Goal: Task Accomplishment & Management: Use online tool/utility

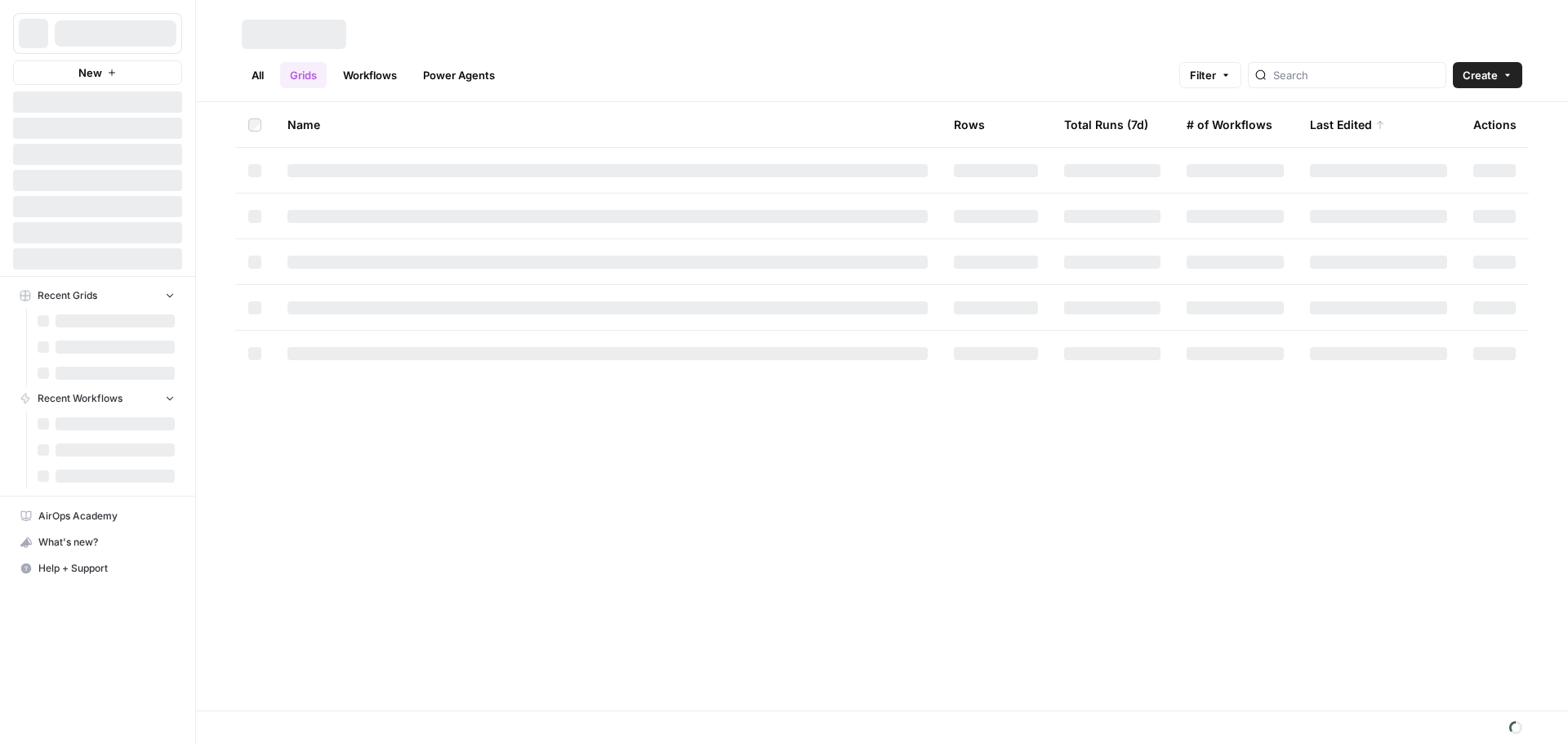
click at [380, 71] on link "Workflows" at bounding box center [370, 75] width 73 height 26
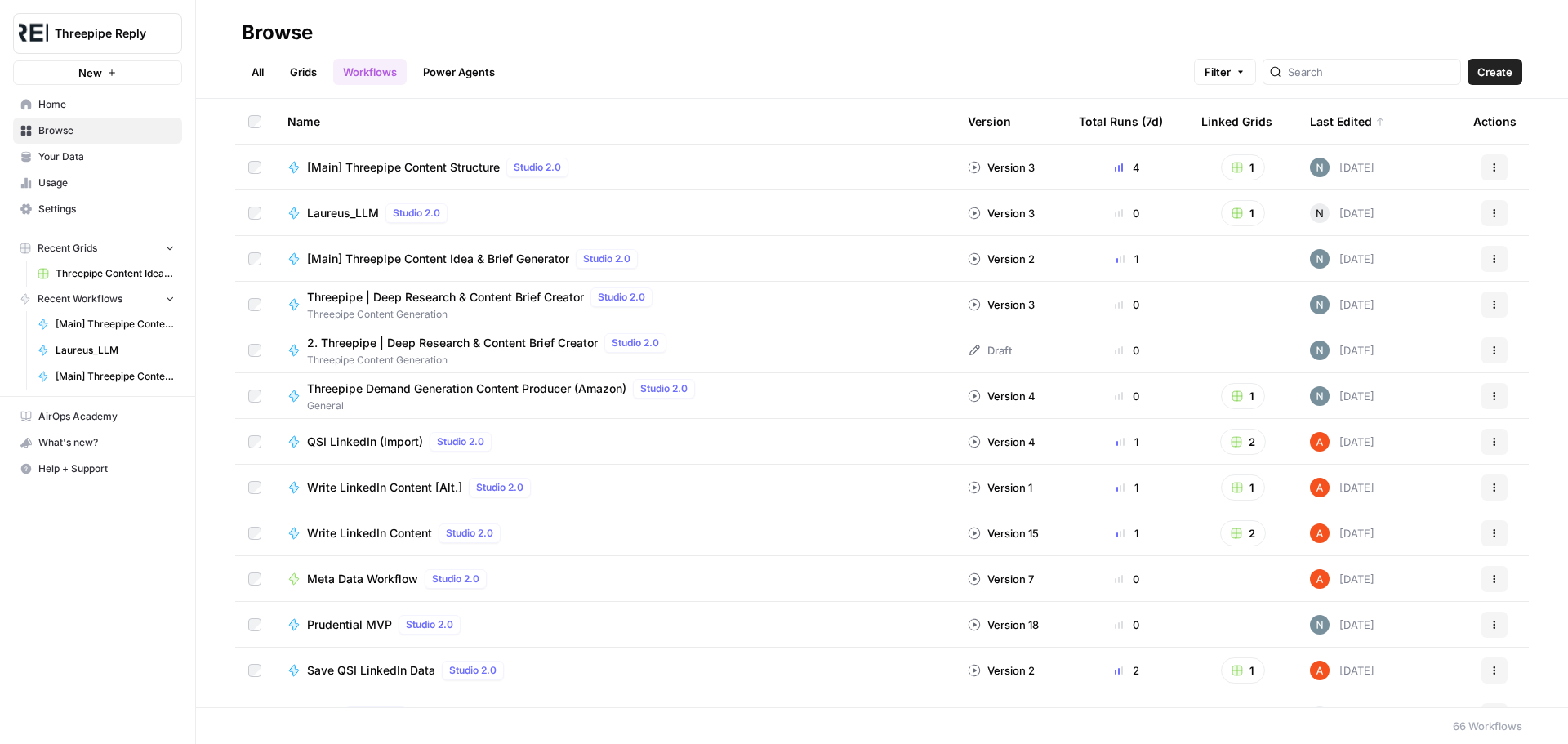
drag, startPoint x: 400, startPoint y: 169, endPoint x: 360, endPoint y: 171, distance: 40.0
click at [360, 171] on span "[Main] Threepipe Content Structure" at bounding box center [403, 167] width 193 height 16
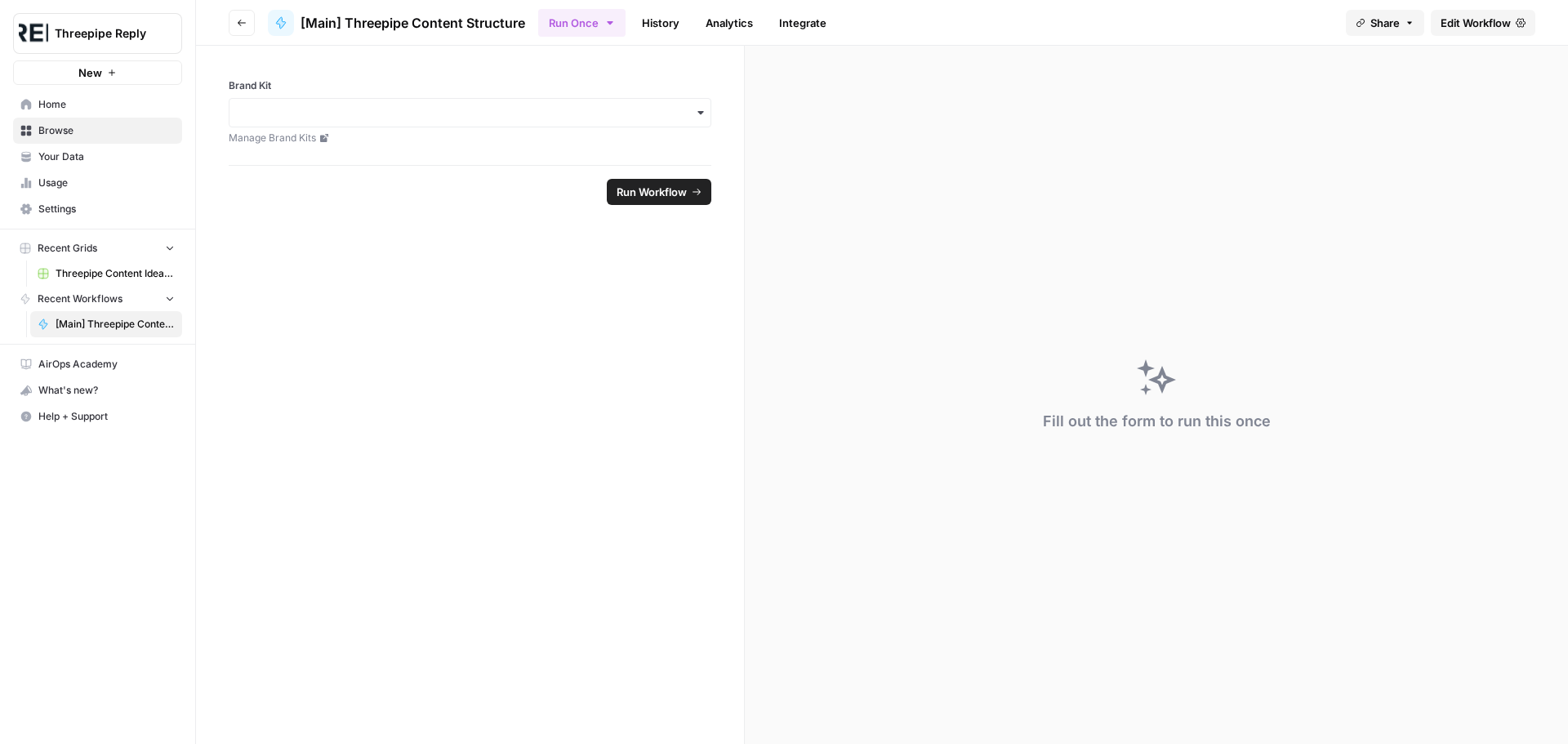
click at [1498, 22] on span "Edit Workflow" at bounding box center [1476, 23] width 71 height 16
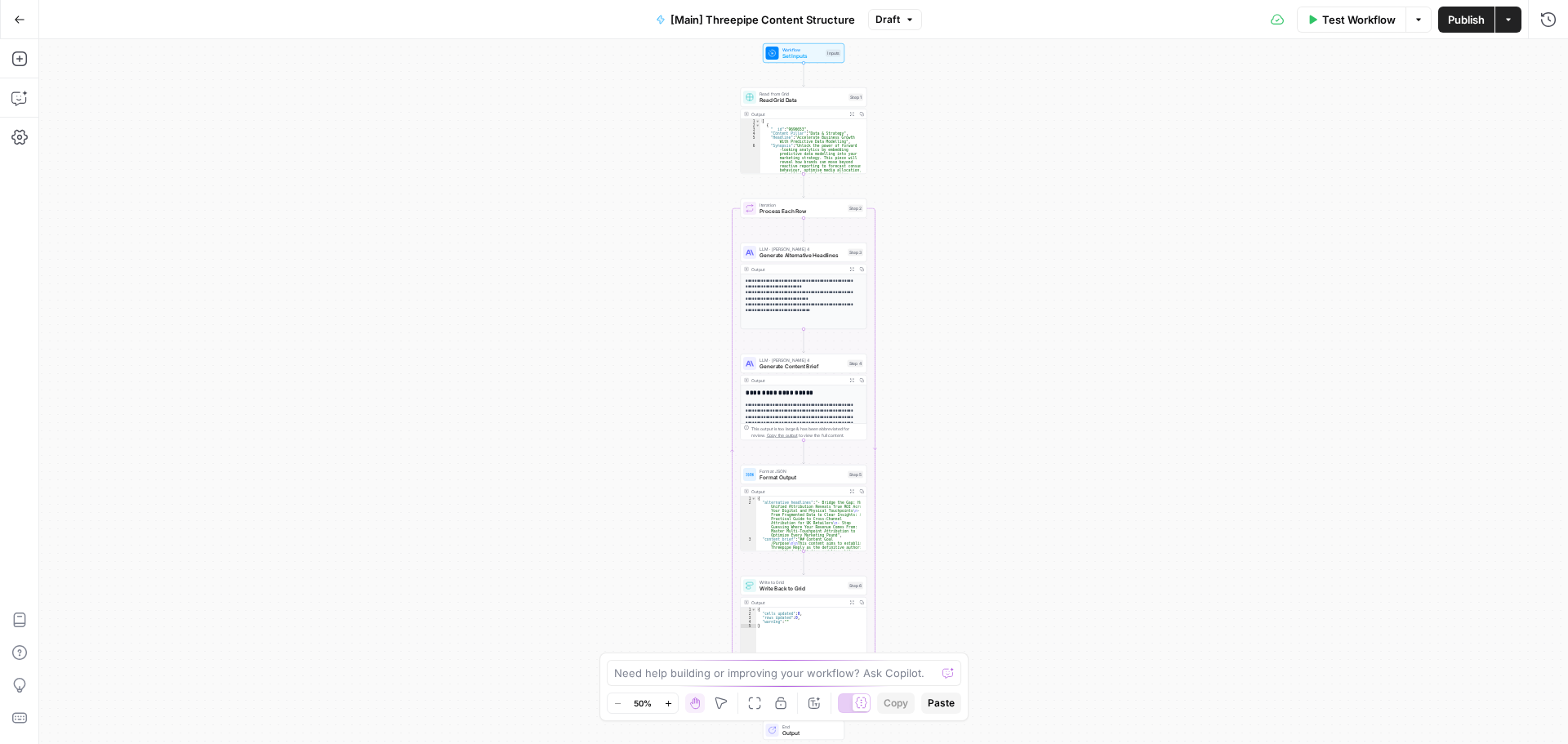
click at [20, 23] on icon "button" at bounding box center [20, 20] width 11 height 11
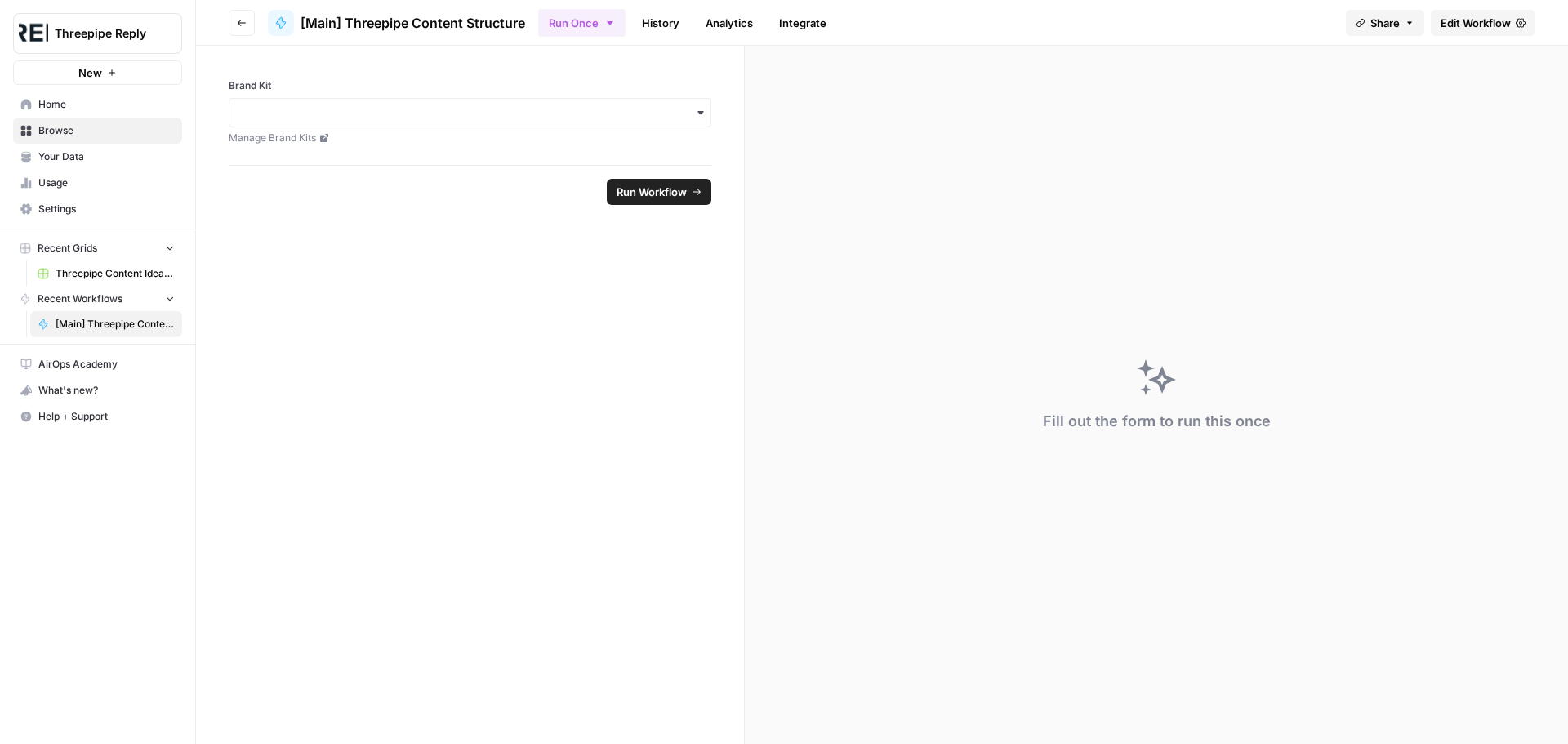
click at [247, 21] on button "Go back" at bounding box center [242, 23] width 26 height 26
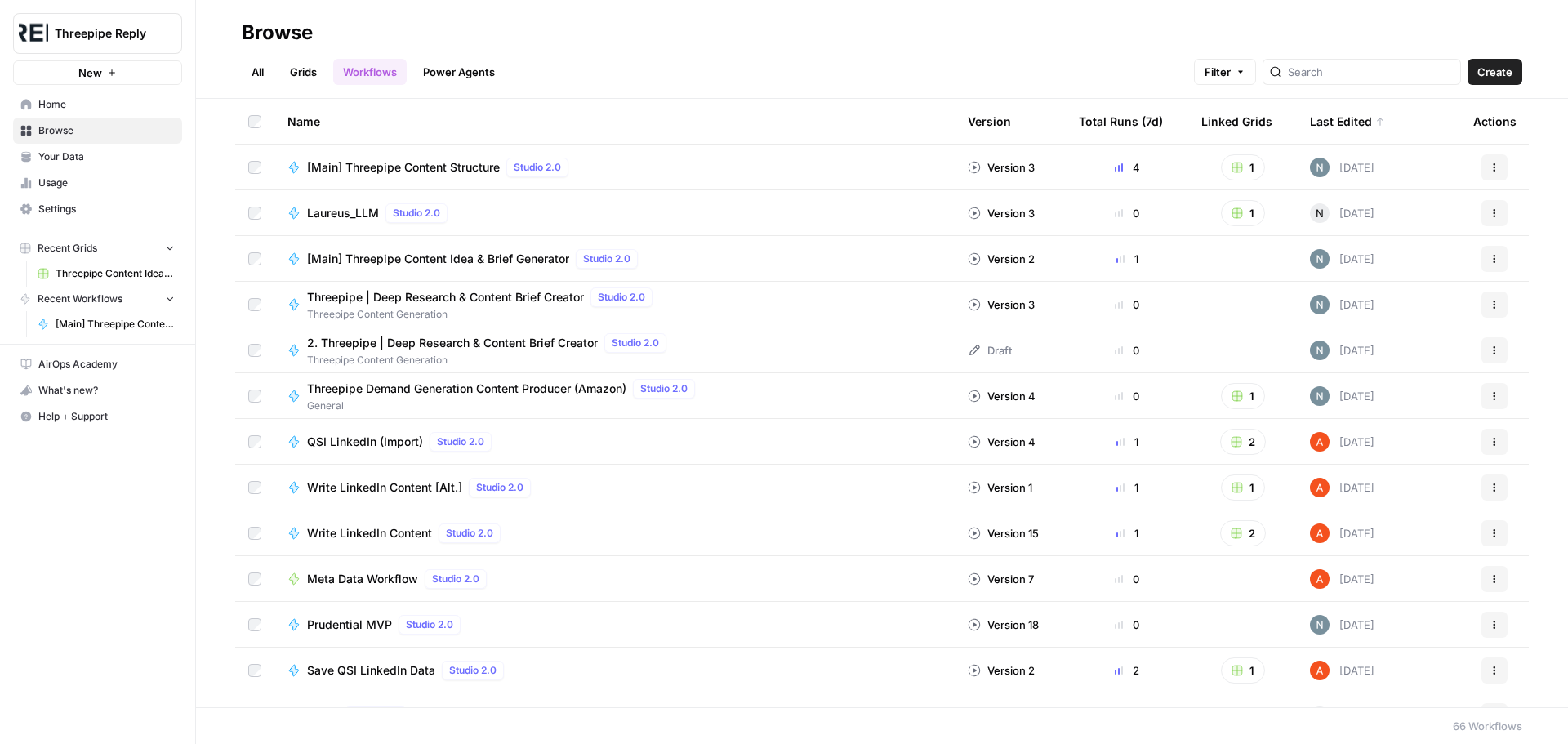
click at [441, 160] on span "[Main] Threepipe Content Structure" at bounding box center [403, 167] width 193 height 16
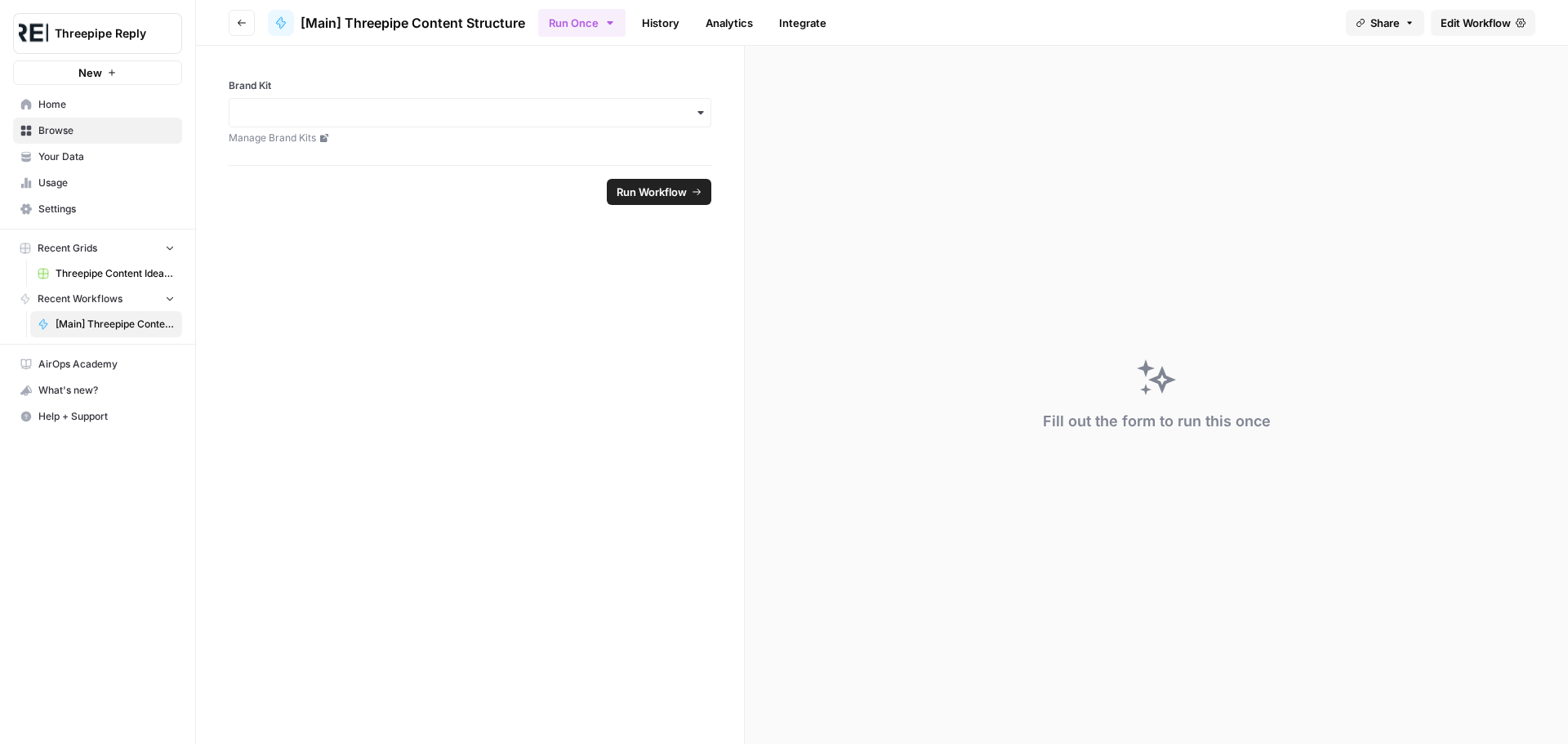
click at [1463, 24] on span "Edit Workflow" at bounding box center [1476, 23] width 71 height 16
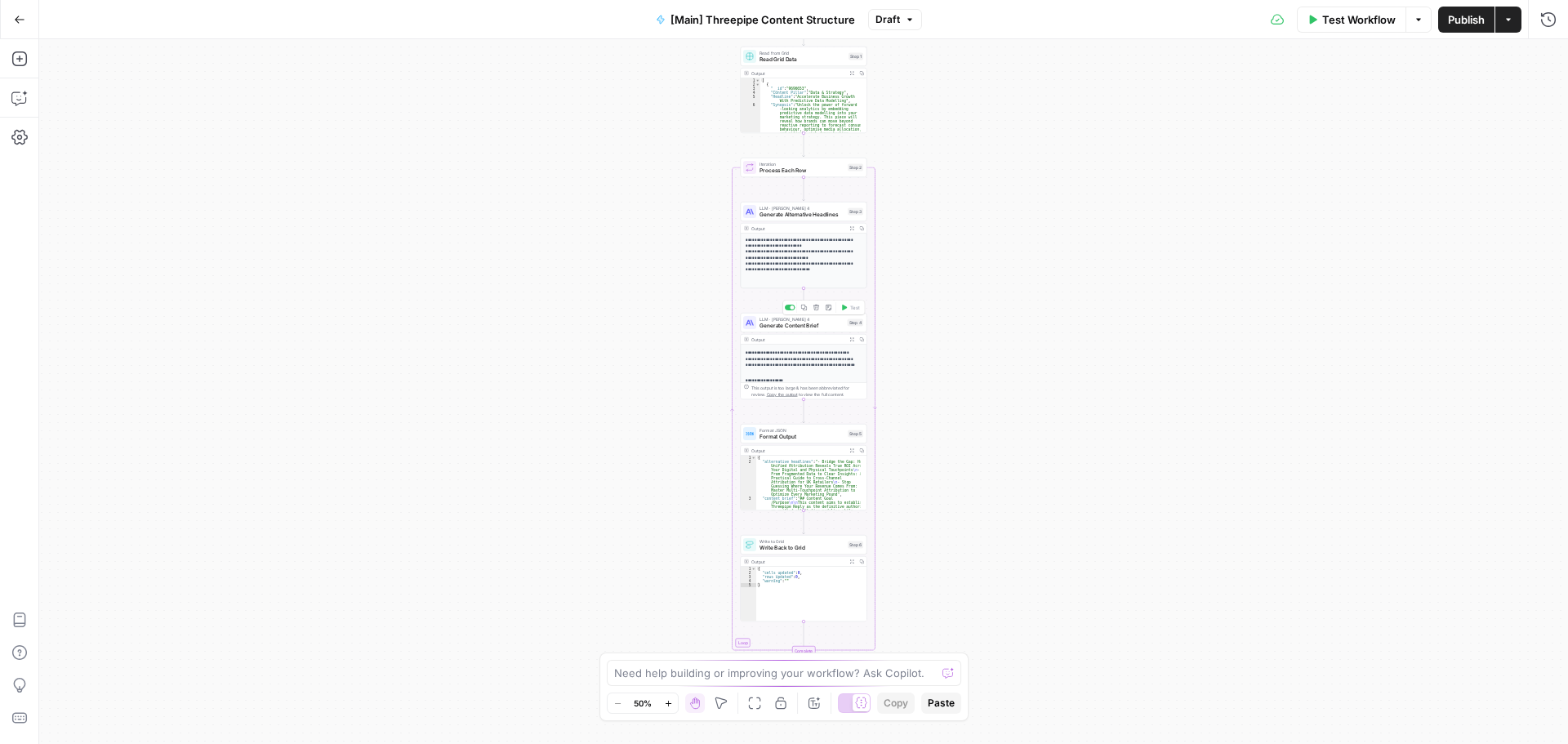
scroll to position [236, 0]
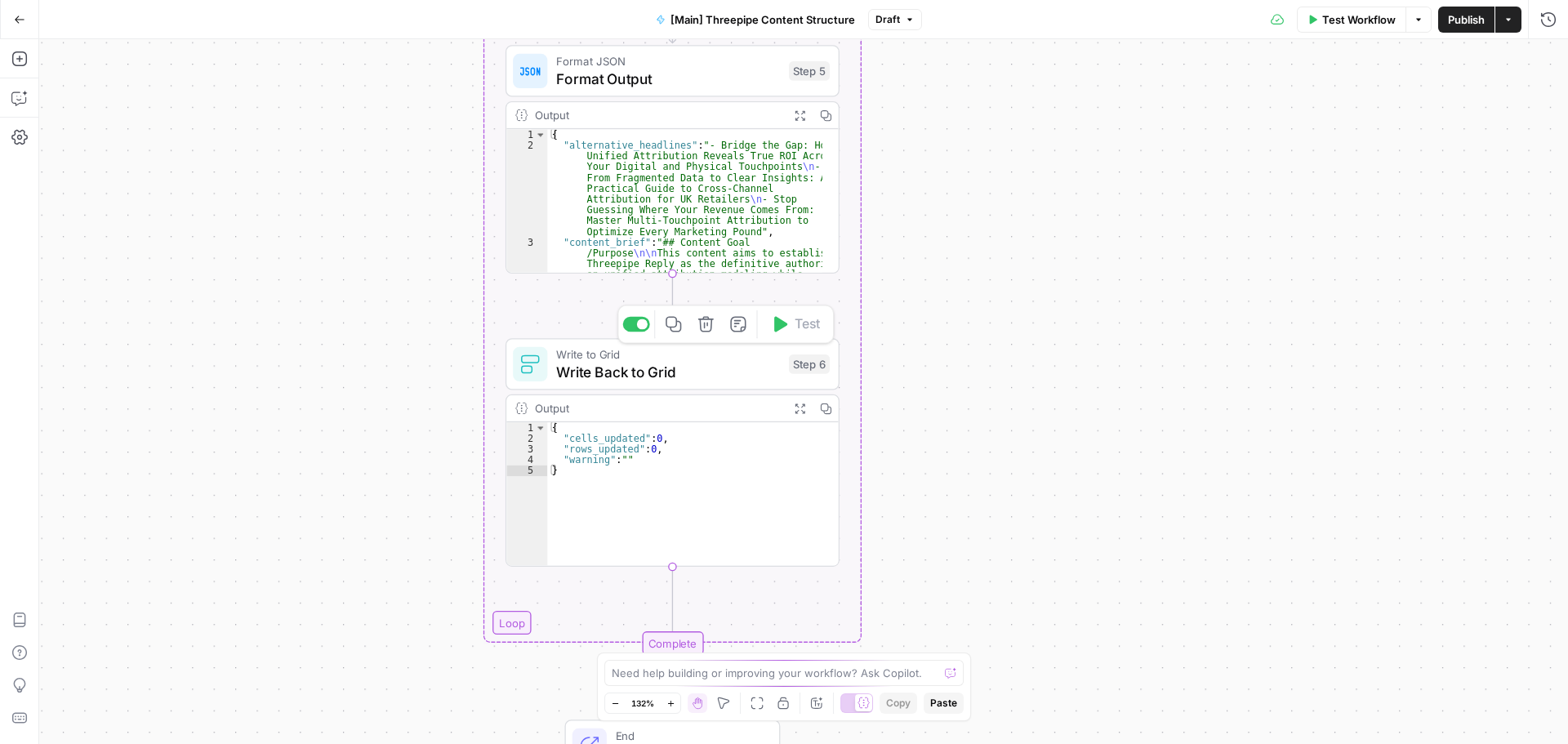
click at [690, 384] on div "Write to Grid Write Back to Grid Step 6 Copy step Delete step Add Note Test" at bounding box center [672, 364] width 334 height 52
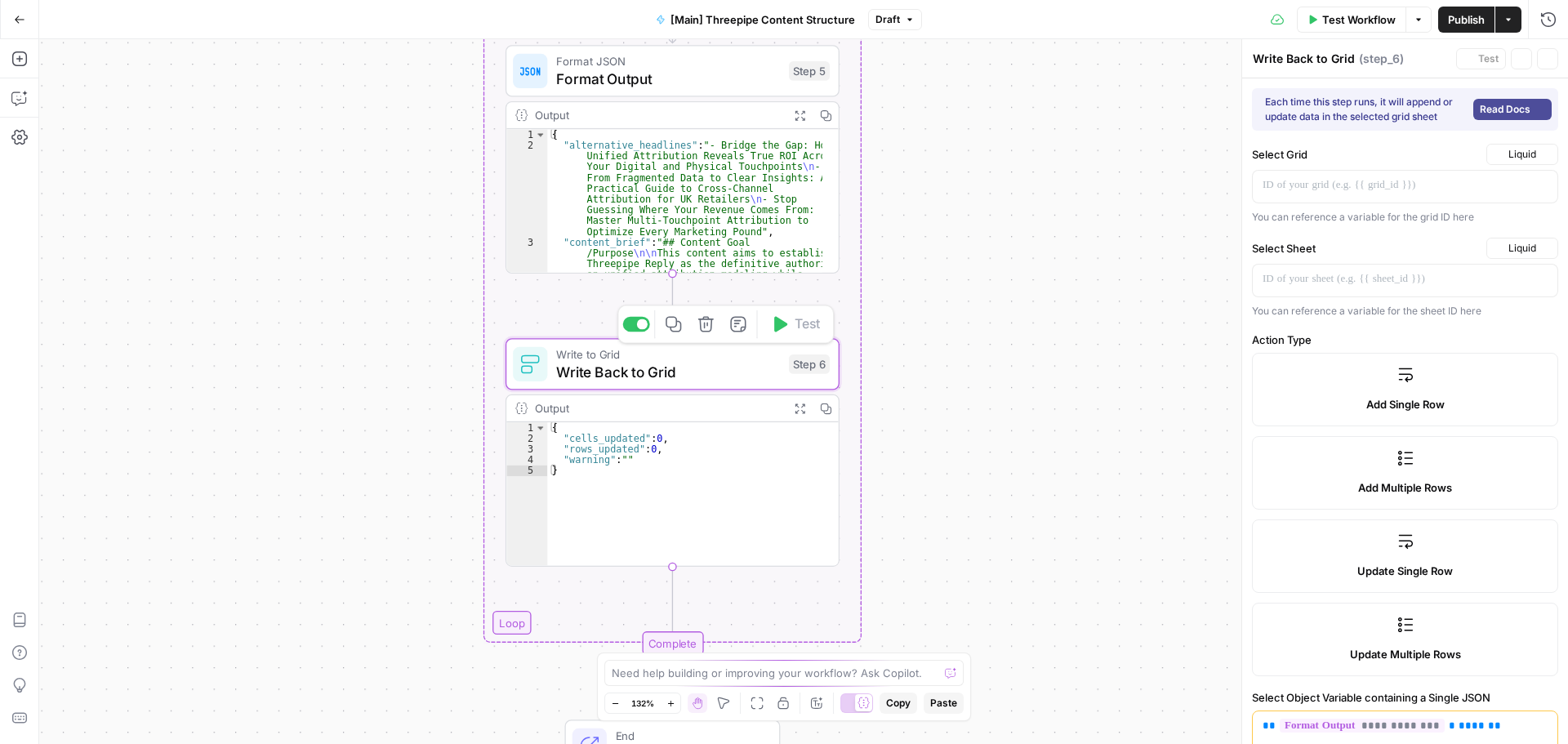
type input "Headline [Alternative]"
type input "Content Brief"
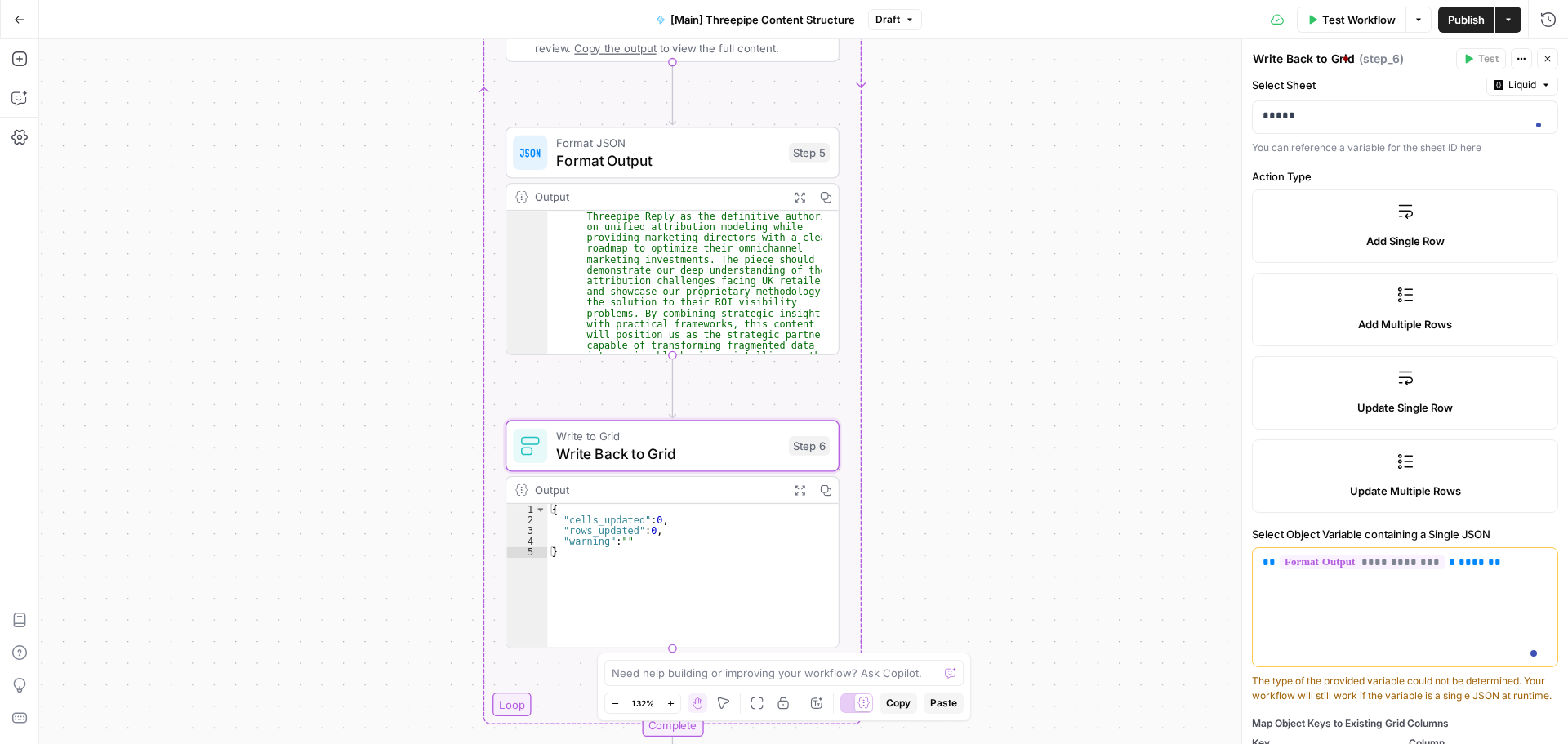
scroll to position [0, 0]
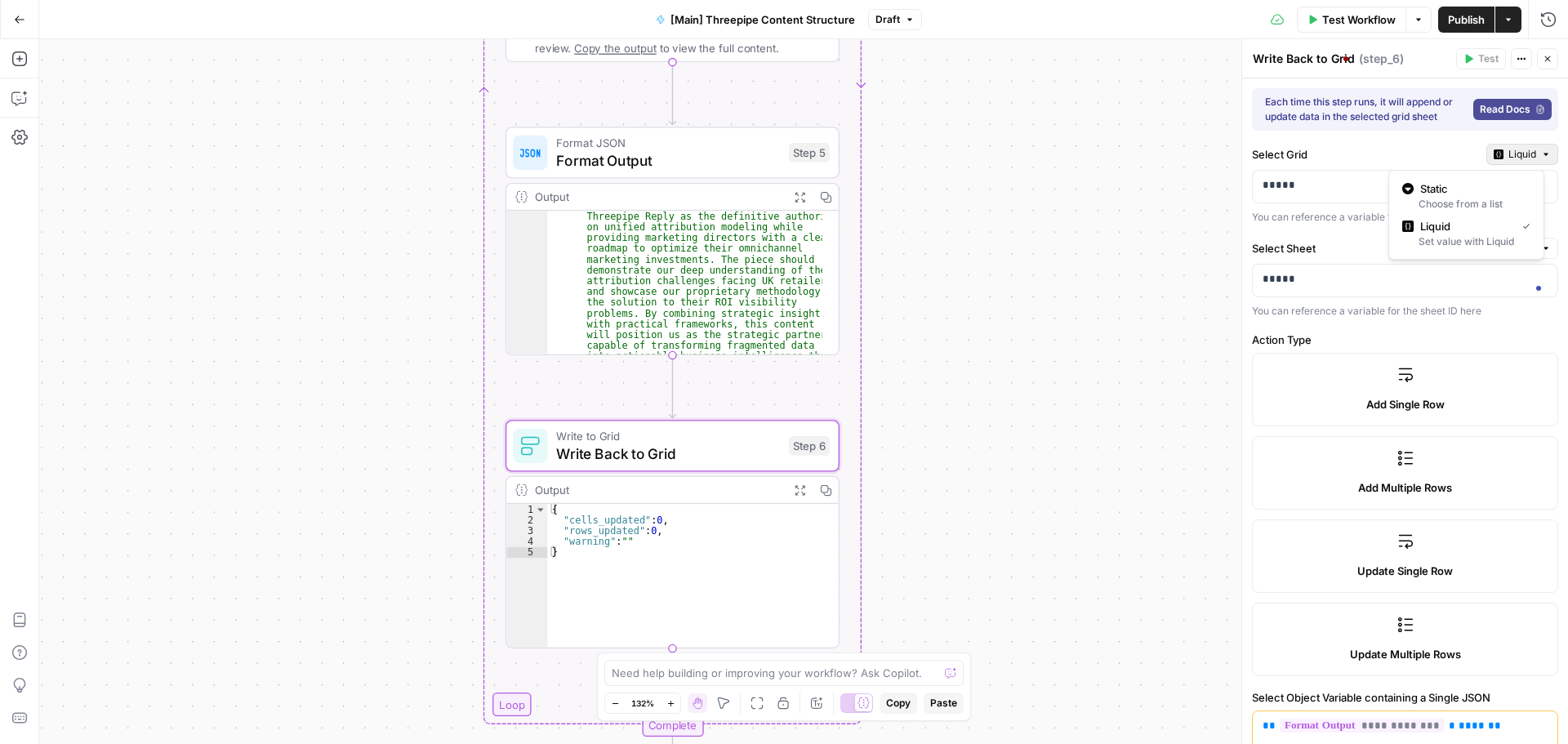
click at [1544, 154] on icon "button" at bounding box center [1545, 154] width 5 height 3
click at [1465, 192] on span "Static" at bounding box center [1472, 188] width 104 height 16
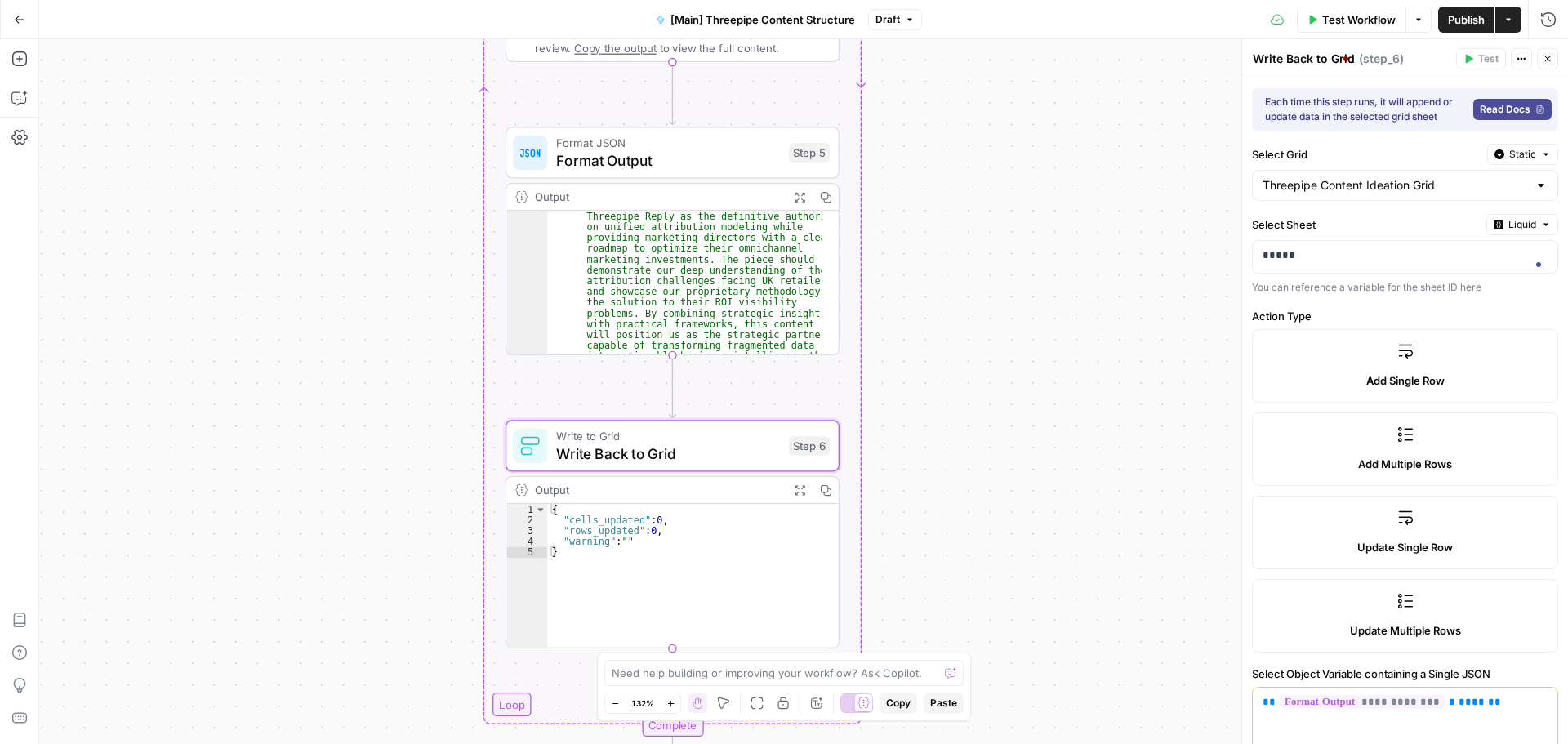
click at [1524, 224] on button "Liquid" at bounding box center [1522, 224] width 72 height 22
click at [1459, 261] on span "Static" at bounding box center [1472, 258] width 104 height 16
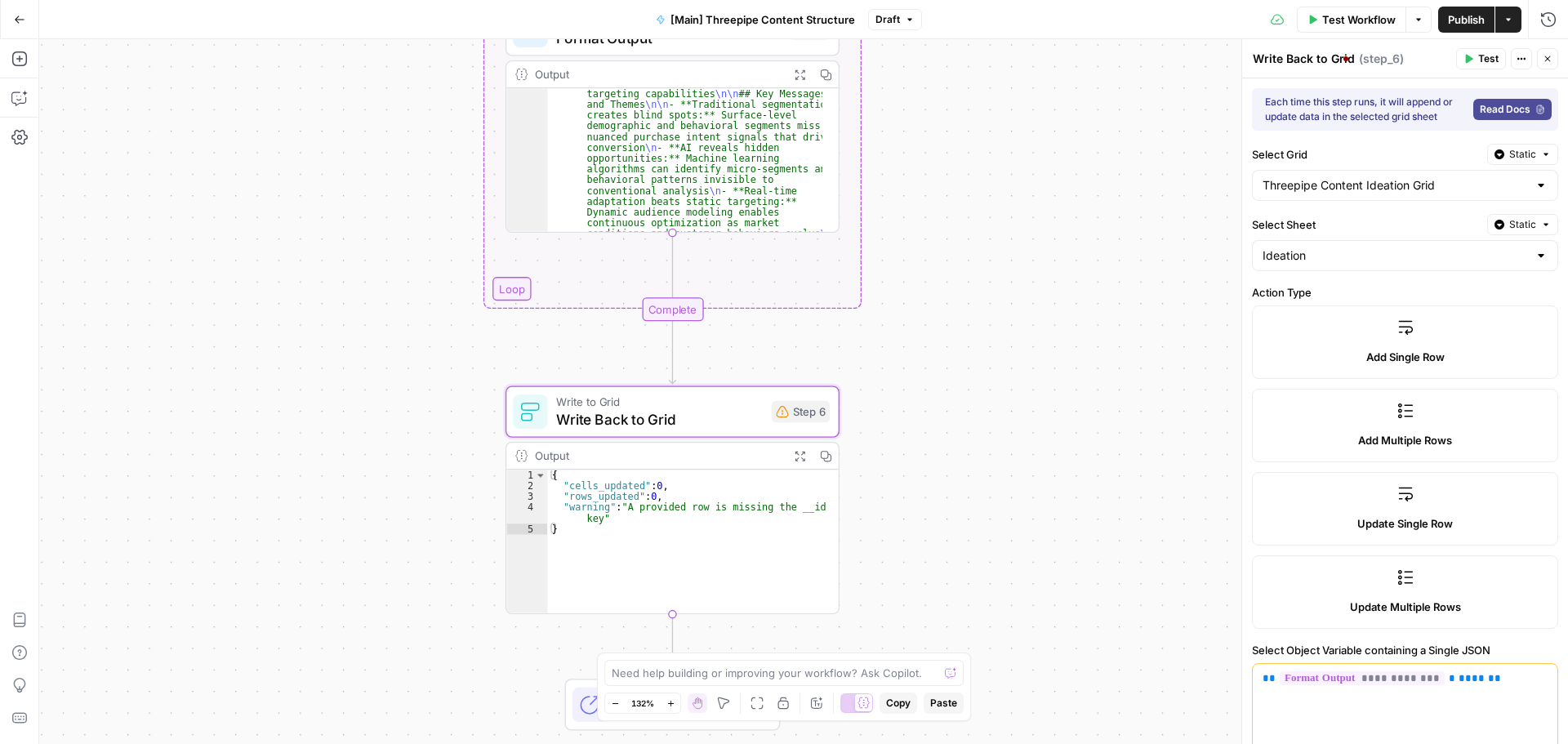
scroll to position [441, 0]
click at [805, 419] on div "Step 6" at bounding box center [800, 412] width 58 height 22
click at [806, 417] on div "Step 6" at bounding box center [800, 412] width 58 height 22
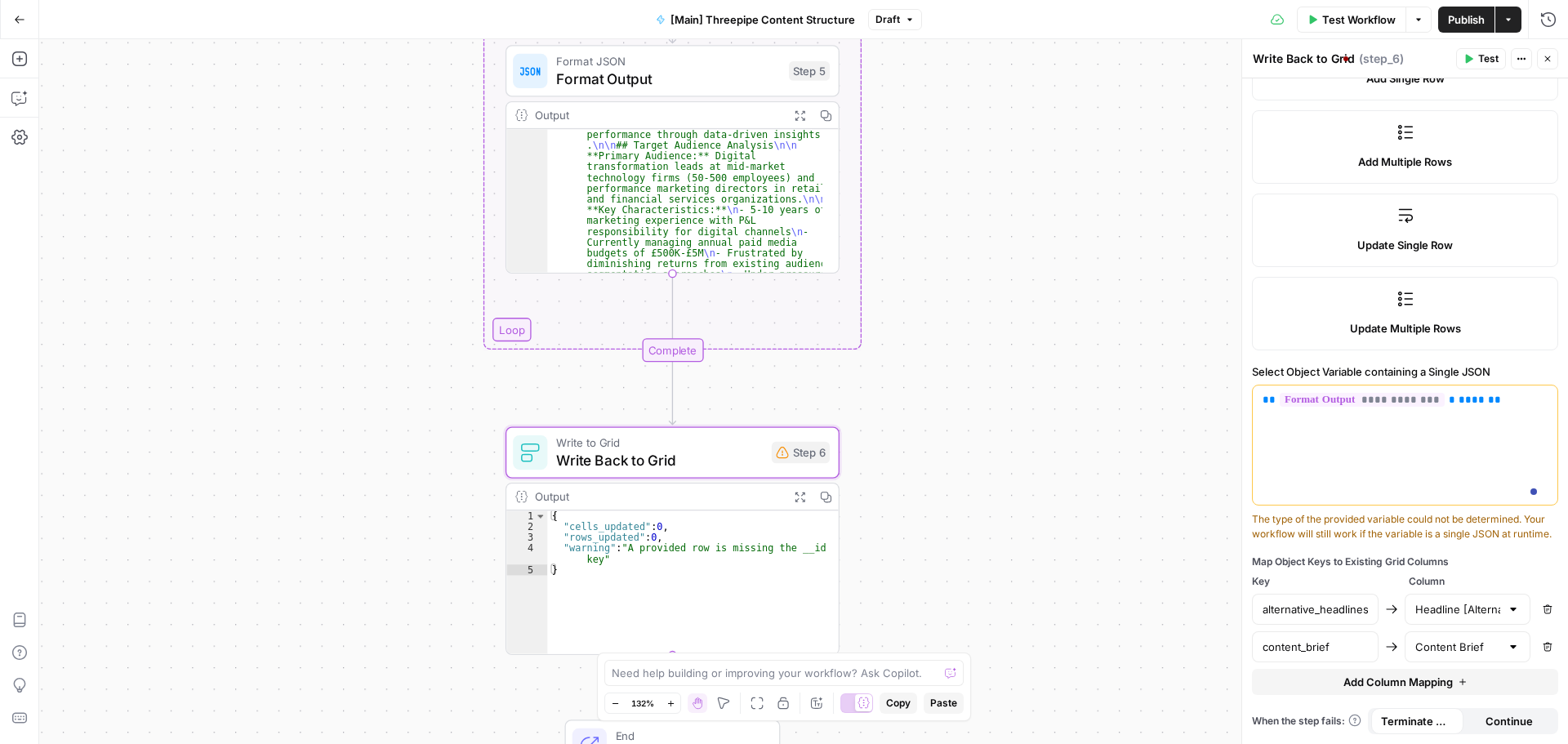
scroll to position [196, 0]
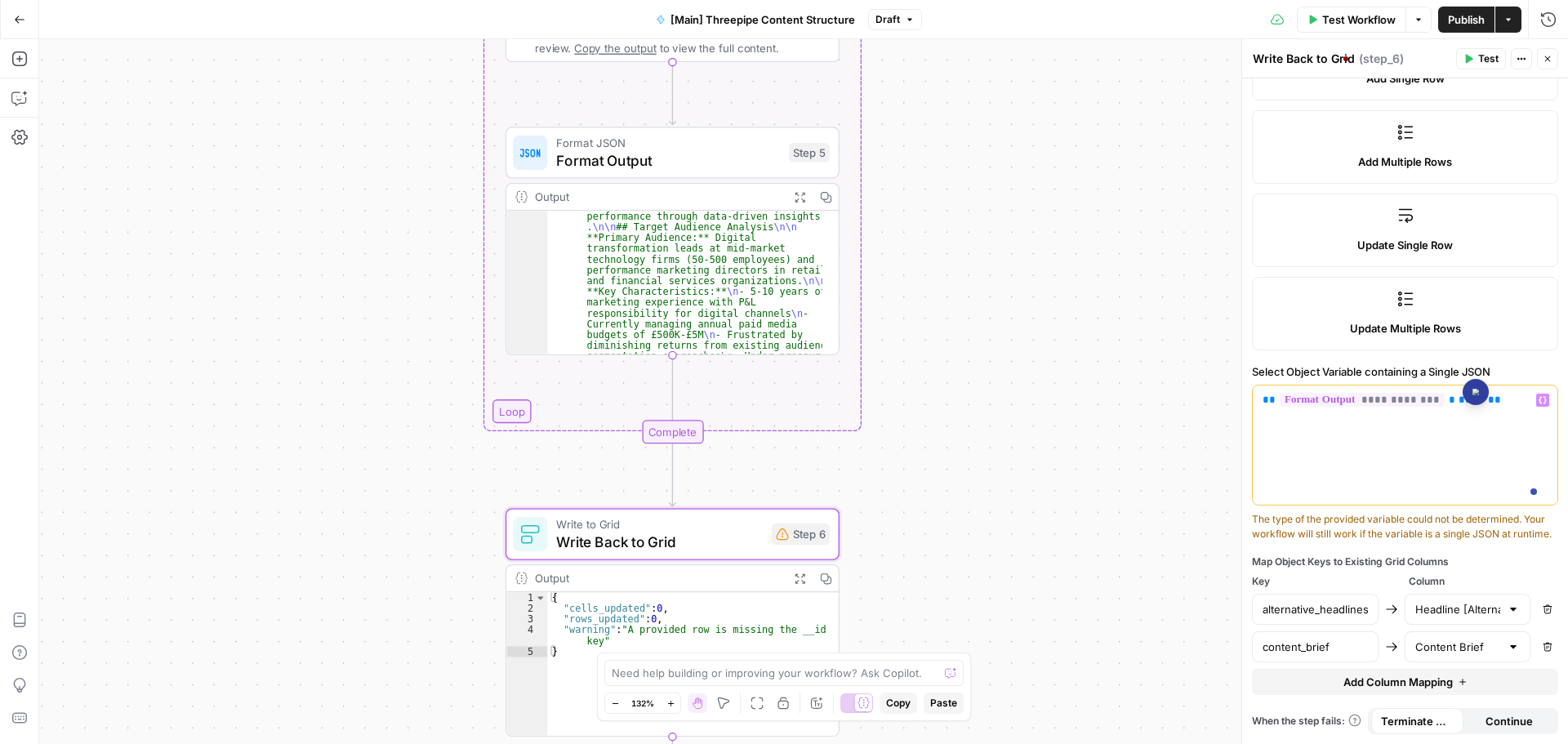
drag, startPoint x: 1431, startPoint y: 384, endPoint x: 1456, endPoint y: 384, distance: 25.0
click at [1456, 392] on p "**********" at bounding box center [1399, 399] width 273 height 16
click at [940, 485] on div "Workflow Set Inputs Inputs Read from Grid Read Grid Data Step 1 Output Expand O…" at bounding box center [803, 392] width 1528 height 704
click at [789, 494] on button "Test" at bounding box center [795, 493] width 67 height 27
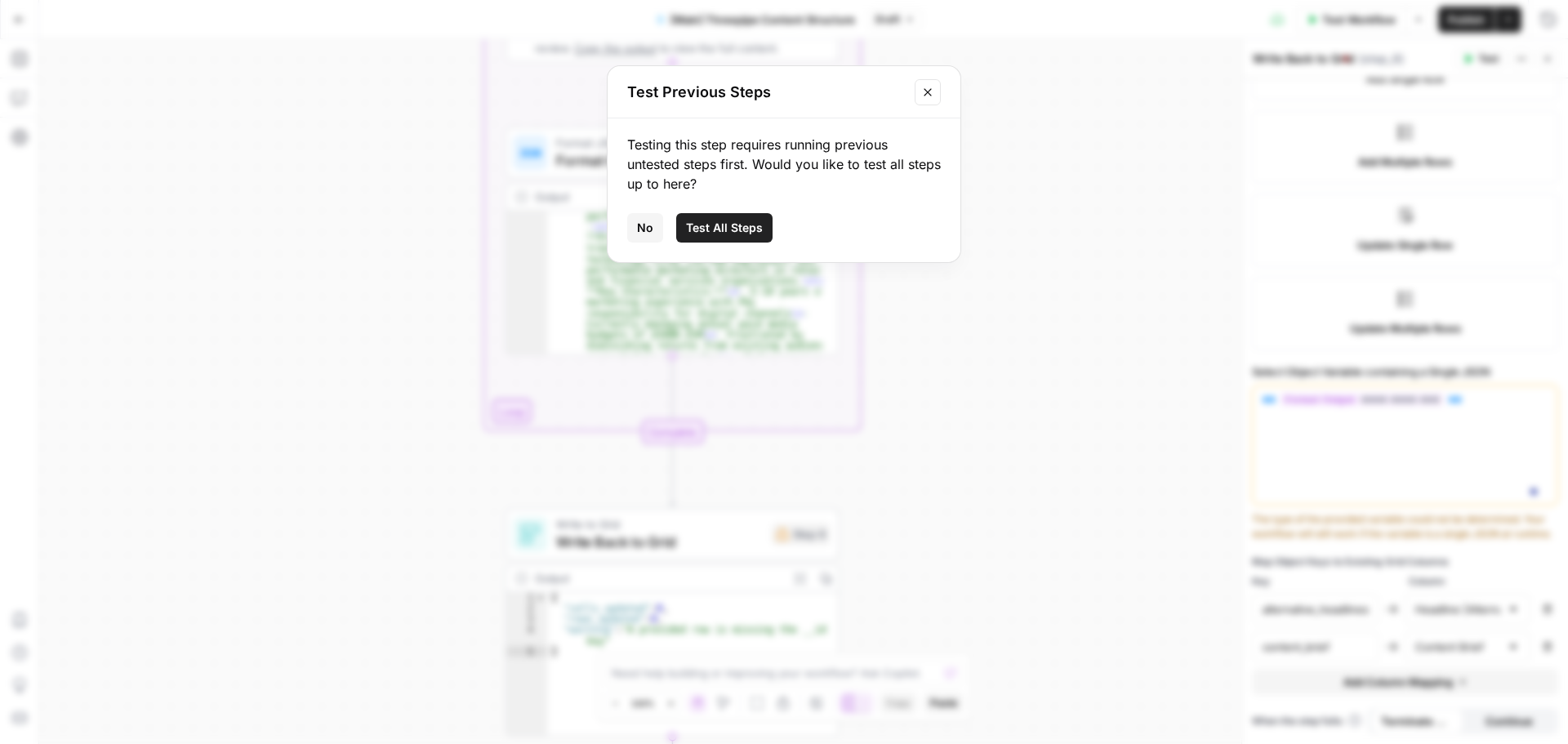
click at [928, 94] on icon "Close modal" at bounding box center [928, 92] width 13 height 13
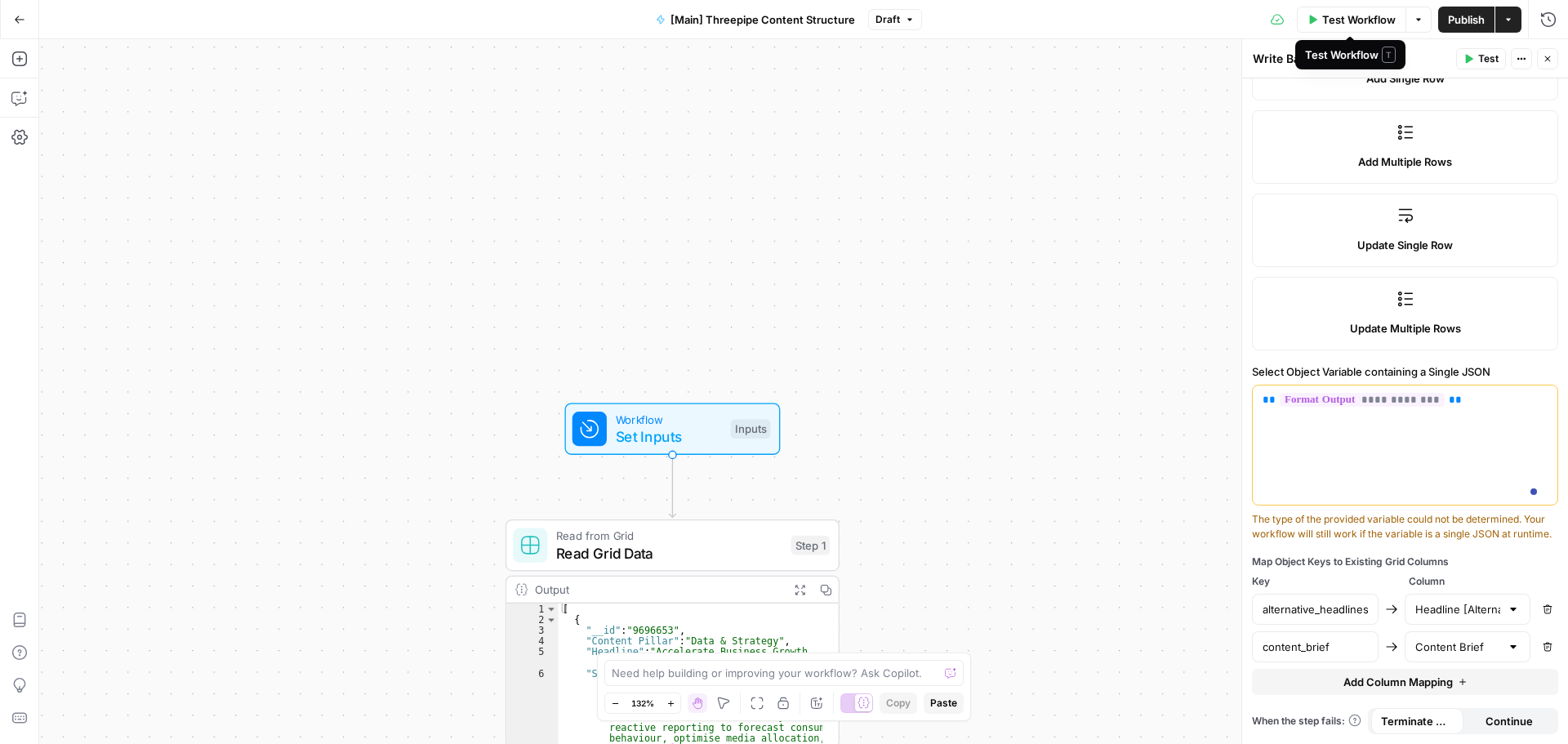
click at [1355, 16] on span "Test Workflow" at bounding box center [1359, 19] width 73 height 16
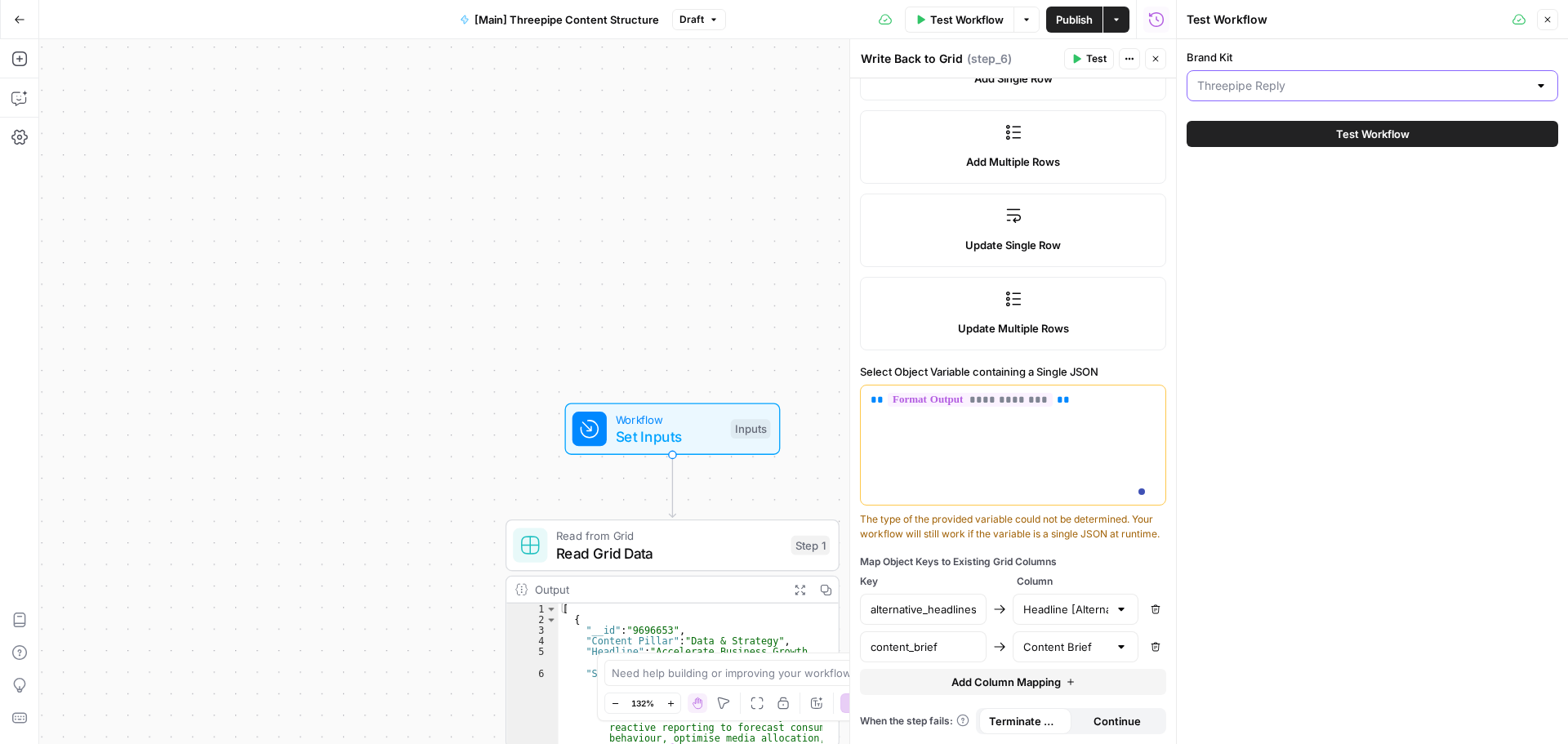
click at [1298, 88] on input "Brand Kit" at bounding box center [1362, 85] width 331 height 16
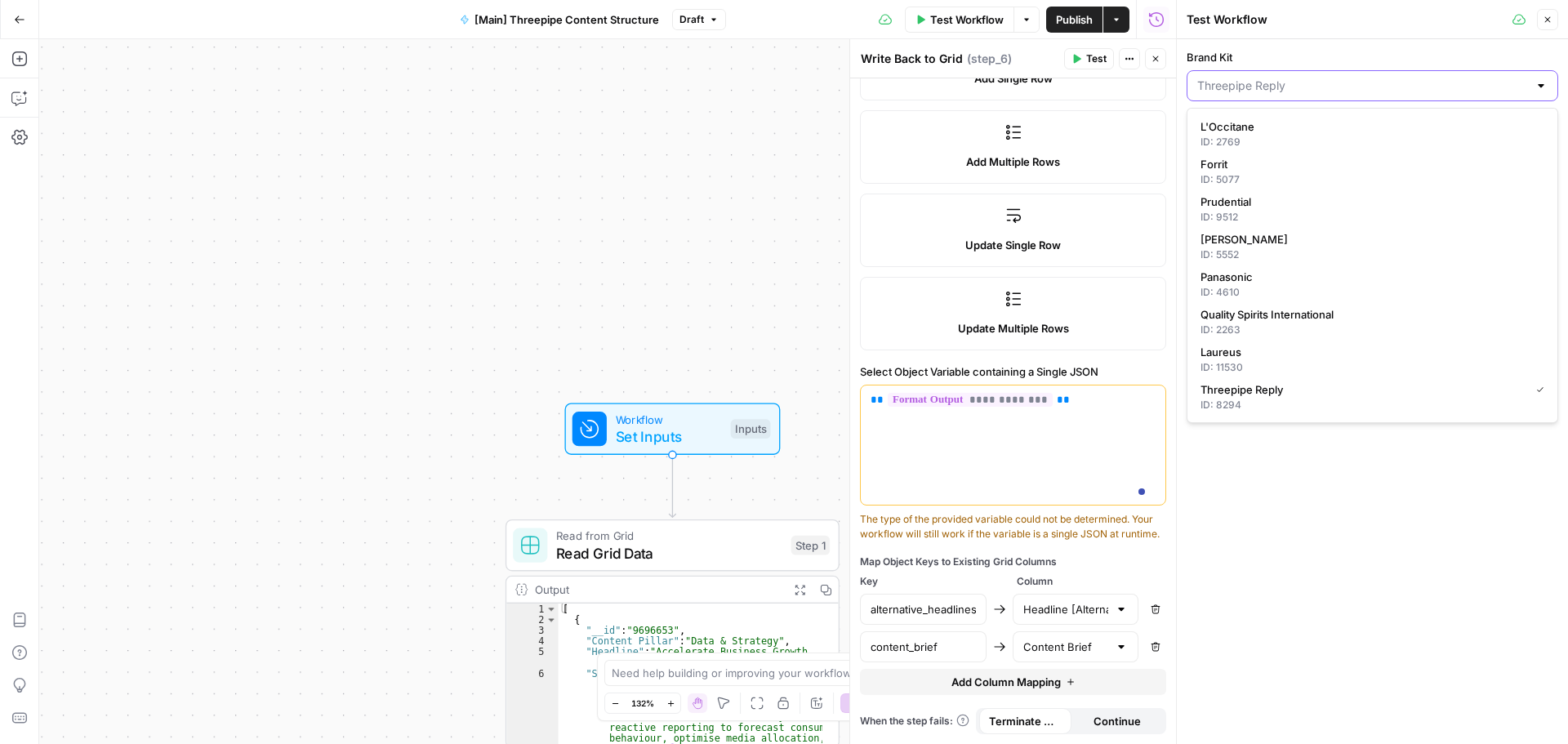
click at [1298, 88] on input "Brand Kit" at bounding box center [1362, 85] width 331 height 16
type input "Threepipe Reply"
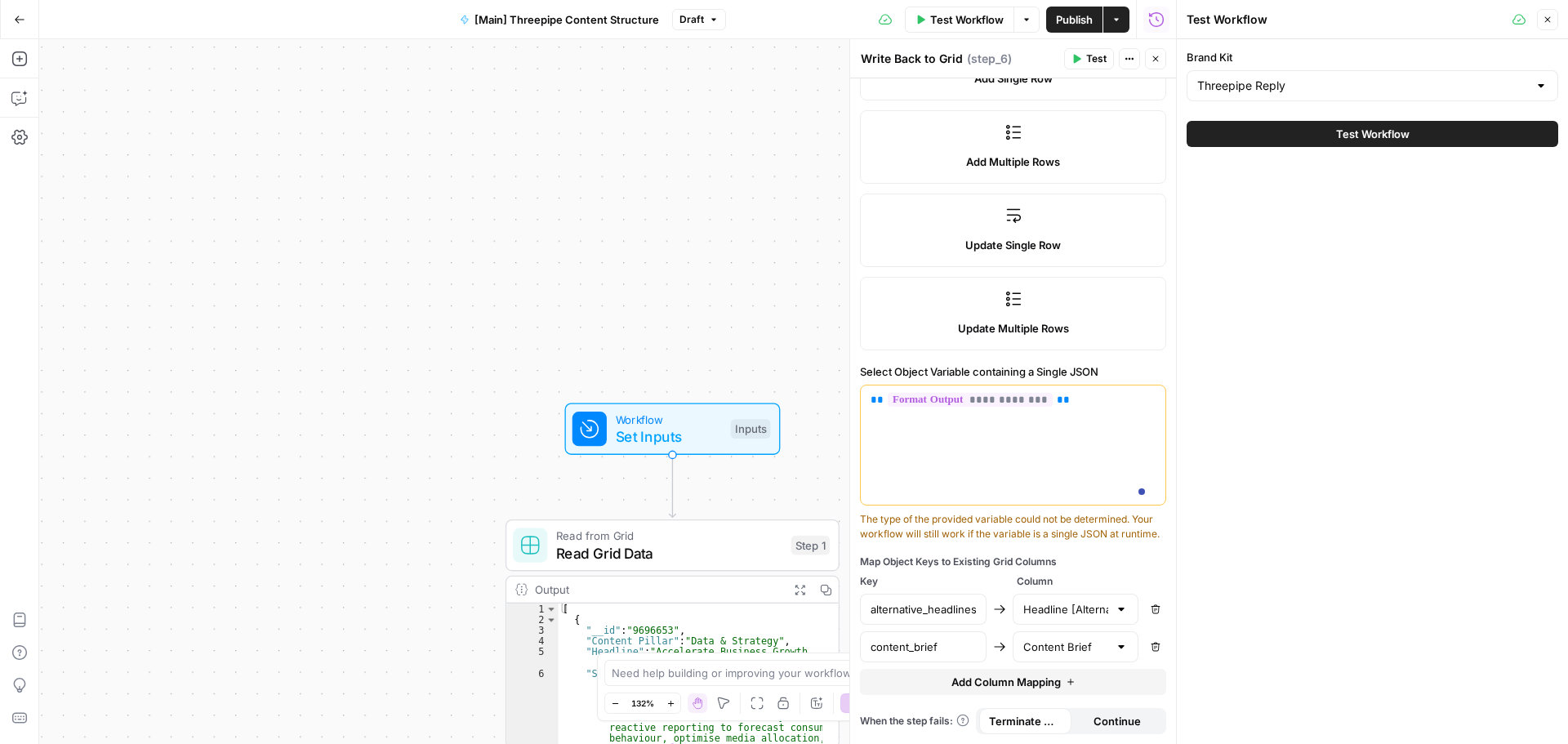
click at [744, 213] on div "Workflow Set Inputs Inputs Read from Grid Read Grid Data Step 1 Output Expand O…" at bounding box center [607, 392] width 1137 height 704
click at [1343, 133] on span "Test Workflow" at bounding box center [1373, 134] width 73 height 16
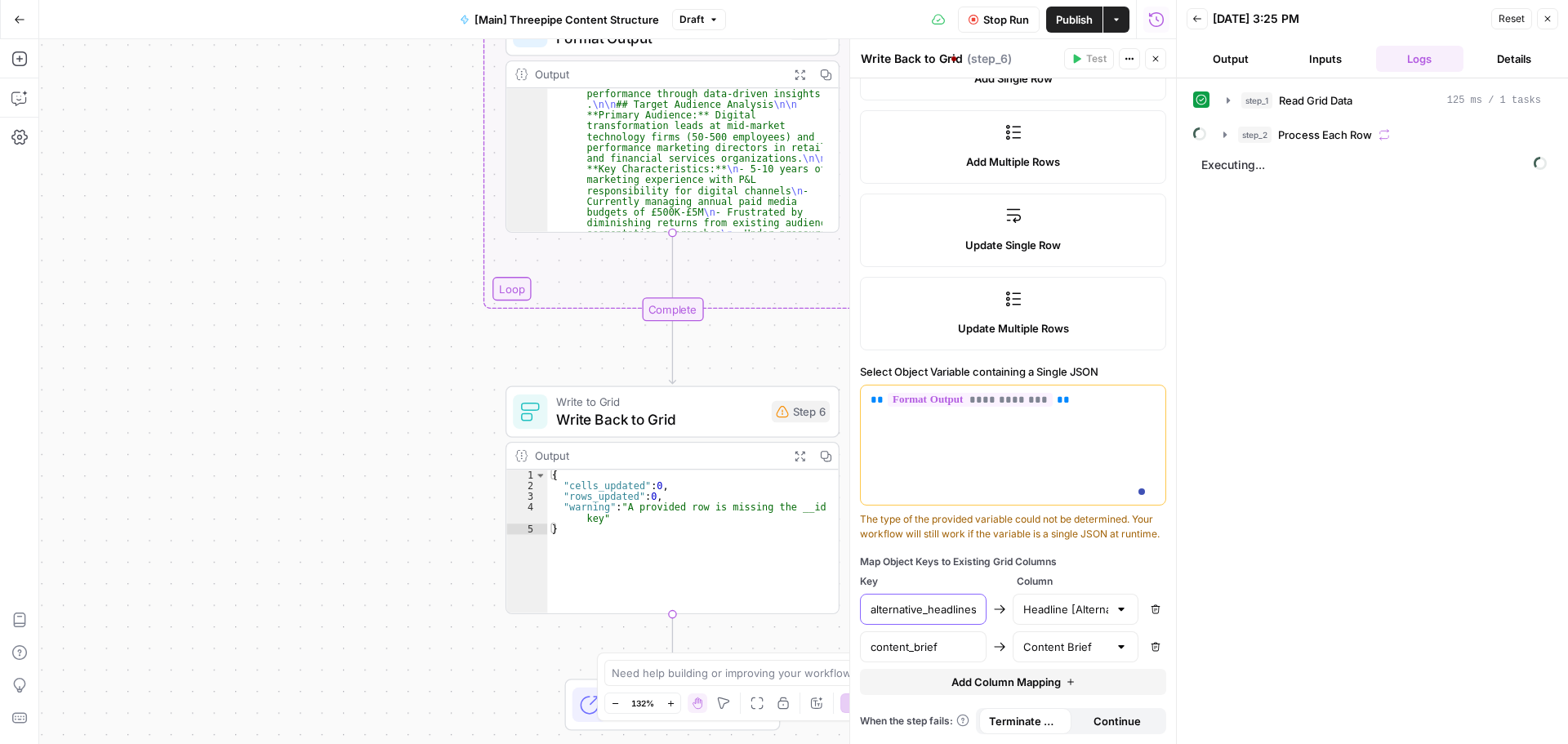
click at [893, 614] on input "alternative_headlines" at bounding box center [923, 608] width 105 height 16
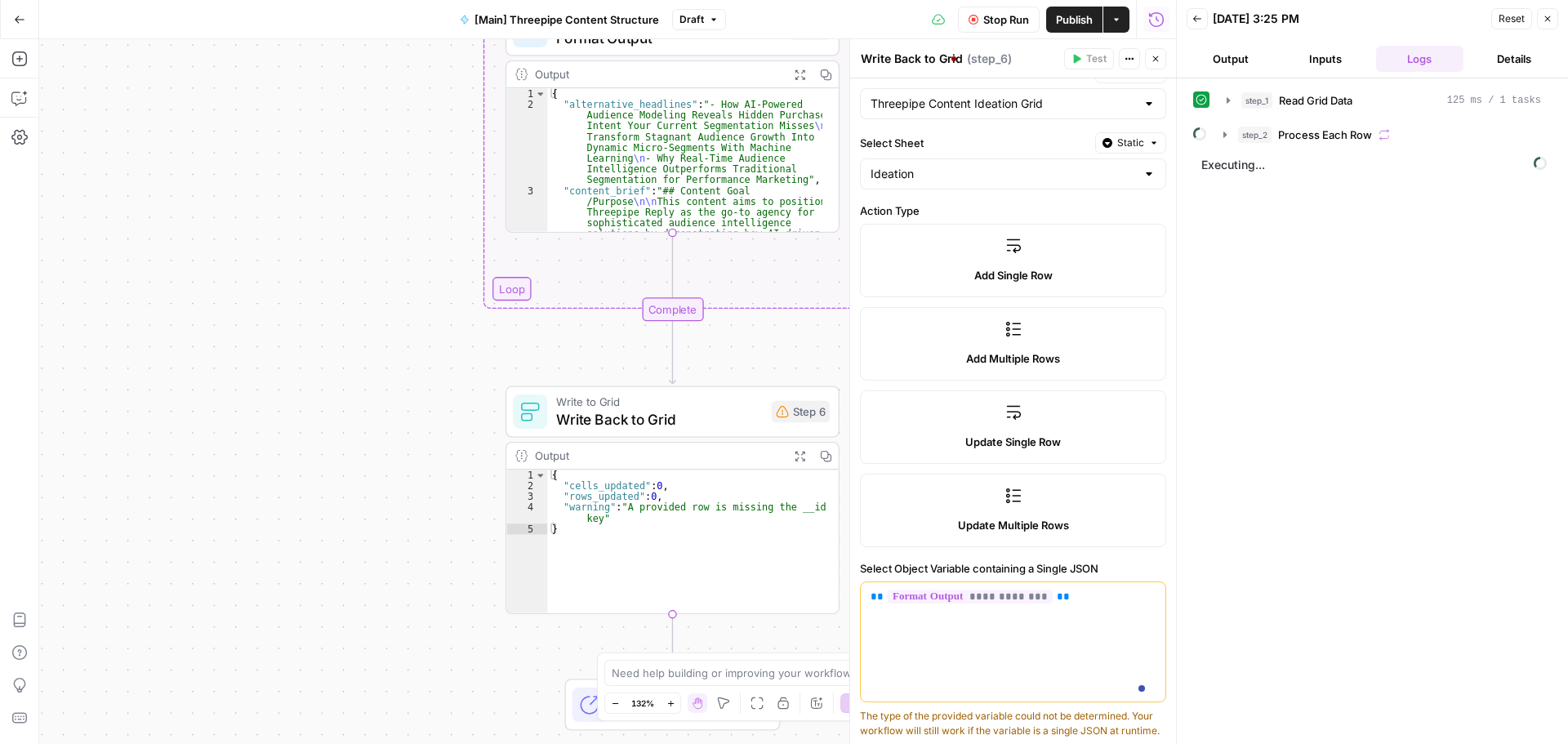
type textarea "**********"
drag, startPoint x: 569, startPoint y: 105, endPoint x: 576, endPoint y: 98, distance: 9.9
drag, startPoint x: 569, startPoint y: 104, endPoint x: 580, endPoint y: 105, distance: 11.0
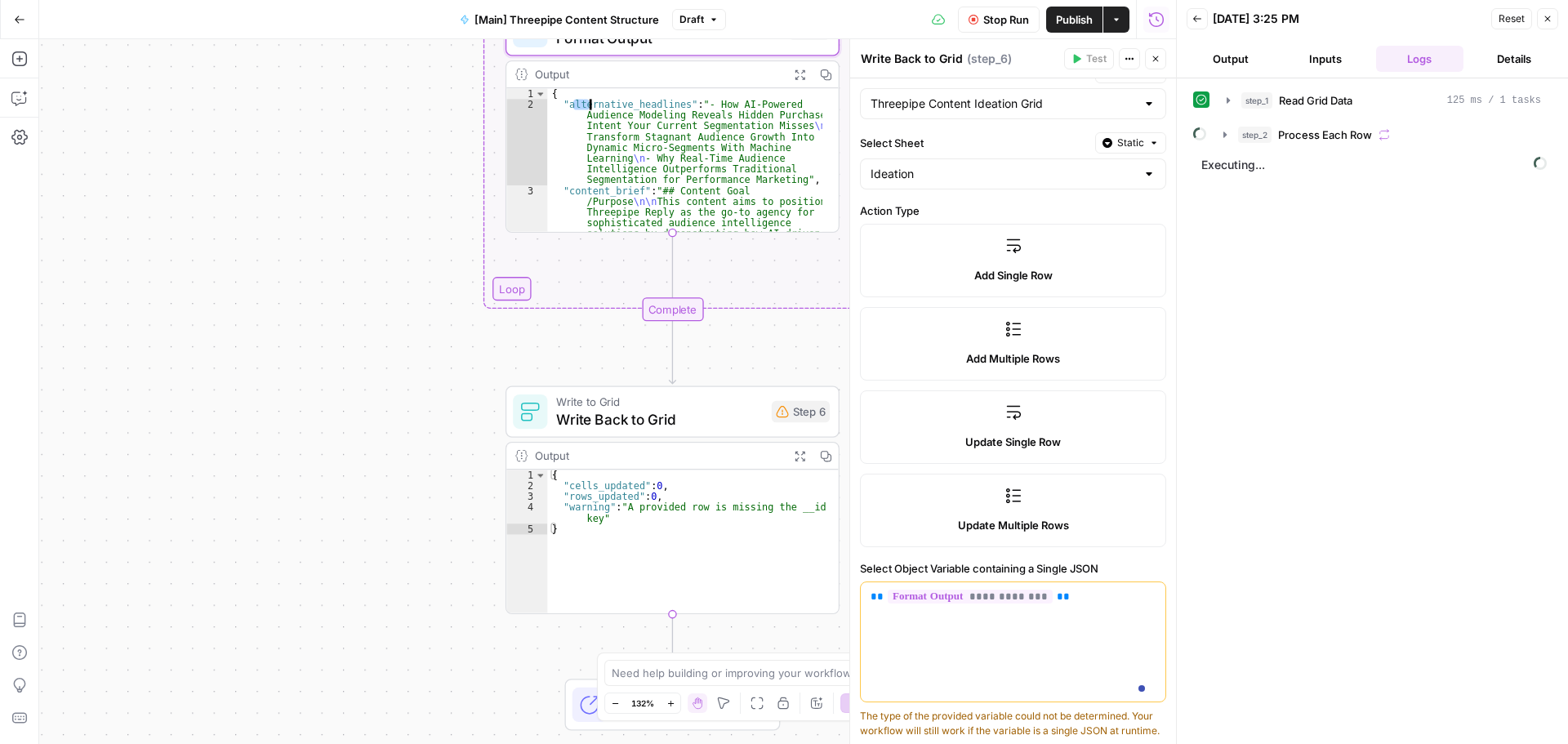
click at [569, 102] on div "{ "alternative_headlines" : "- How AI-Powered Audience Modeling Reveals Hidden …" at bounding box center [684, 160] width 274 height 143
drag, startPoint x: 566, startPoint y: 102, endPoint x: 583, endPoint y: 102, distance: 17.0
click at [566, 102] on div "{ "alternative_headlines" : "- How AI-Powered Audience Modeling Reveals Hidden …" at bounding box center [684, 160] width 274 height 143
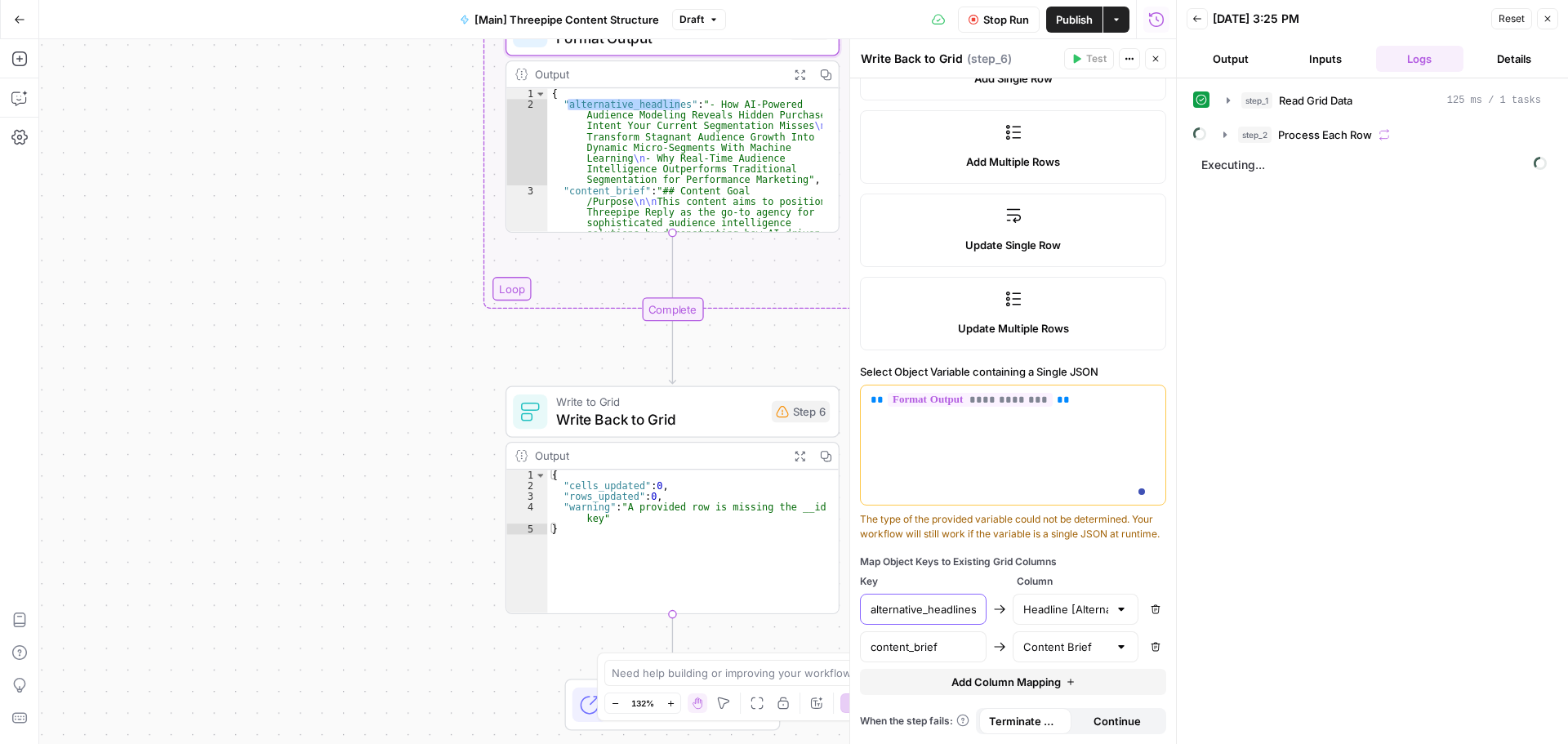
scroll to position [0, 8]
drag, startPoint x: 933, startPoint y: 607, endPoint x: 914, endPoint y: 618, distance: 22.0
click at [914, 618] on div "alternative_headlines" at bounding box center [923, 608] width 126 height 31
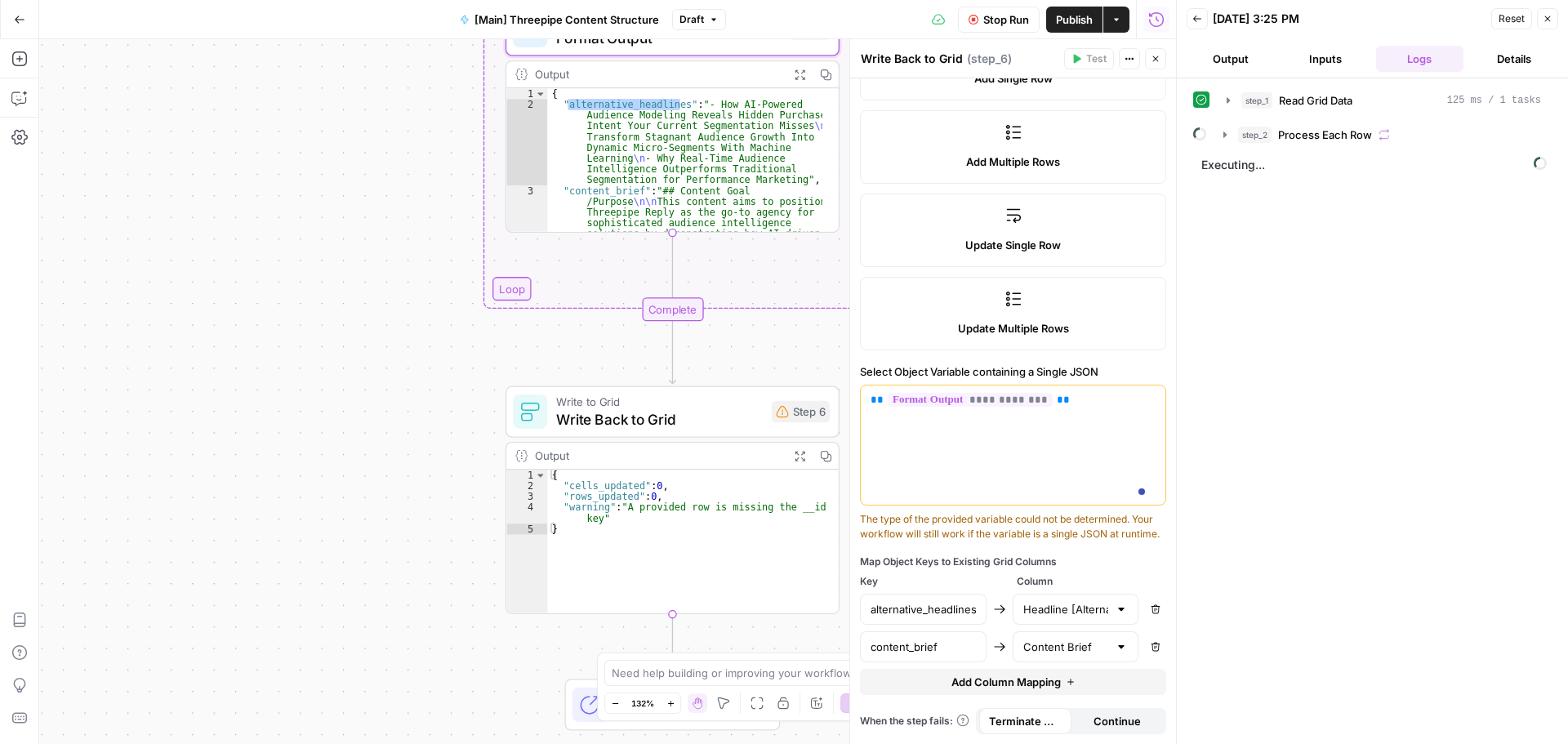
click at [914, 618] on div "alternative_headlines" at bounding box center [923, 608] width 126 height 31
drag, startPoint x: 869, startPoint y: 609, endPoint x: 969, endPoint y: 609, distance: 100.0
click at [969, 609] on div "alternative_headlines" at bounding box center [923, 608] width 126 height 31
click at [942, 615] on input "alternative_headlines" at bounding box center [923, 608] width 105 height 16
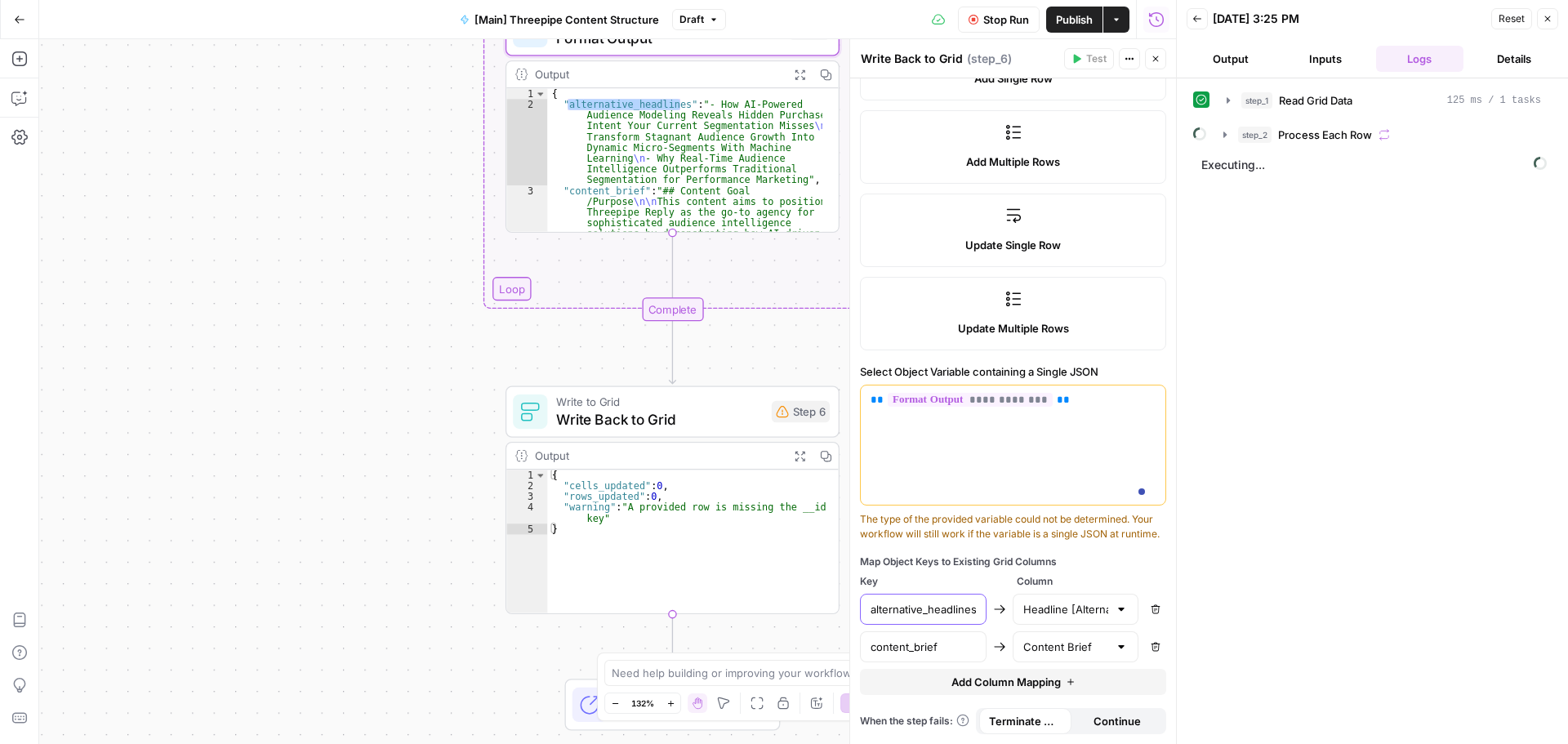
scroll to position [0, 7]
click at [1115, 611] on div at bounding box center [1122, 608] width 13 height 16
click at [1047, 544] on span "Headline [Alternative]" at bounding box center [1055, 545] width 71 height 16
type input "Headline [Alternative]"
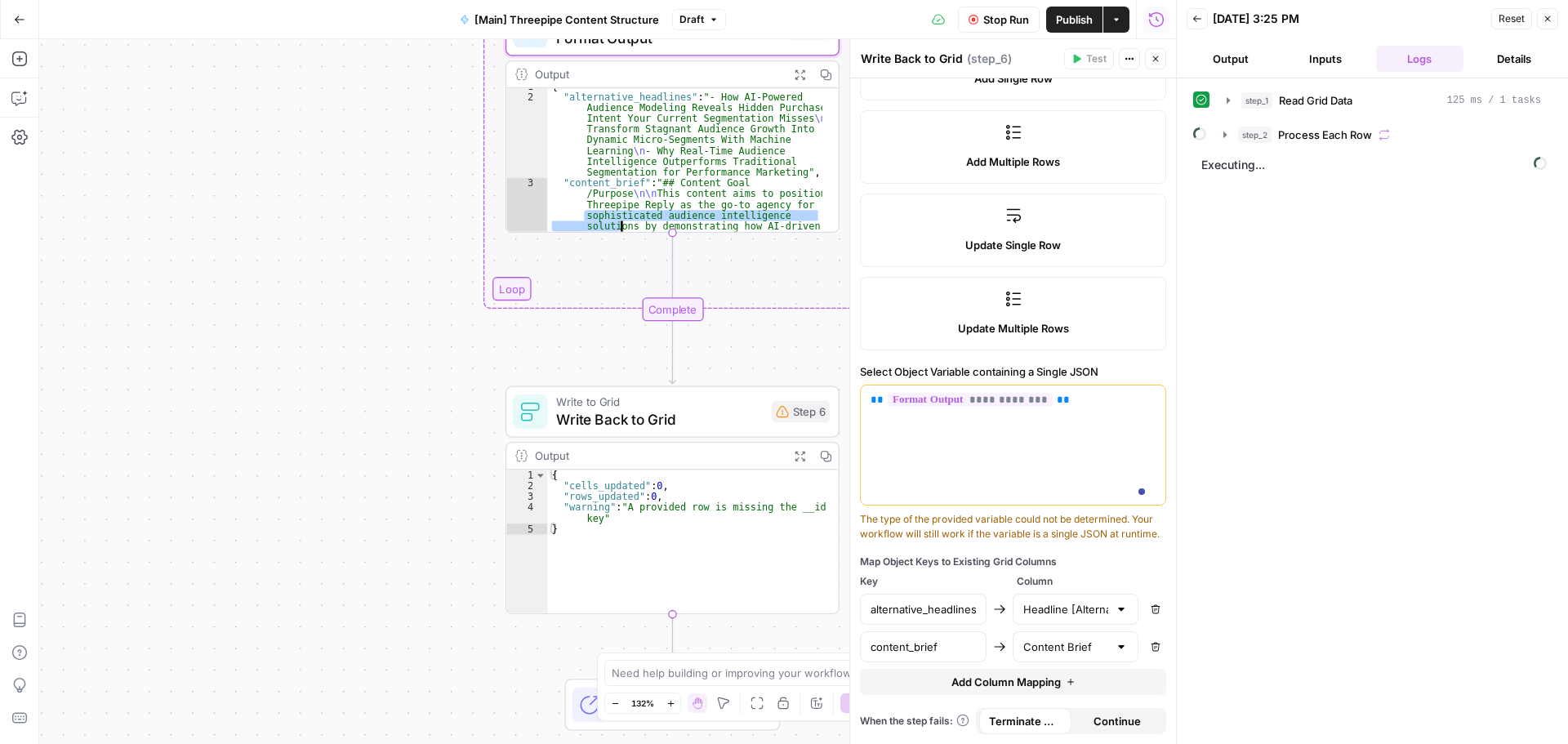
type textarea "**********"
click at [951, 646] on input "content_brief" at bounding box center [923, 646] width 105 height 16
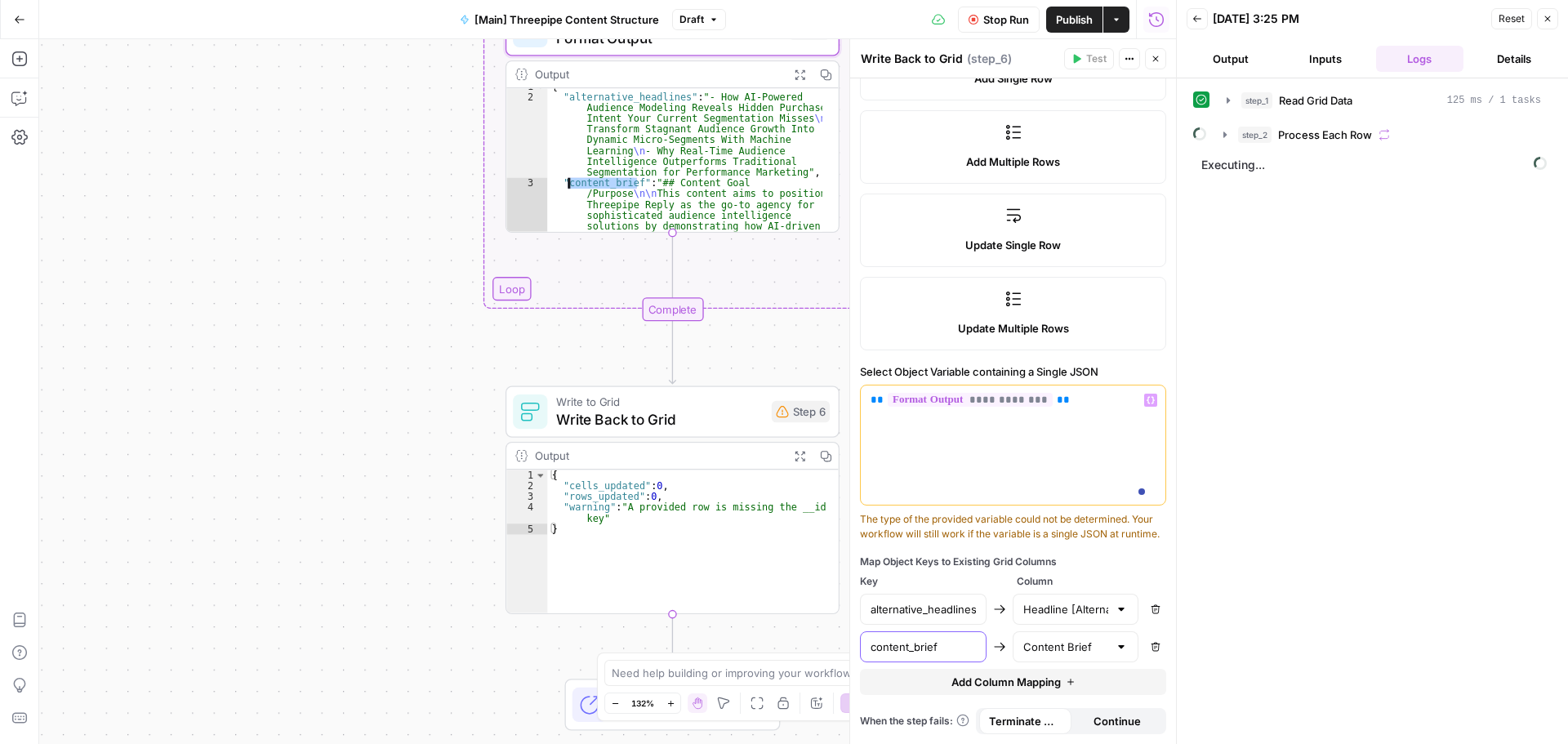
click at [951, 646] on input "content_brief" at bounding box center [923, 646] width 105 height 16
click at [1053, 655] on div "Content Brief" at bounding box center [1075, 646] width 126 height 31
click at [1115, 639] on div at bounding box center [1122, 646] width 13 height 16
click at [1285, 649] on div "step_1 Read Grid Data 125 ms / 1 tasks step_2 Process Each Row Executing..." at bounding box center [1372, 411] width 359 height 649
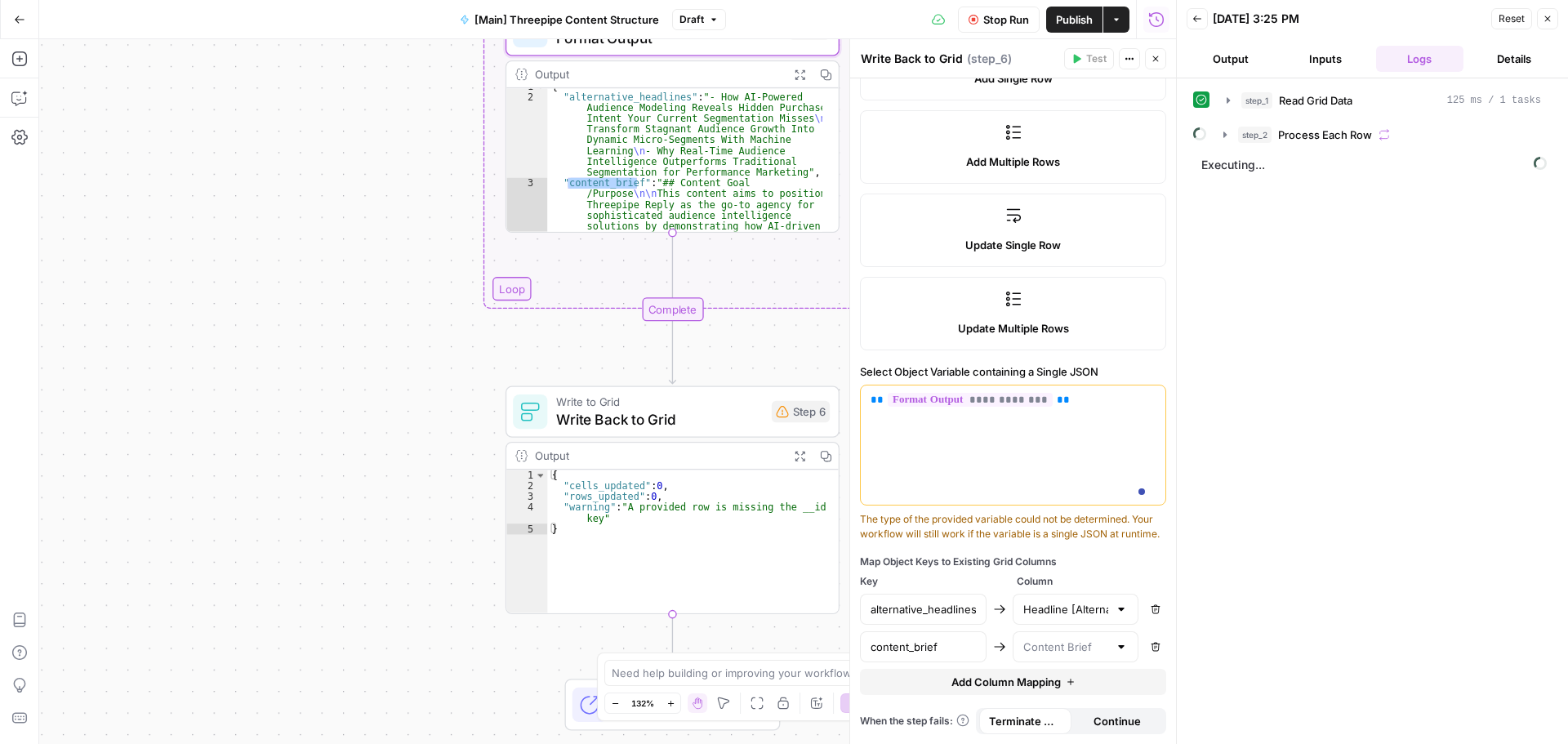
type input "Content Brief"
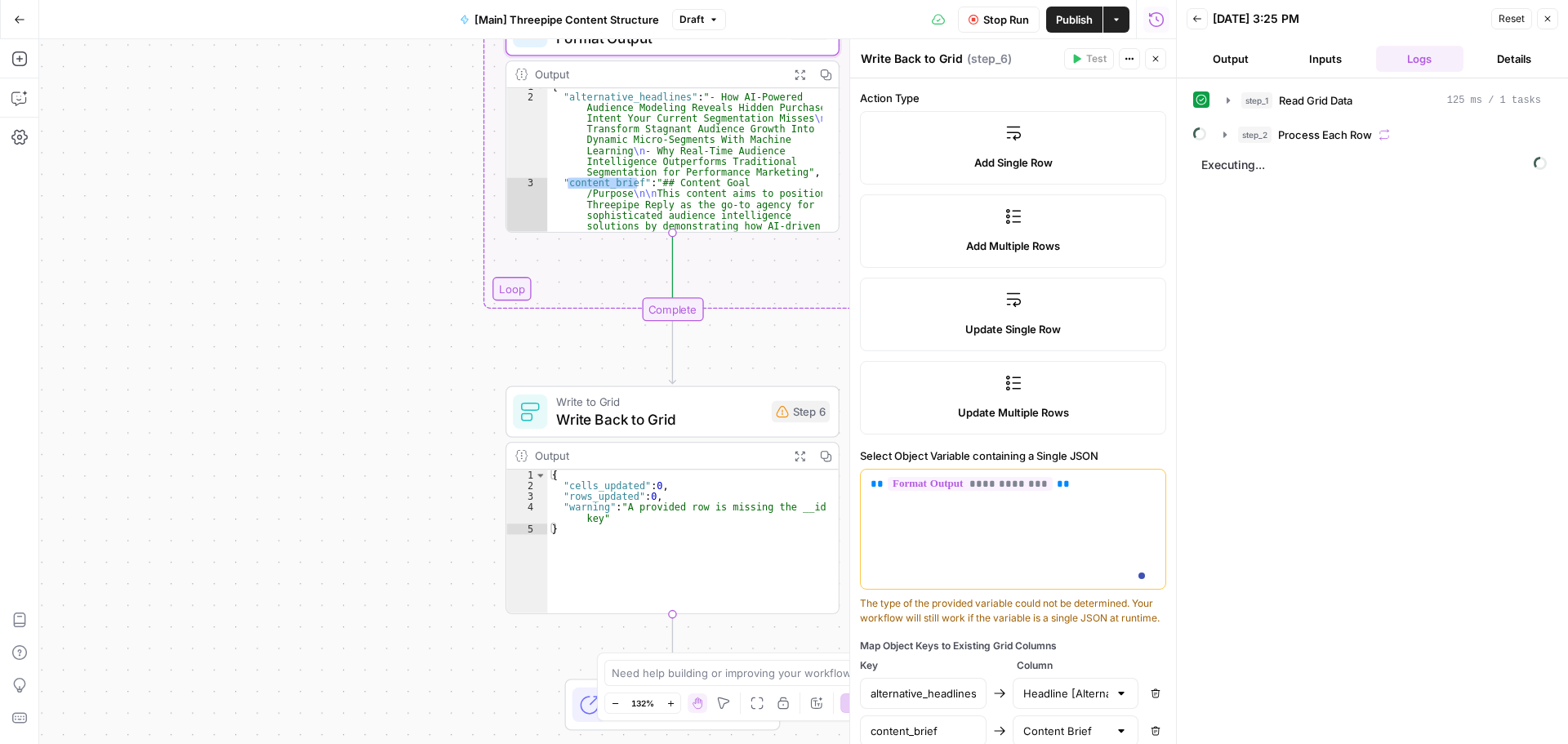
scroll to position [130, 0]
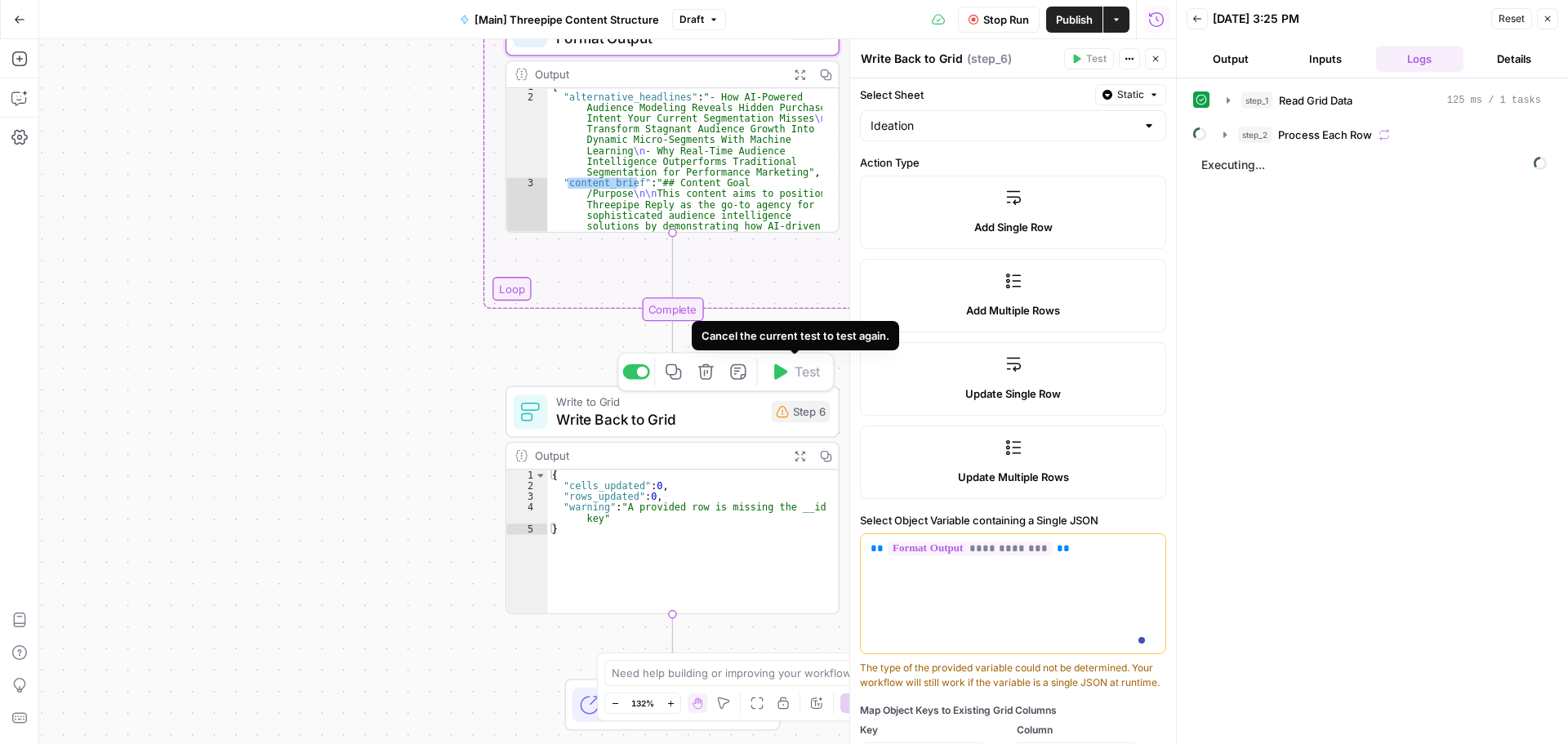
click at [805, 416] on div "Step 6" at bounding box center [800, 412] width 58 height 22
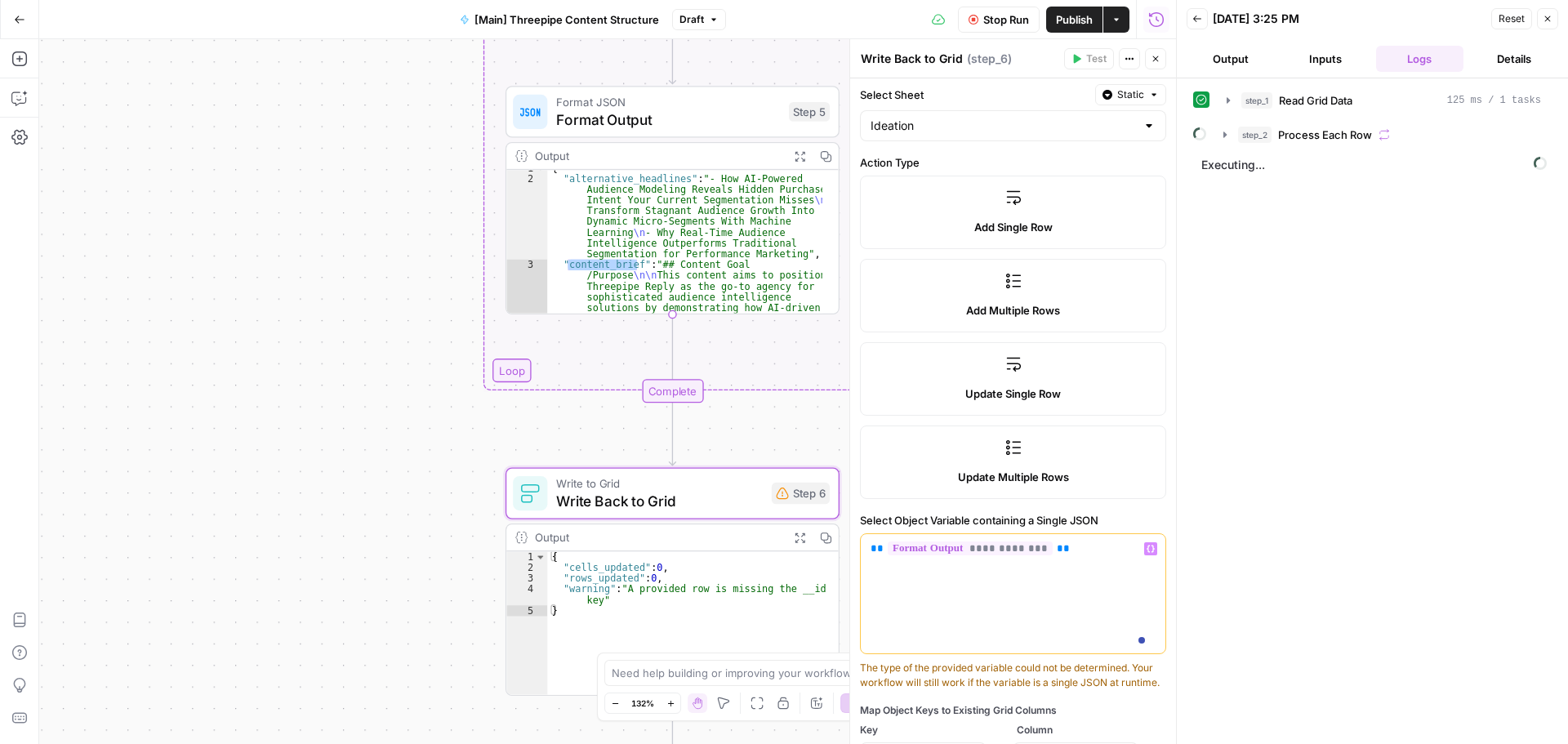
click at [1037, 548] on p "**********" at bounding box center [1007, 548] width 273 height 16
click at [1063, 548] on span "*****" at bounding box center [1079, 548] width 33 height 10
click at [1066, 546] on span "*****" at bounding box center [1082, 548] width 33 height 10
click at [1275, 482] on div "step_1 Read Grid Data 125 ms / 1 tasks step_2 Process Each Row Executing..." at bounding box center [1372, 411] width 359 height 649
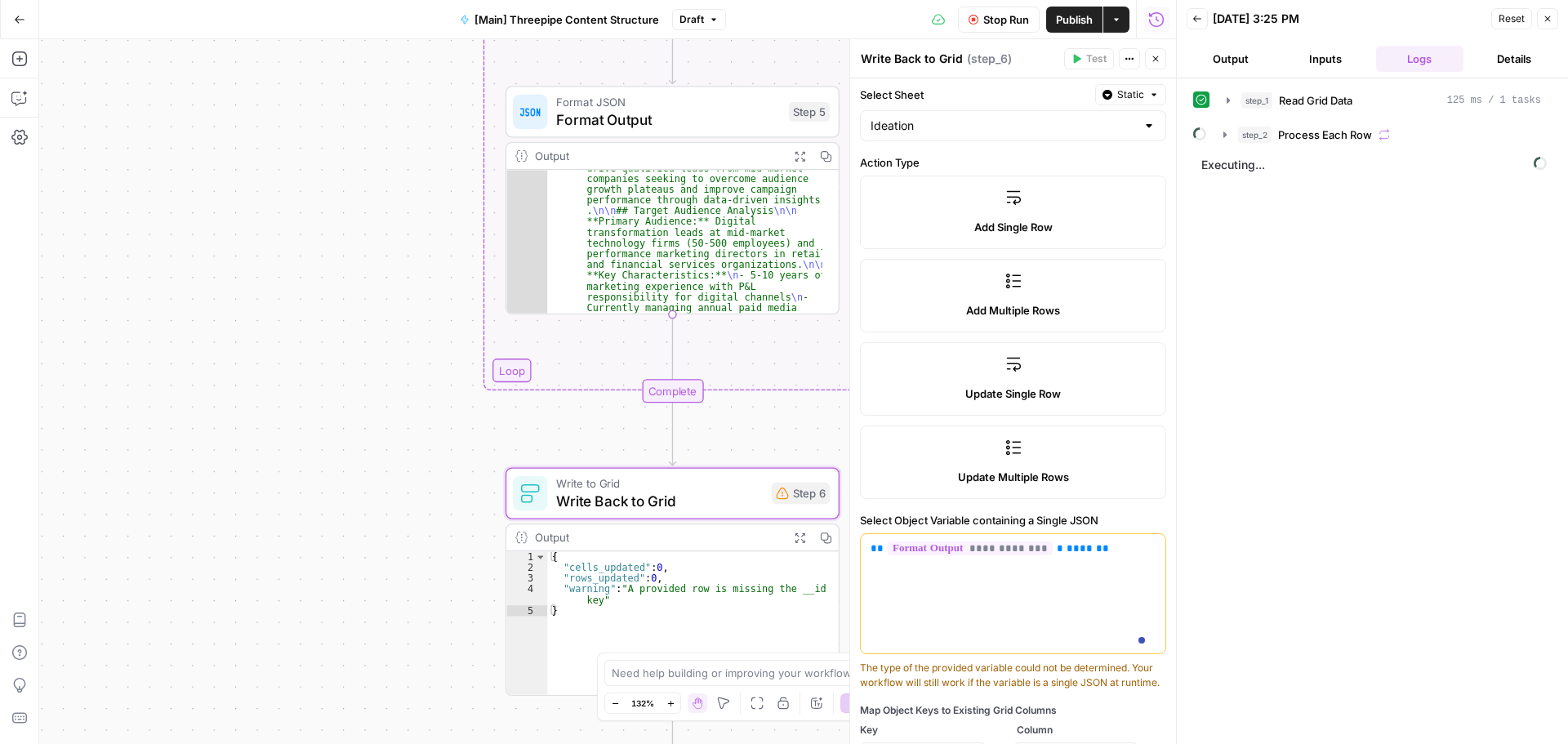
scroll to position [177, 0]
click at [1261, 501] on div "step_1 Read Grid Data 125 ms / 1 tasks step_2 Process Each Row Executing..." at bounding box center [1372, 411] width 359 height 649
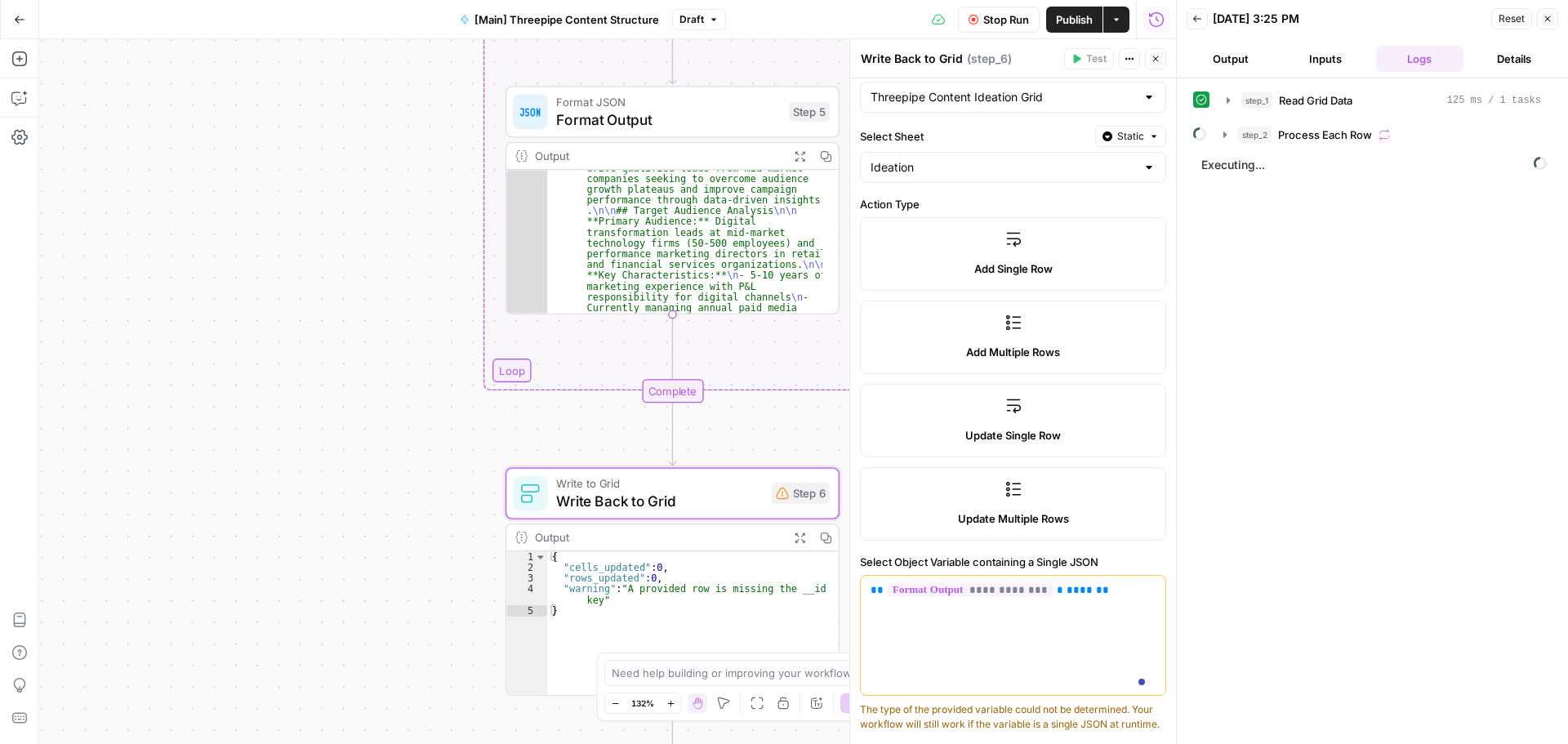
scroll to position [0, 0]
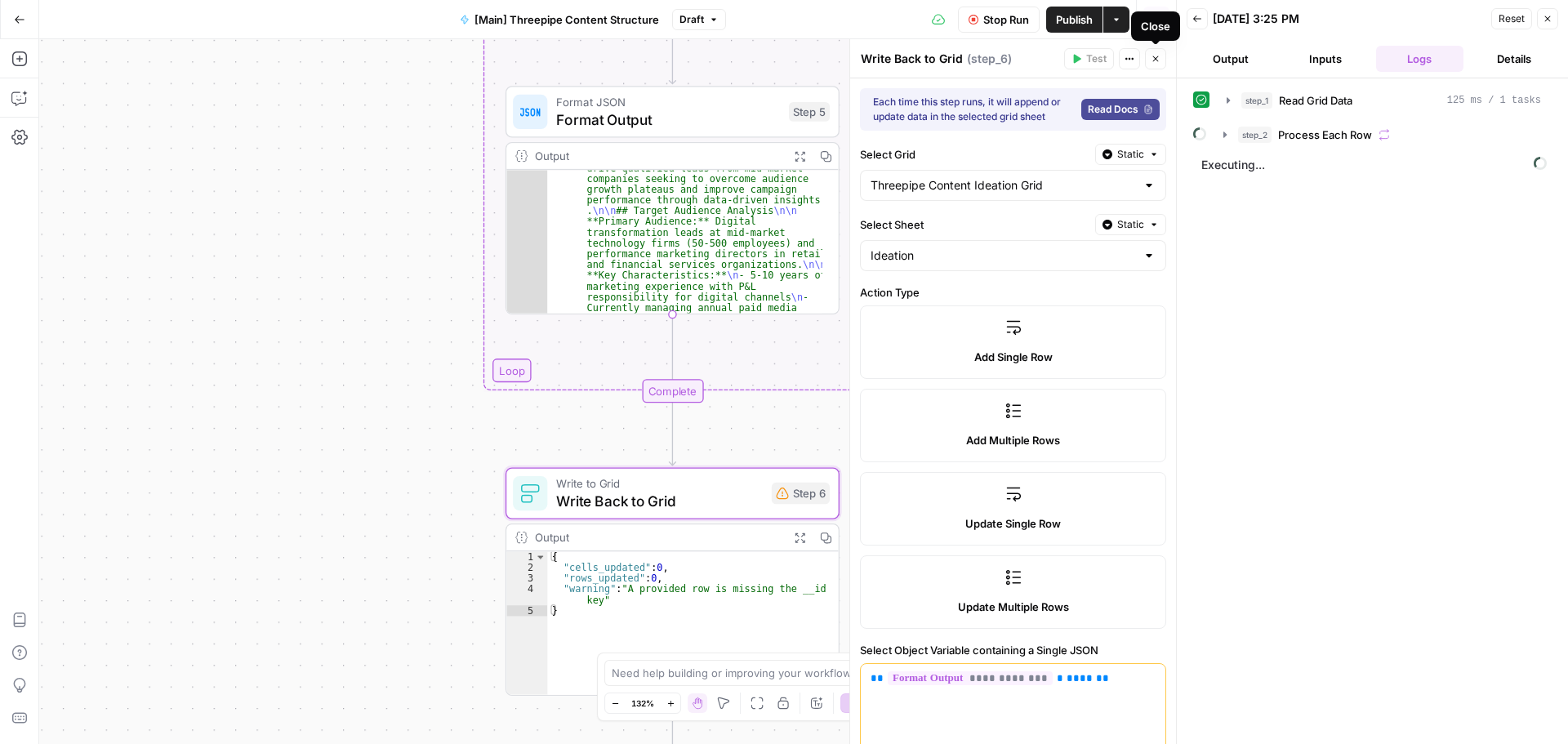
click at [1153, 61] on icon "button" at bounding box center [1156, 59] width 6 height 6
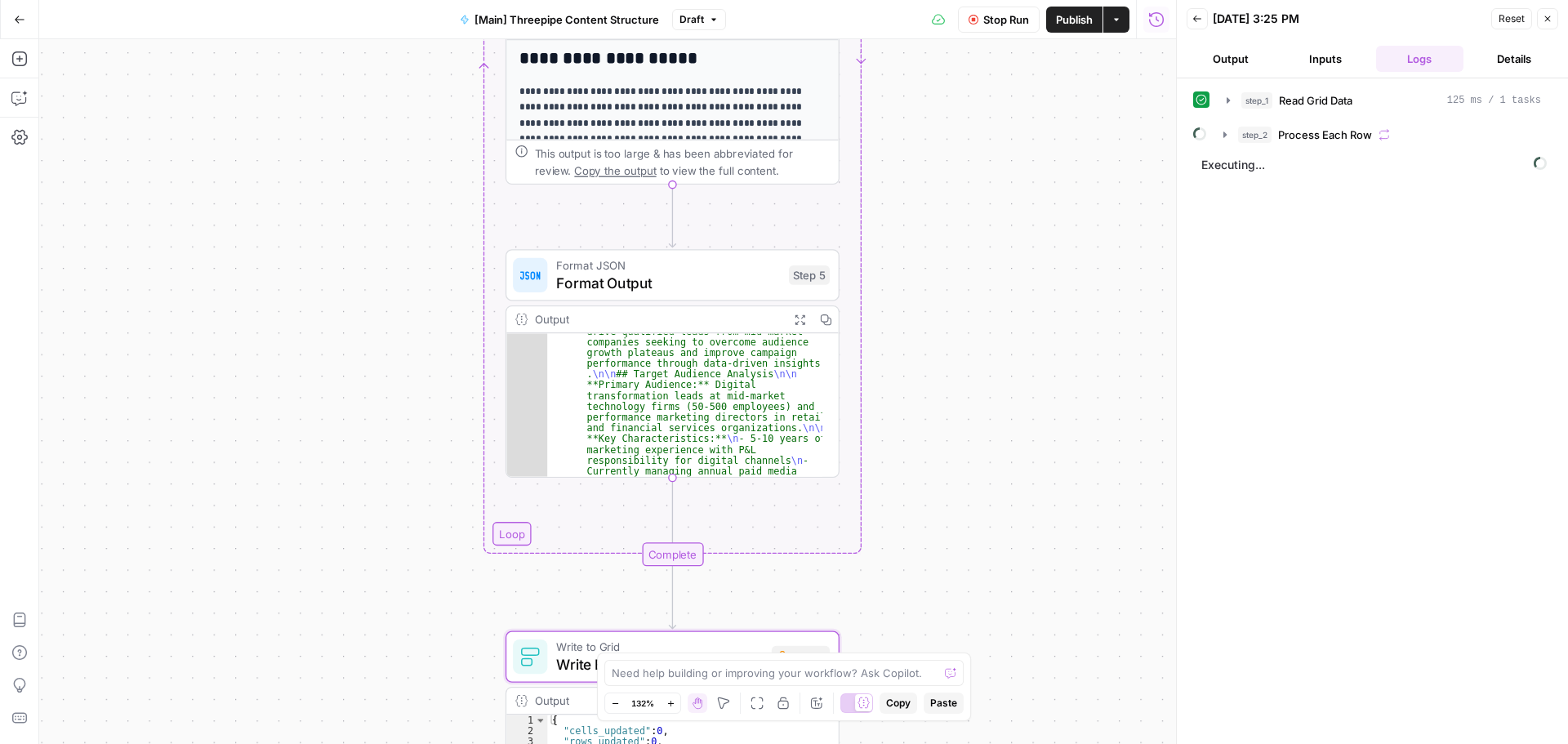
click at [1545, 18] on icon "button" at bounding box center [1547, 19] width 9 height 9
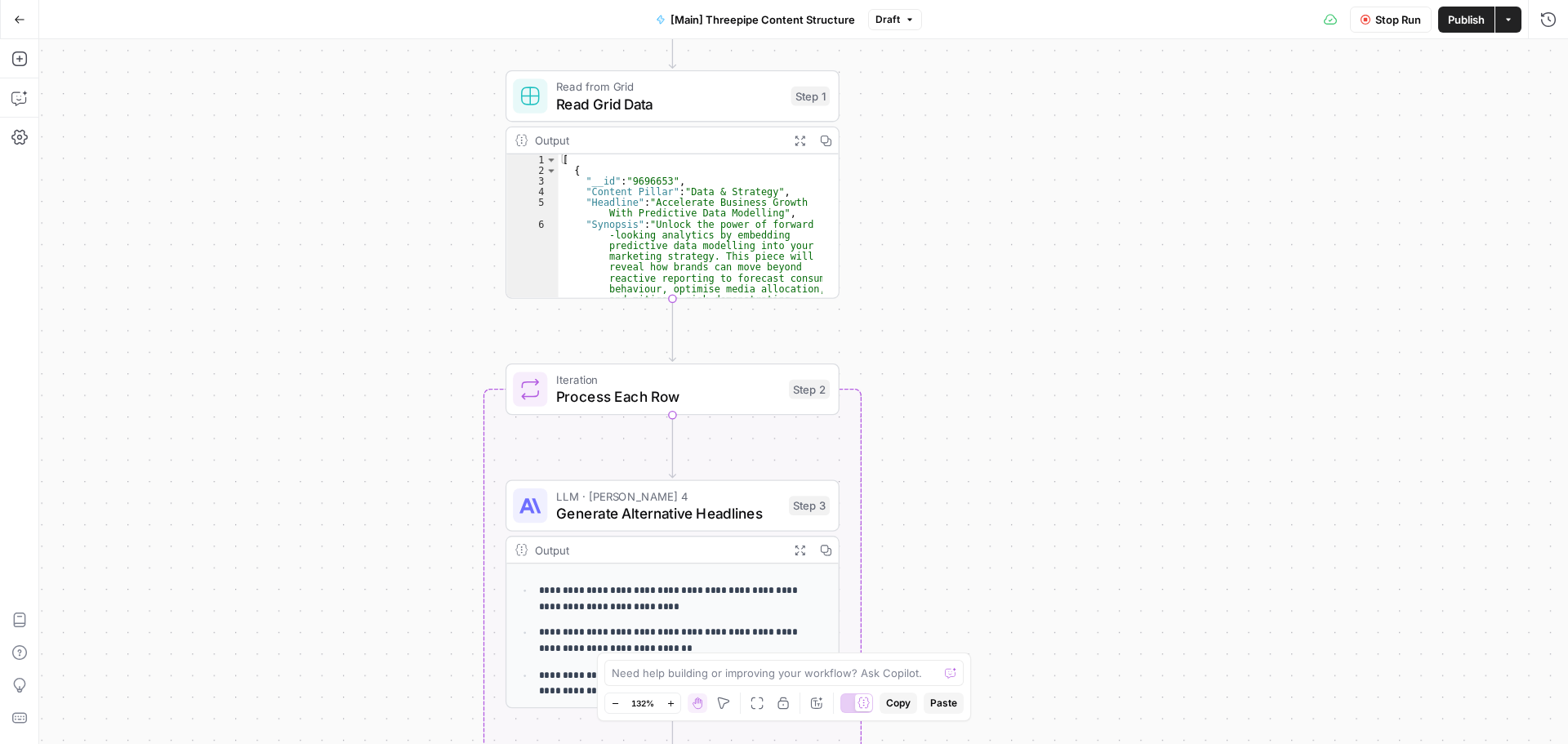
click at [1371, 16] on button "Stop Run" at bounding box center [1390, 20] width 82 height 26
click at [1362, 17] on span "Test Workflow" at bounding box center [1359, 19] width 73 height 16
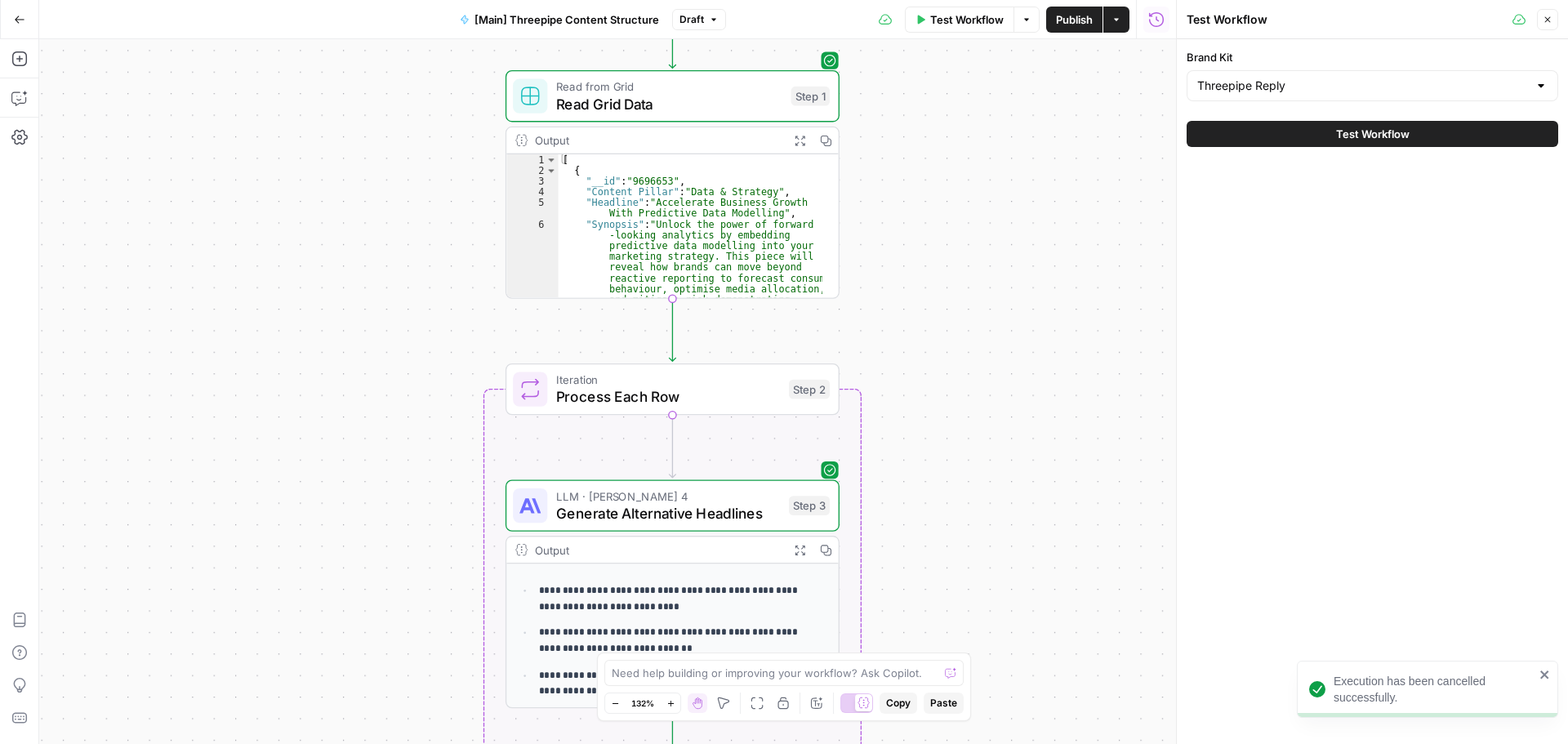
click at [1332, 136] on button "Test Workflow" at bounding box center [1372, 134] width 372 height 26
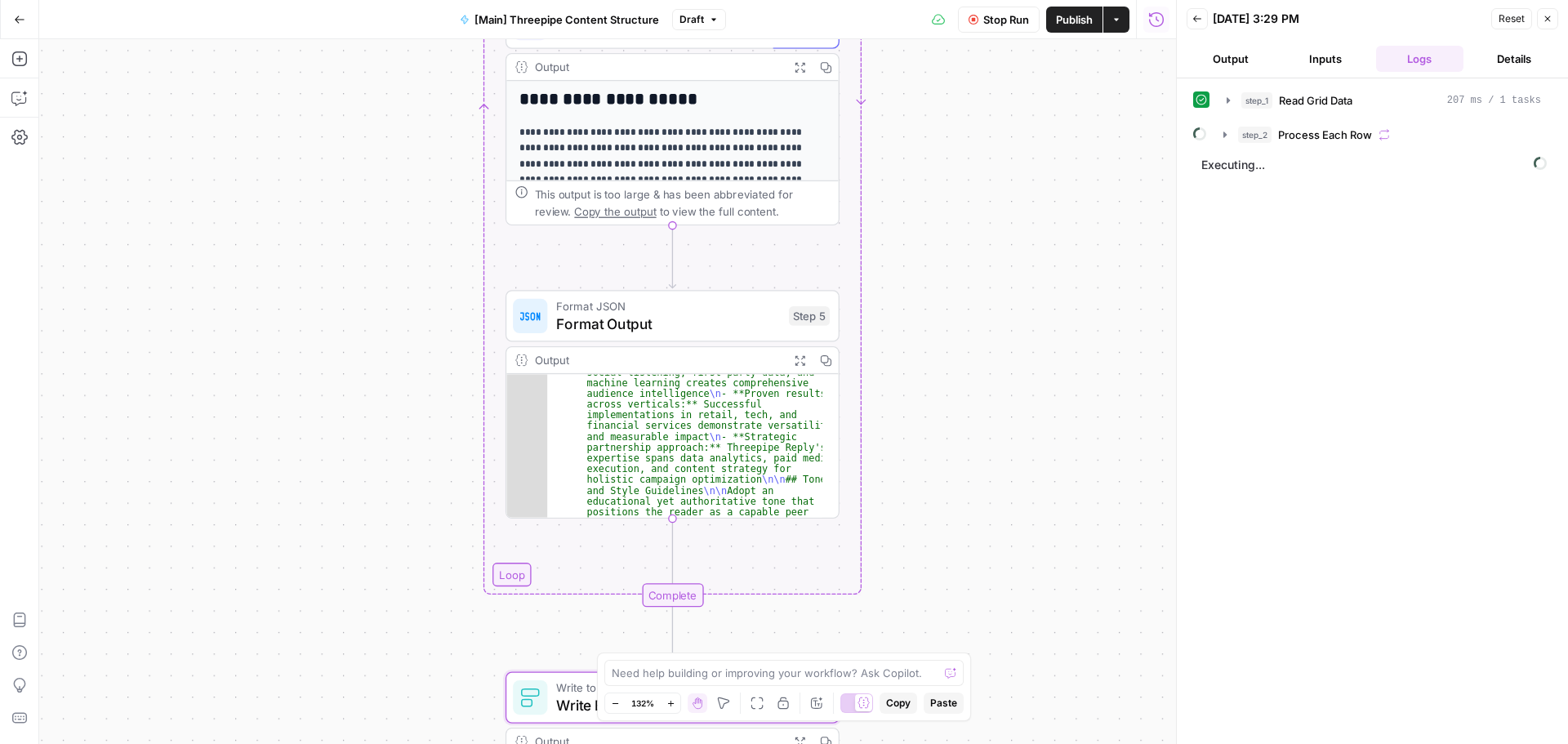
scroll to position [373, 0]
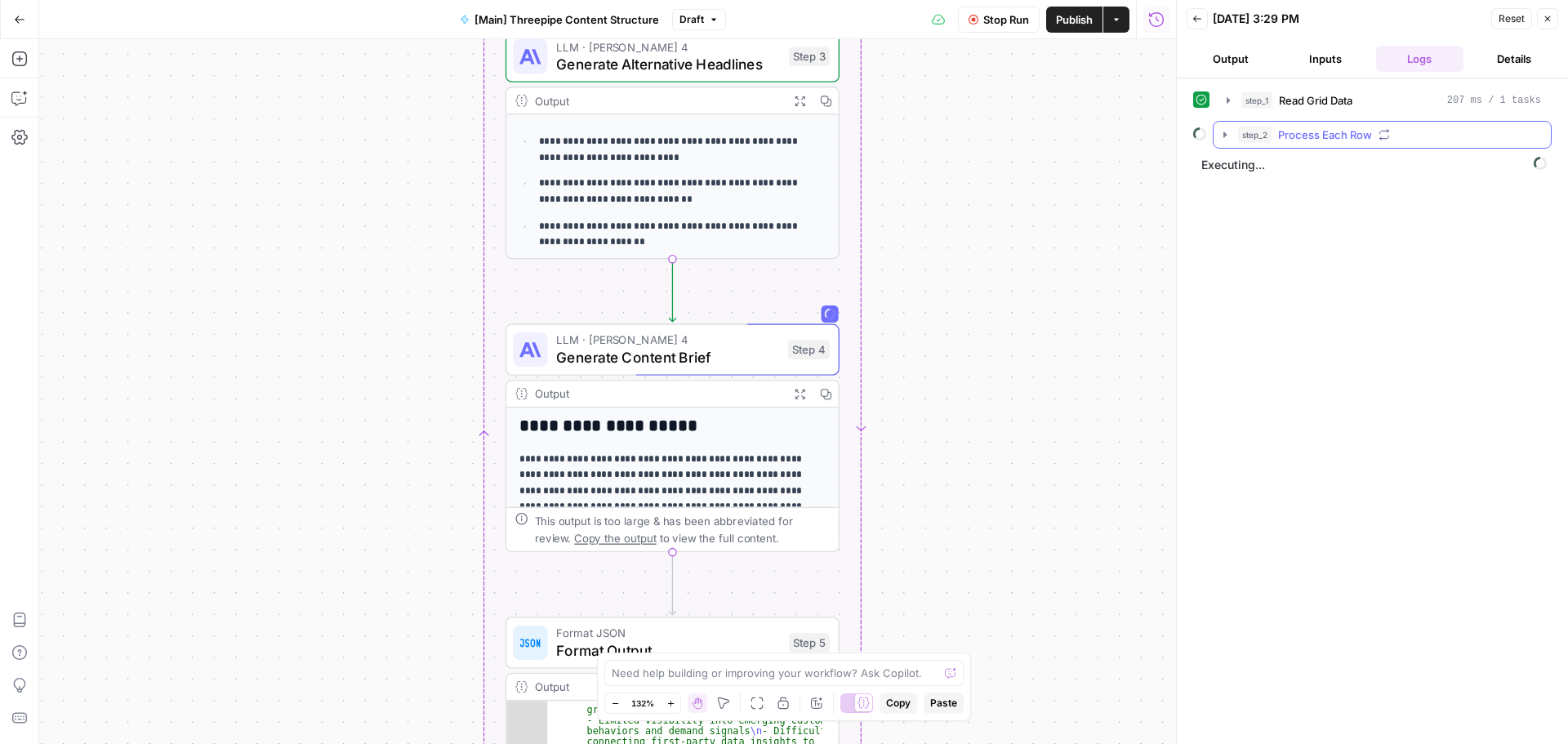
click at [1223, 135] on icon "button" at bounding box center [1224, 135] width 3 height 6
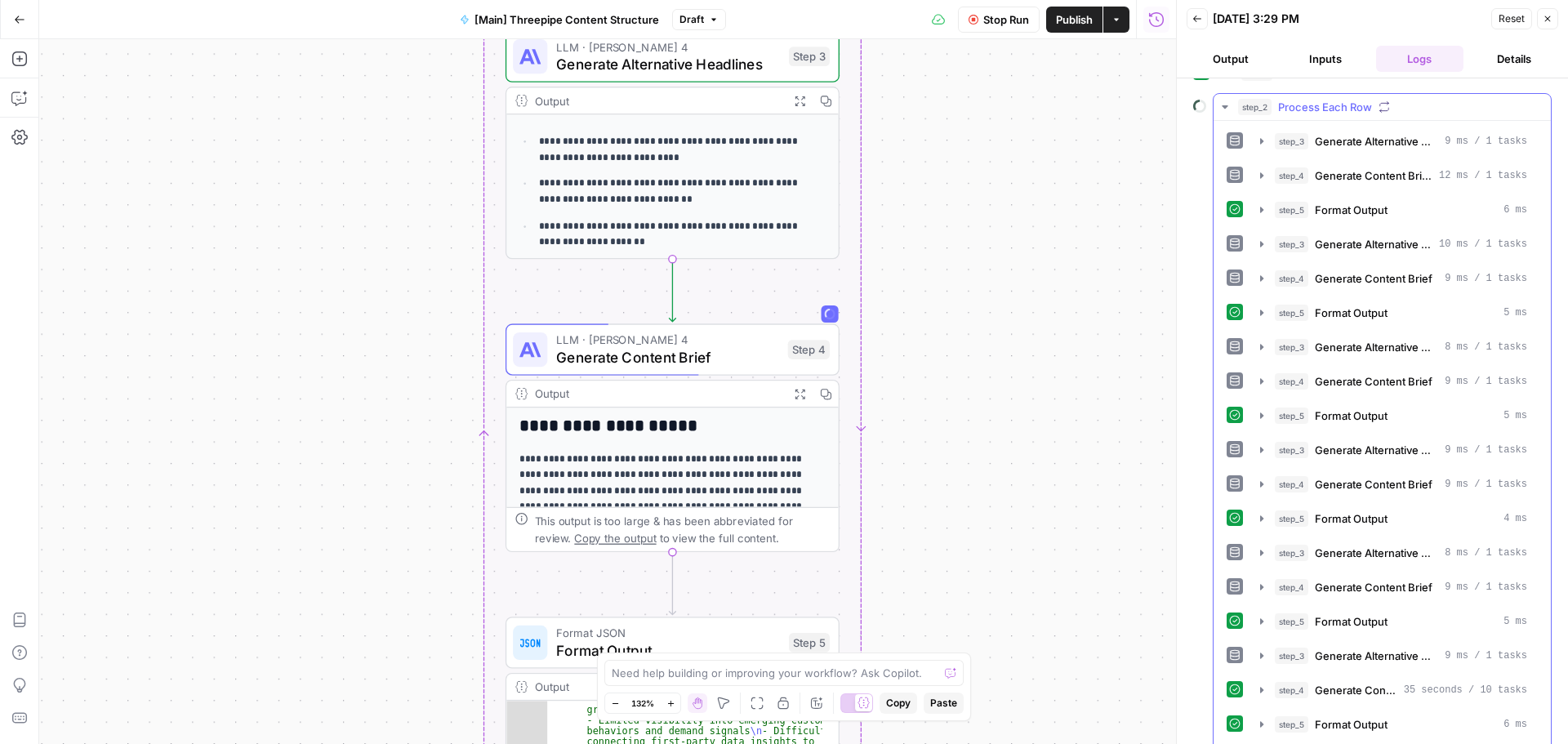
scroll to position [0, 0]
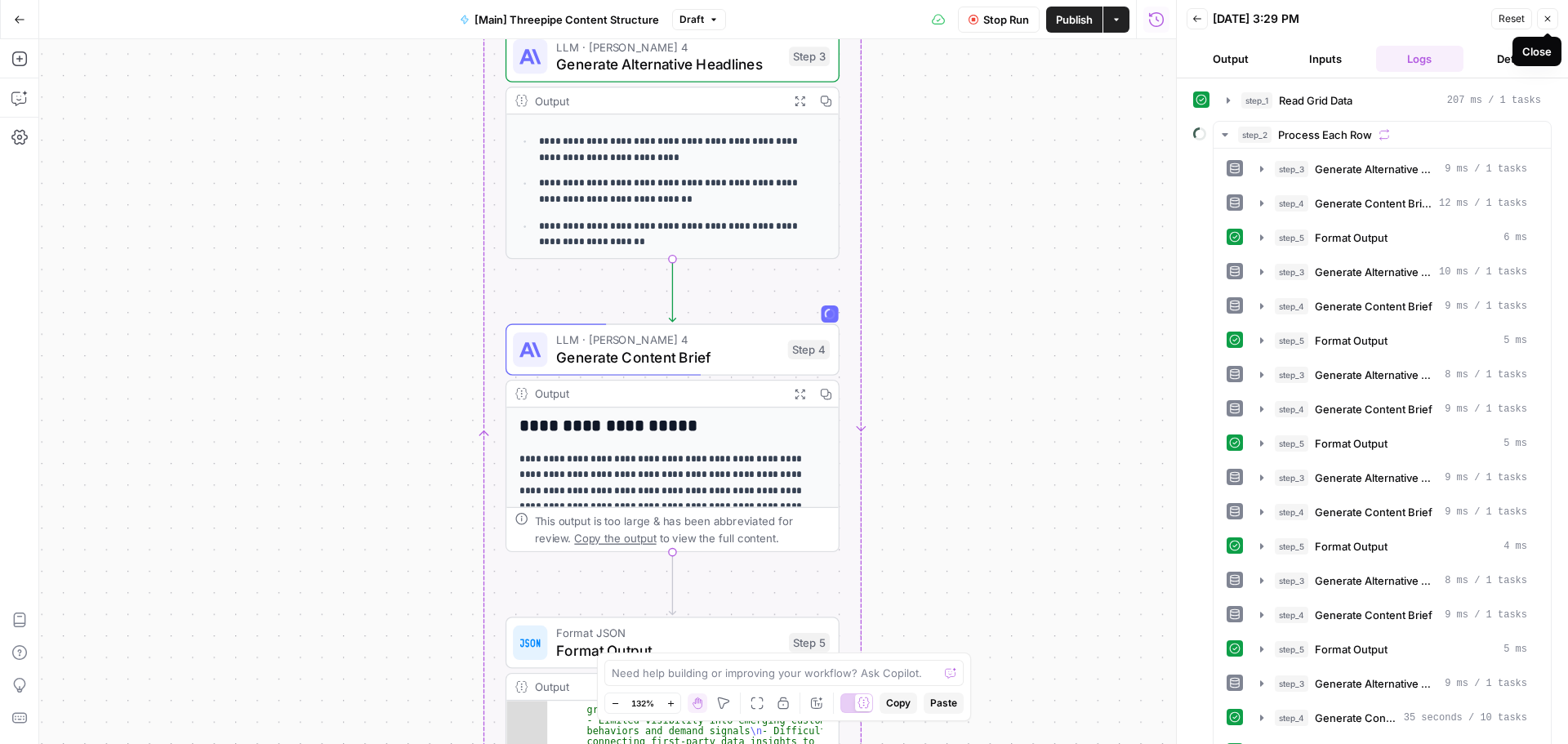
click at [1544, 22] on icon "button" at bounding box center [1547, 19] width 9 height 9
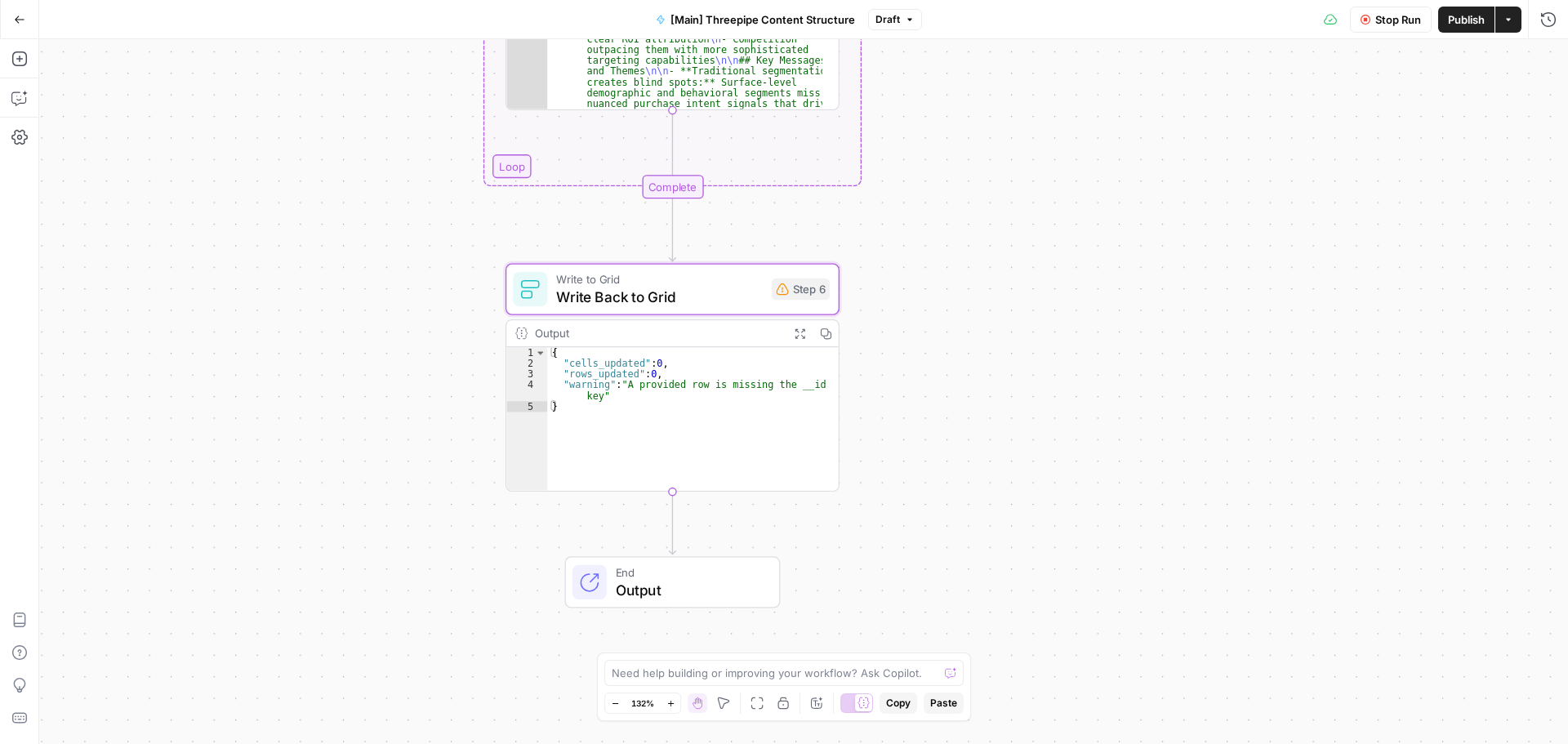
click at [811, 288] on div "Step 6" at bounding box center [800, 289] width 58 height 22
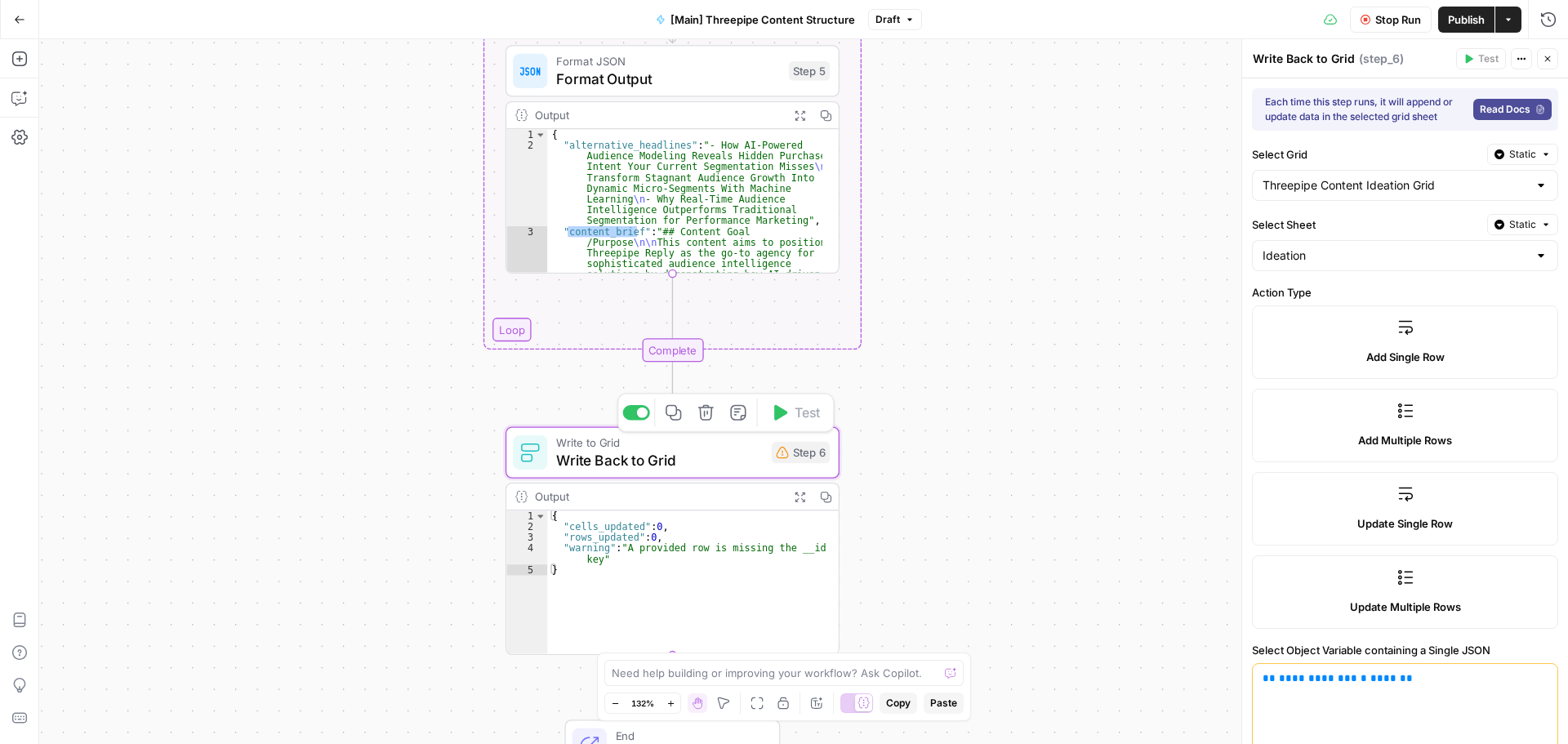
click at [810, 449] on div "Step 6" at bounding box center [800, 452] width 58 height 22
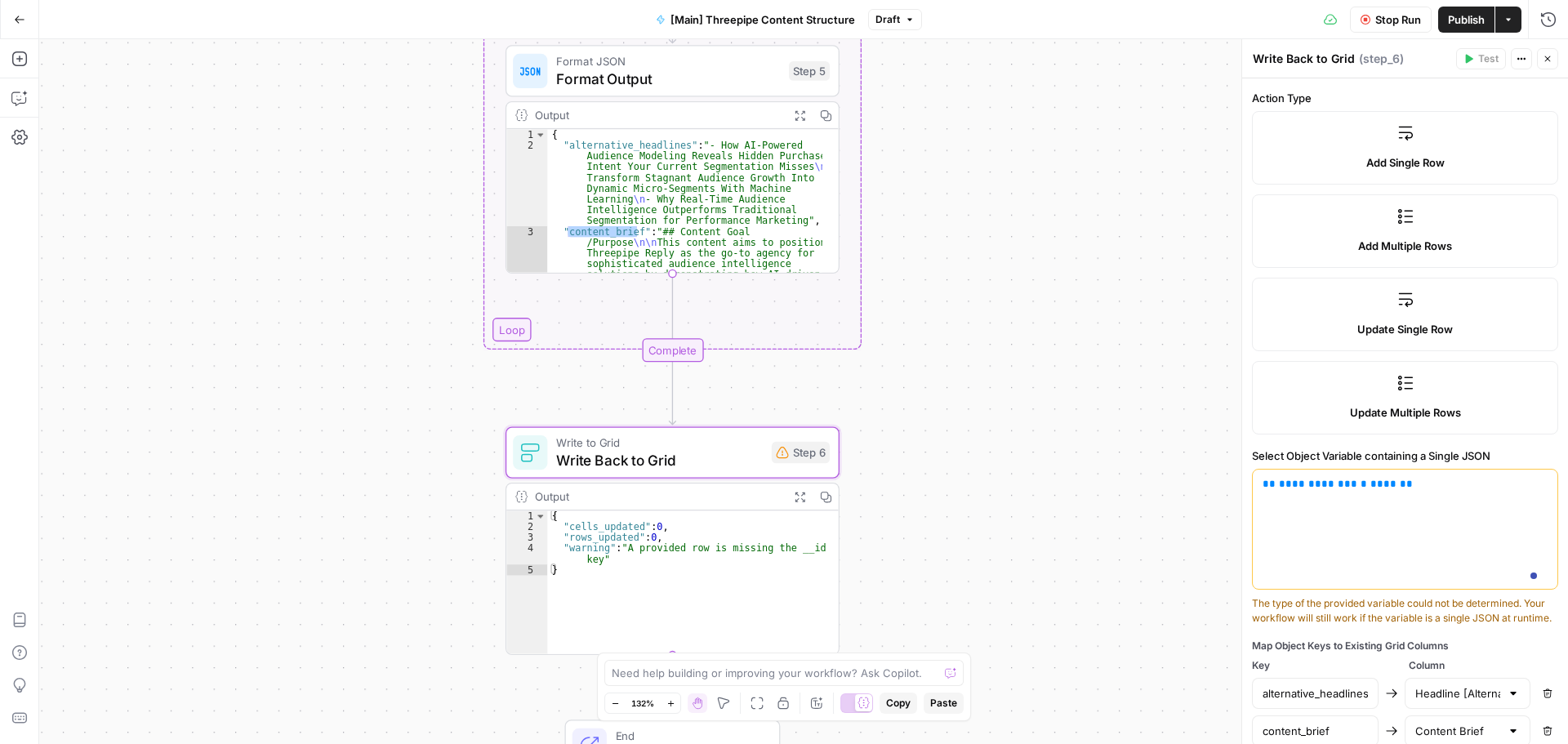
scroll to position [293, 0]
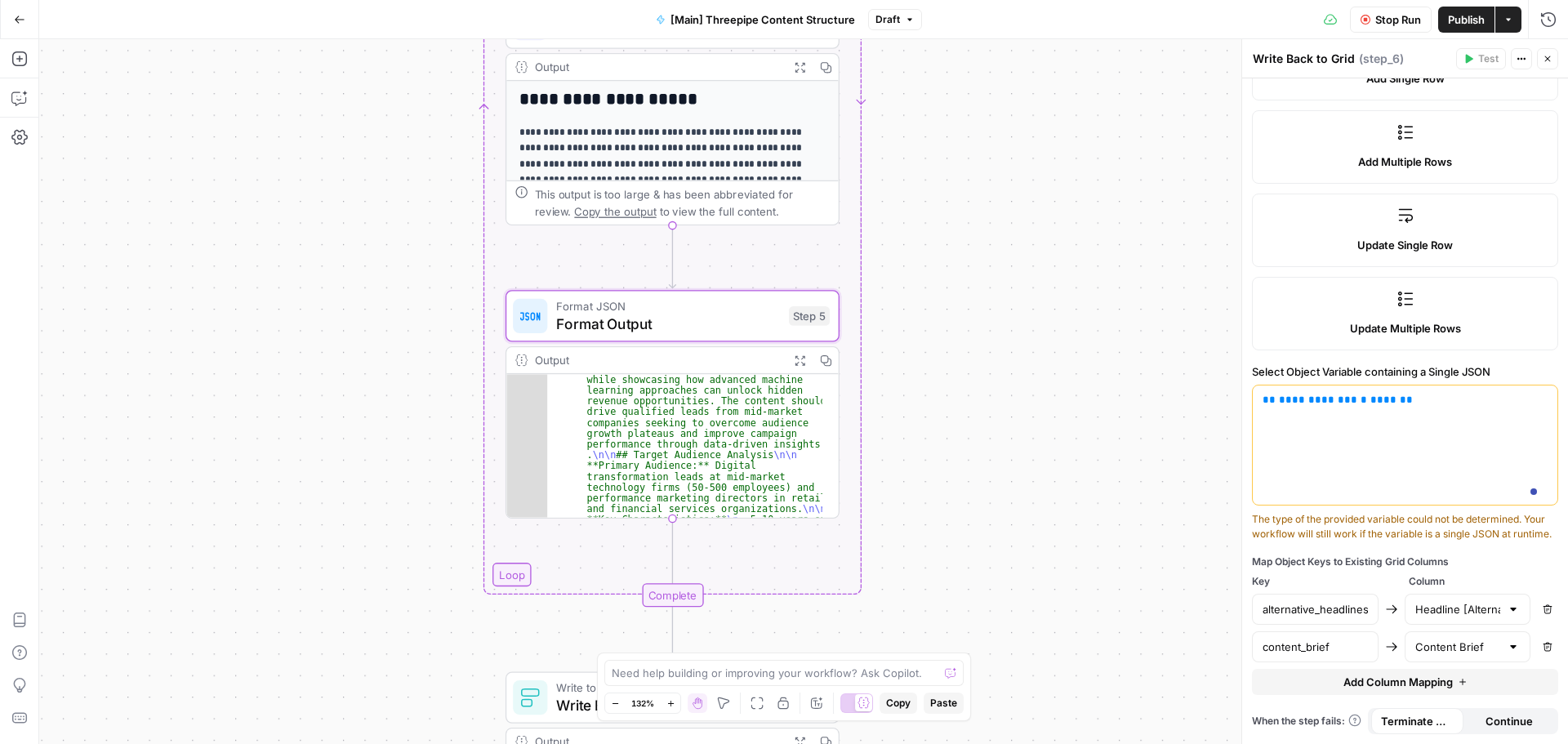
scroll to position [0, 0]
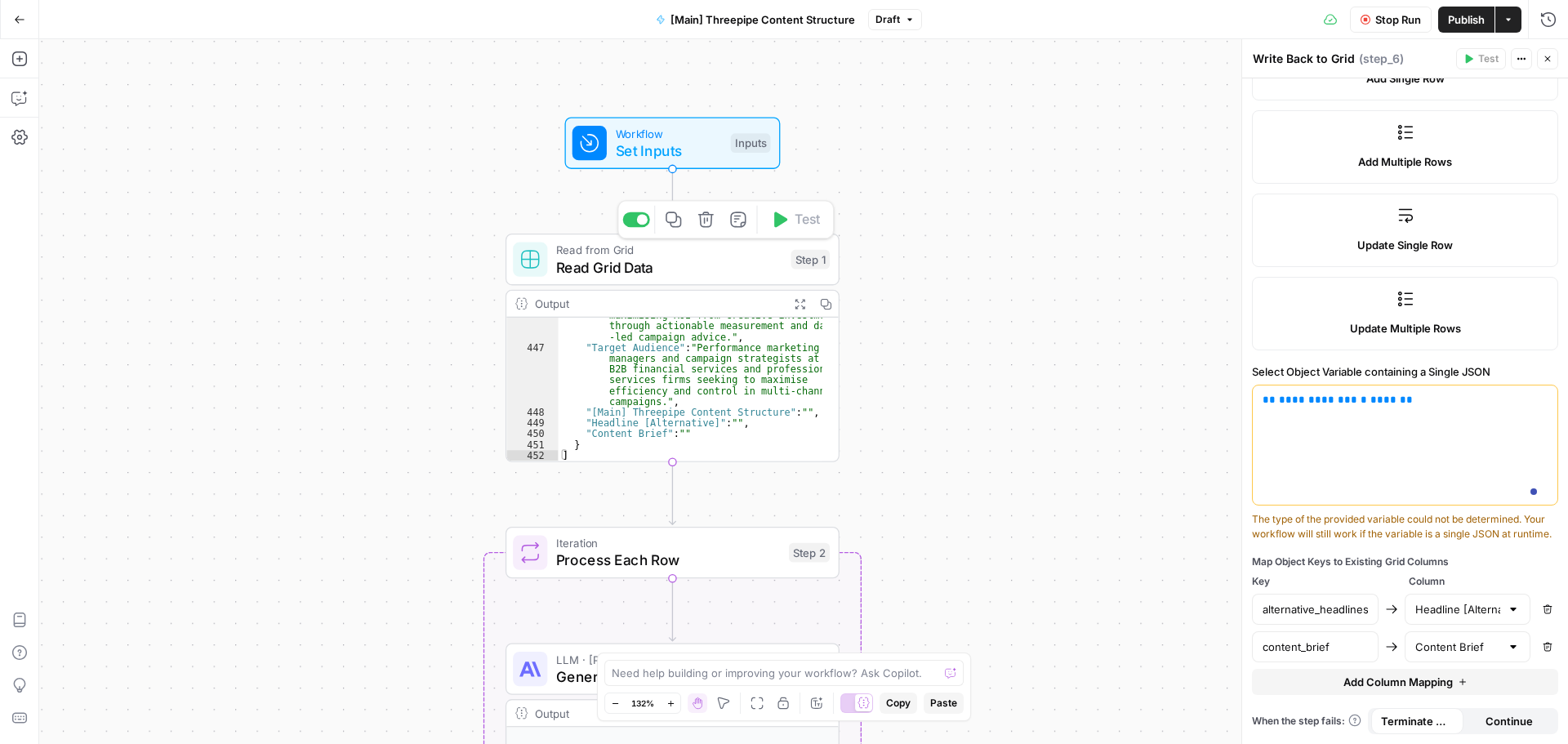
click at [716, 267] on span "Read Grid Data" at bounding box center [670, 267] width 226 height 22
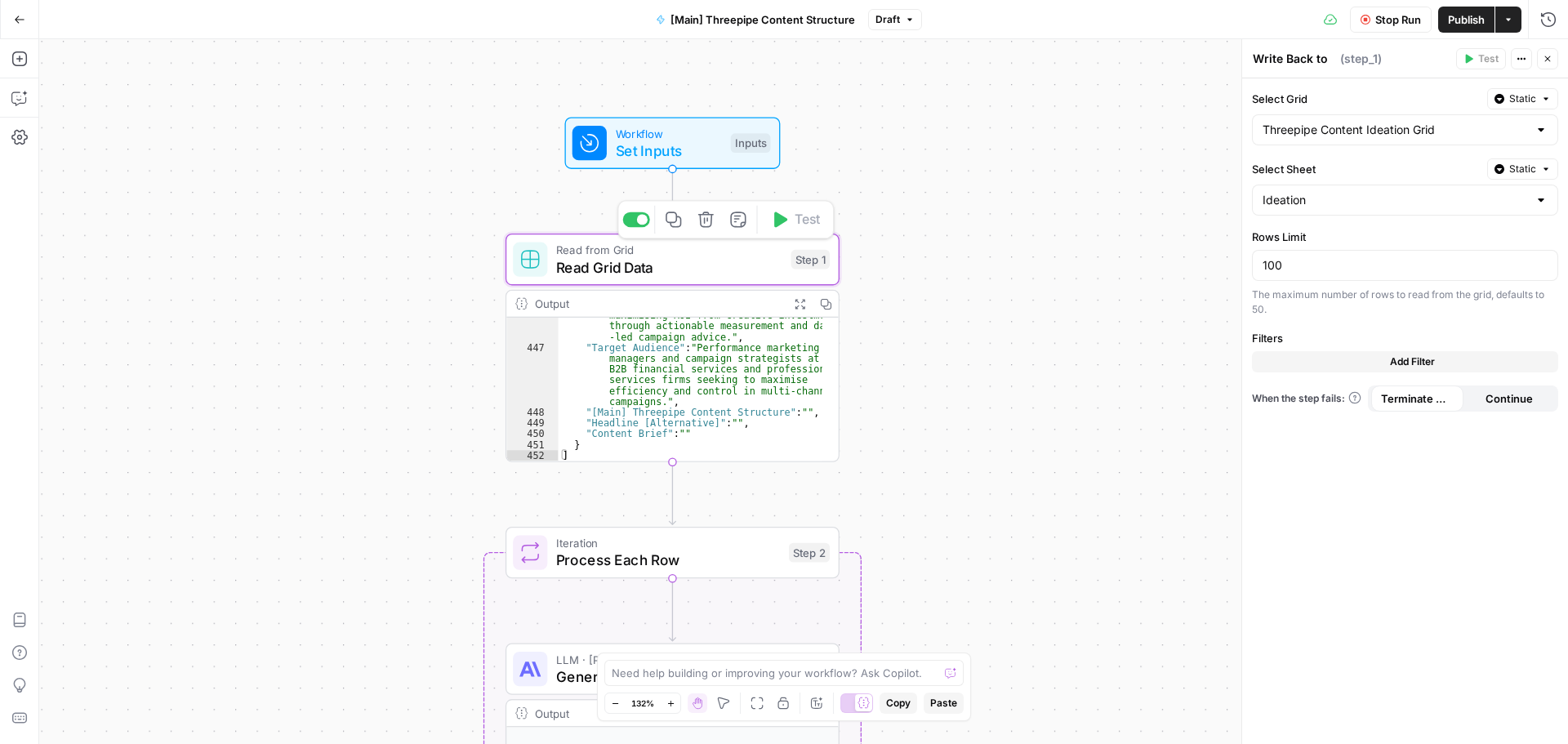
type textarea "Read Grid Data"
drag, startPoint x: 1288, startPoint y: 264, endPoint x: 1213, endPoint y: 272, distance: 75.4
click at [1213, 272] on body "Threepipe Reply New Home Browse Your Data Usage Settings Recent Grids Threepipe…" at bounding box center [784, 372] width 1568 height 744
drag, startPoint x: 1307, startPoint y: 280, endPoint x: 1238, endPoint y: 269, distance: 69.9
click at [1241, 269] on div "**********" at bounding box center [1404, 392] width 327 height 704
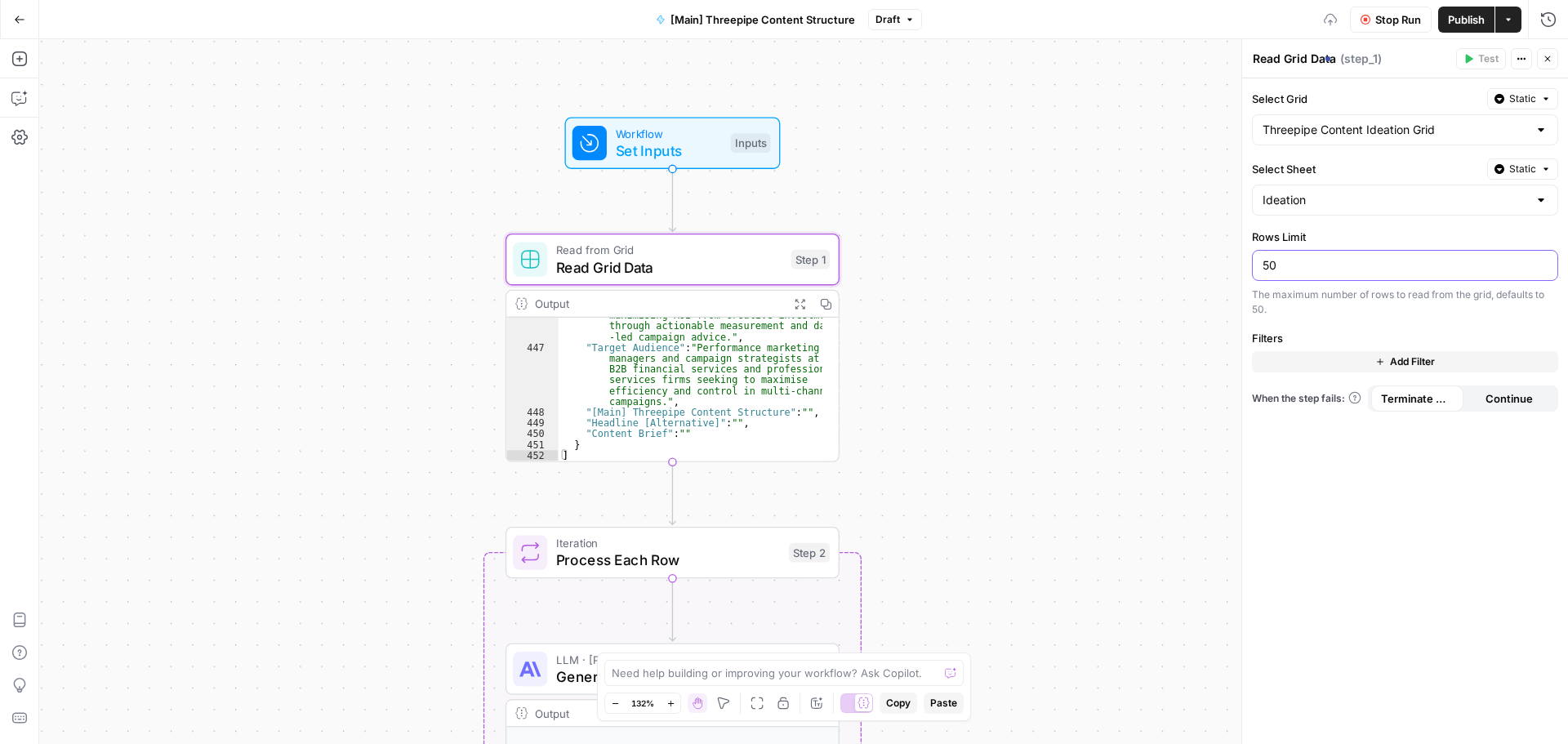
type input "50"
click at [1105, 226] on div "Workflow Set Inputs Inputs Read from Grid Read Grid Data Step 1 Output Expand O…" at bounding box center [803, 392] width 1528 height 704
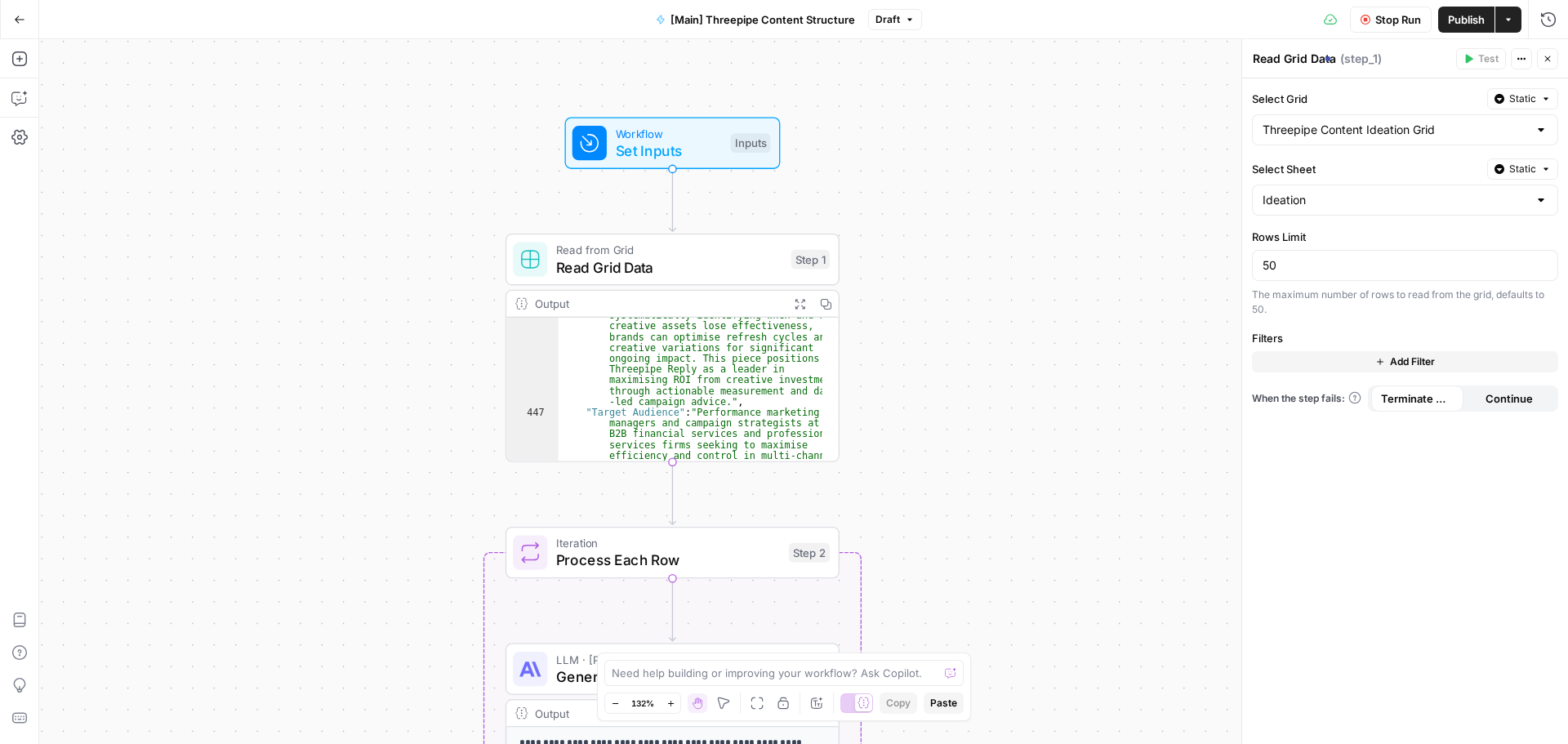
scroll to position [11218, 0]
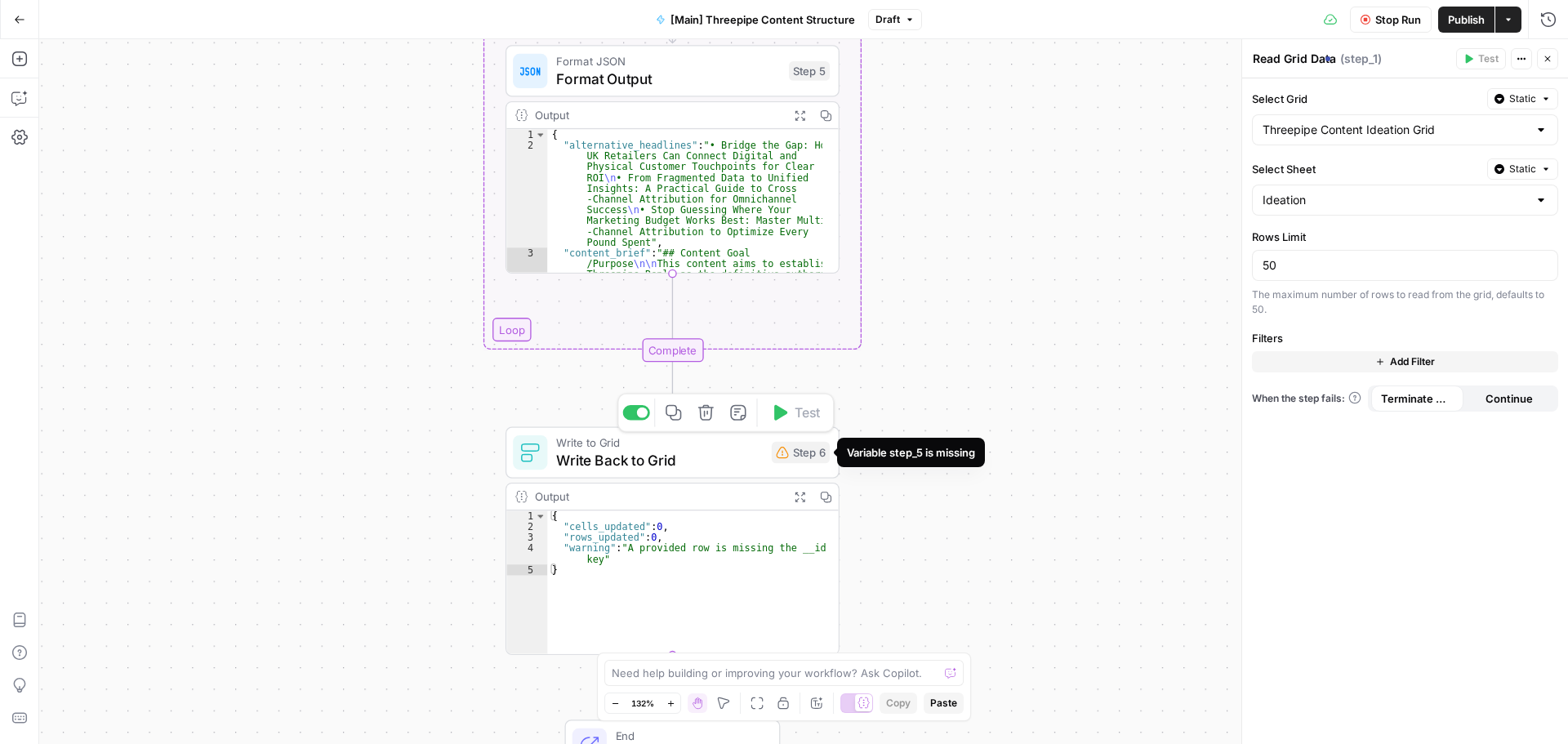
click at [811, 453] on div "Step 6" at bounding box center [800, 452] width 58 height 22
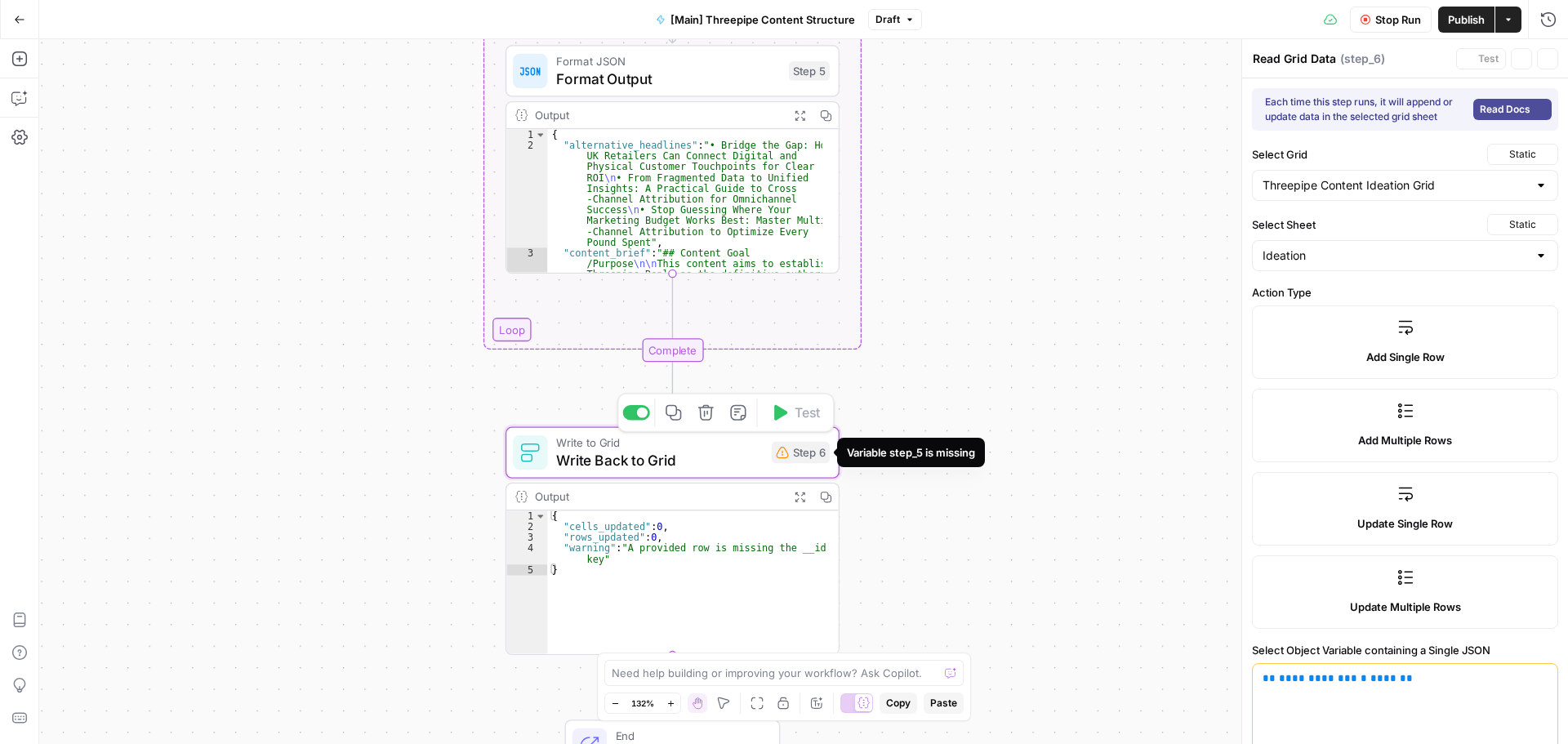
type textarea "Write Back to Grid"
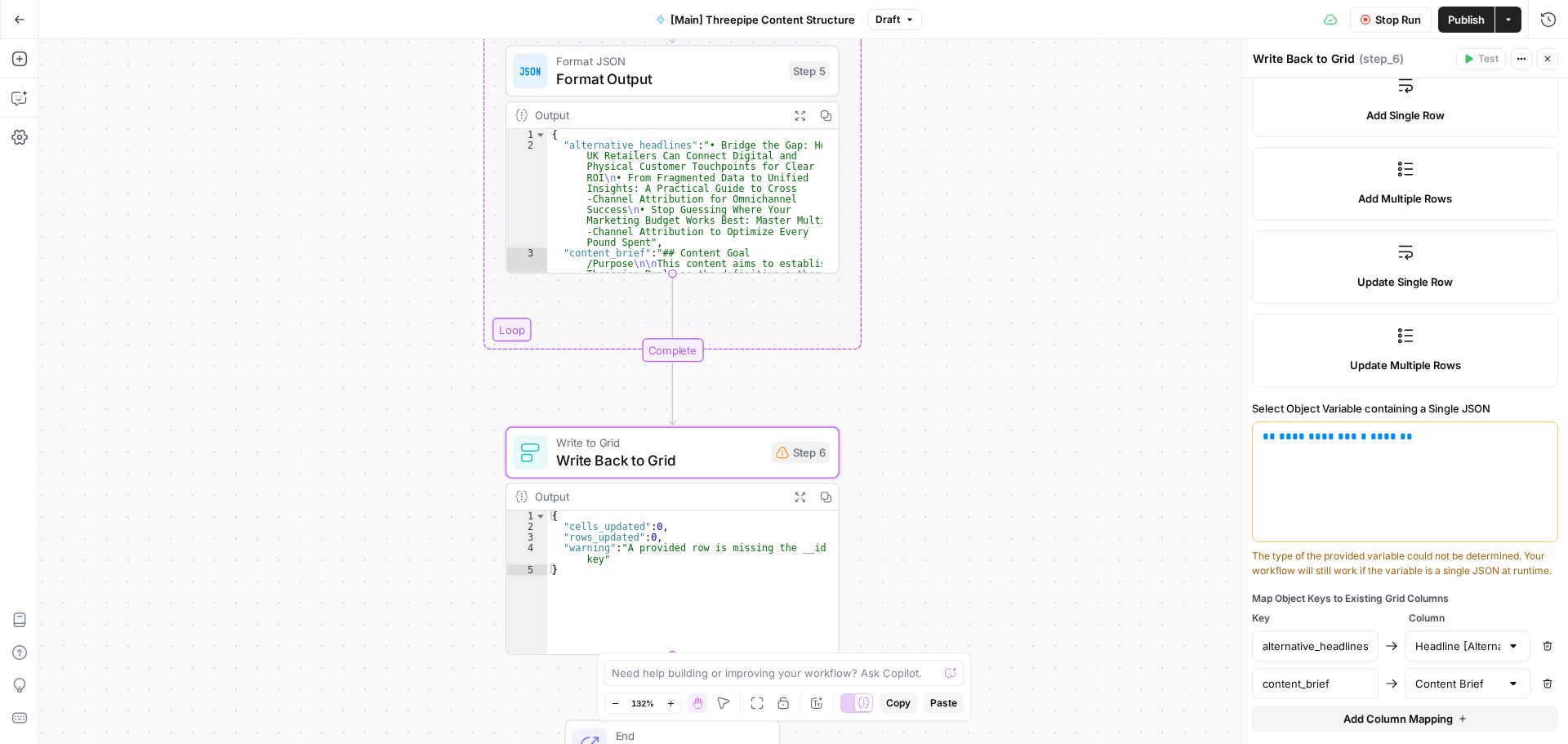
scroll to position [245, 0]
drag, startPoint x: 1439, startPoint y: 432, endPoint x: 1137, endPoint y: 437, distance: 302.0
click at [1137, 437] on body "Threepipe Reply New Home Browse Your Data Usage Settings Recent Grids Threepipe…" at bounding box center [784, 372] width 1568 height 744
drag, startPoint x: 1395, startPoint y: 434, endPoint x: 1212, endPoint y: 415, distance: 184.0
click at [1212, 415] on body "Threepipe Reply New Home Browse Your Data Usage Settings Recent Grids Threepipe…" at bounding box center [784, 372] width 1568 height 744
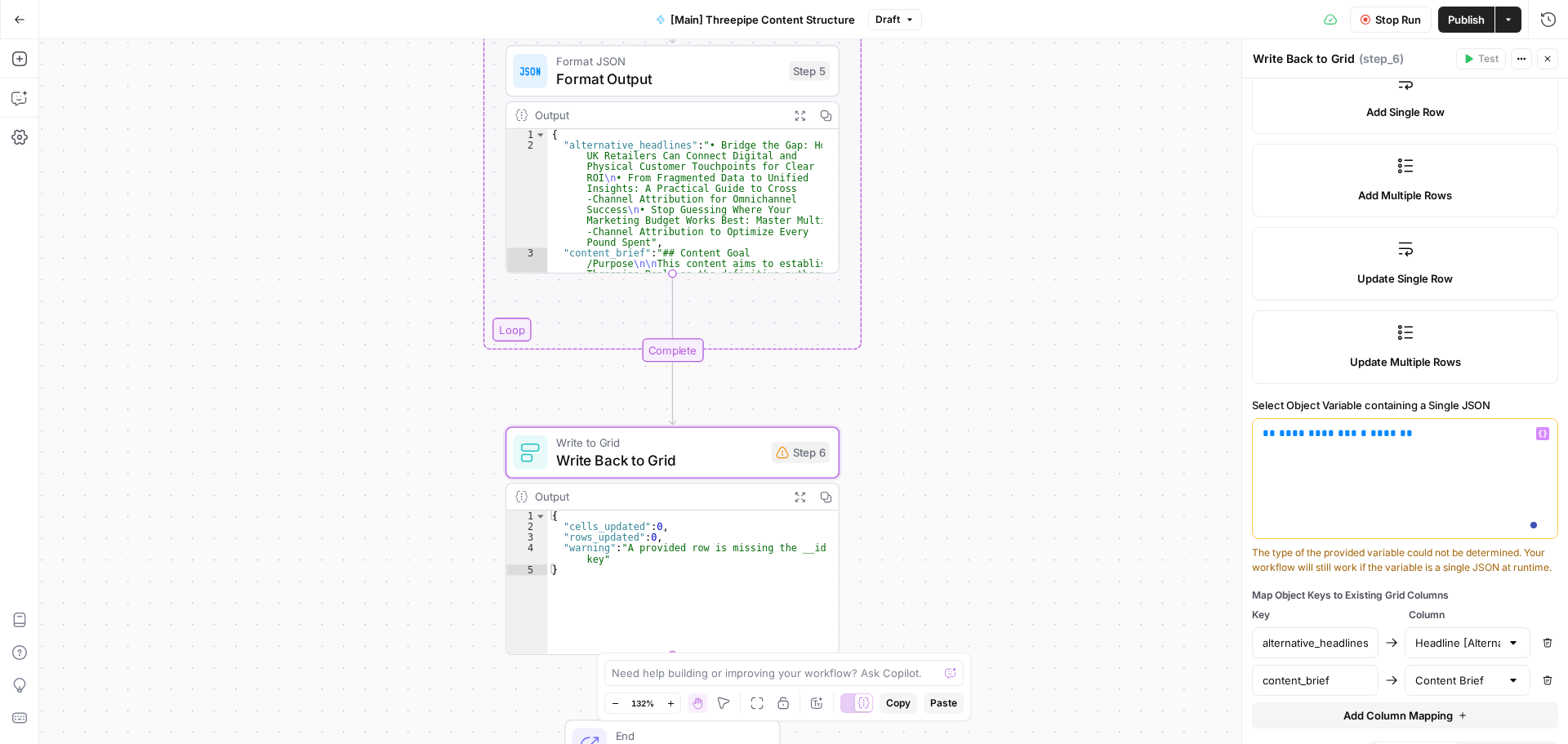
drag, startPoint x: 1399, startPoint y: 438, endPoint x: 1237, endPoint y: 414, distance: 163.8
click at [1241, 414] on div "**********" at bounding box center [1404, 392] width 327 height 704
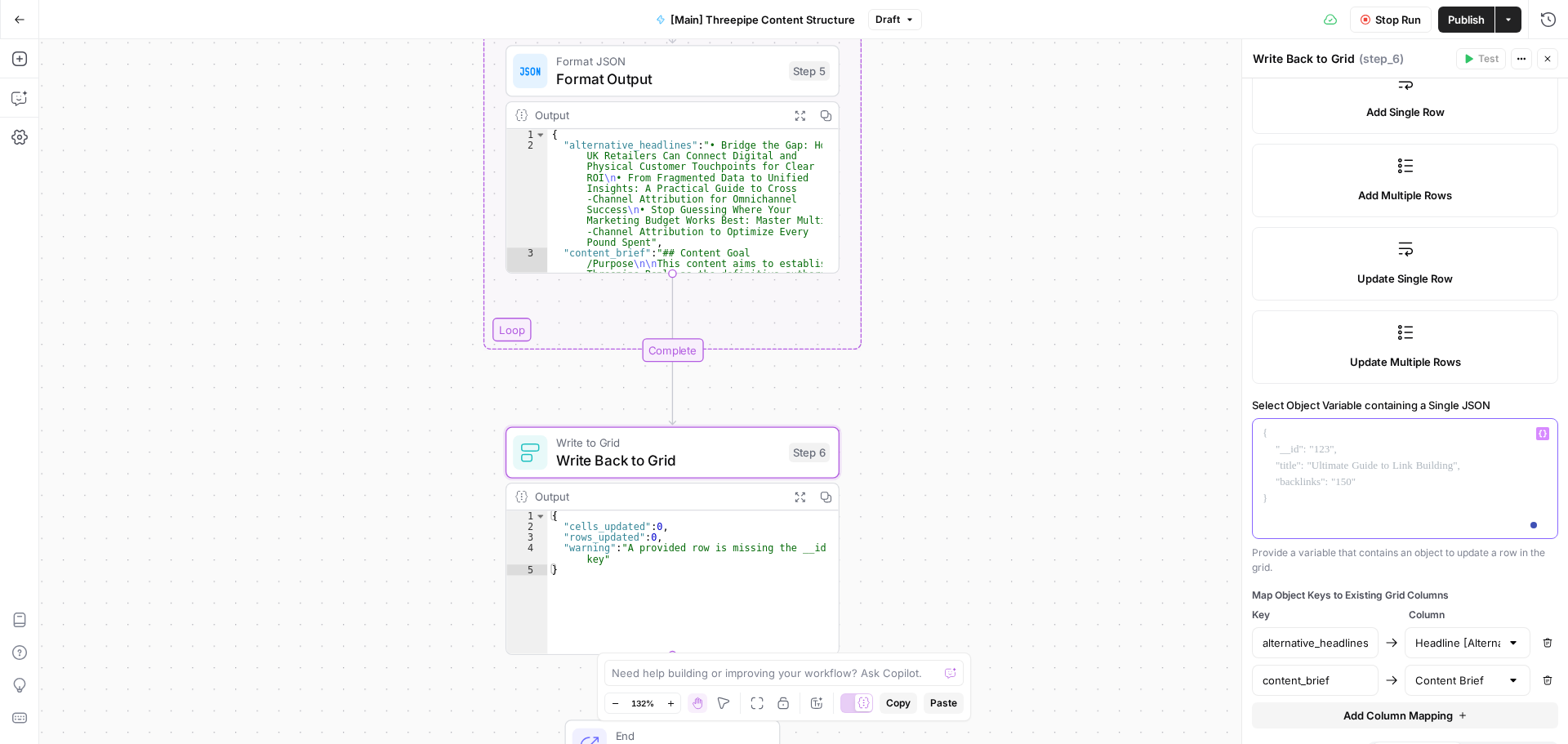
click at [1539, 434] on icon "button" at bounding box center [1543, 433] width 8 height 8
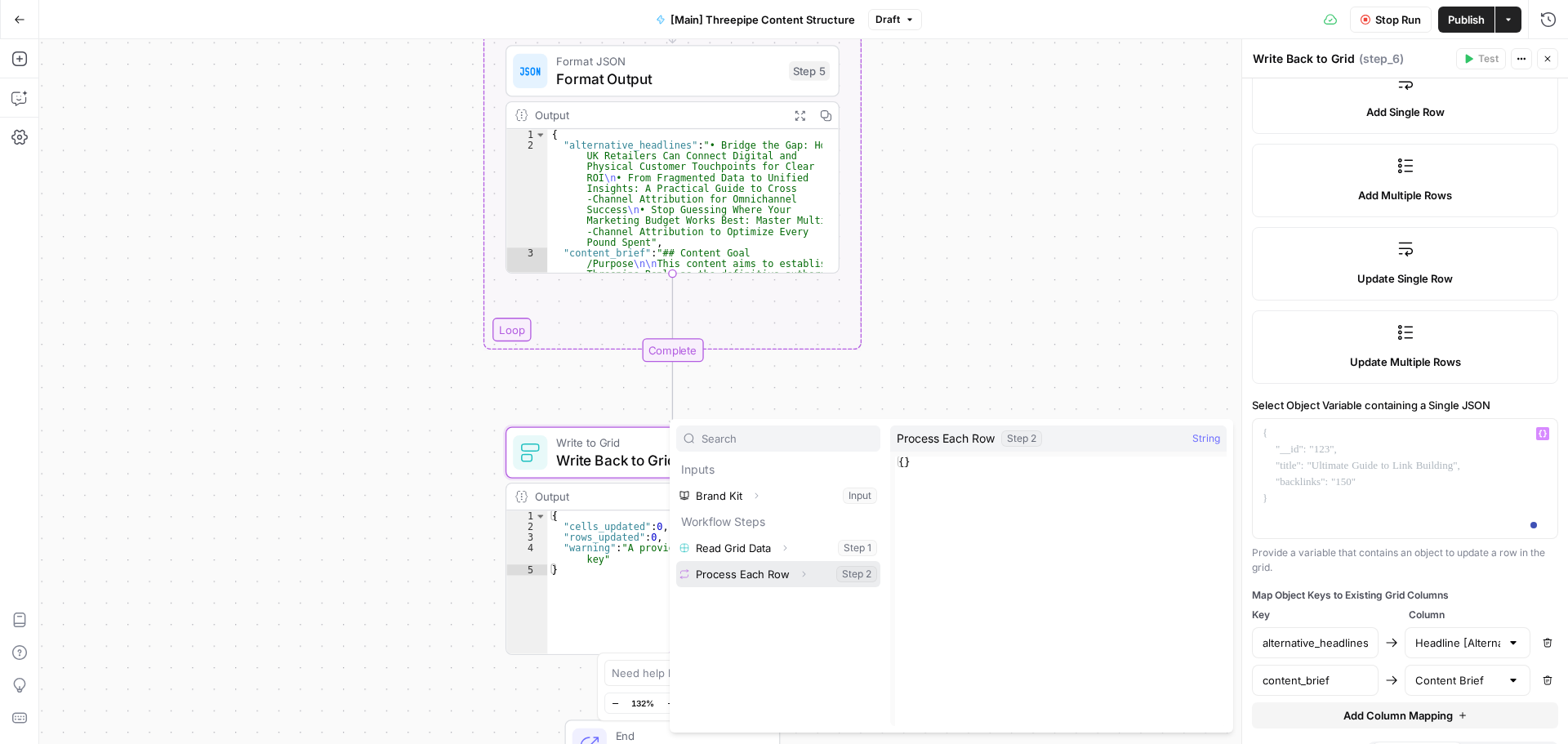
click at [795, 574] on button "Expand" at bounding box center [803, 574] width 22 height 22
click at [791, 599] on button "Select variable Output" at bounding box center [785, 600] width 187 height 26
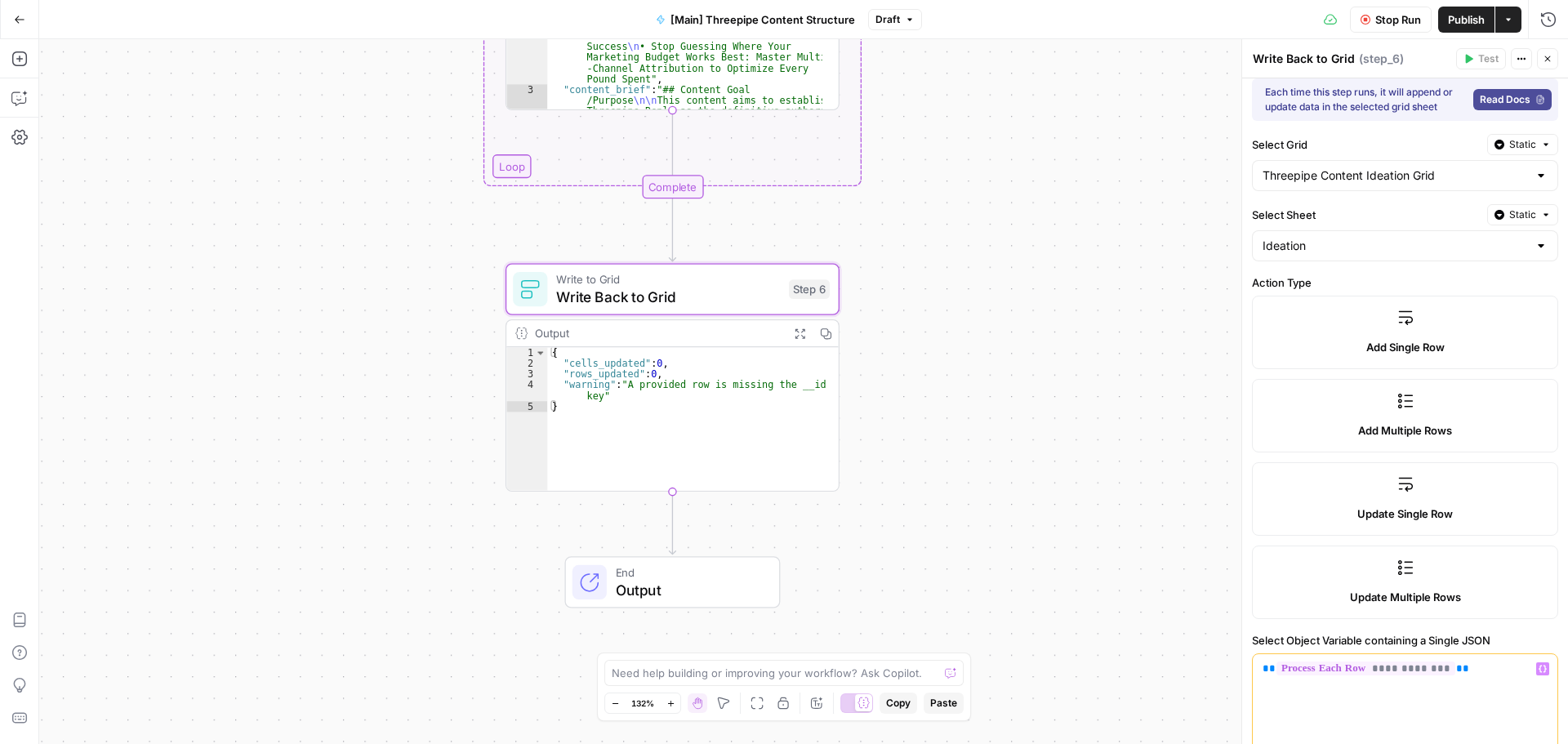
scroll to position [0, 0]
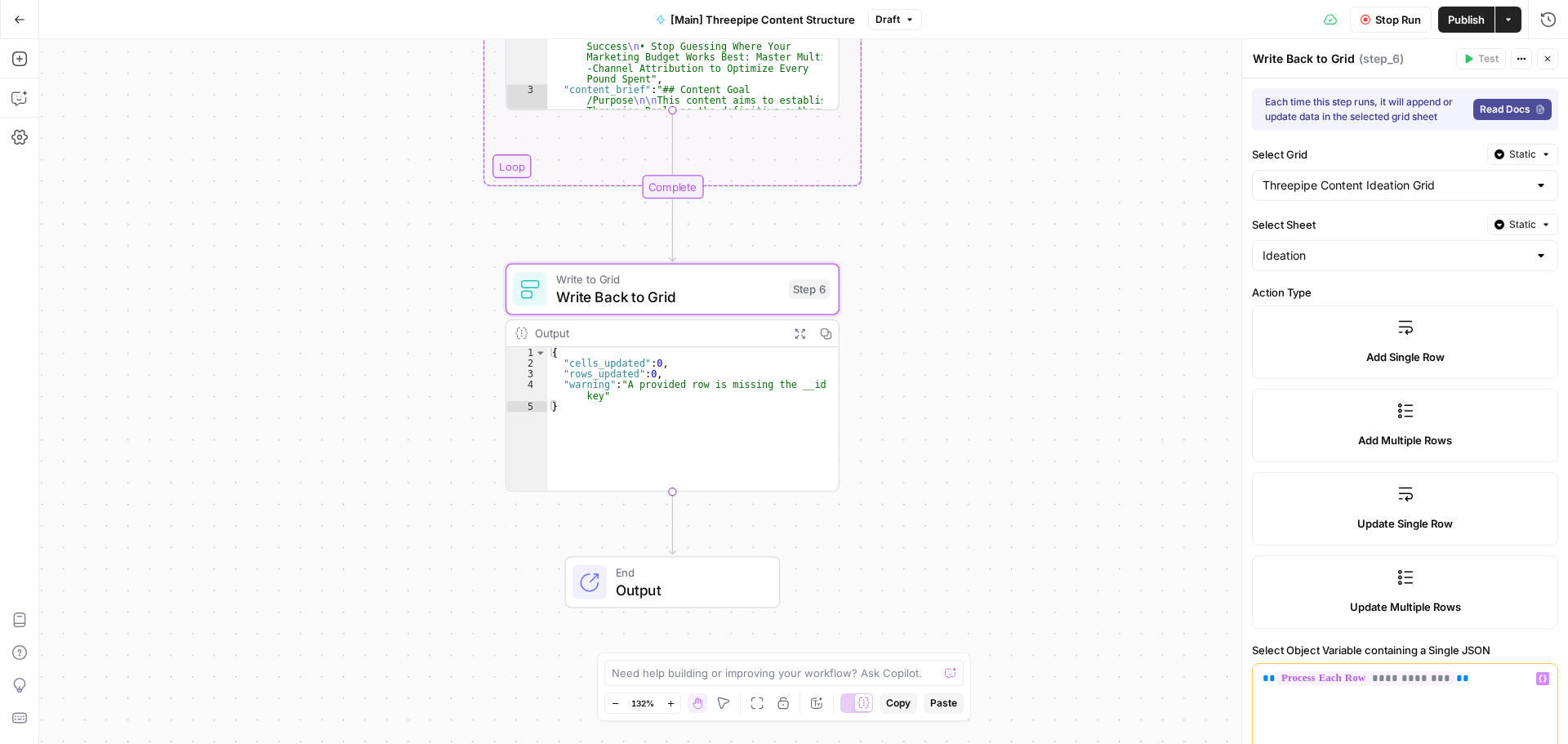
drag, startPoint x: 1393, startPoint y: 15, endPoint x: 1414, endPoint y: 24, distance: 22.8
click at [1393, 16] on span "Stop Run" at bounding box center [1398, 19] width 46 height 16
click at [789, 246] on button "Test" at bounding box center [795, 249] width 67 height 27
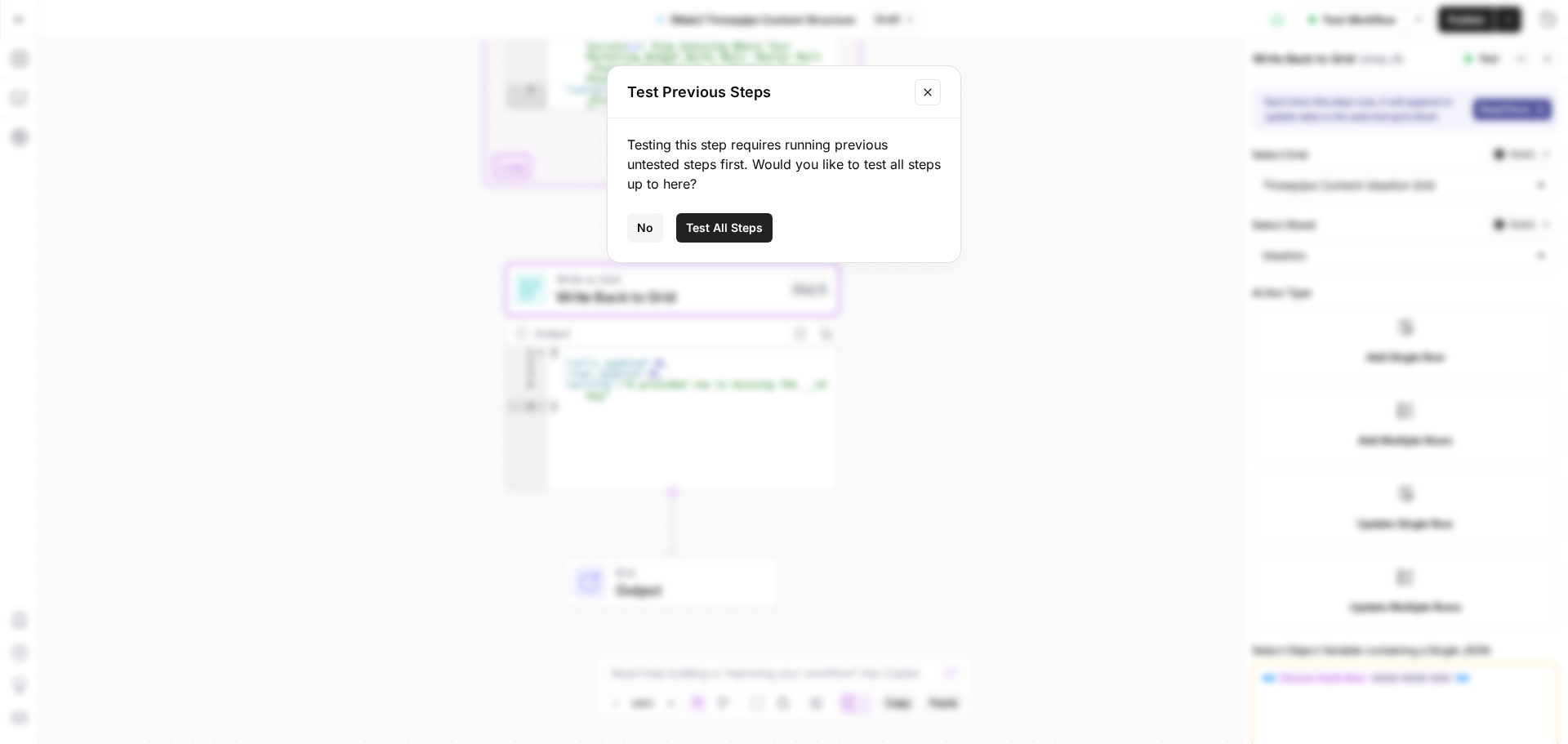
click at [937, 90] on button "Close modal" at bounding box center [928, 92] width 26 height 26
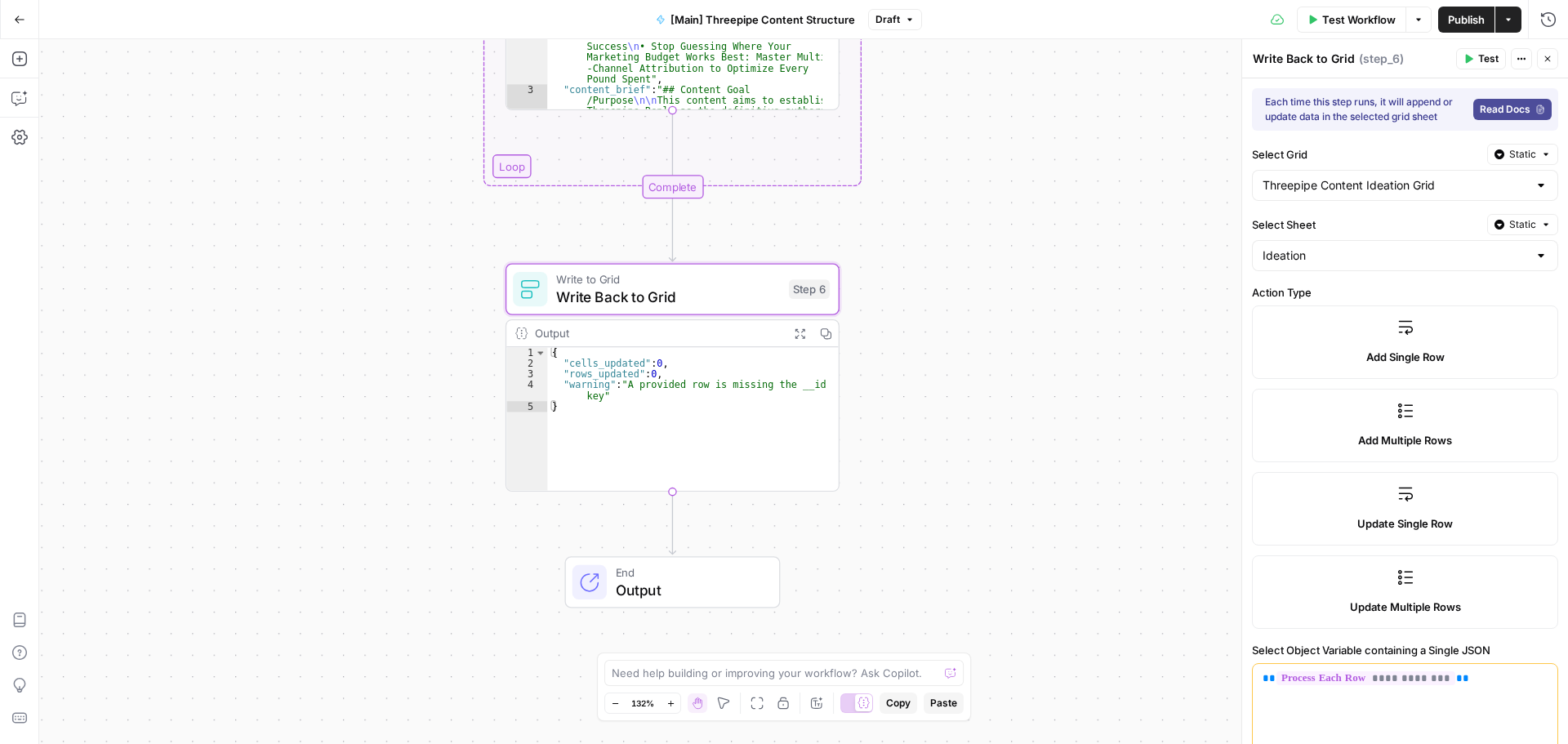
click at [1547, 51] on button "Close" at bounding box center [1547, 58] width 22 height 22
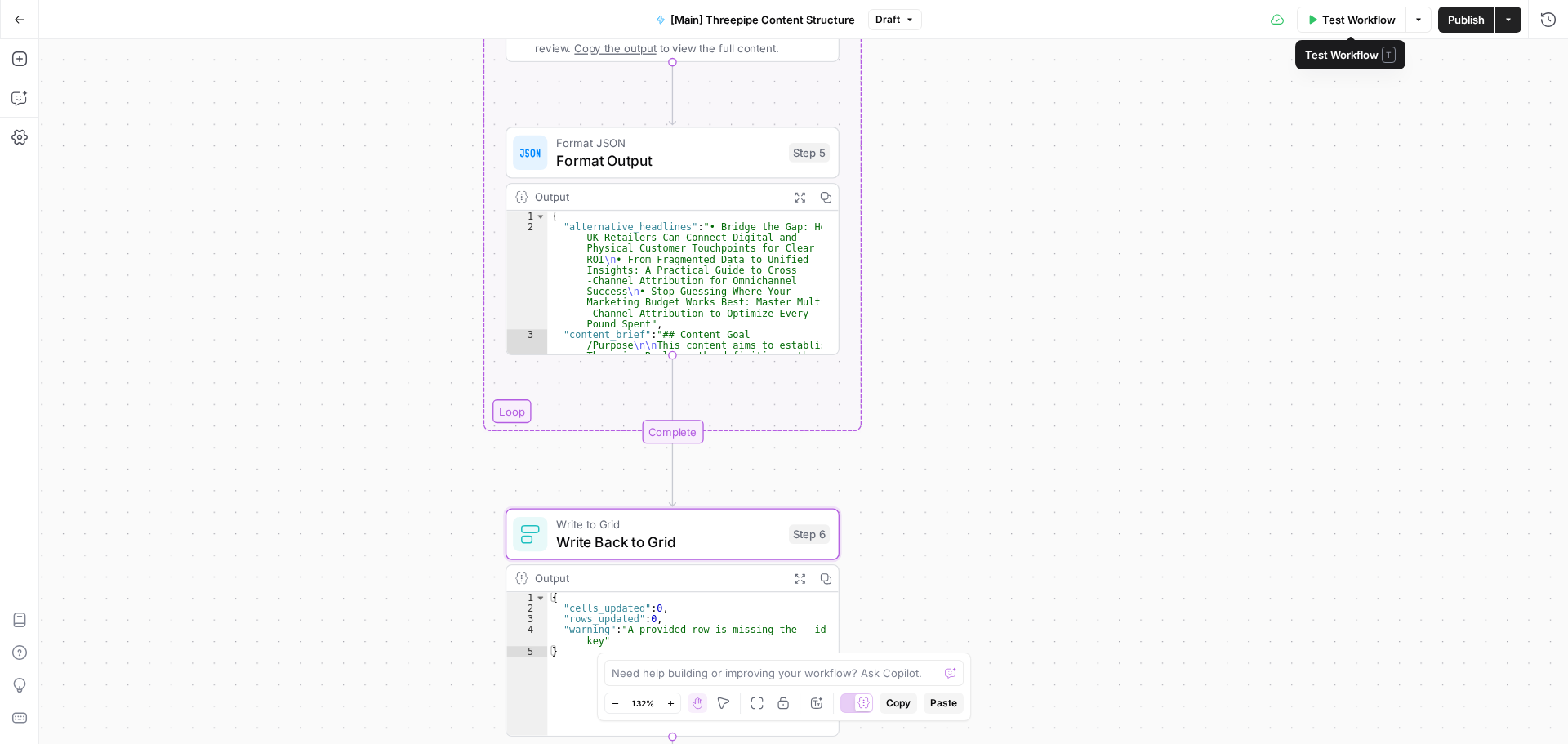
click at [1355, 18] on span "Test Workflow" at bounding box center [1359, 19] width 73 height 16
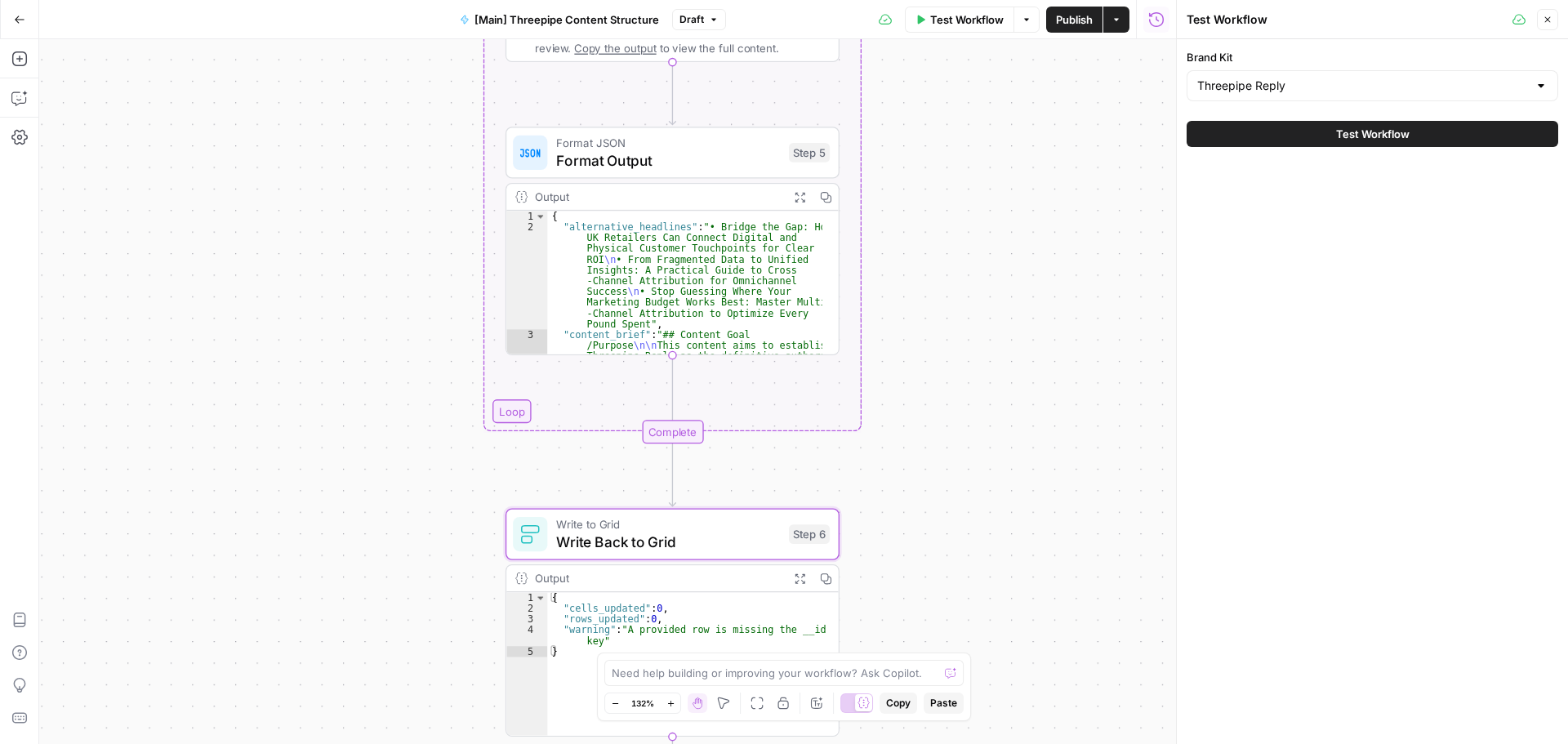
click at [1340, 134] on span "Test Workflow" at bounding box center [1373, 134] width 73 height 16
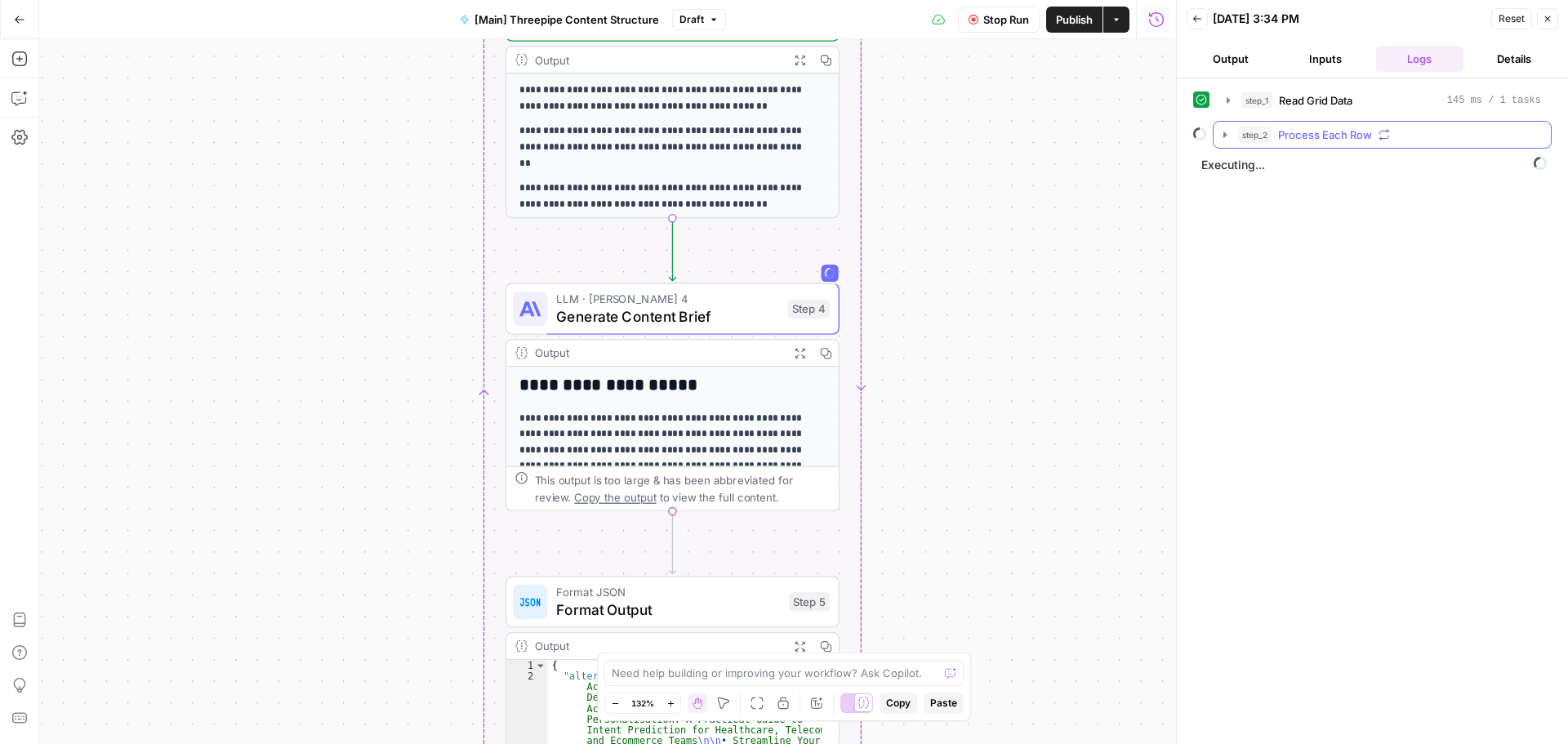
click at [1226, 137] on icon "button" at bounding box center [1225, 135] width 13 height 13
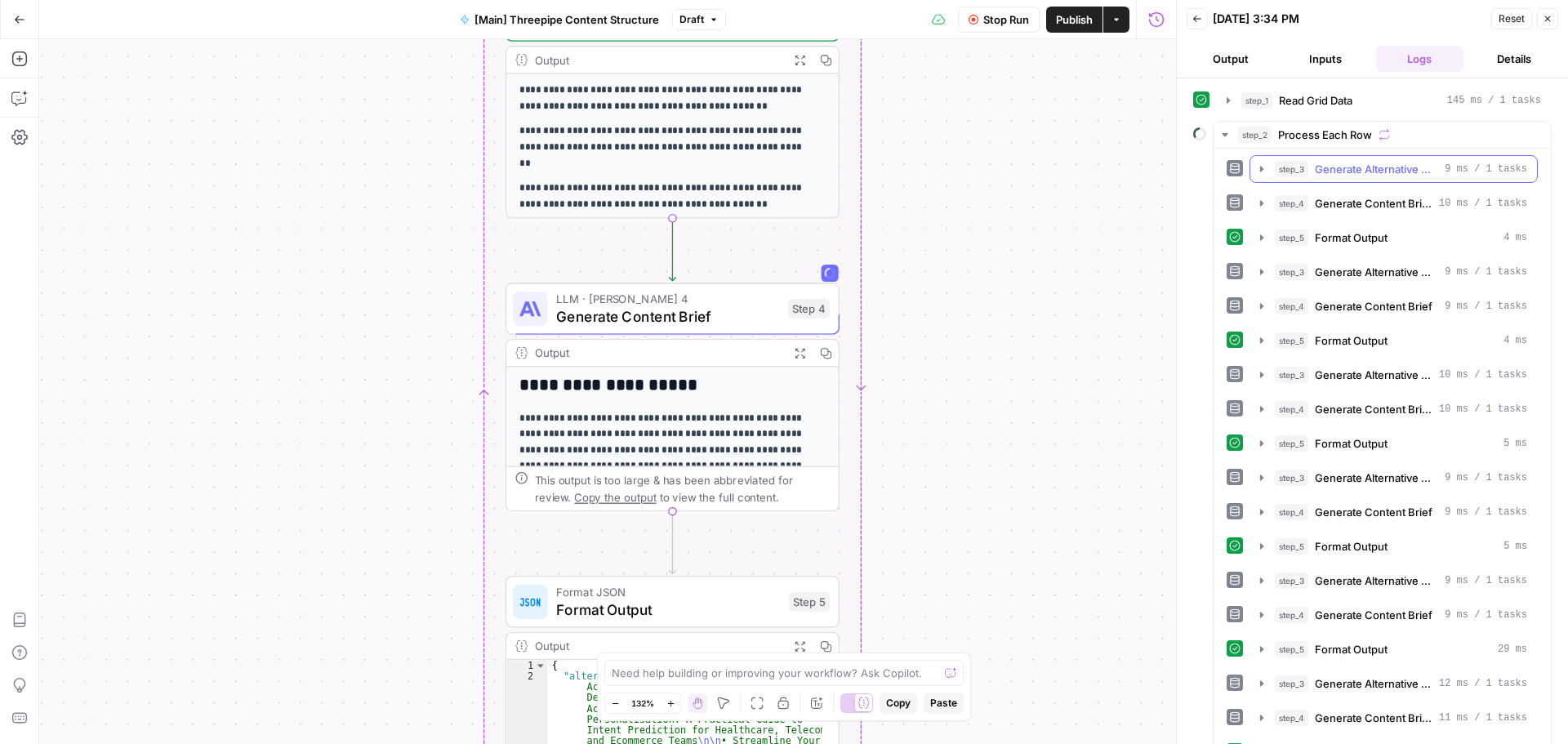
click at [1263, 170] on icon "button" at bounding box center [1262, 170] width 13 height 13
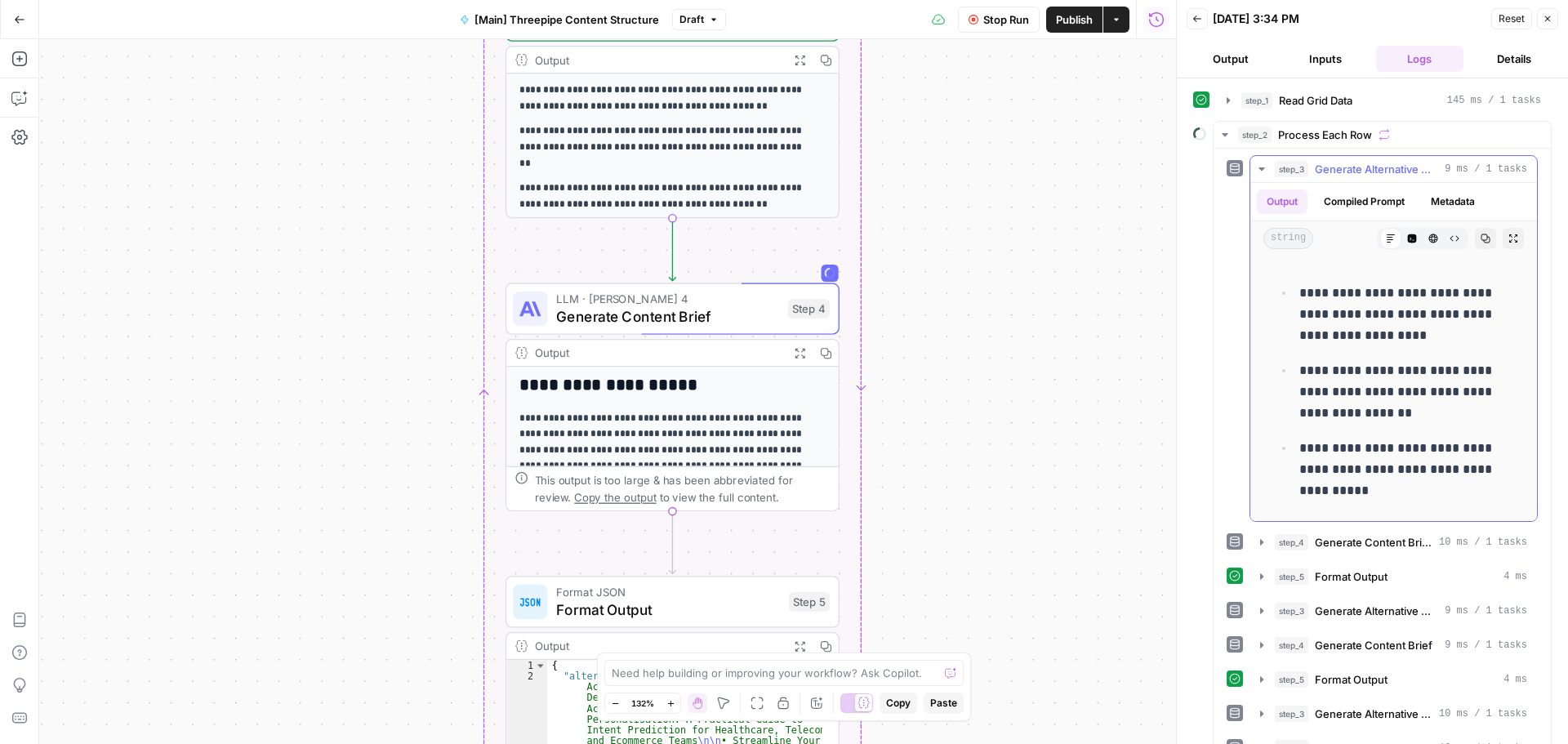
click at [1258, 170] on icon "button" at bounding box center [1262, 170] width 13 height 13
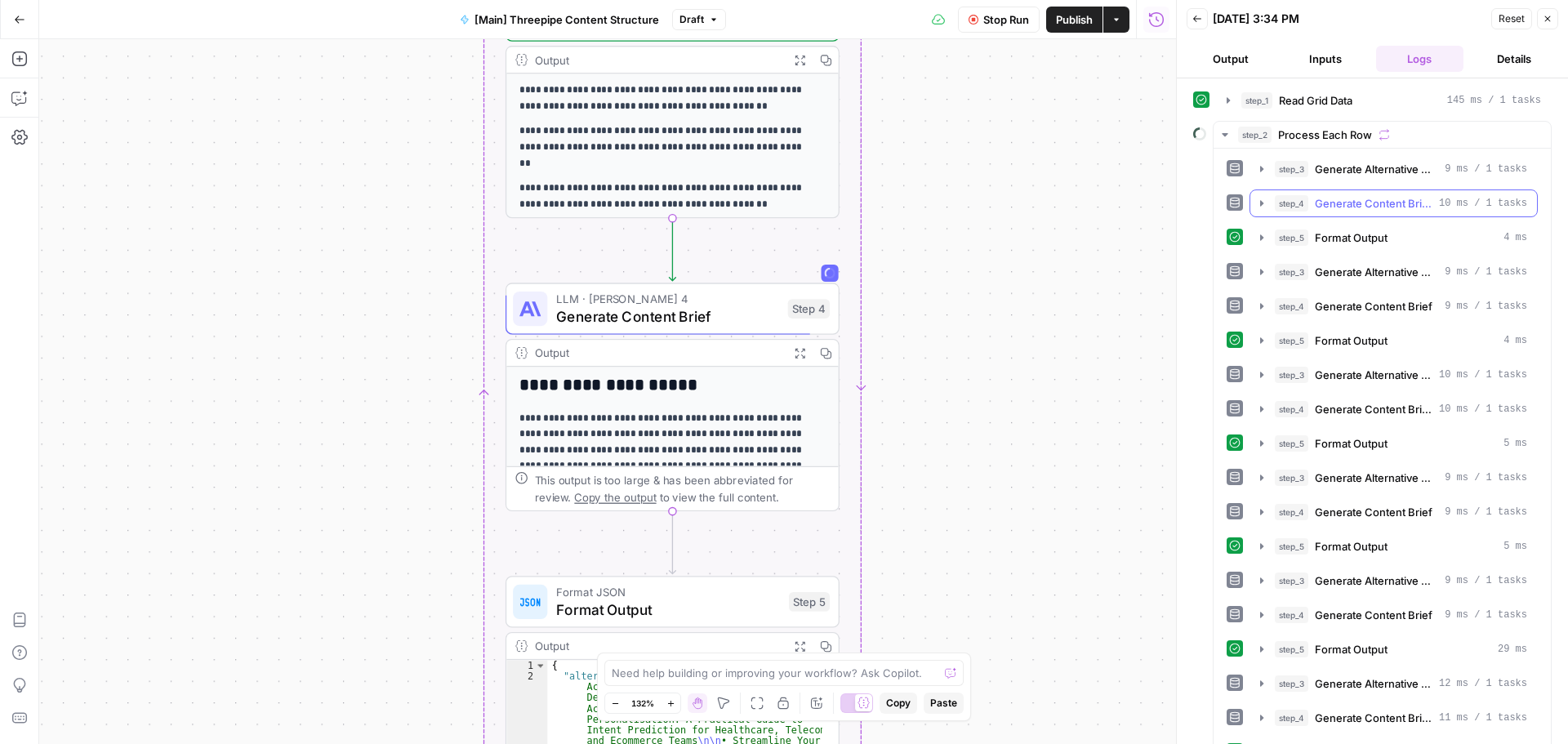
click at [1264, 200] on icon "button" at bounding box center [1262, 203] width 13 height 13
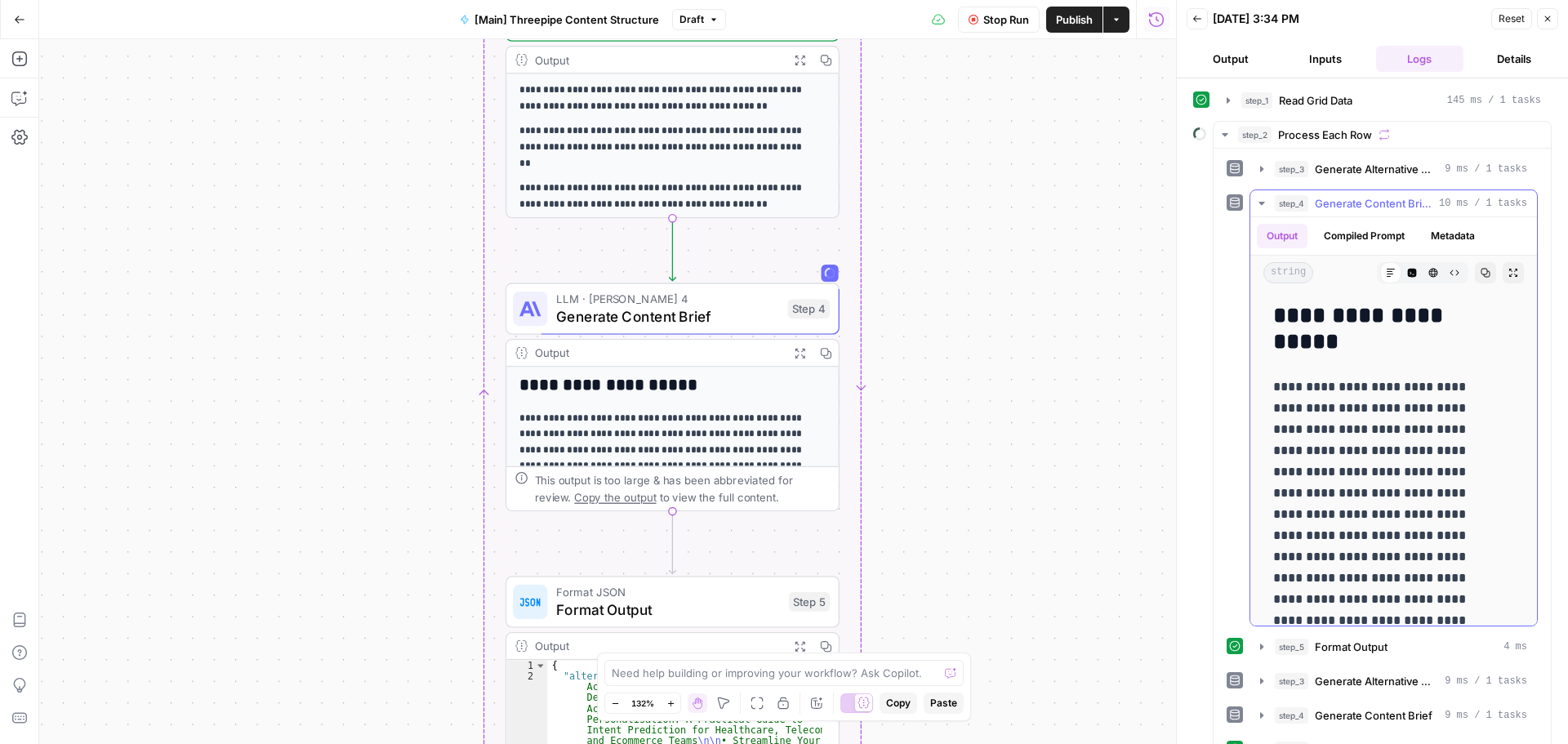
click at [1381, 244] on div "Code Editor" at bounding box center [1388, 239] width 58 height 15
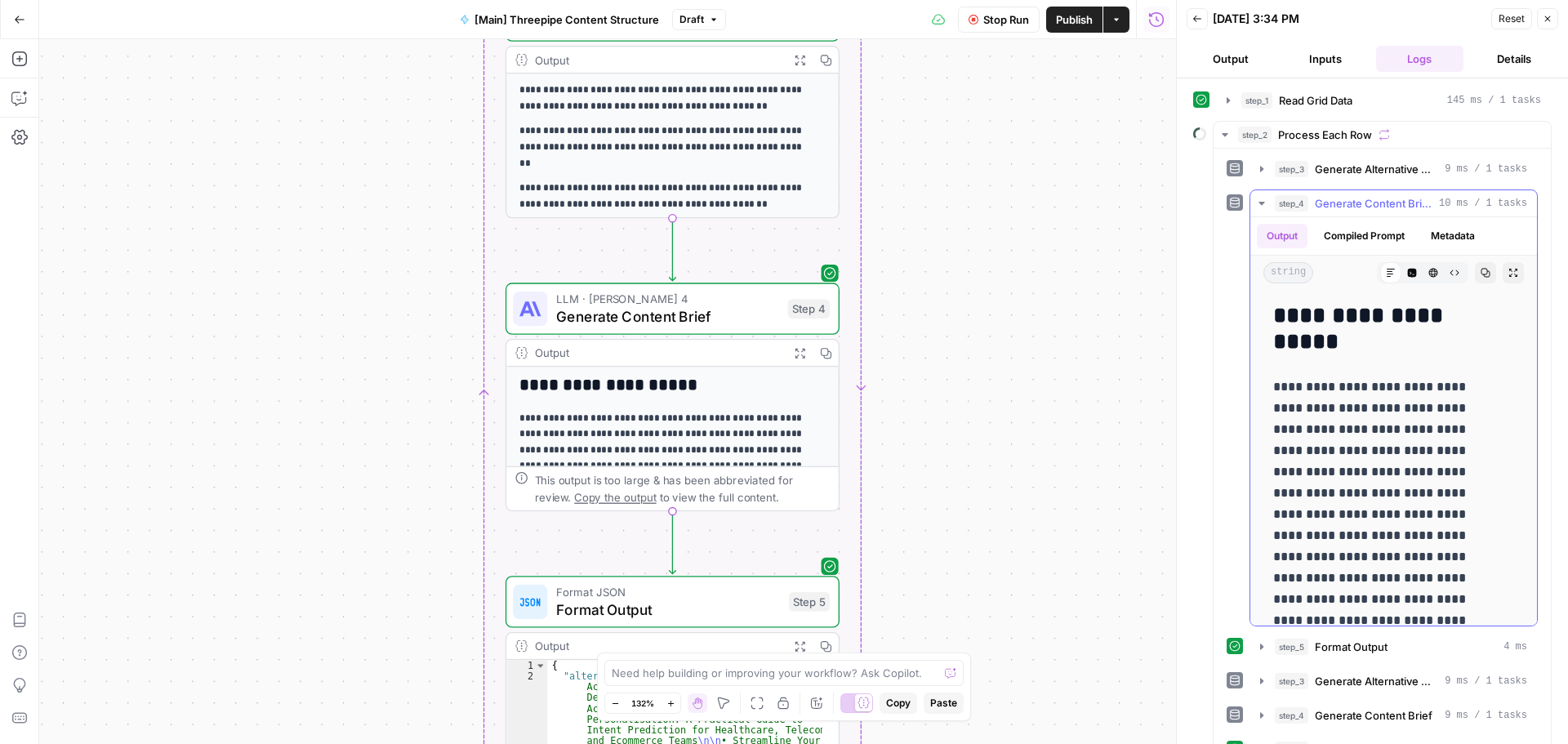
click at [1264, 200] on icon "button" at bounding box center [1262, 203] width 13 height 13
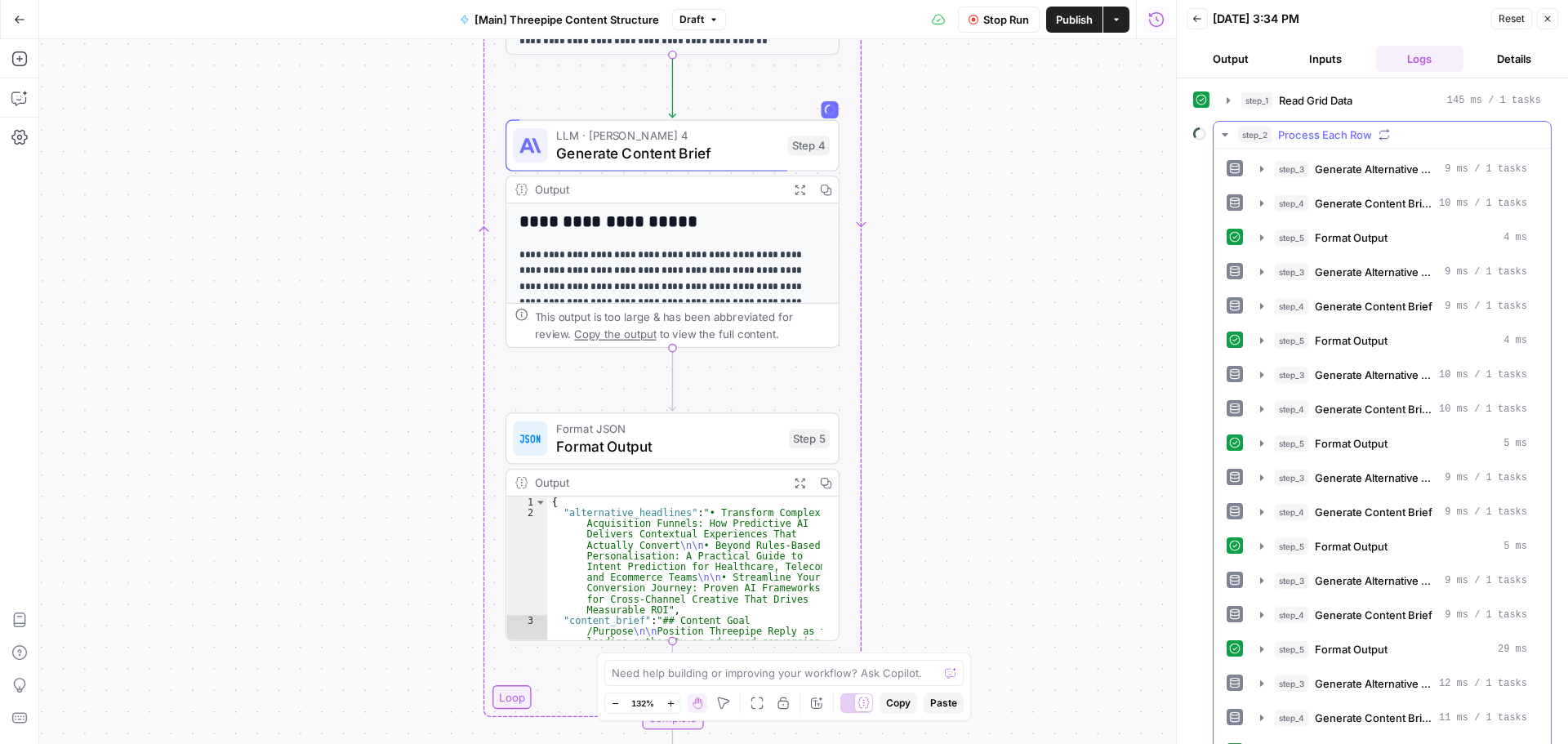
click at [1227, 133] on icon "button" at bounding box center [1225, 135] width 13 height 13
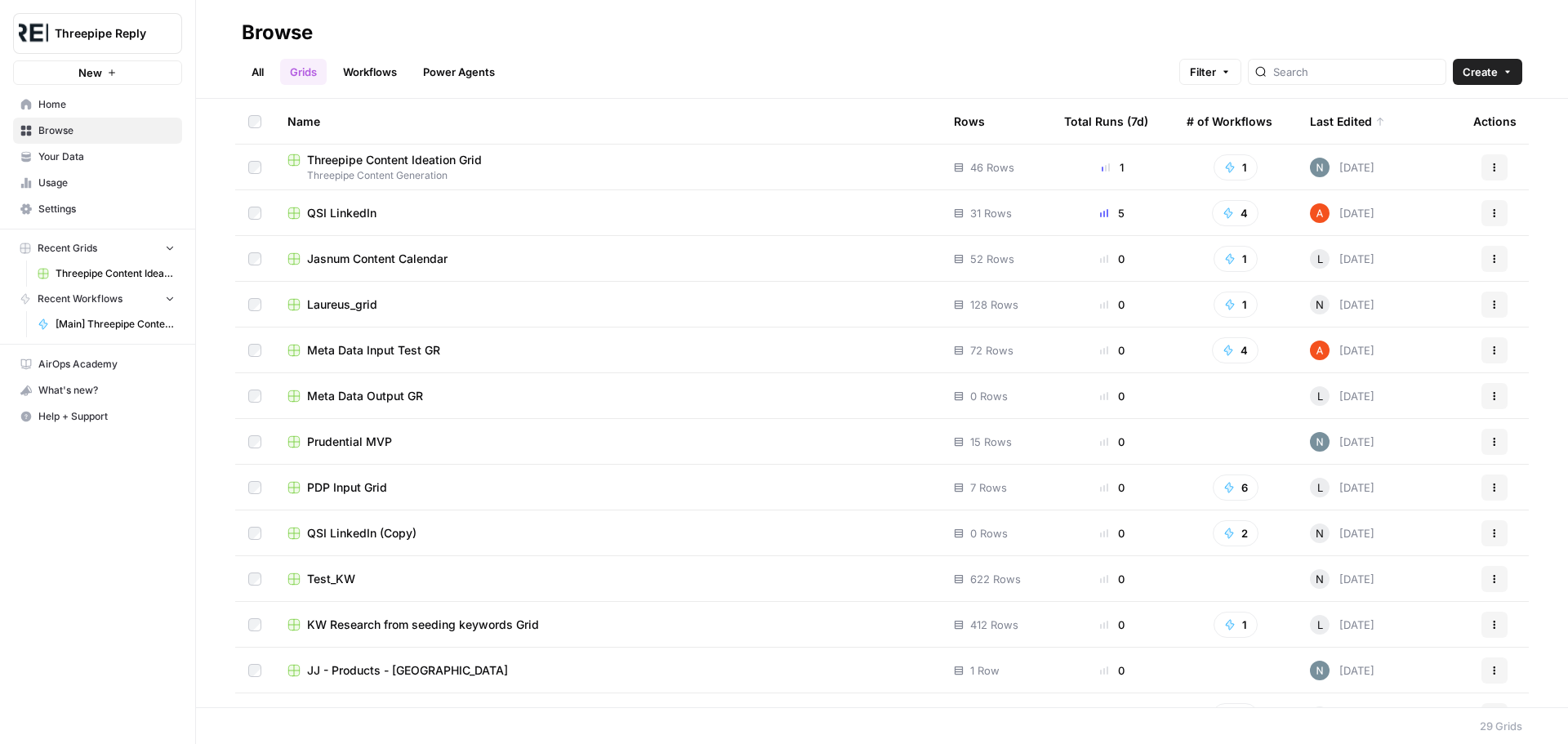
click at [401, 160] on span "Threepipe Content Ideation Grid" at bounding box center [395, 159] width 175 height 16
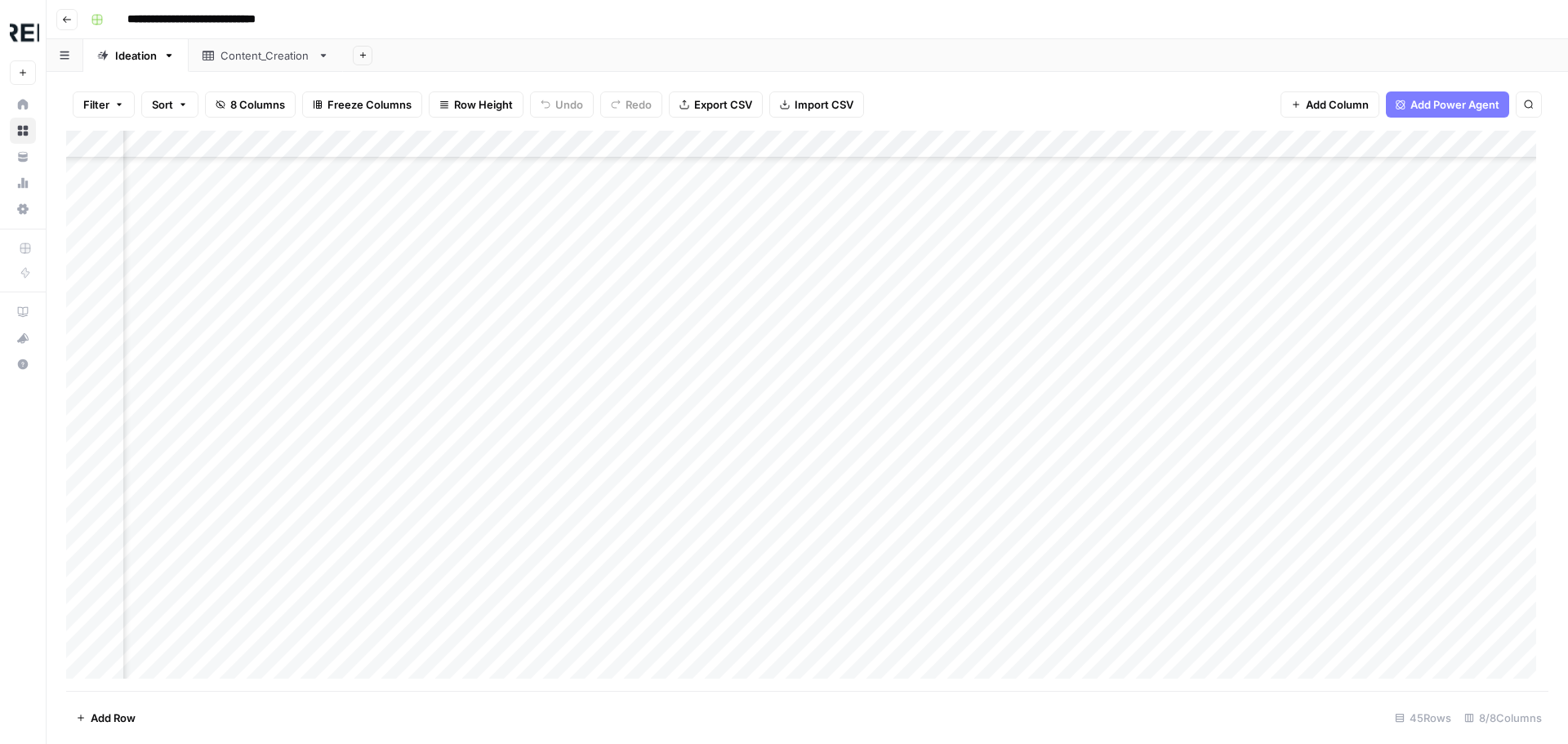
scroll to position [327, 418]
click at [1057, 295] on div "Add Column" at bounding box center [807, 411] width 1482 height 560
click at [1052, 284] on div "Add Column" at bounding box center [807, 411] width 1482 height 560
click at [1052, 284] on body "**********" at bounding box center [784, 372] width 1568 height 744
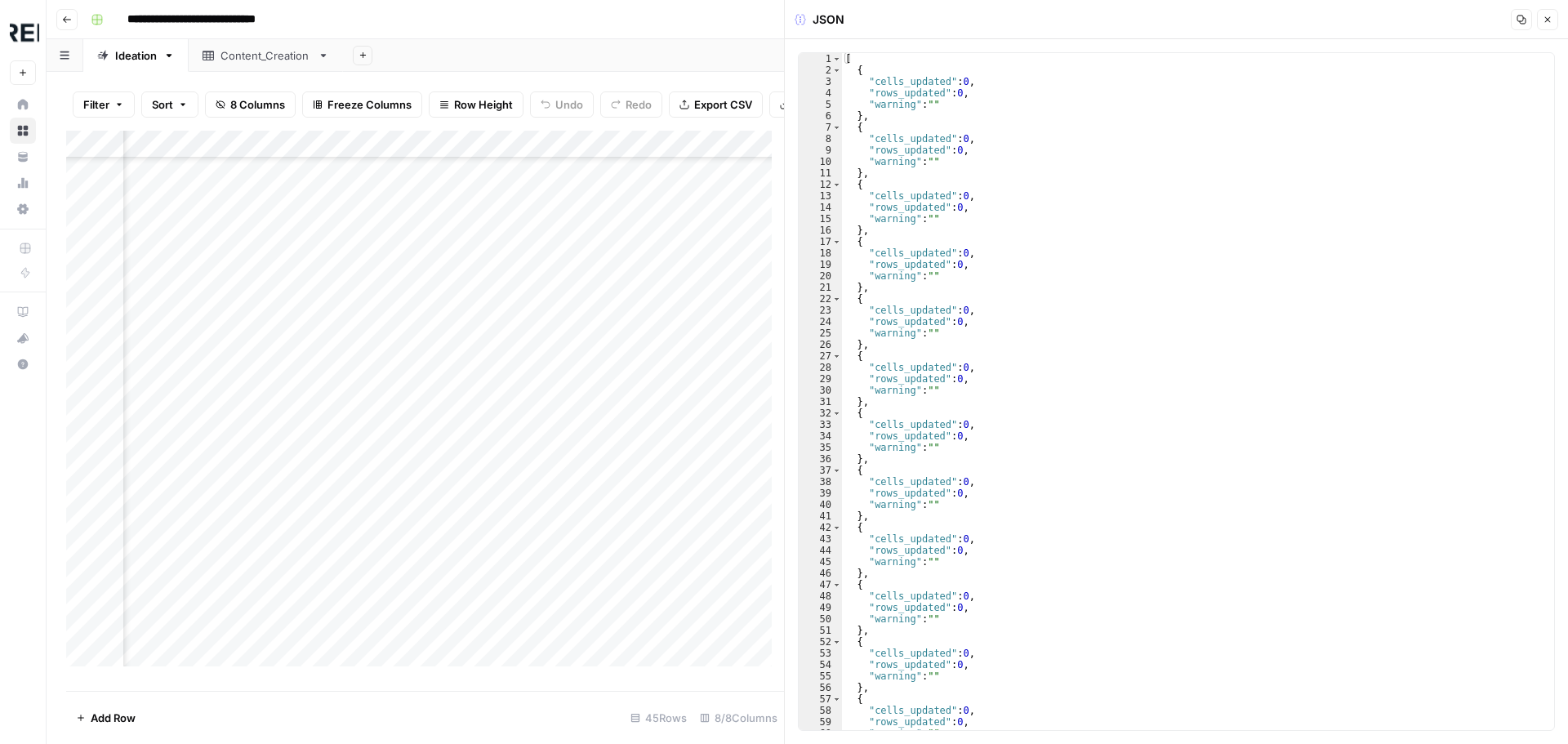
click at [1545, 22] on icon "button" at bounding box center [1548, 20] width 6 height 6
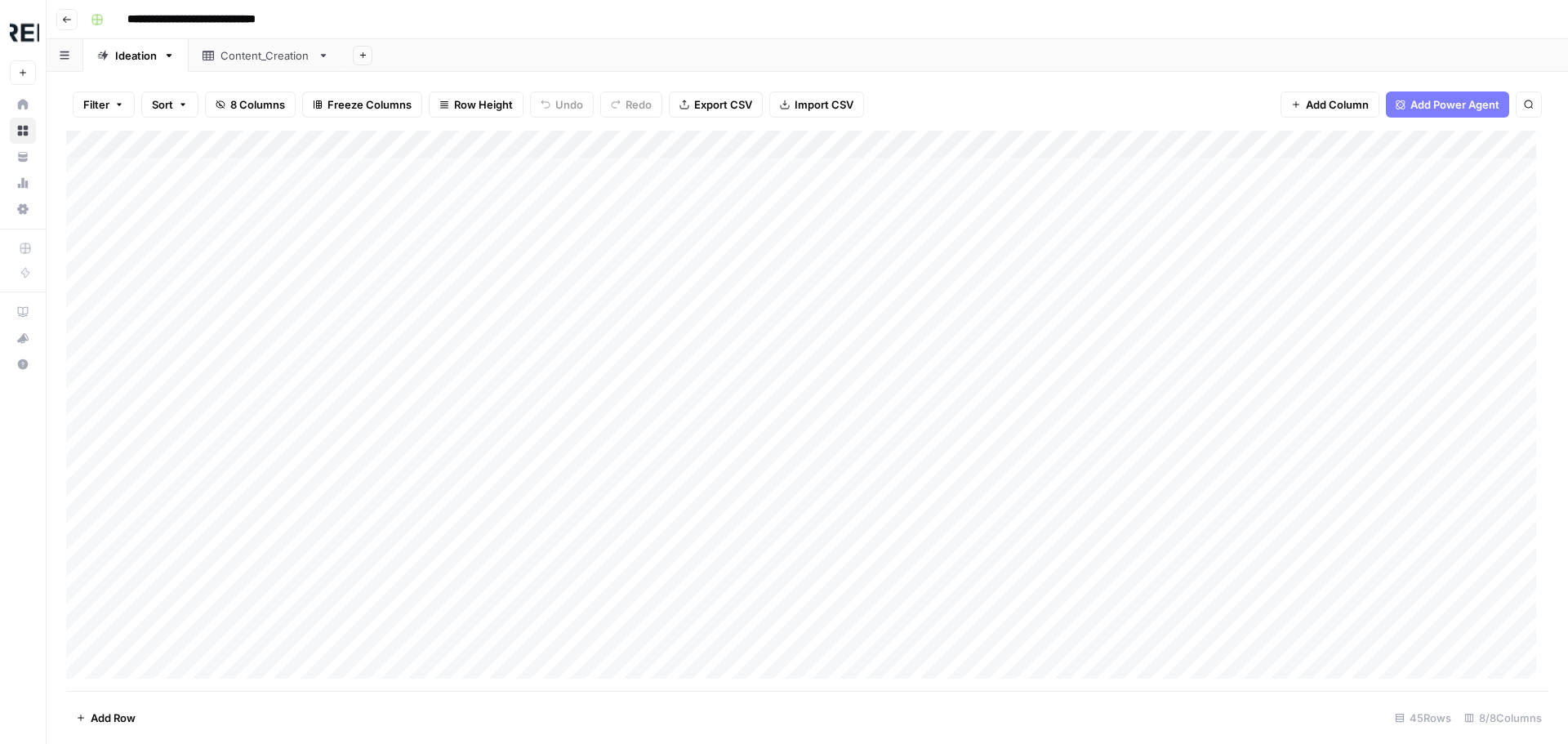
click at [260, 65] on link "Content_Creation" at bounding box center [266, 56] width 154 height 33
click at [120, 54] on div "Ideation" at bounding box center [136, 55] width 41 height 16
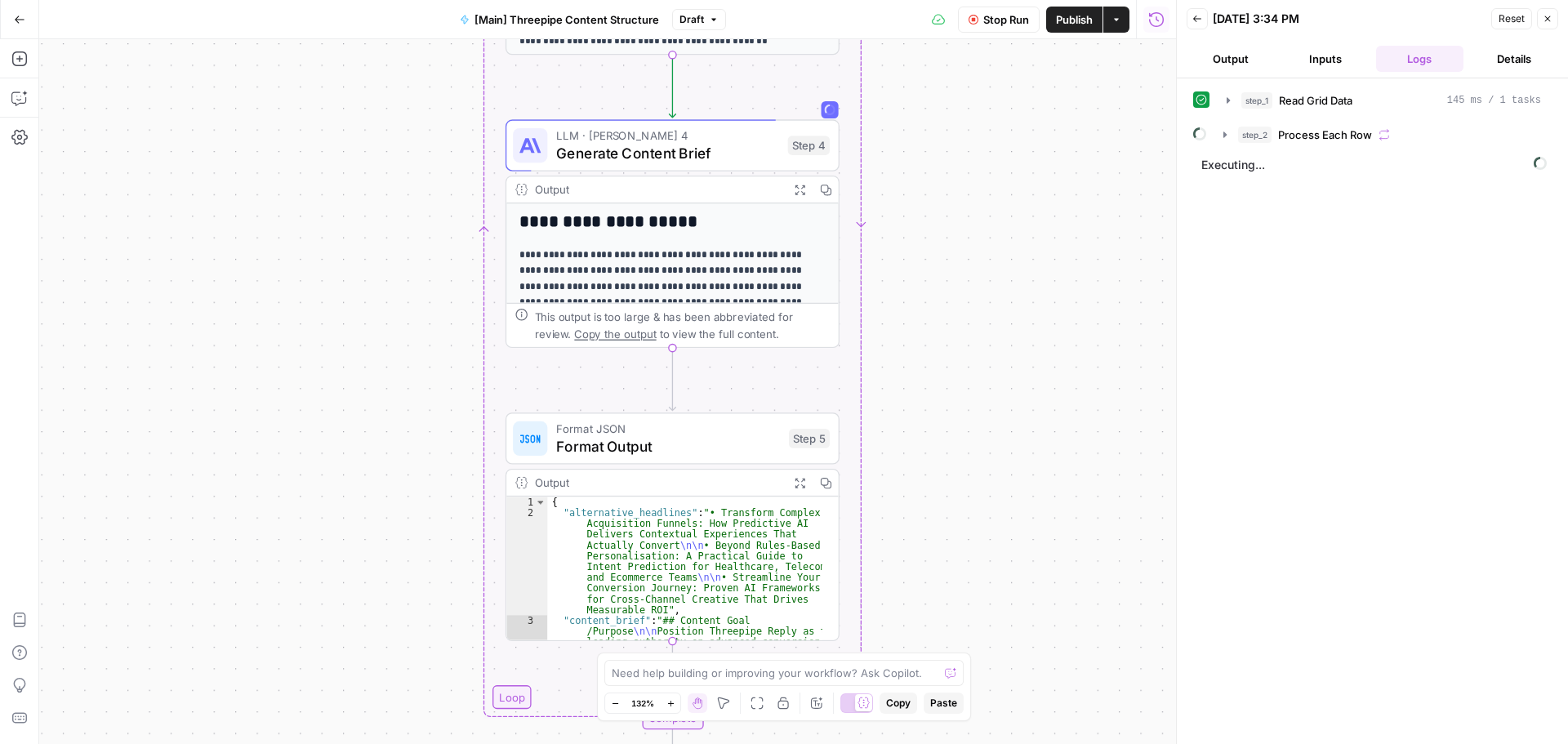
scroll to position [11218, 0]
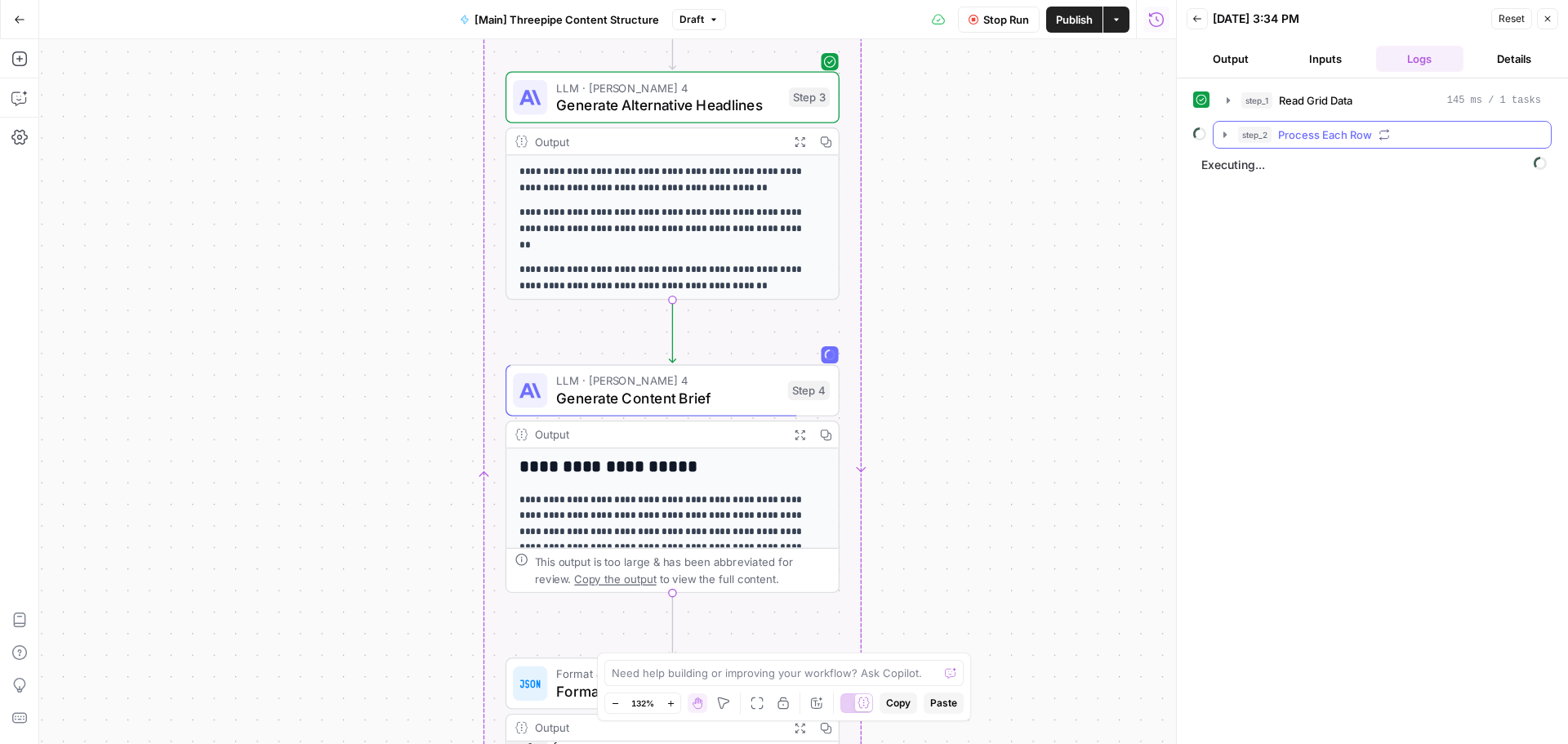
click at [1220, 142] on button "step_2 Process Each Row" at bounding box center [1382, 135] width 337 height 26
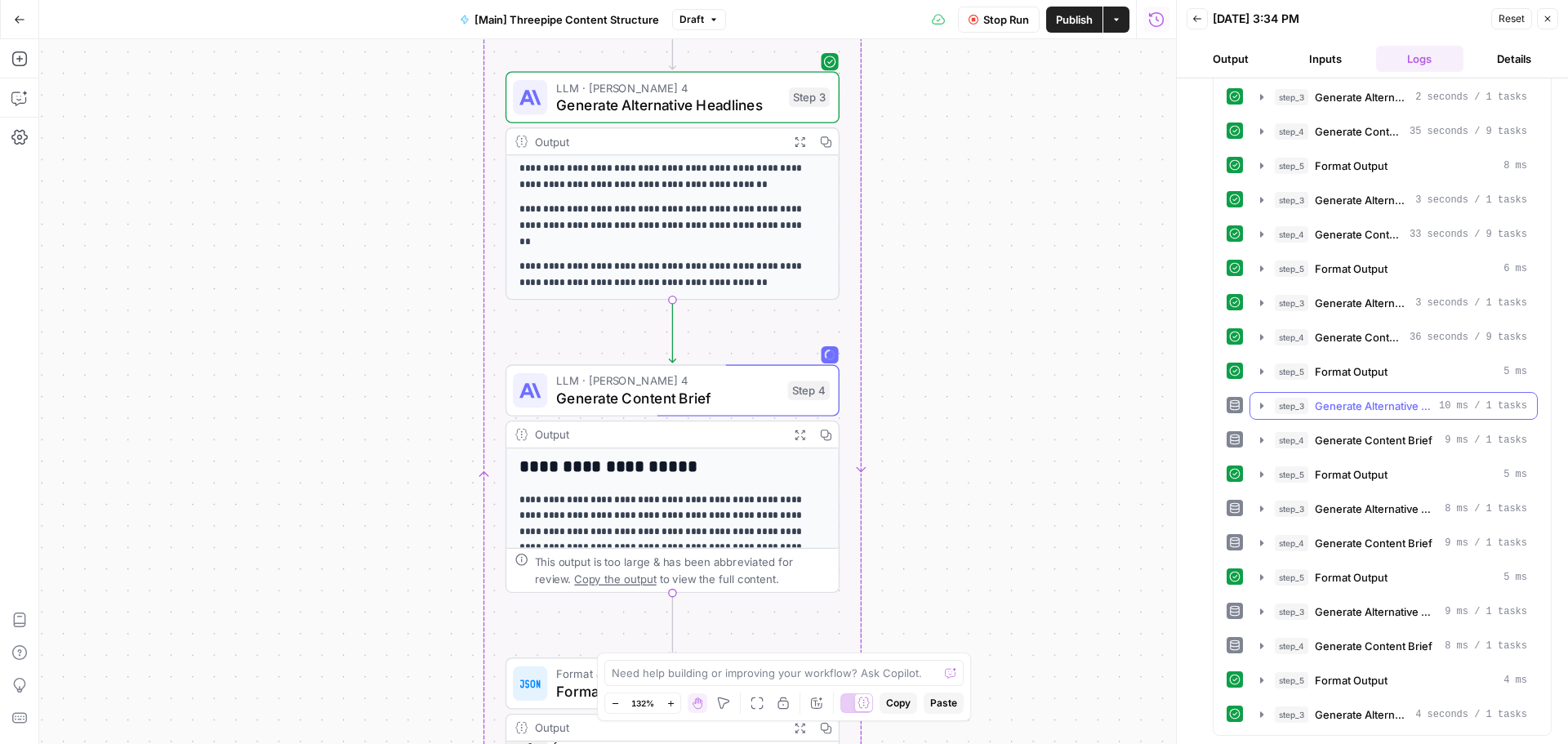
scroll to position [1336, 0]
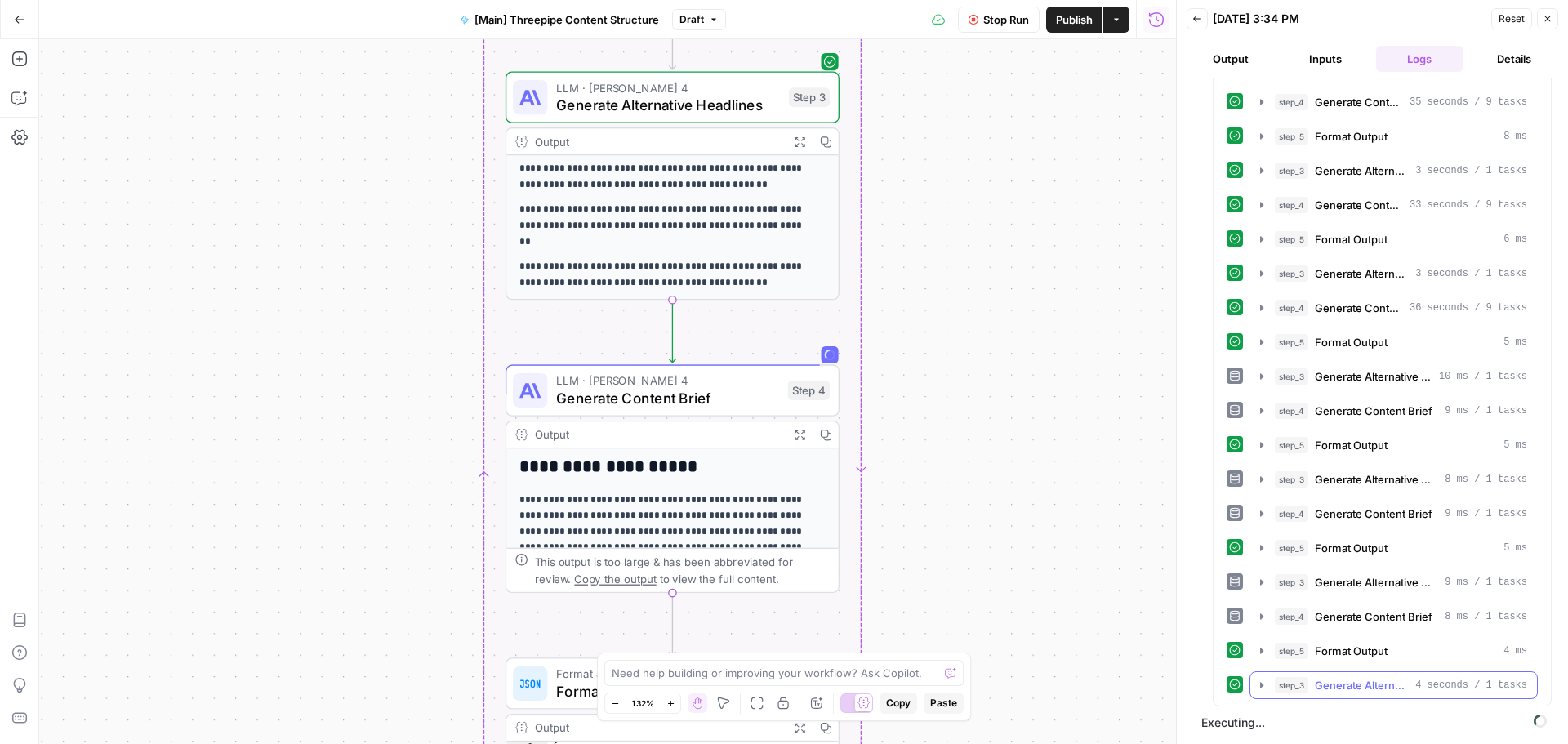
click at [1265, 687] on icon "button" at bounding box center [1262, 686] width 13 height 13
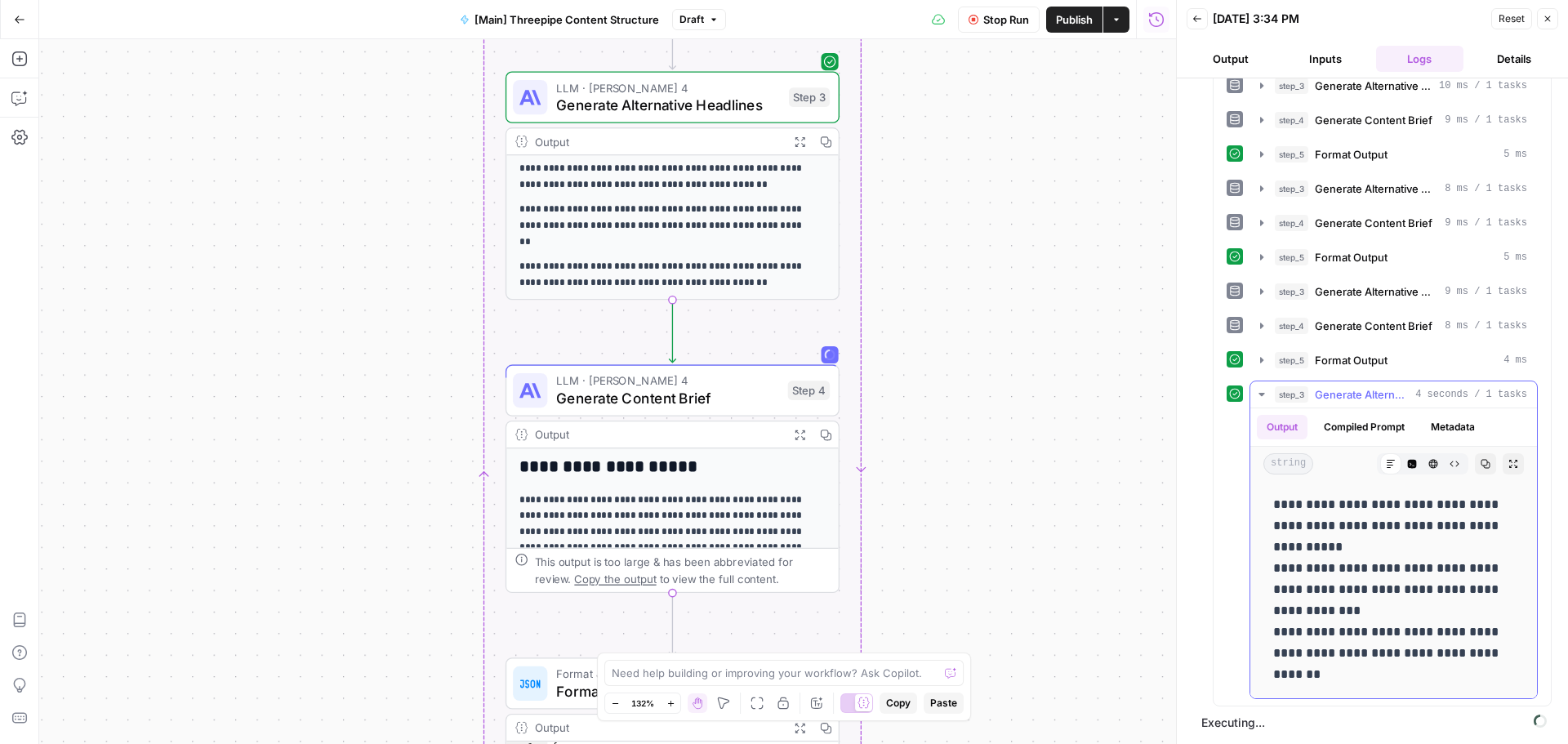
click at [1257, 398] on icon "button" at bounding box center [1262, 395] width 13 height 13
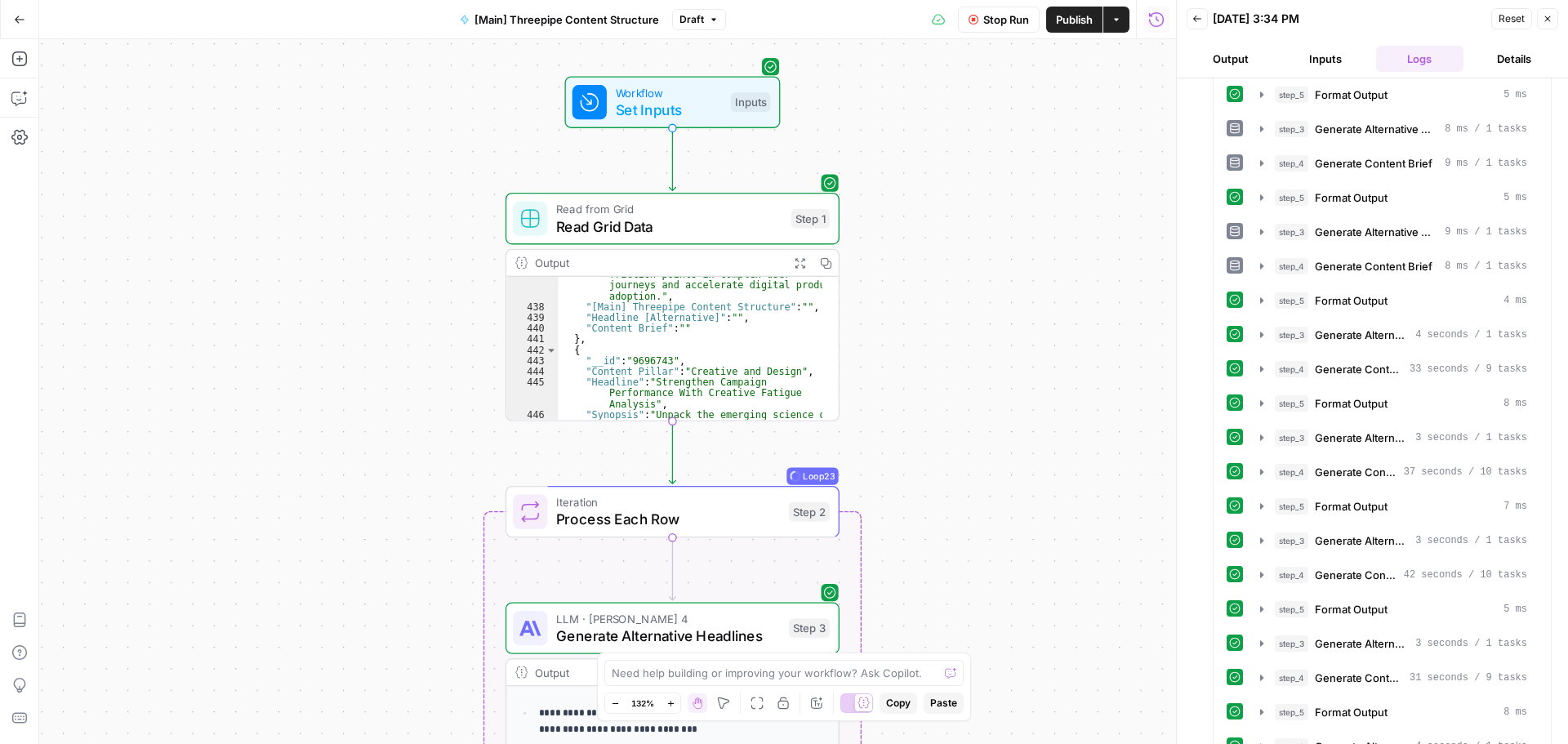
scroll to position [1584, 0]
click at [1258, 365] on icon "button" at bounding box center [1262, 368] width 13 height 13
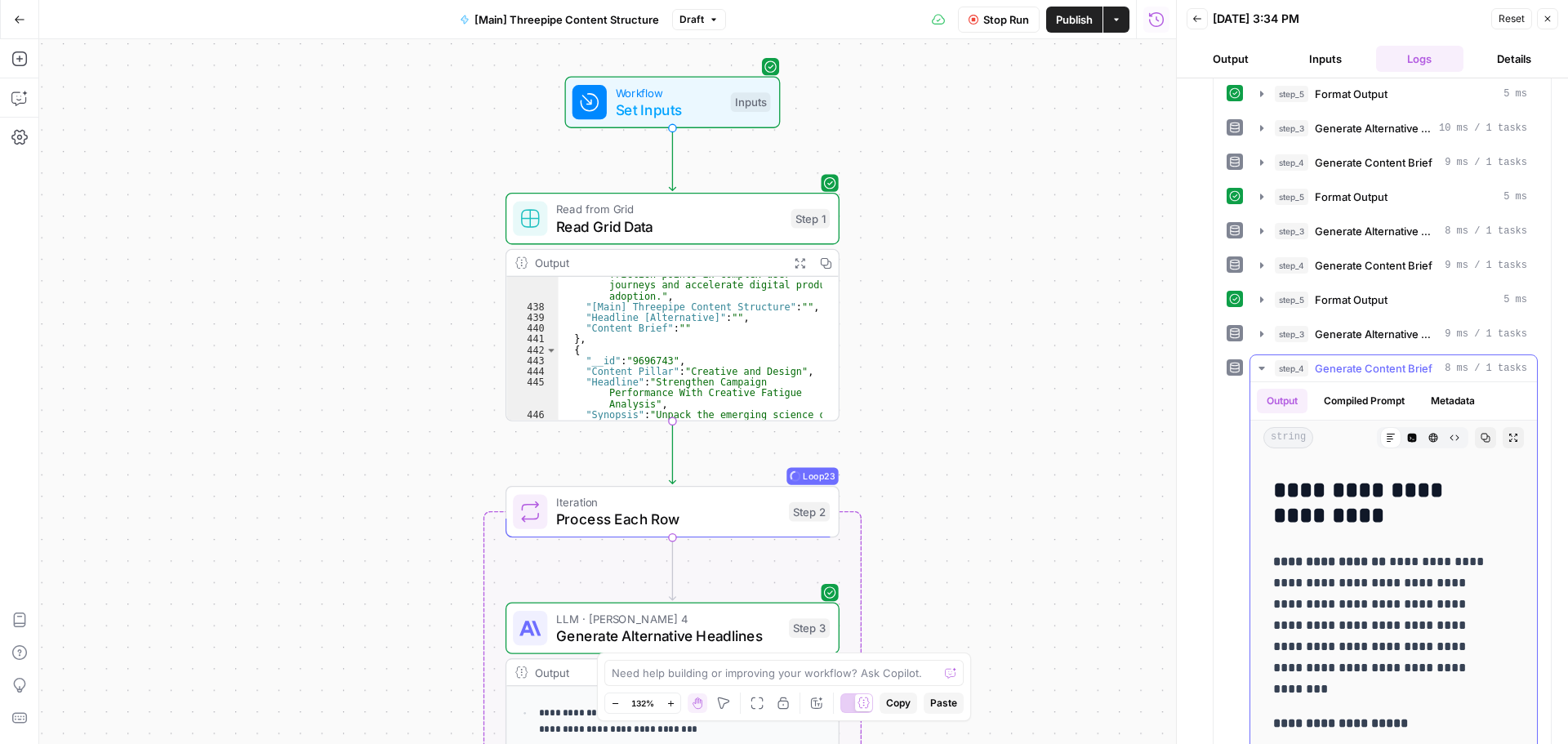
scroll to position [572, 0]
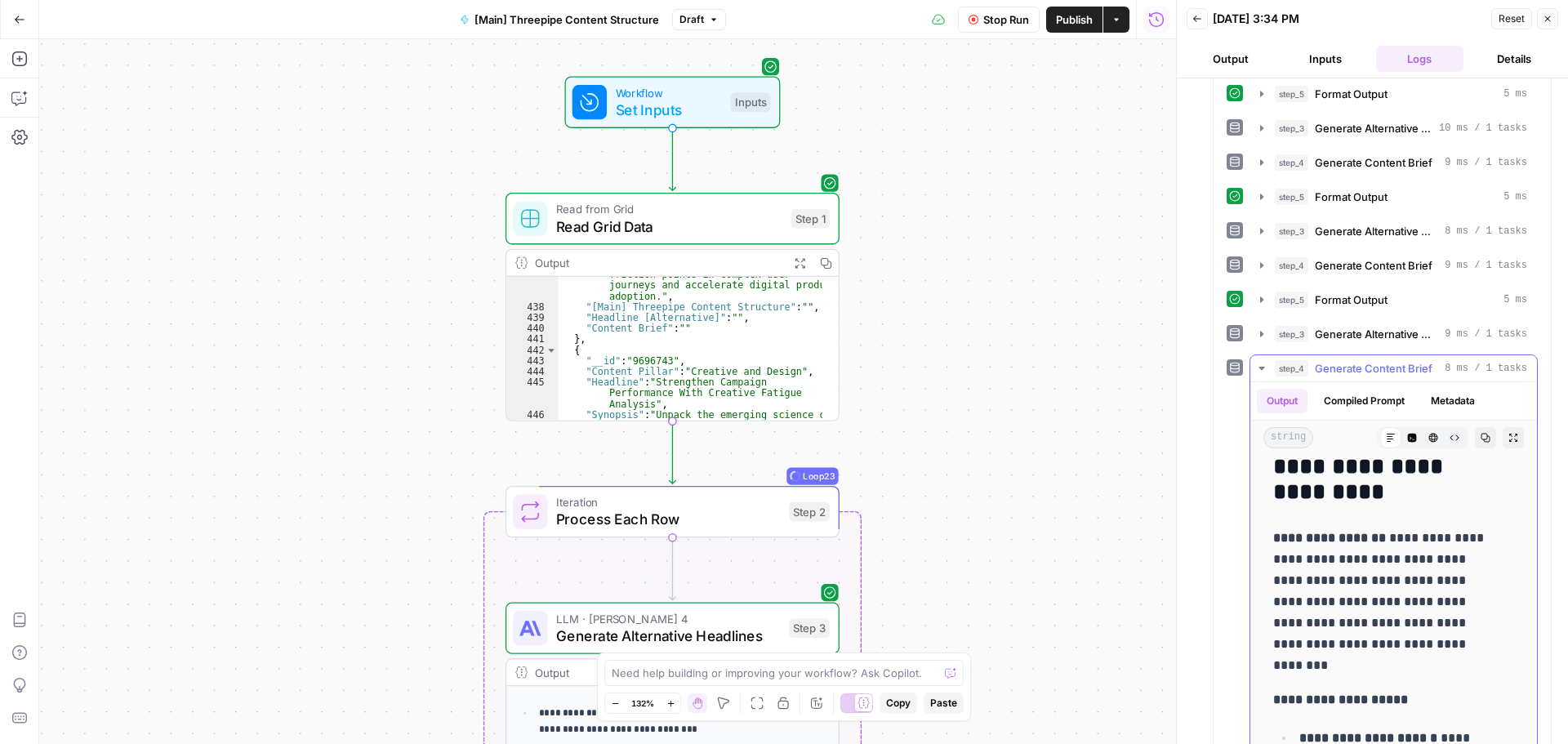
click at [1257, 366] on icon "button" at bounding box center [1262, 368] width 13 height 13
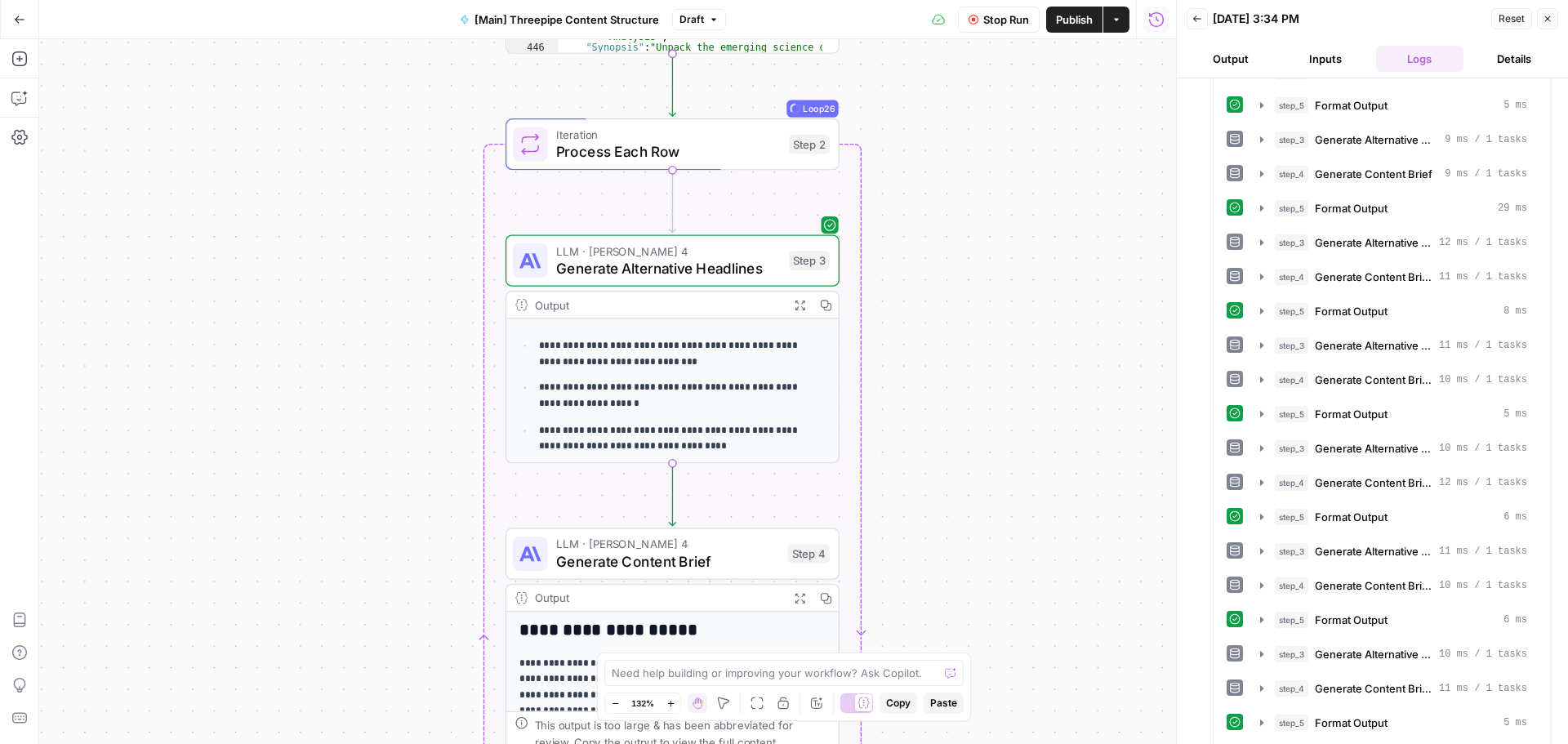
scroll to position [4, 0]
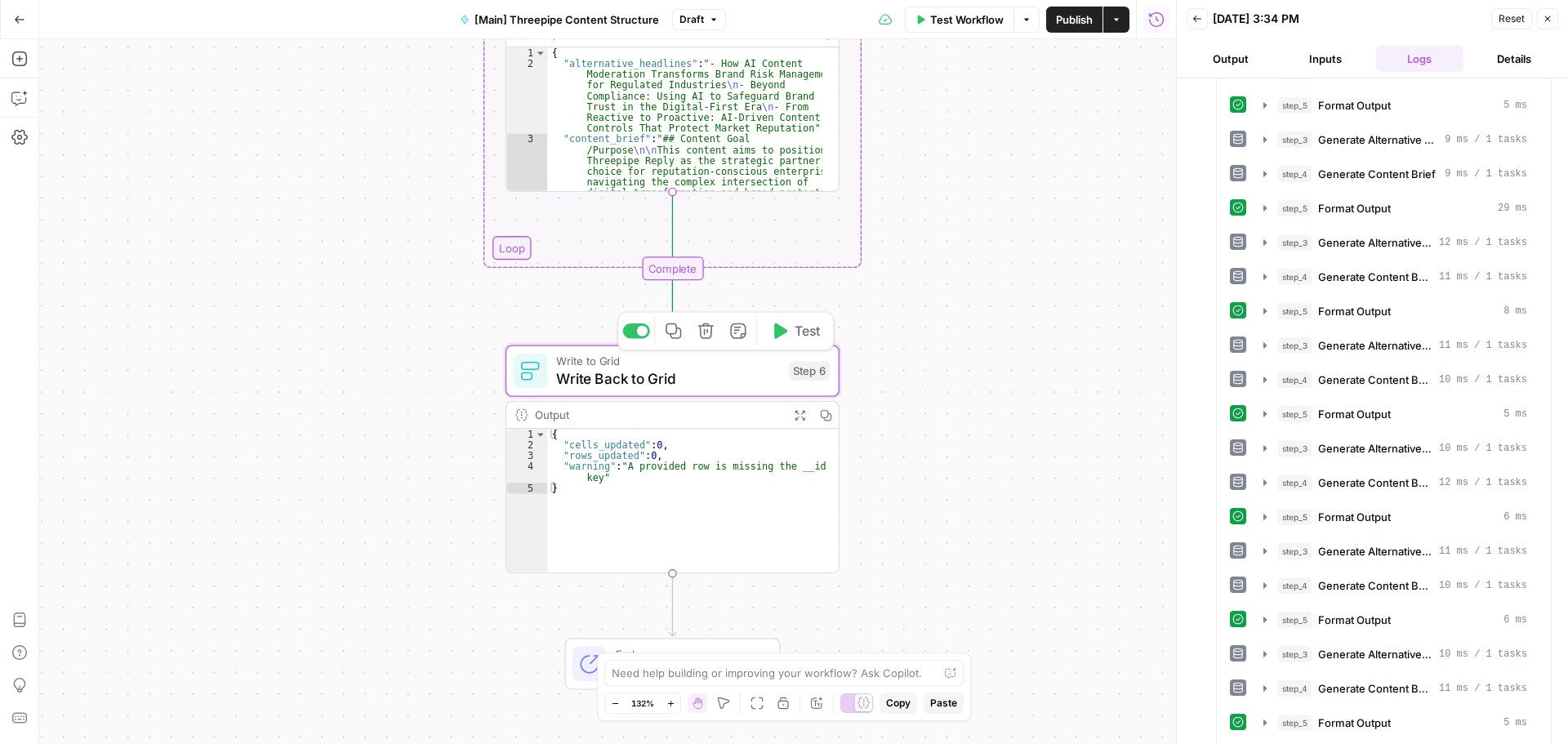
click at [754, 367] on span "Write Back to Grid" at bounding box center [669, 378] width 224 height 22
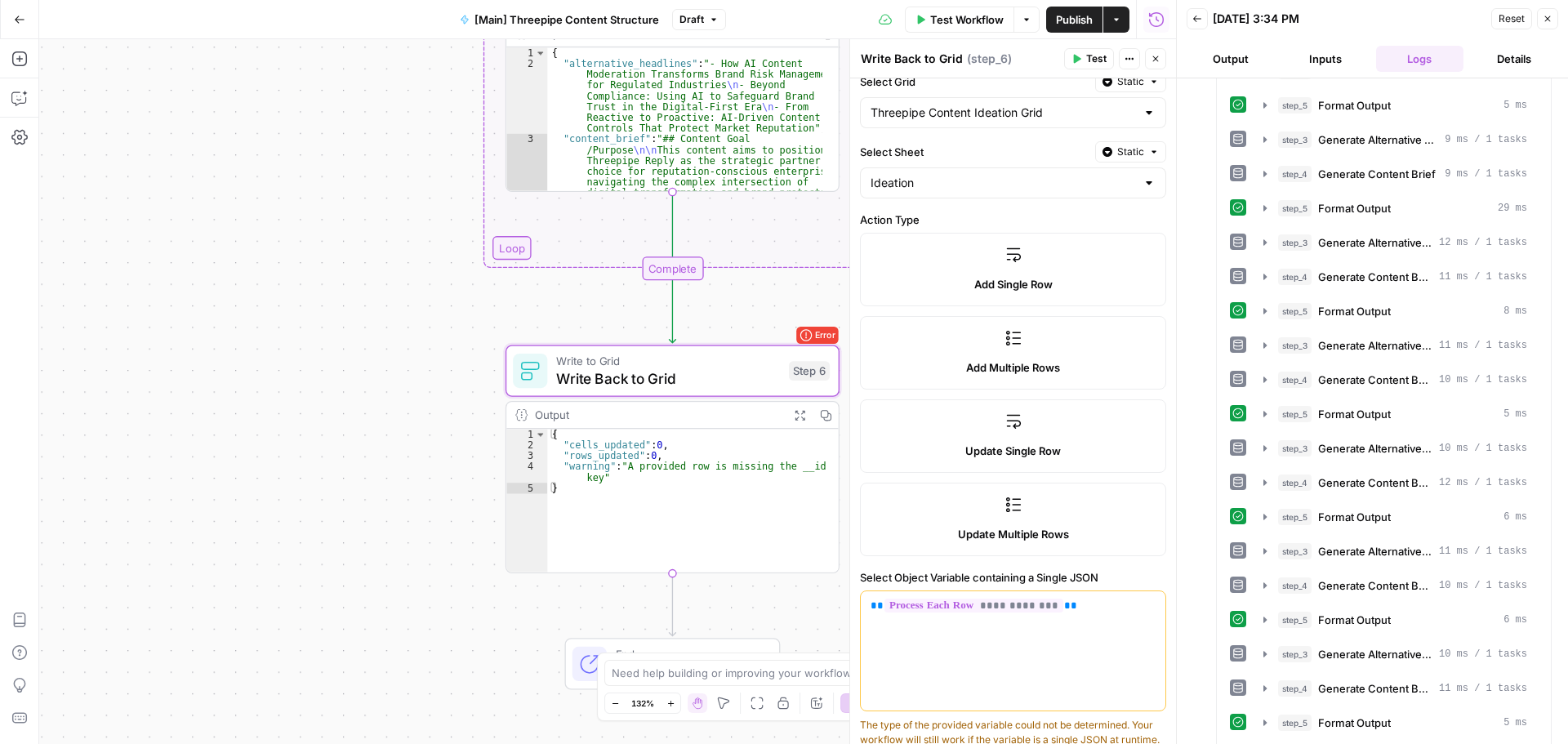
scroll to position [163, 0]
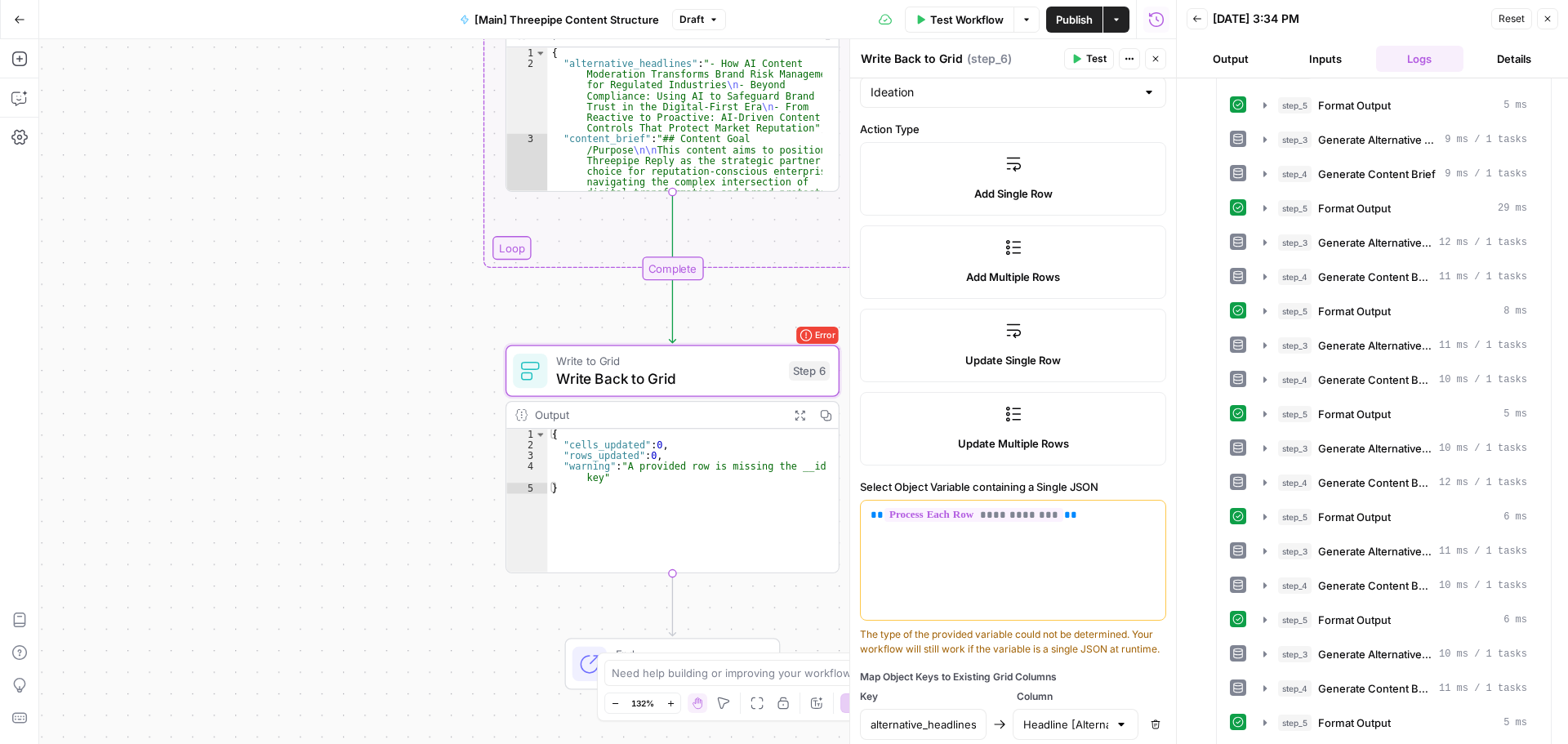
click at [1050, 427] on label "Update Multiple Rows" at bounding box center [1012, 429] width 306 height 73
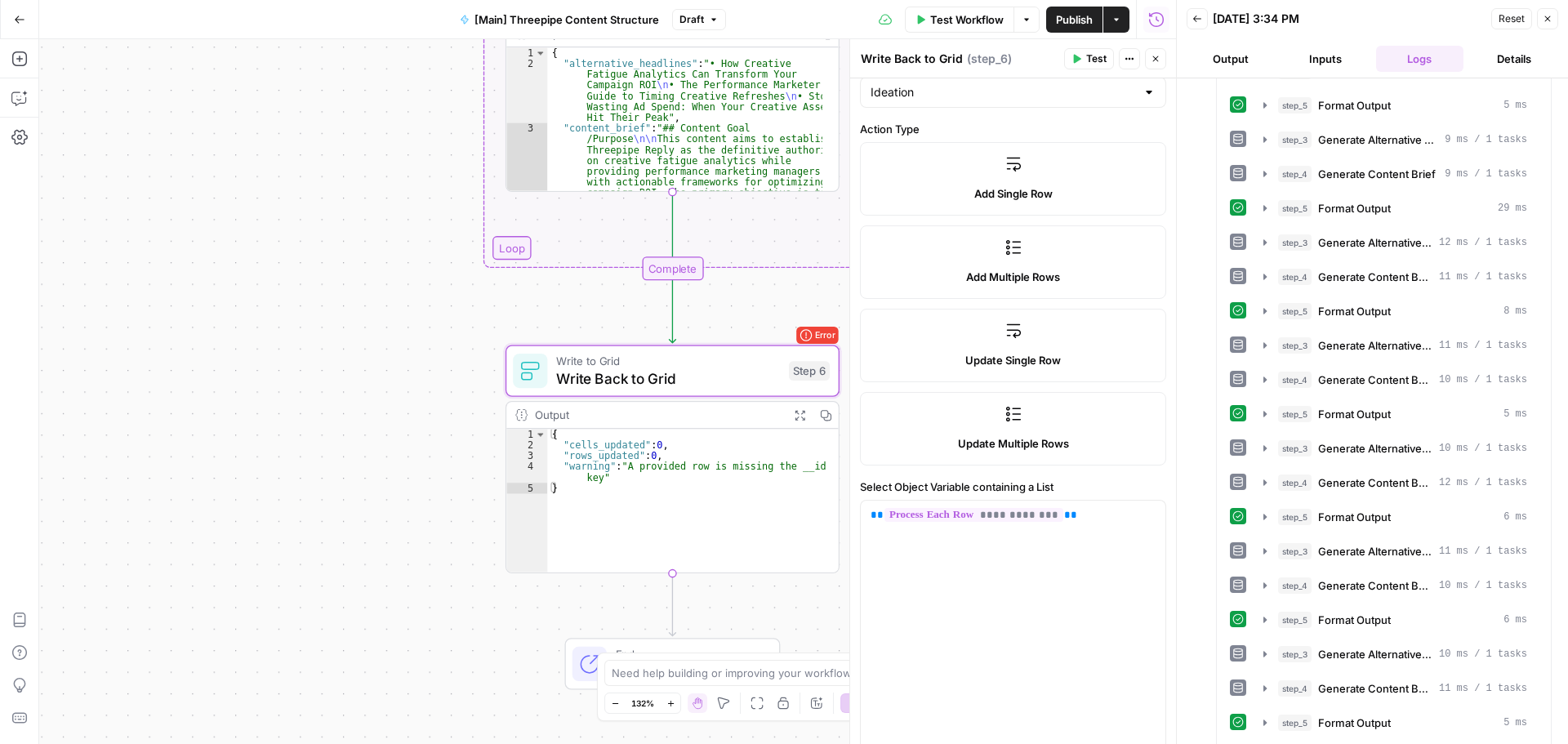
click at [1158, 67] on button "Close" at bounding box center [1156, 58] width 22 height 22
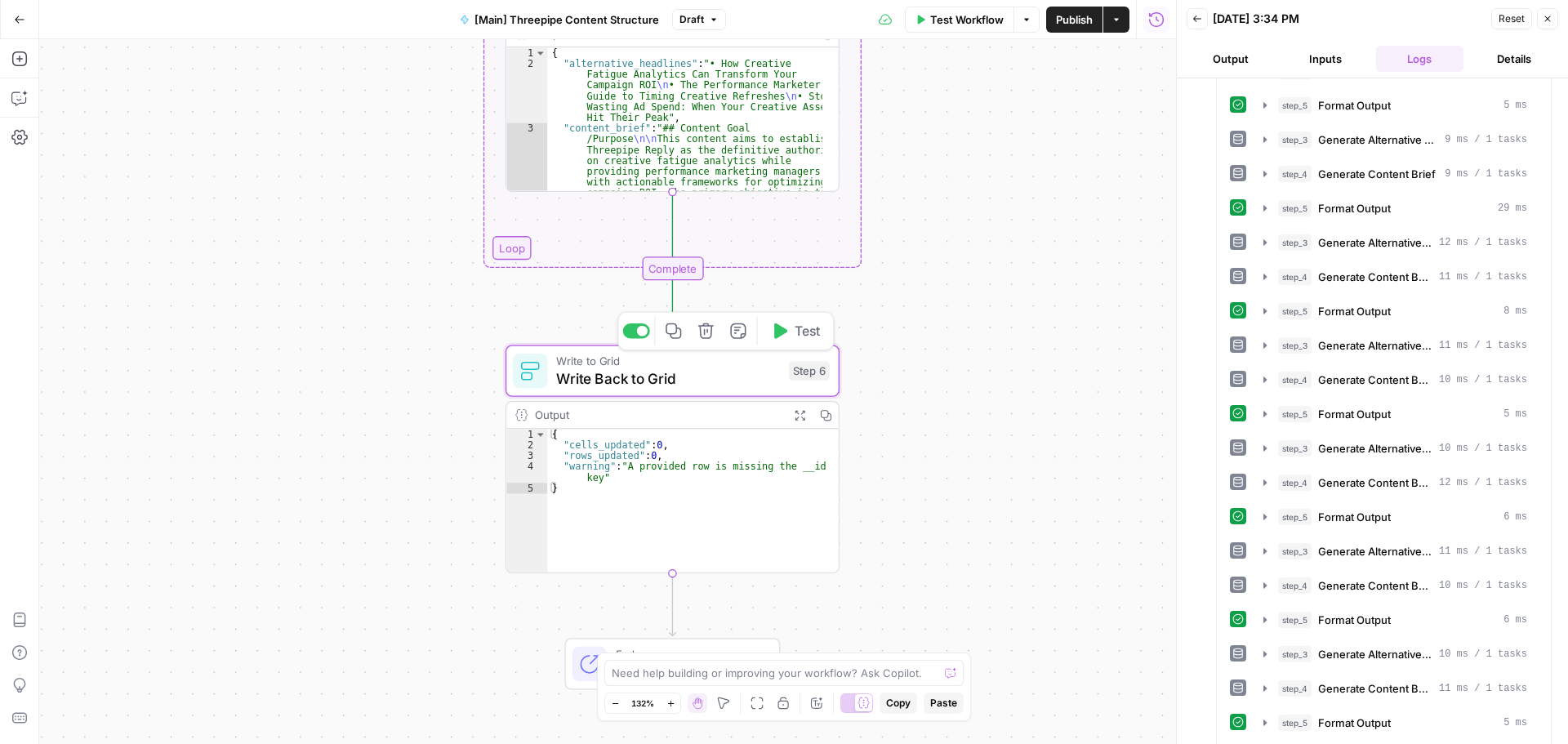
click at [805, 339] on span "Test" at bounding box center [808, 331] width 26 height 20
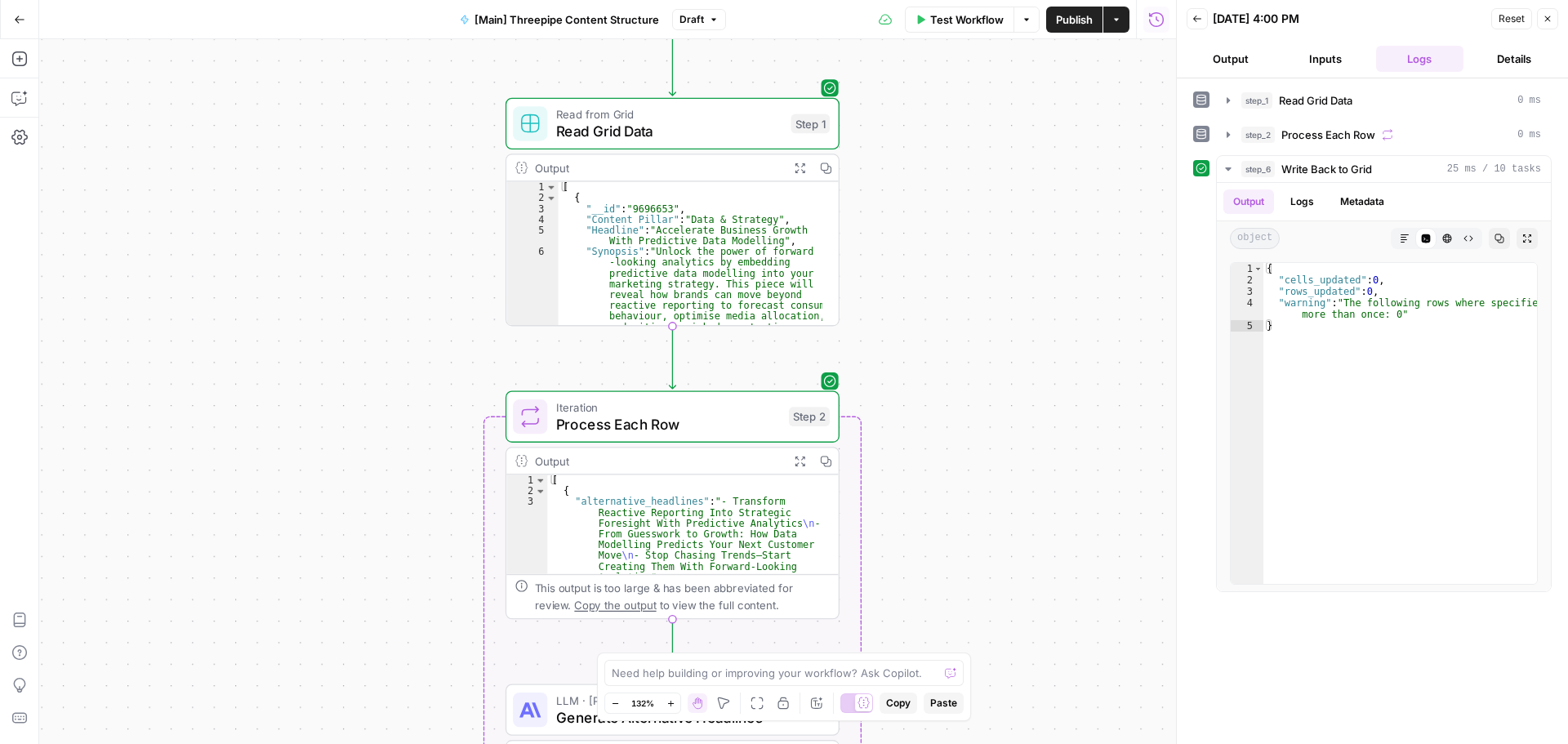
scroll to position [11218, 0]
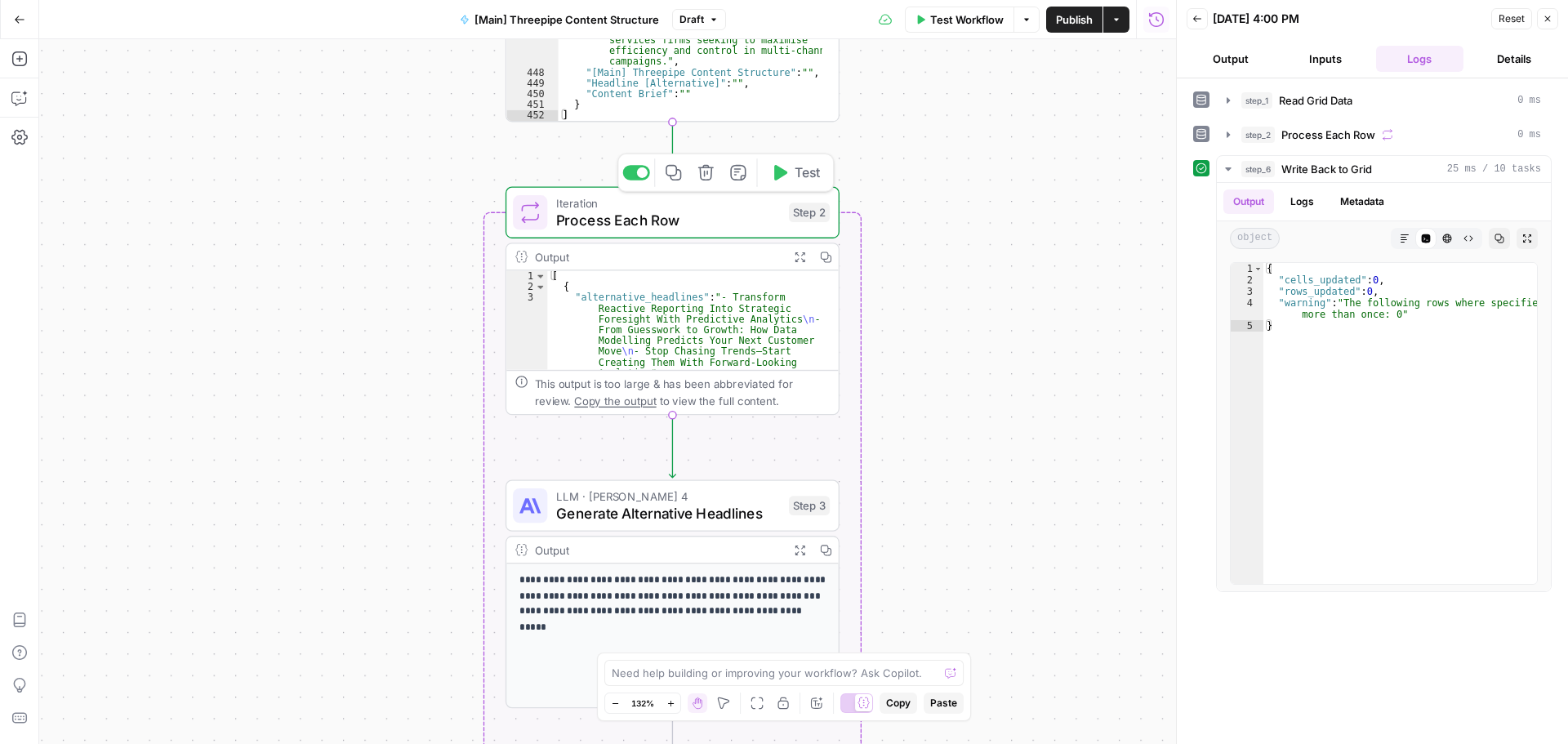
click at [752, 217] on span "Process Each Row" at bounding box center [669, 219] width 224 height 22
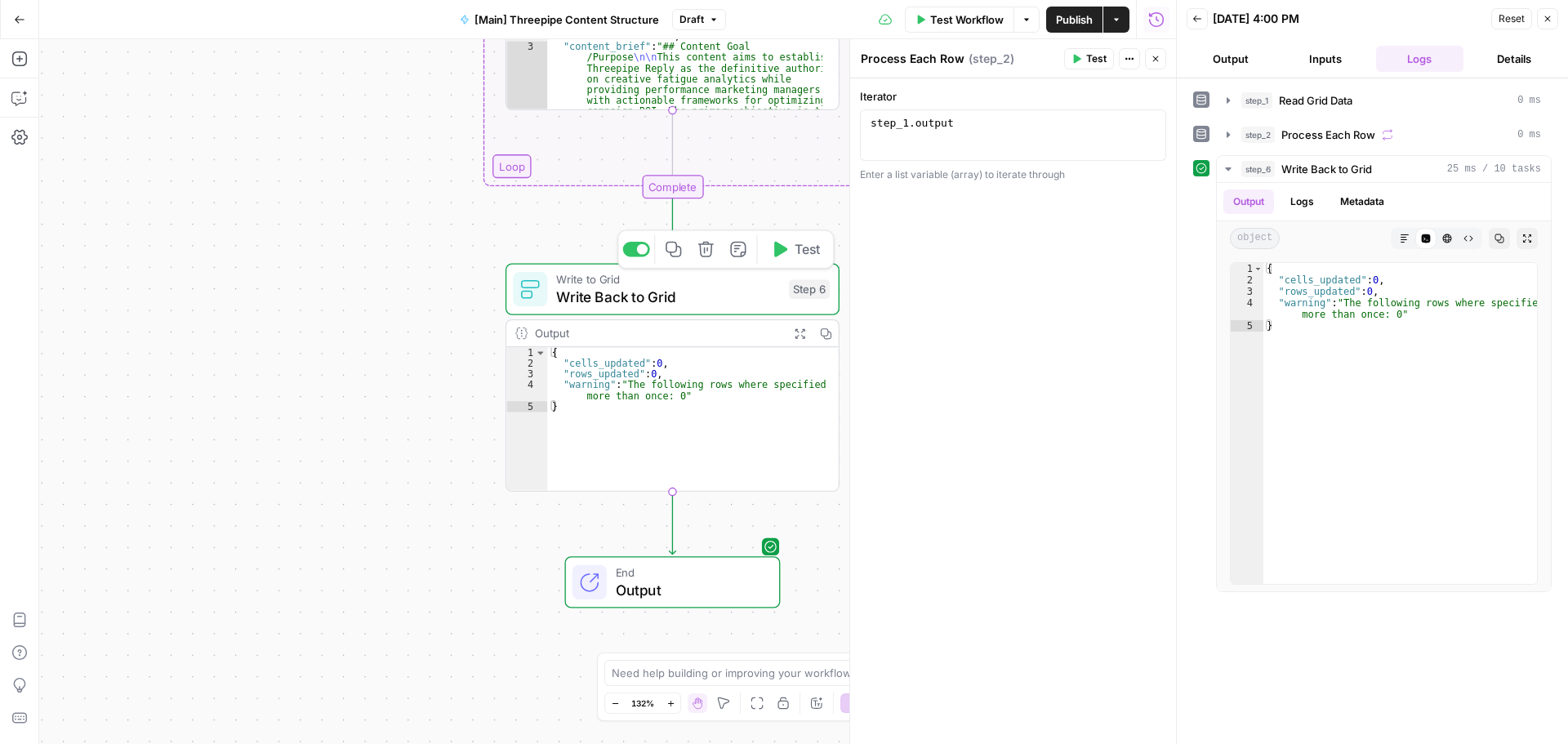
click at [767, 286] on span "Write Back to Grid" at bounding box center [669, 296] width 224 height 22
type textarea "Write Back to Grid"
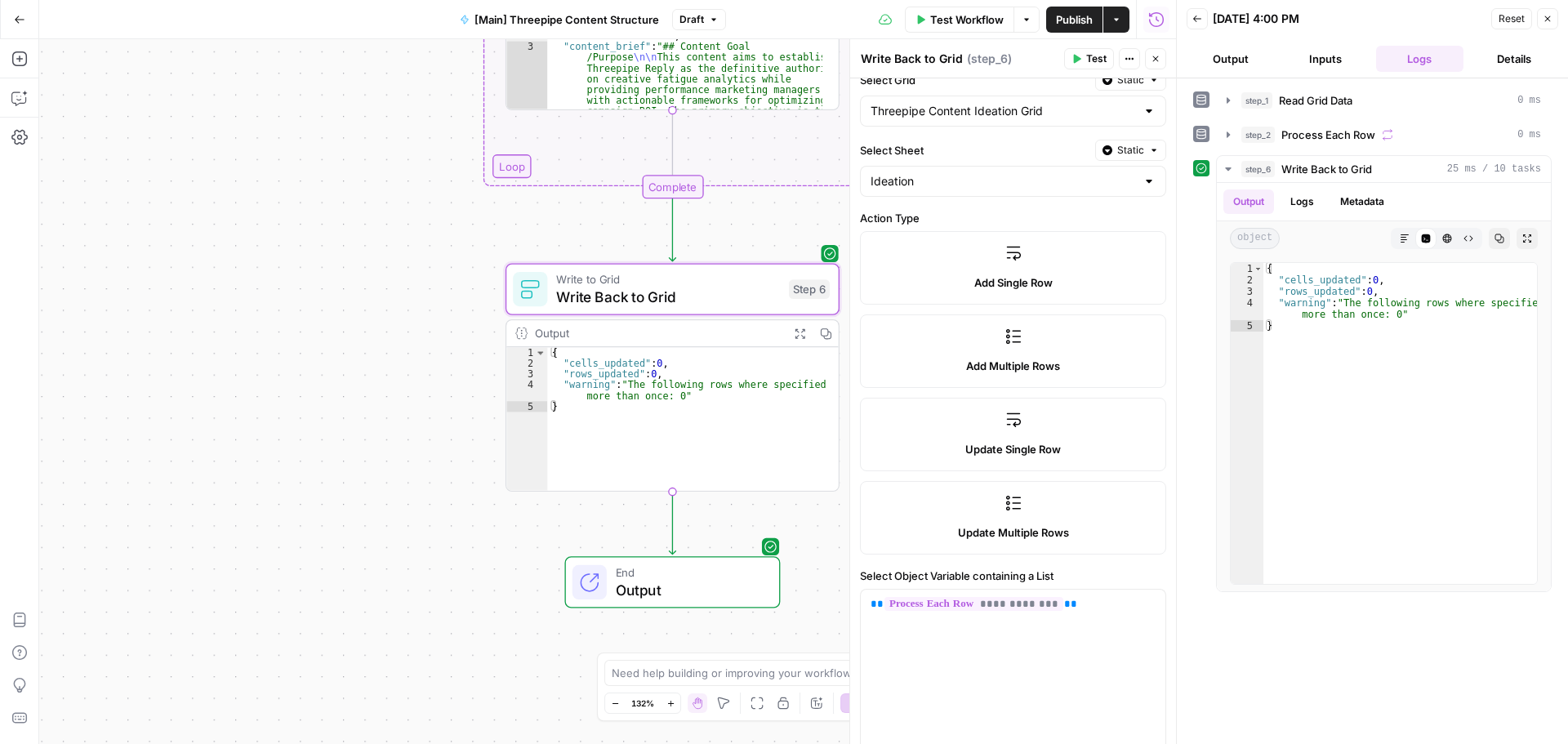
scroll to position [163, 0]
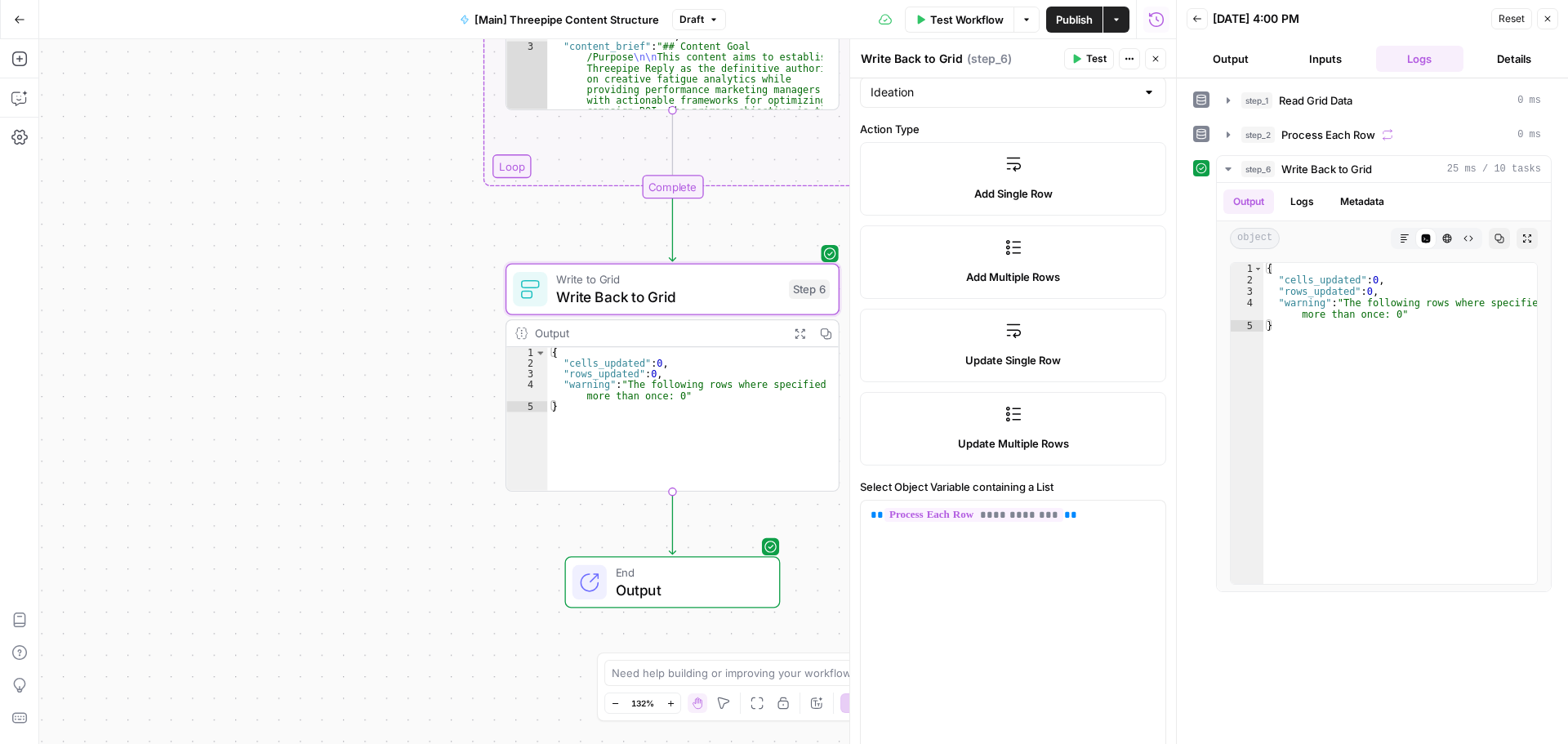
click at [1011, 427] on label "Update Multiple Rows" at bounding box center [1012, 429] width 306 height 73
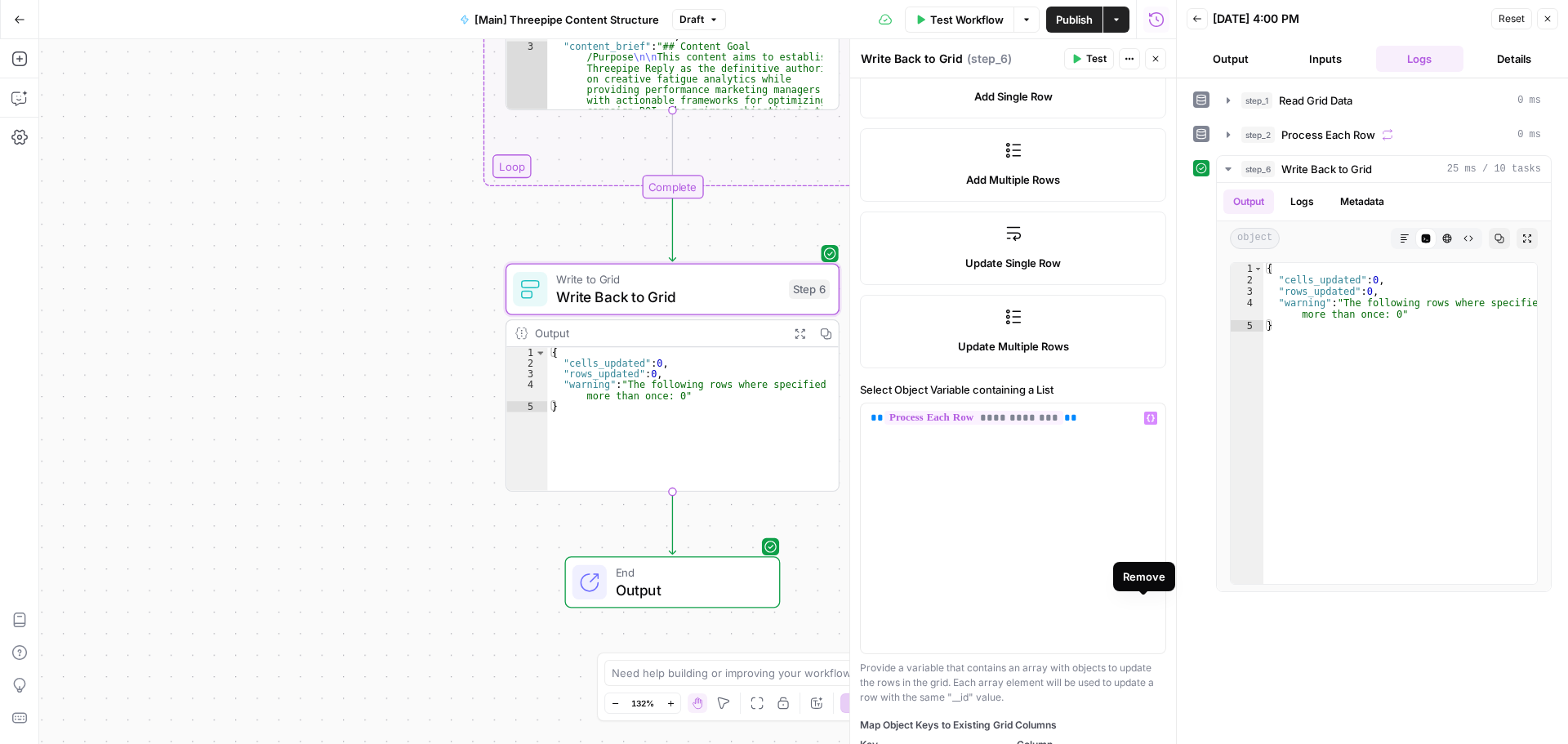
scroll to position [179, 0]
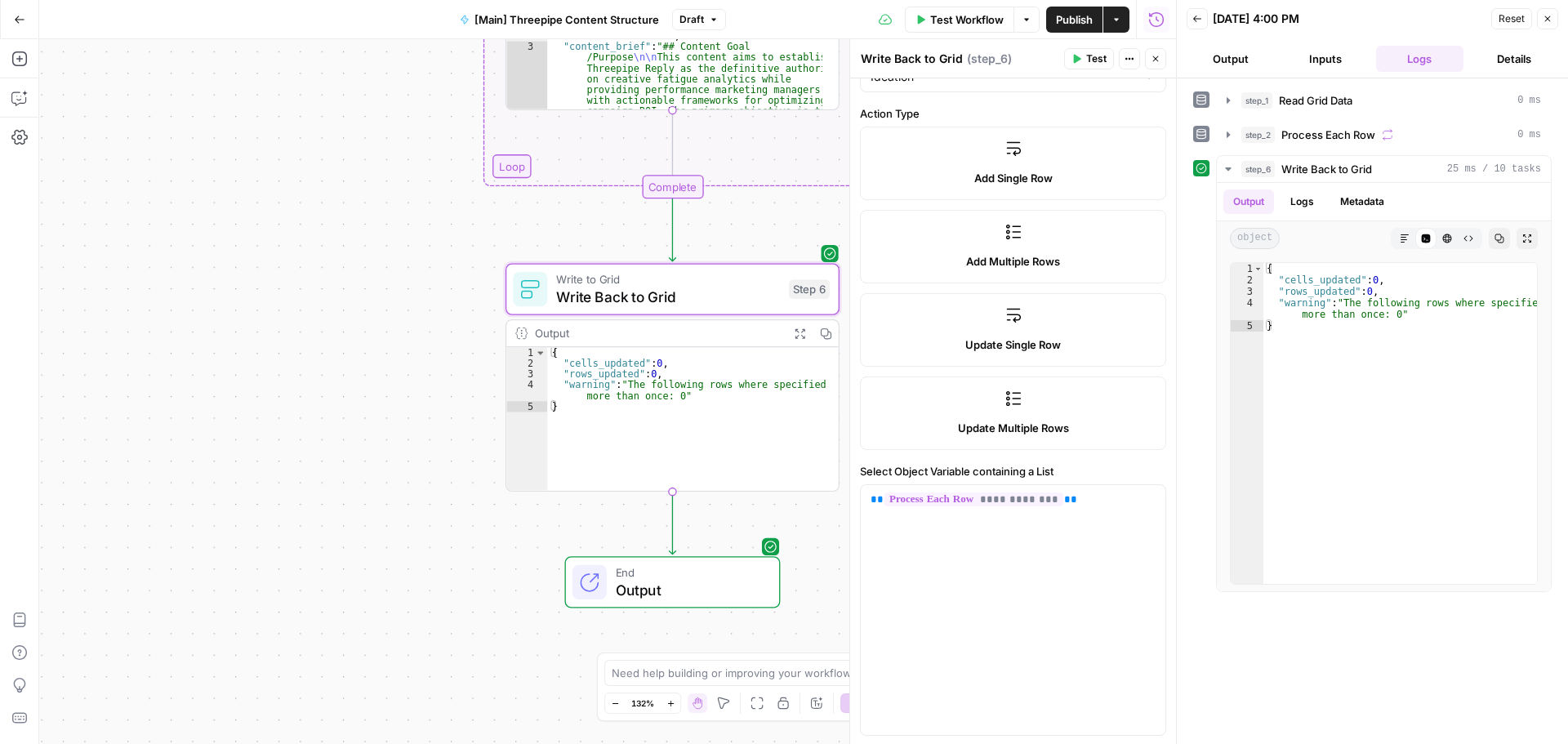
click at [1095, 404] on label "Update Multiple Rows" at bounding box center [1012, 413] width 306 height 73
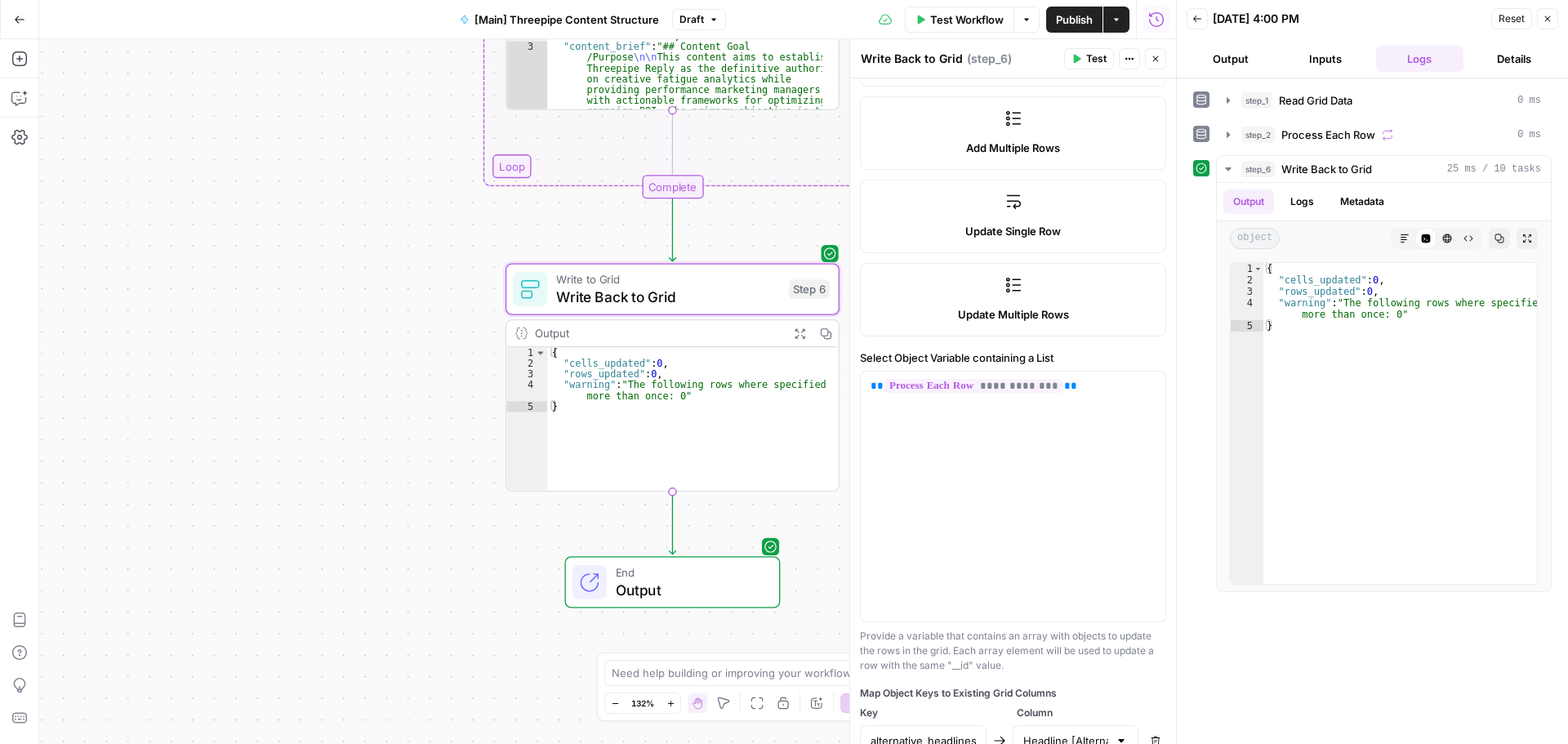
scroll to position [424, 0]
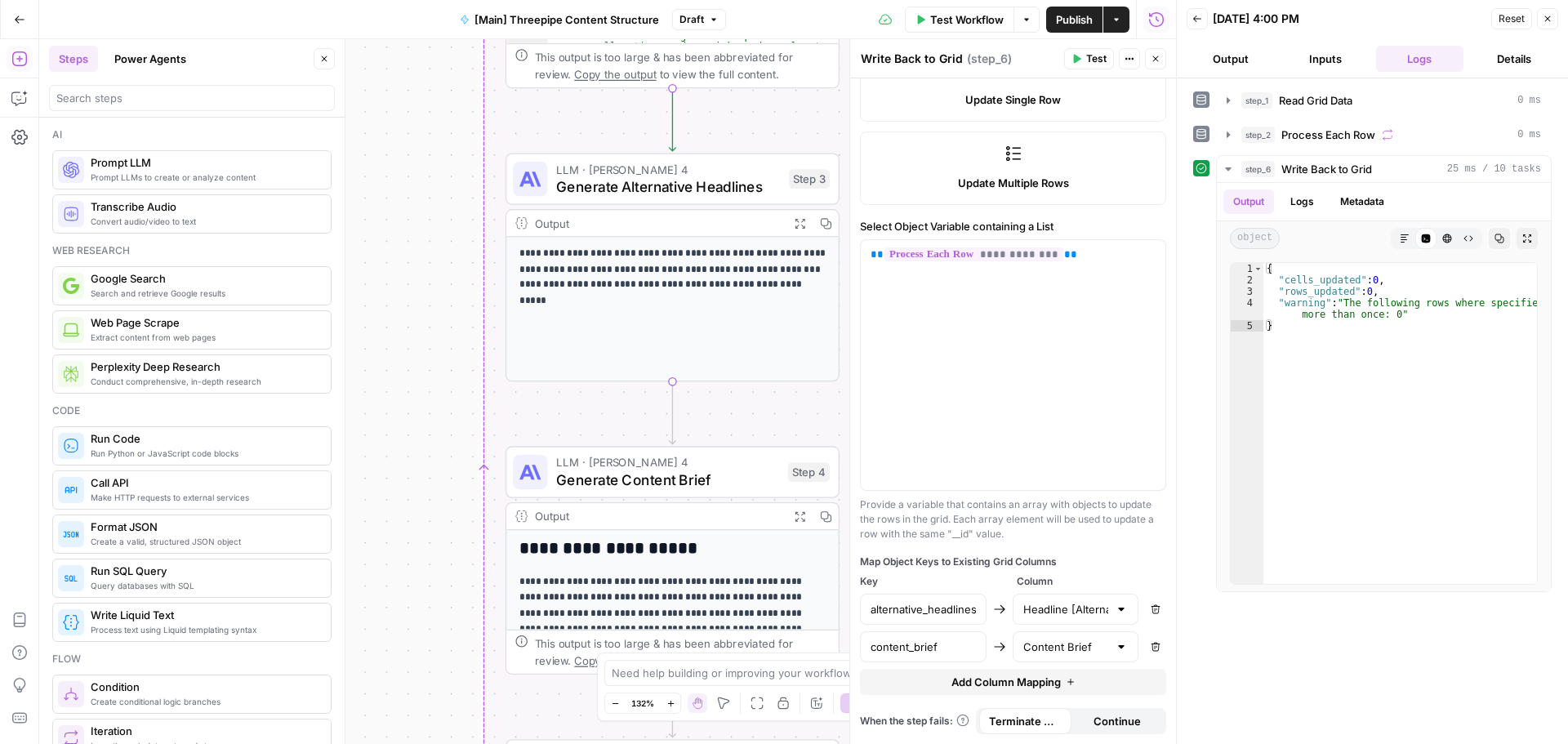
click at [21, 20] on icon "button" at bounding box center [20, 19] width 9 height 8
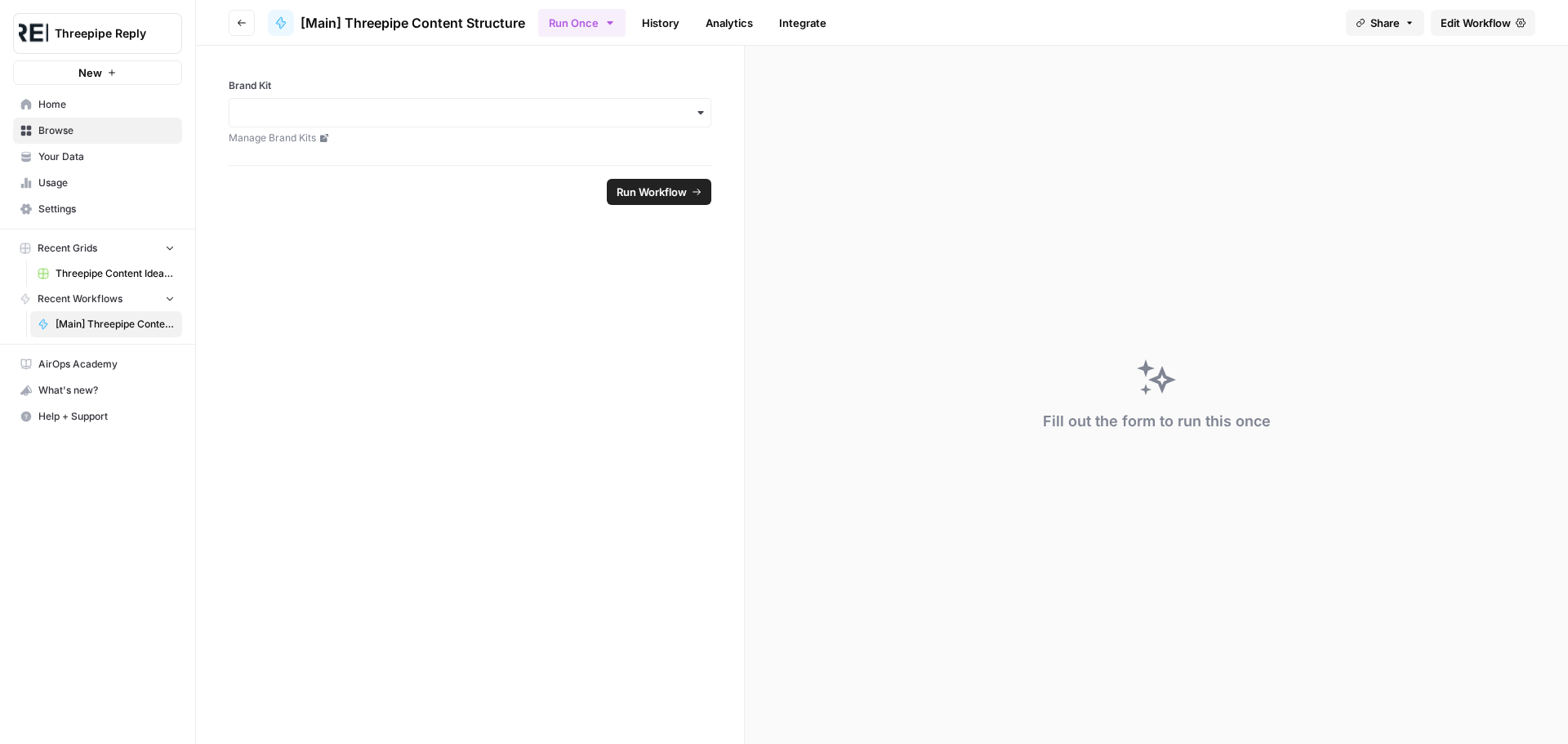
click at [1476, 24] on span "Edit Workflow" at bounding box center [1476, 23] width 71 height 16
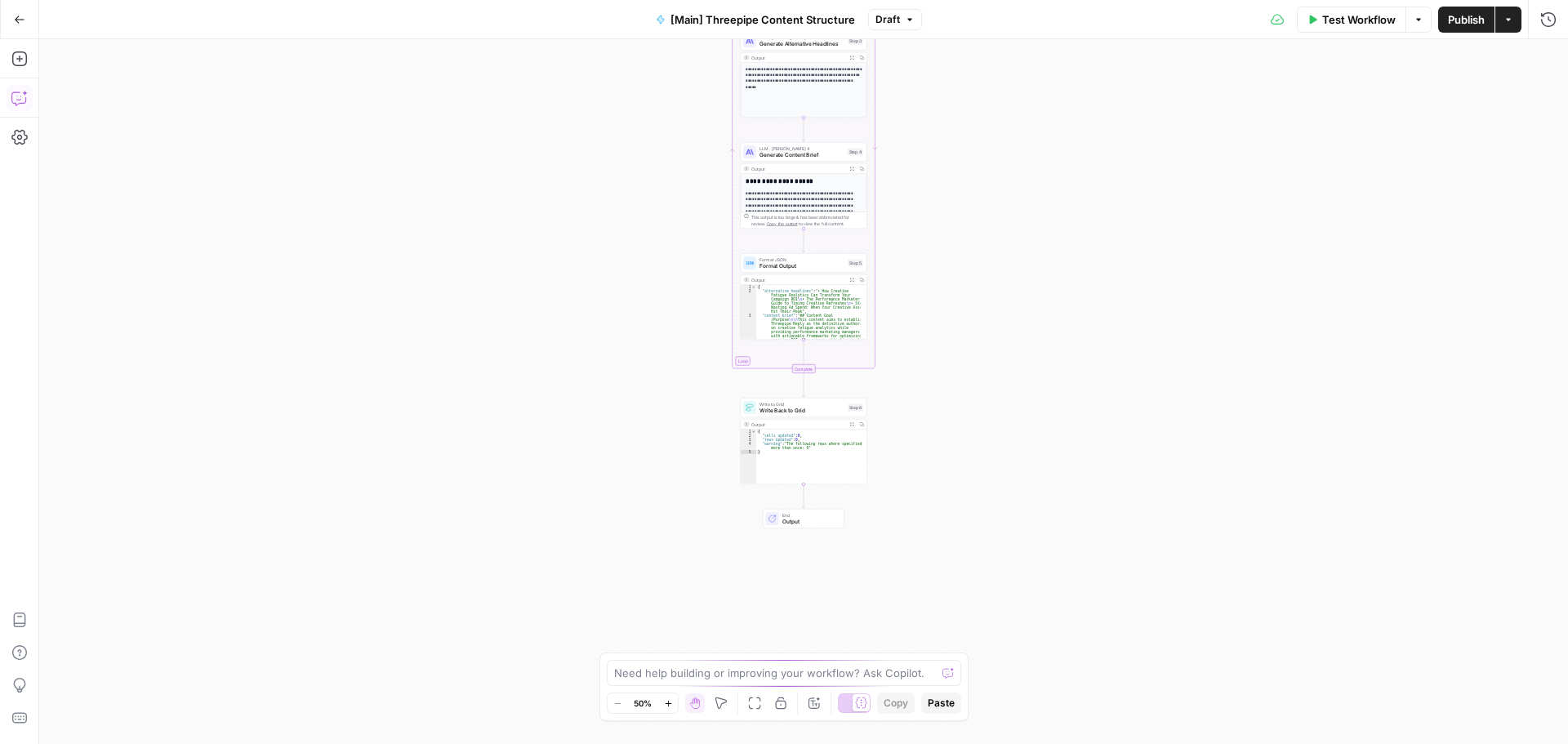
click at [23, 95] on icon "button" at bounding box center [19, 97] width 16 height 16
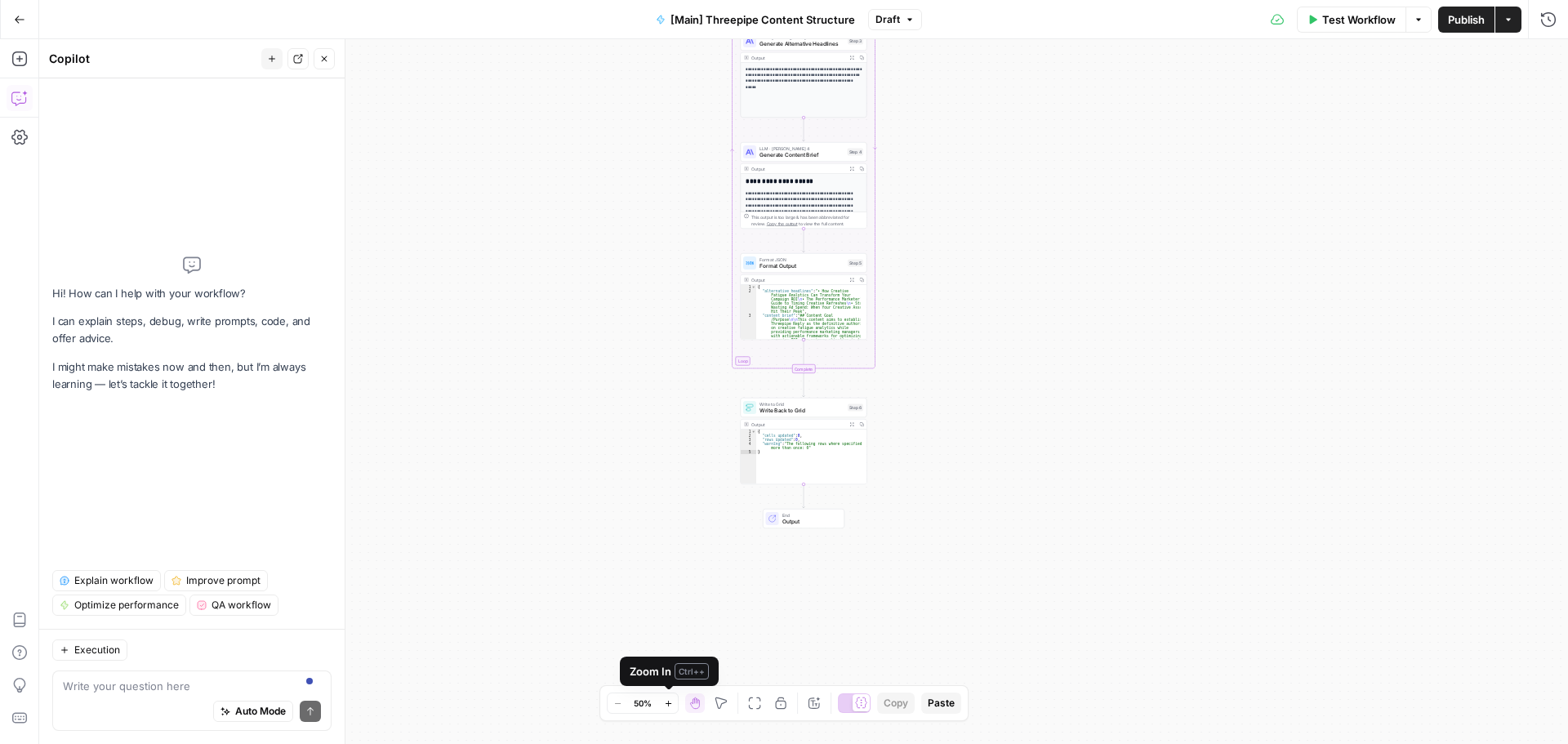
click at [671, 699] on icon "button" at bounding box center [669, 704] width 9 height 9
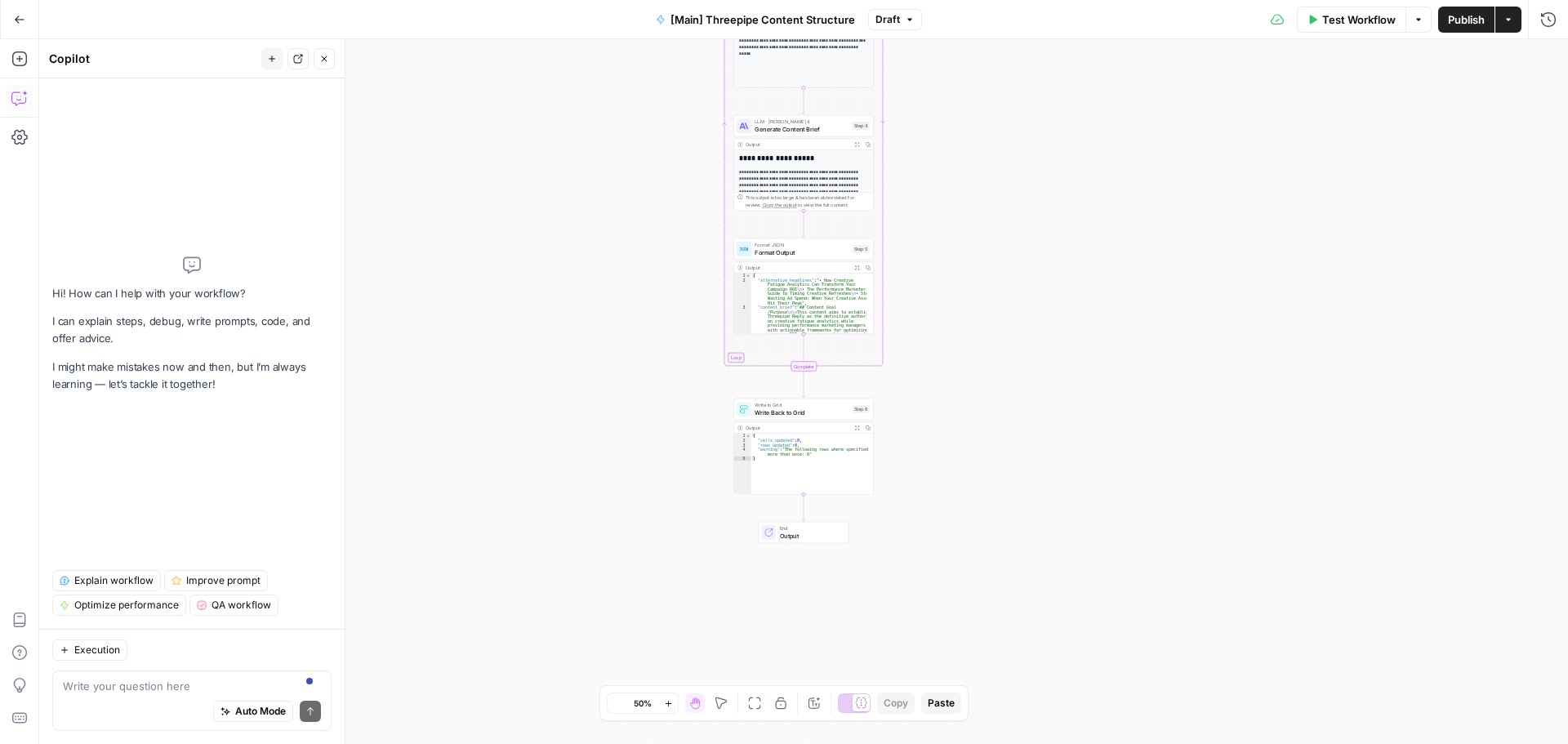
click at [671, 699] on icon "button" at bounding box center [669, 704] width 9 height 9
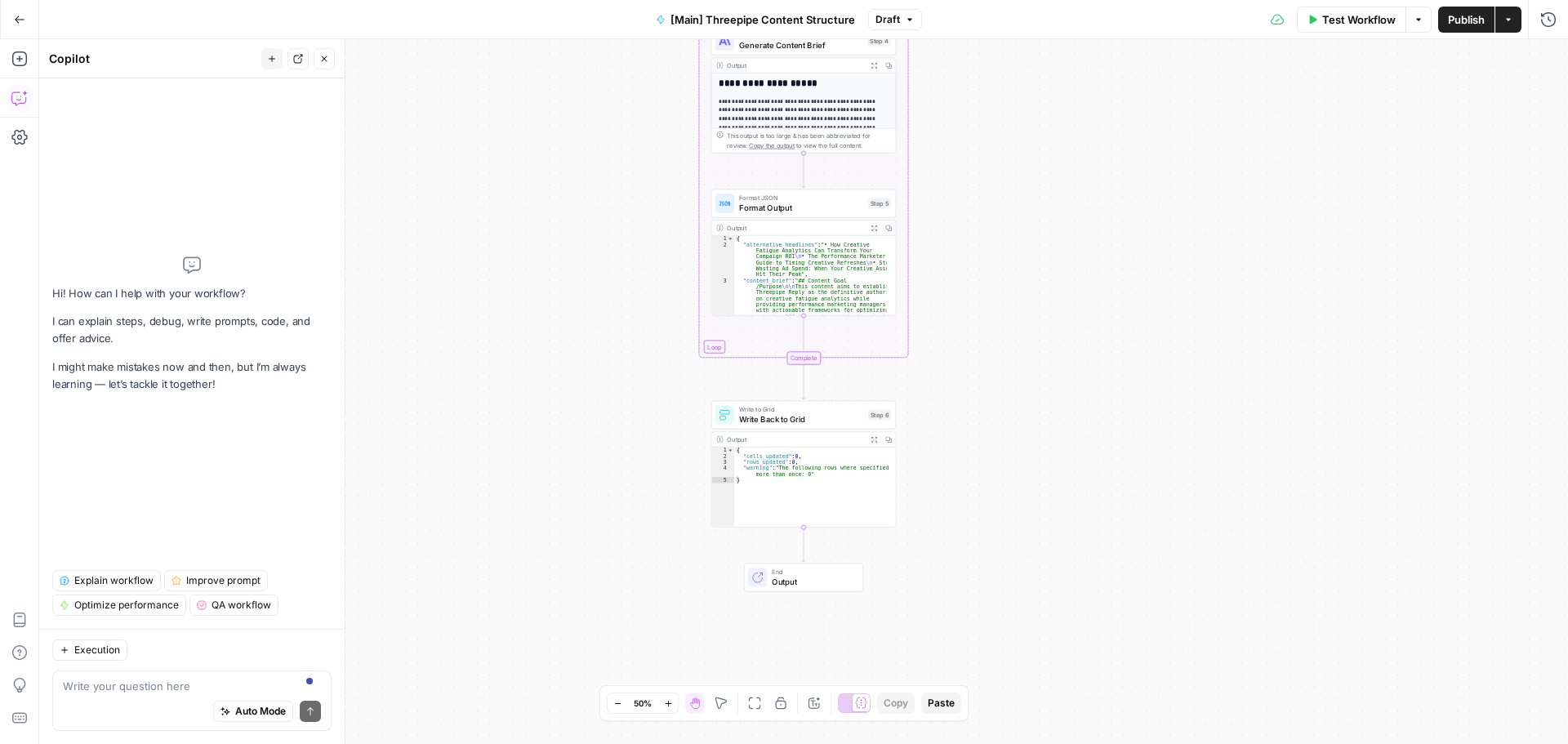
click at [671, 699] on icon "button" at bounding box center [669, 704] width 9 height 9
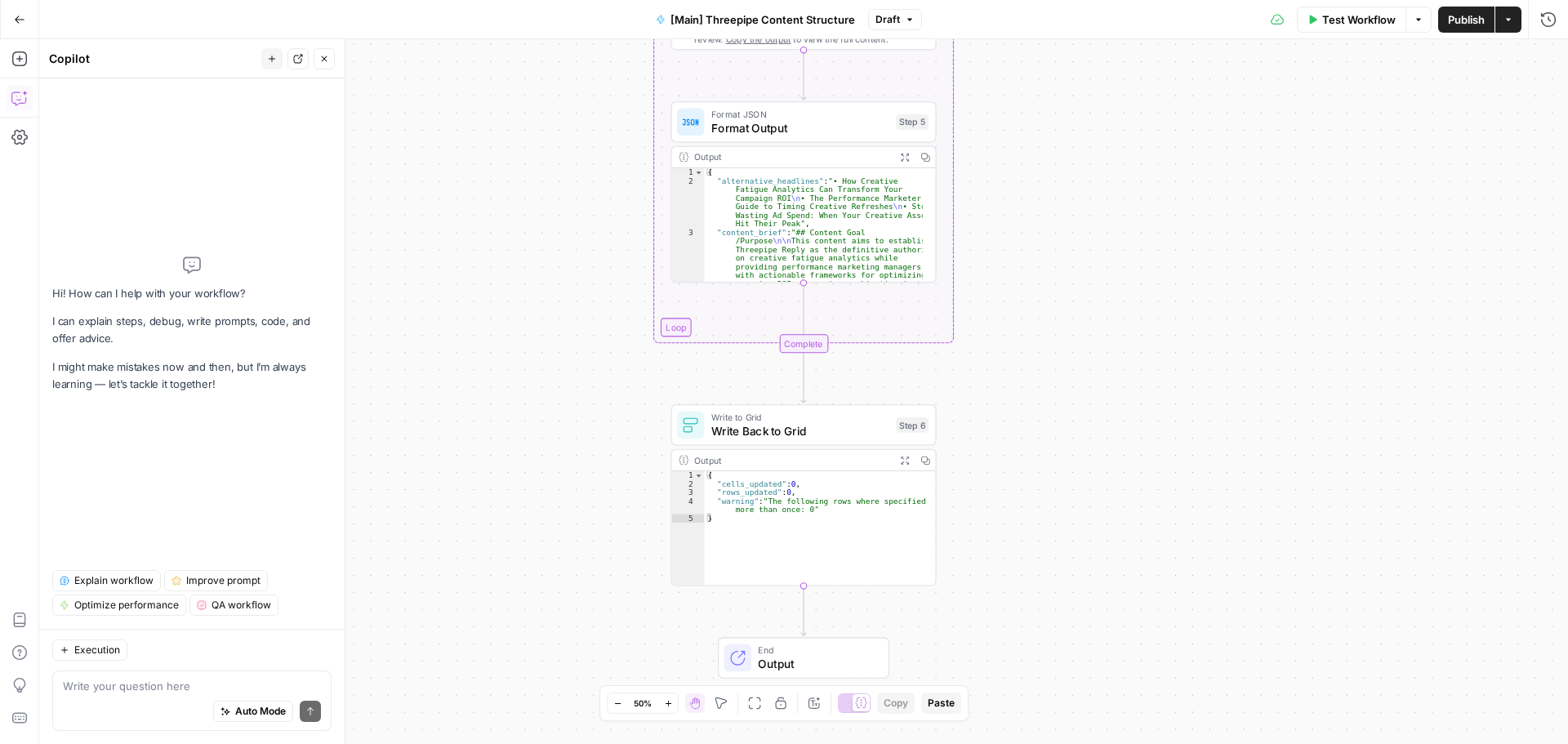
click at [671, 699] on icon "button" at bounding box center [669, 704] width 9 height 9
click at [671, 699] on icon "button" at bounding box center [671, 704] width 9 height 9
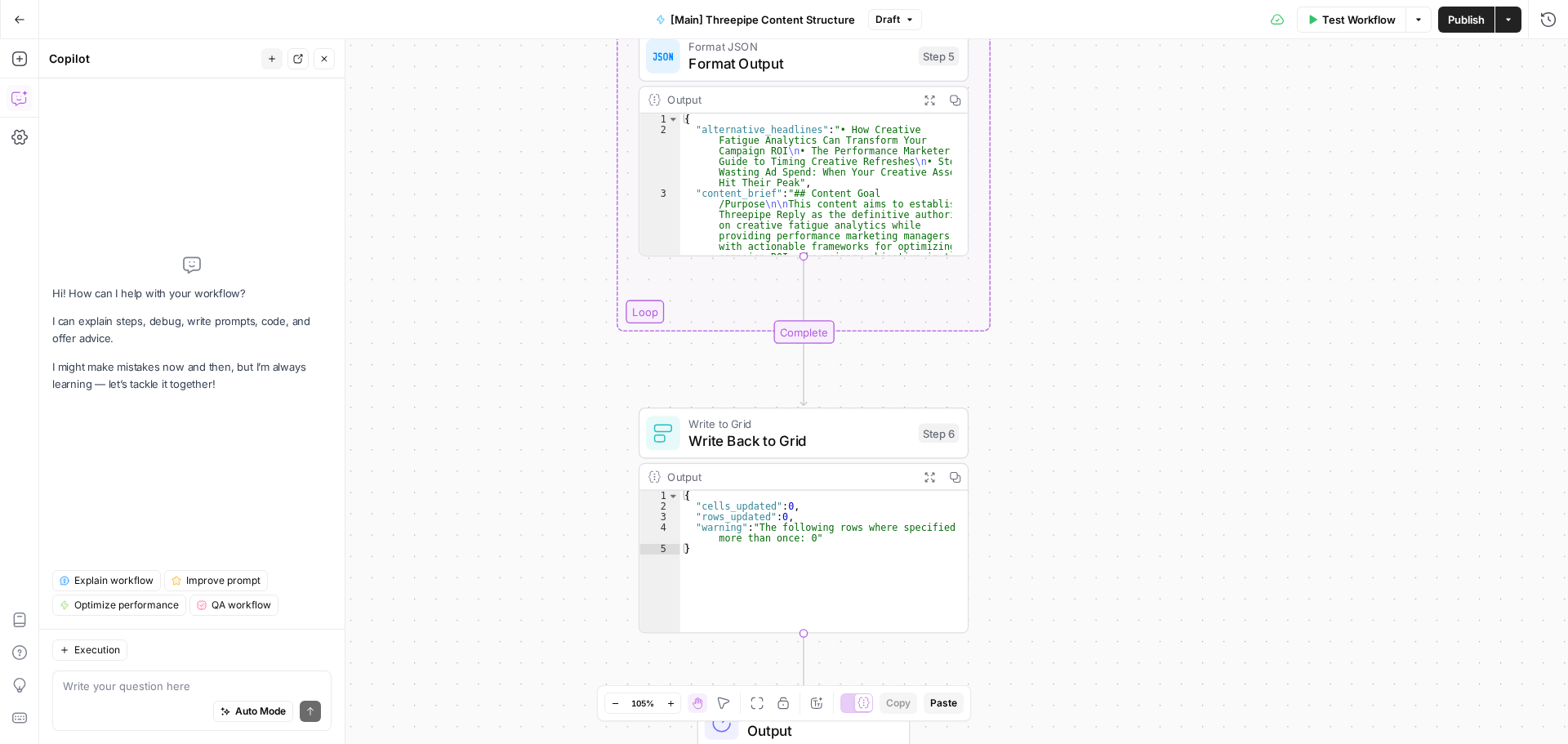
click at [671, 699] on icon "button" at bounding box center [671, 704] width 9 height 9
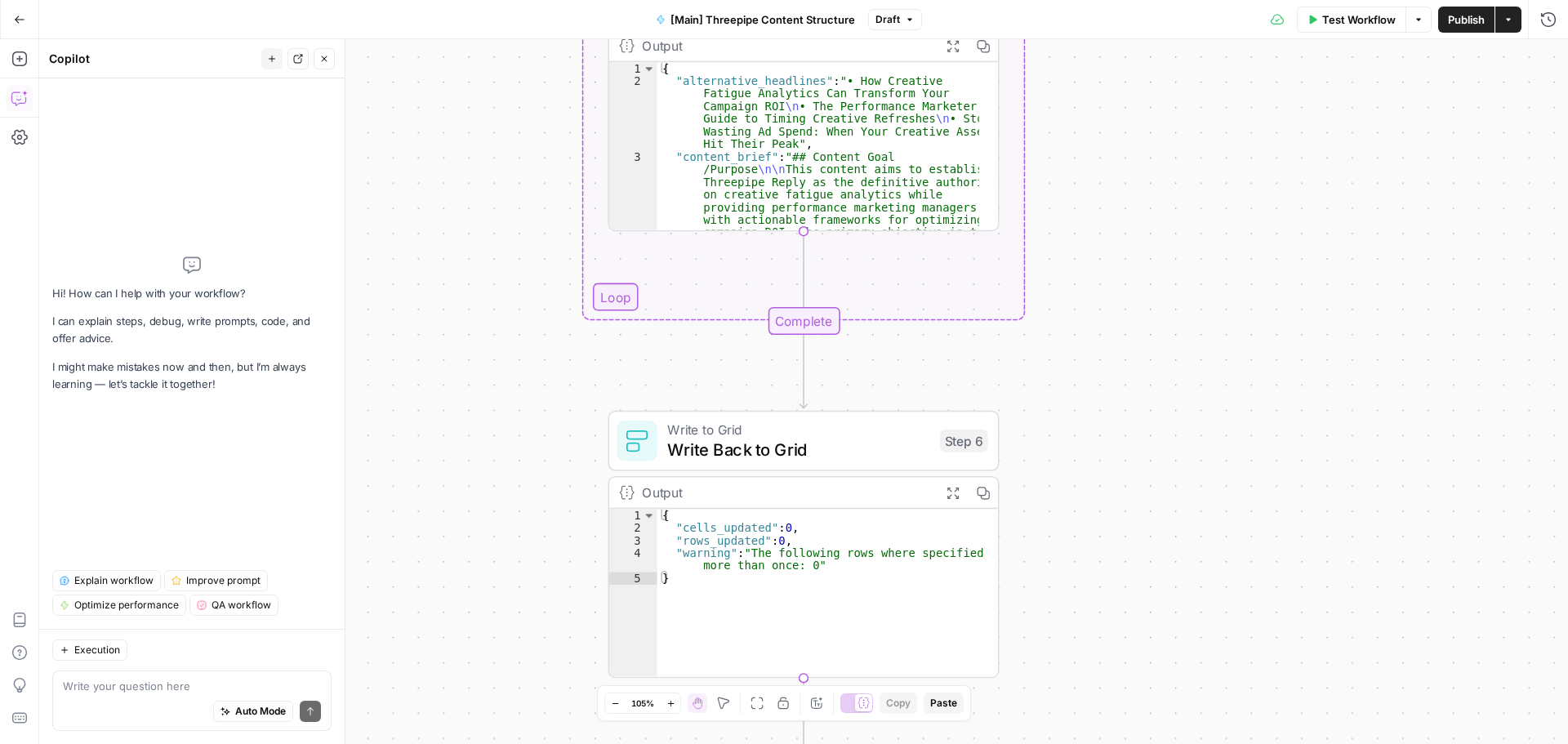
click at [671, 699] on icon "button" at bounding box center [671, 704] width 9 height 9
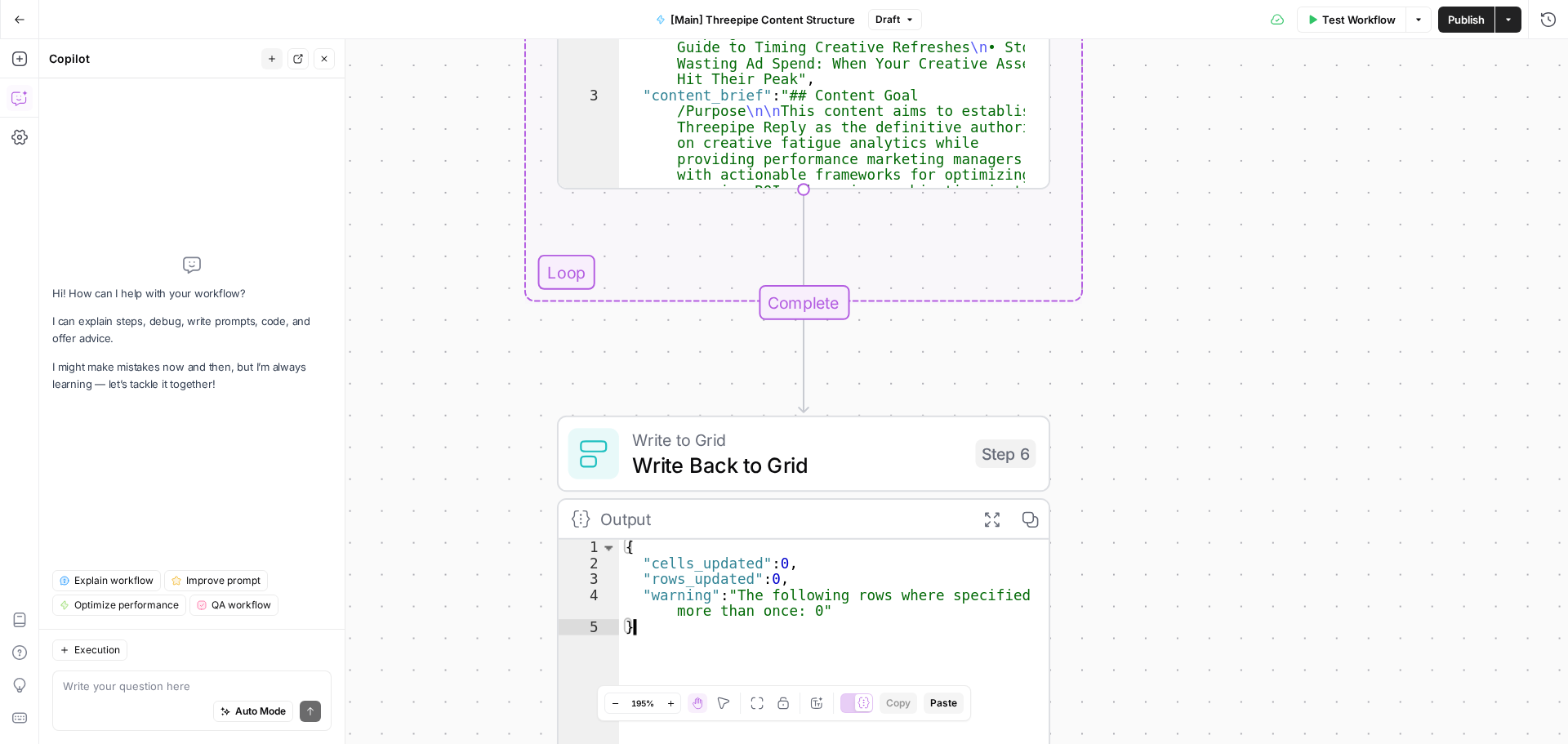
drag, startPoint x: 643, startPoint y: 596, endPoint x: 822, endPoint y: 603, distance: 179.1
click at [822, 603] on div "{ "cells_updated" : 0 , "rows_updated" : 0 , "warning" : "The following rows wh…" at bounding box center [833, 661] width 429 height 243
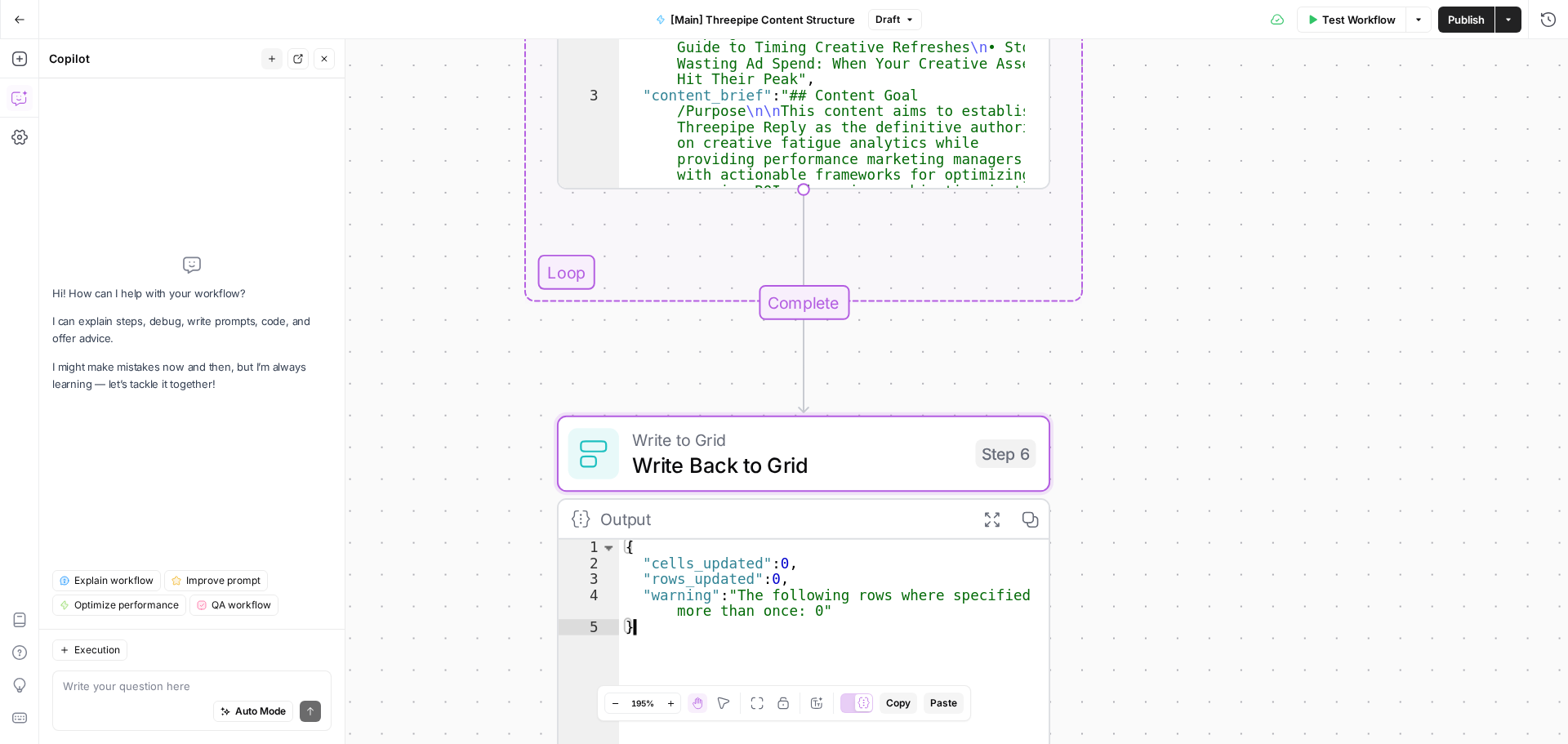
drag, startPoint x: 815, startPoint y: 611, endPoint x: 735, endPoint y: 590, distance: 82.7
click at [735, 590] on div "{ "cells_updated" : 0 , "rows_updated" : 0 , "warning" : "The following rows wh…" at bounding box center [833, 661] width 429 height 243
click at [737, 593] on div "{ "cells_updated" : 0 , "rows_updated" : 0 , "warning" : "The following rows wh…" at bounding box center [833, 661] width 429 height 243
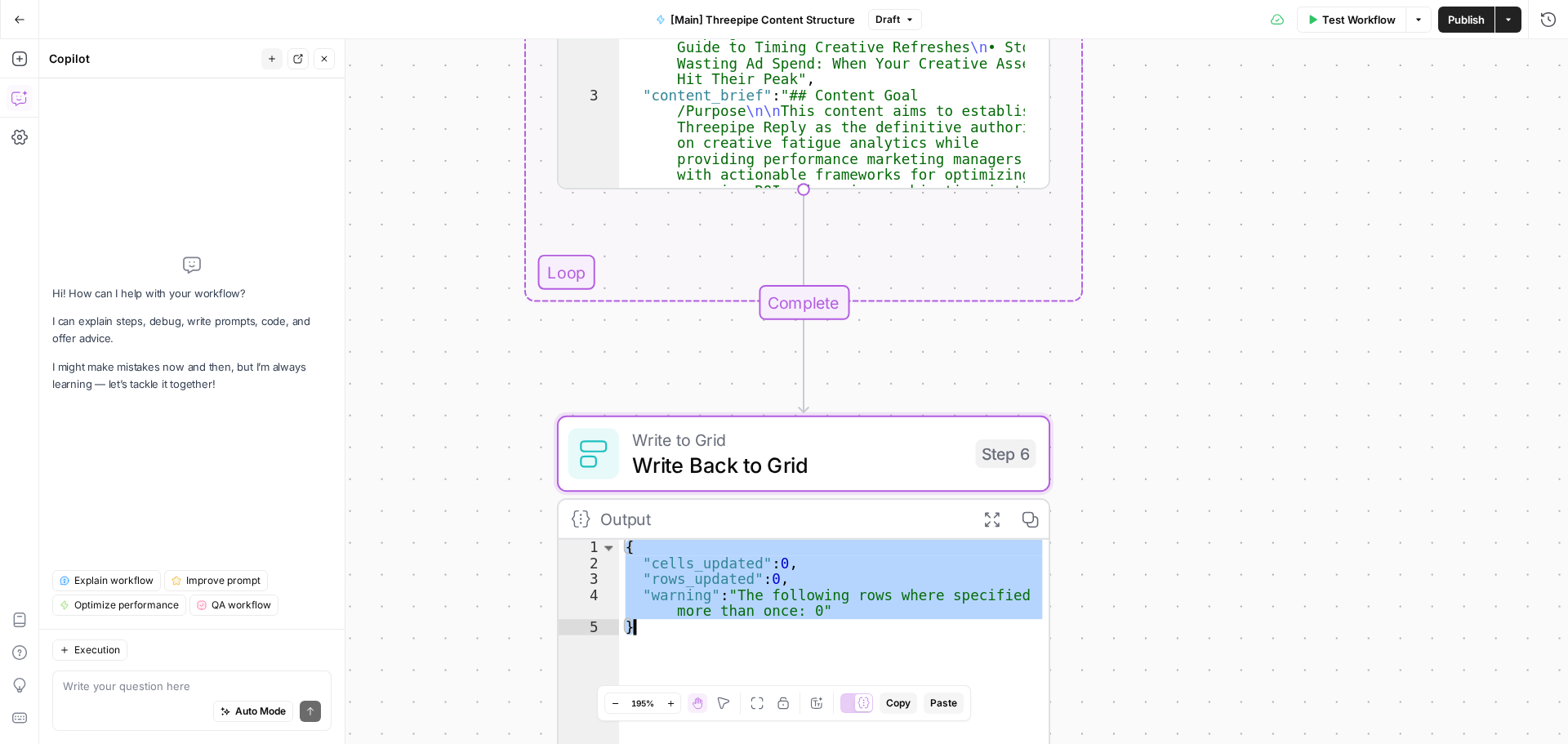
click at [758, 604] on div "{ "cells_updated" : 0 , "rows_updated" : 0 , "warning" : "The following rows wh…" at bounding box center [833, 645] width 429 height 212
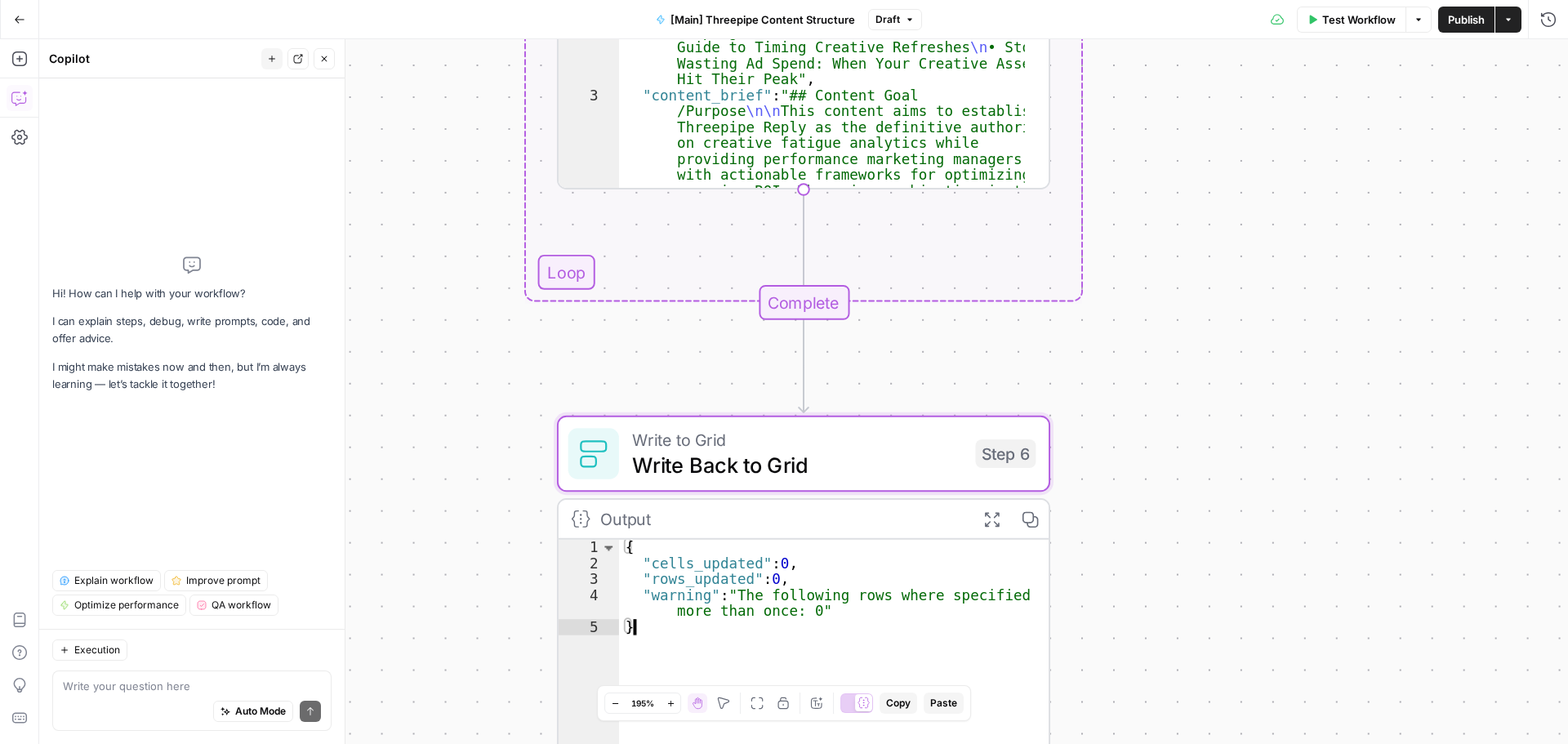
click at [758, 604] on div "{ "cells_updated" : 0 , "rows_updated" : 0 , "warning" : "The following rows wh…" at bounding box center [833, 661] width 429 height 243
type textarea "**********"
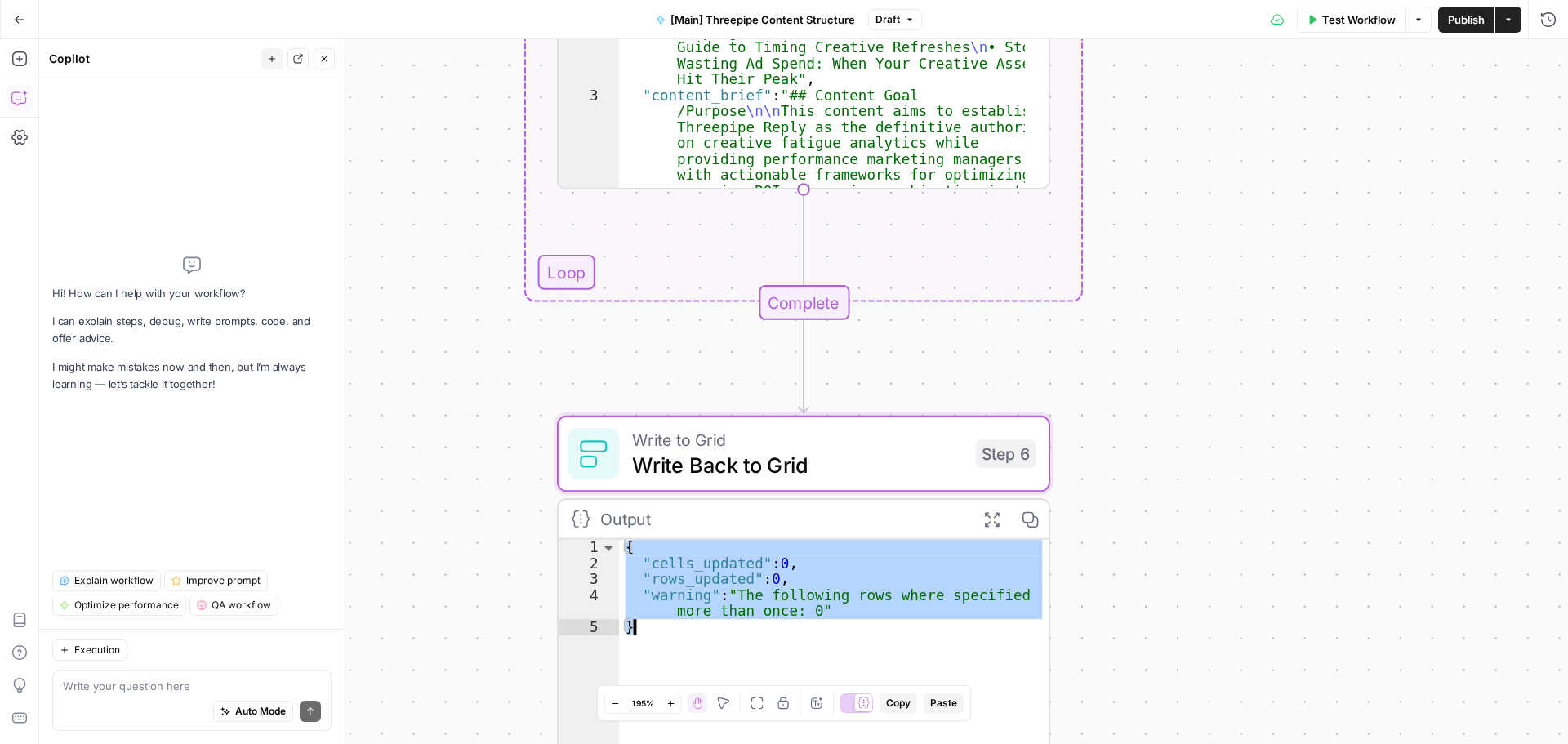
click at [758, 604] on div "{ "cells_updated" : 0 , "rows_updated" : 0 , "warning" : "The following rows wh…" at bounding box center [833, 661] width 429 height 243
click at [161, 687] on textarea at bounding box center [192, 686] width 258 height 16
paste textarea "{ "cells_updated": 0, "rows_updated": 0, "warning": "The following rows where s…"
type textarea "can you help out here: { "cells_updated": 0, "rows_updated": 0, "warning": "The…"
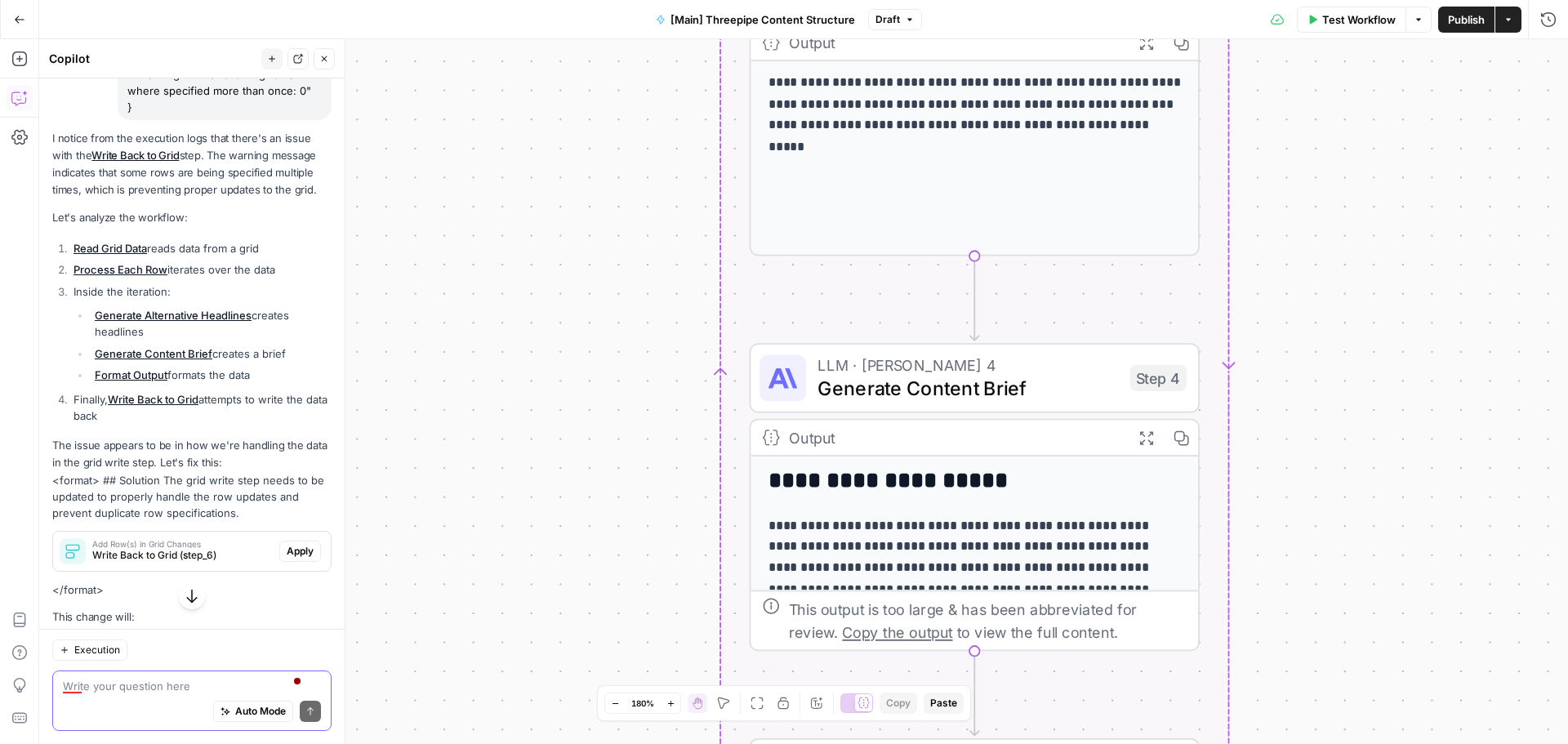
scroll to position [360, 0]
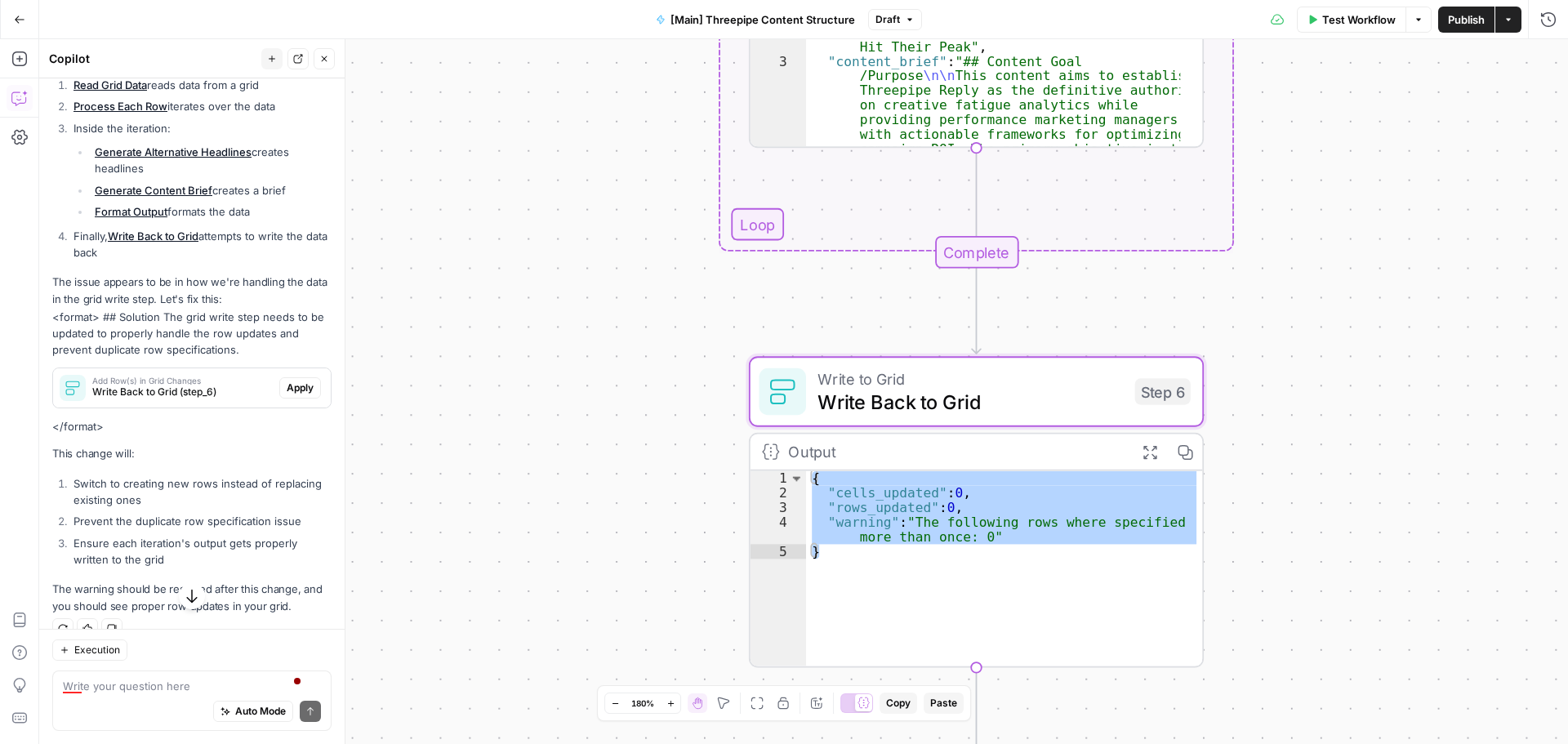
click at [219, 399] on span "Write Back to Grid (step_6)" at bounding box center [183, 392] width 181 height 15
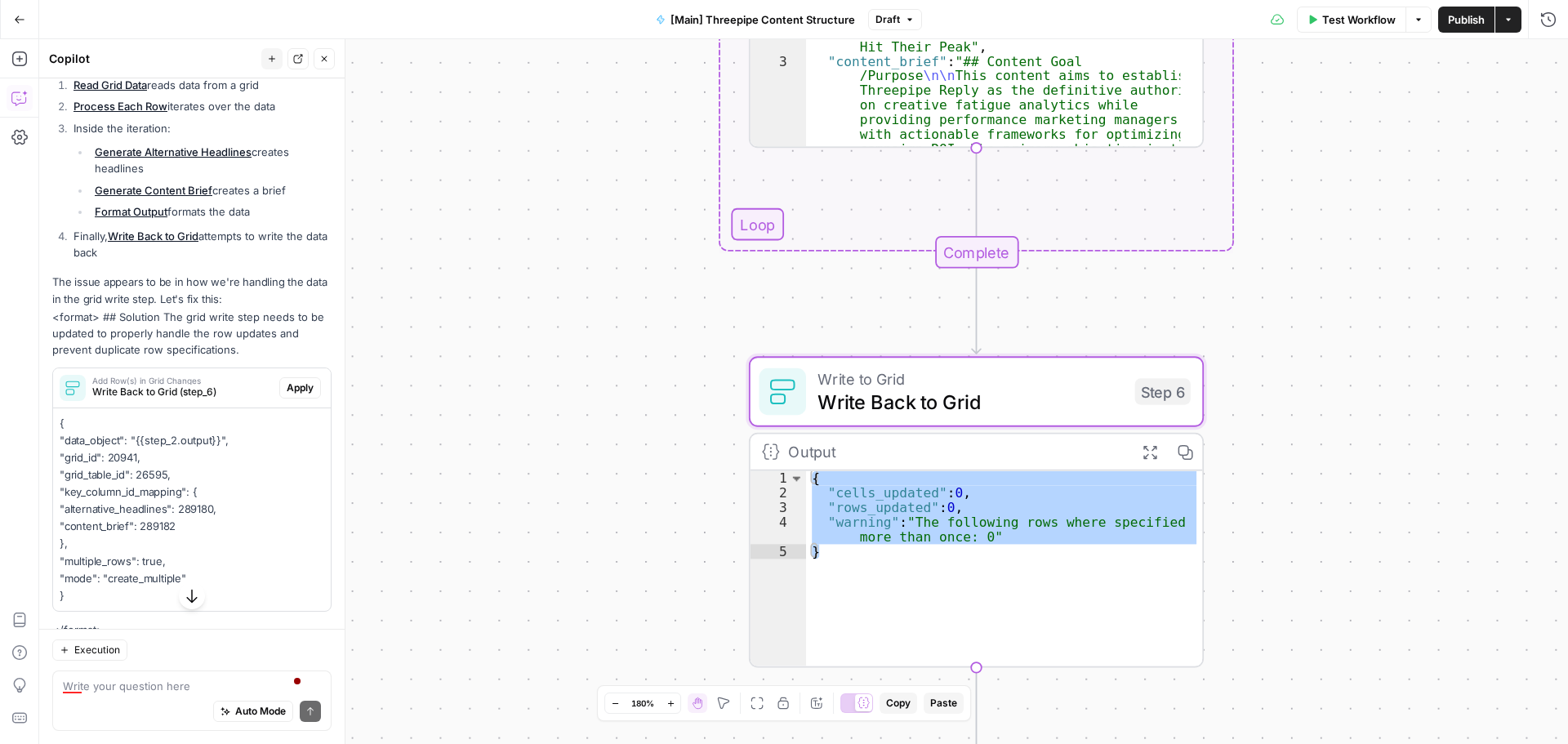
click at [286, 396] on span "Apply" at bounding box center [299, 388] width 27 height 15
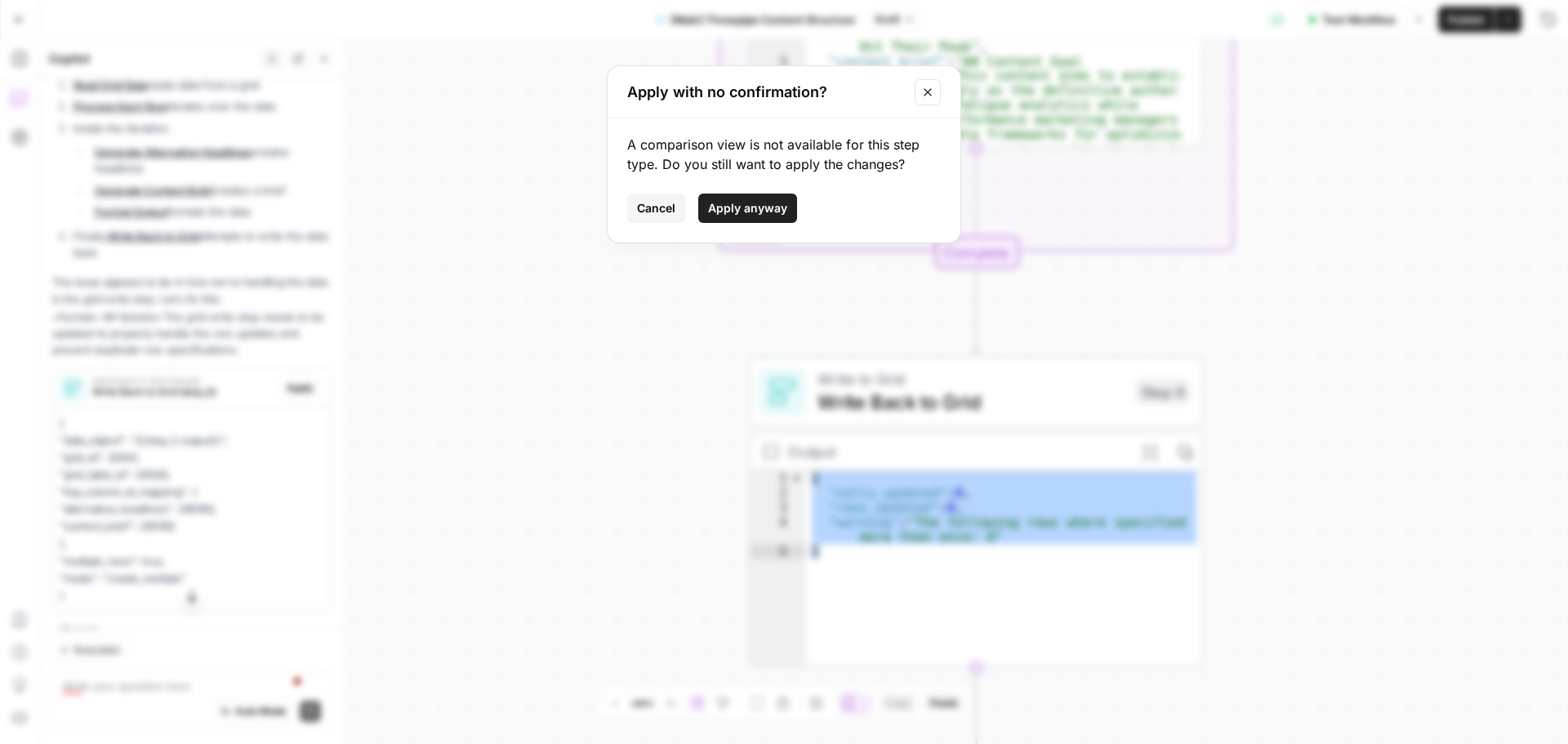
click at [738, 213] on span "Apply anyway" at bounding box center [748, 207] width 79 height 16
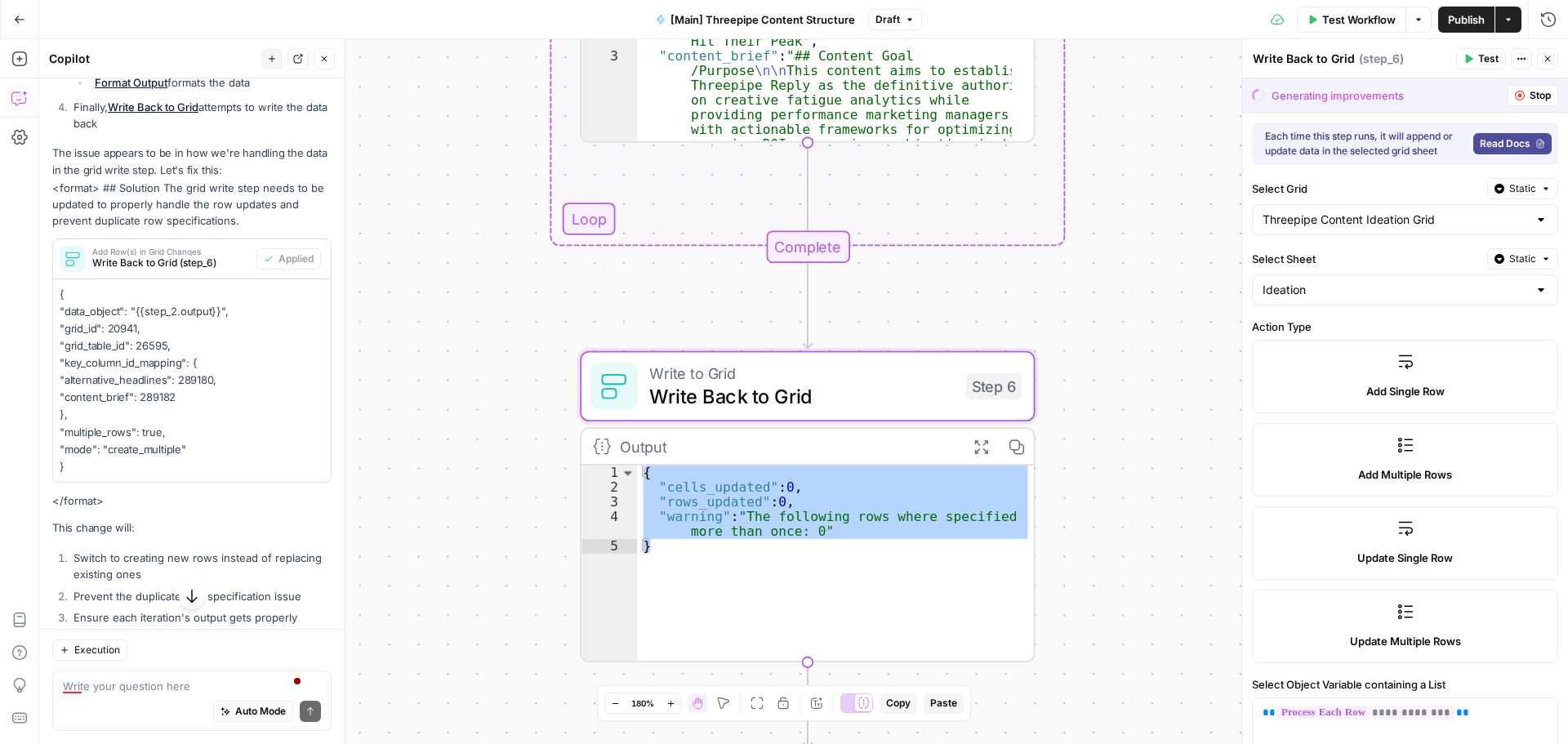
scroll to position [633, 0]
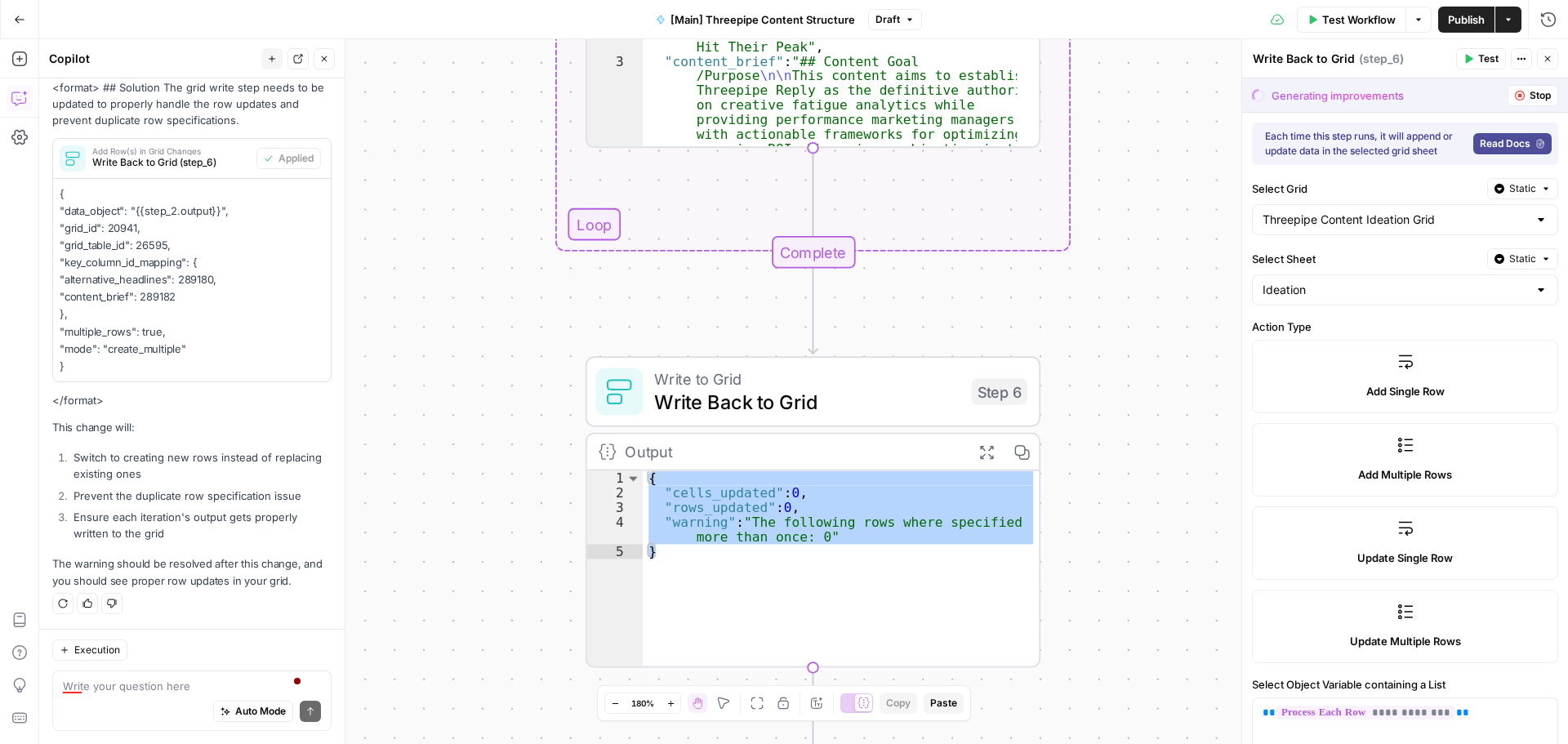
click at [1552, 59] on icon "button" at bounding box center [1547, 58] width 9 height 9
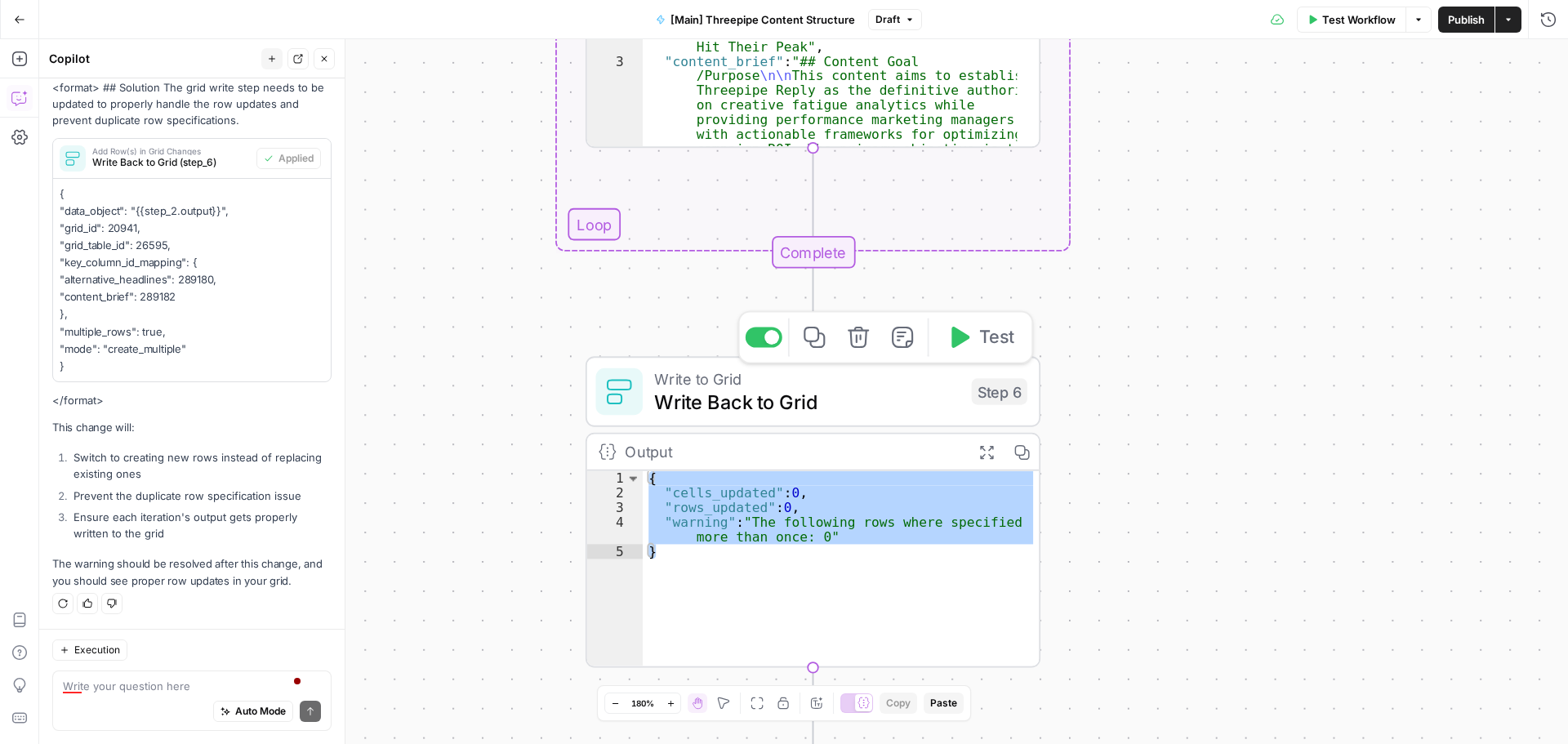
click at [993, 332] on span "Test" at bounding box center [996, 337] width 35 height 26
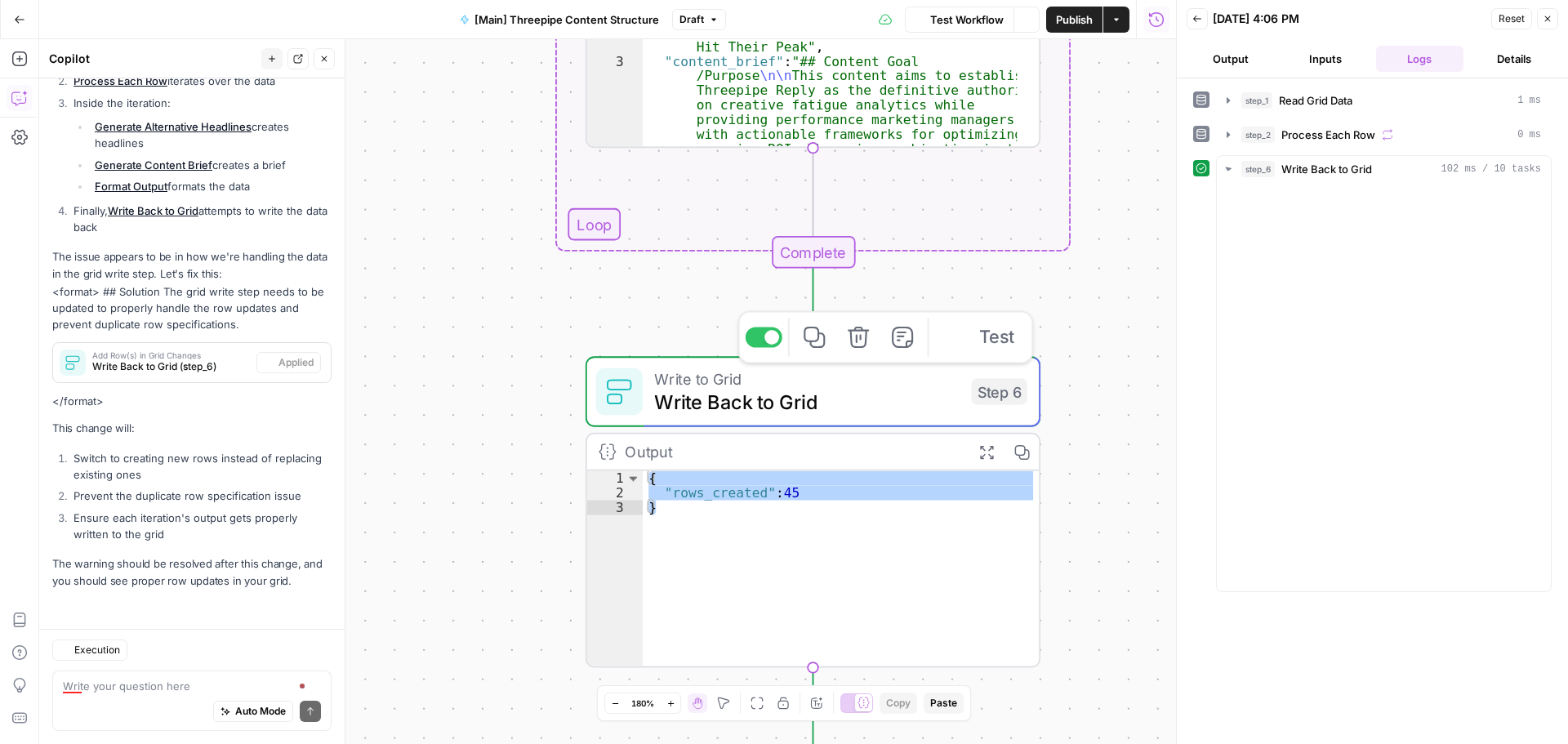
scroll to position [429, 0]
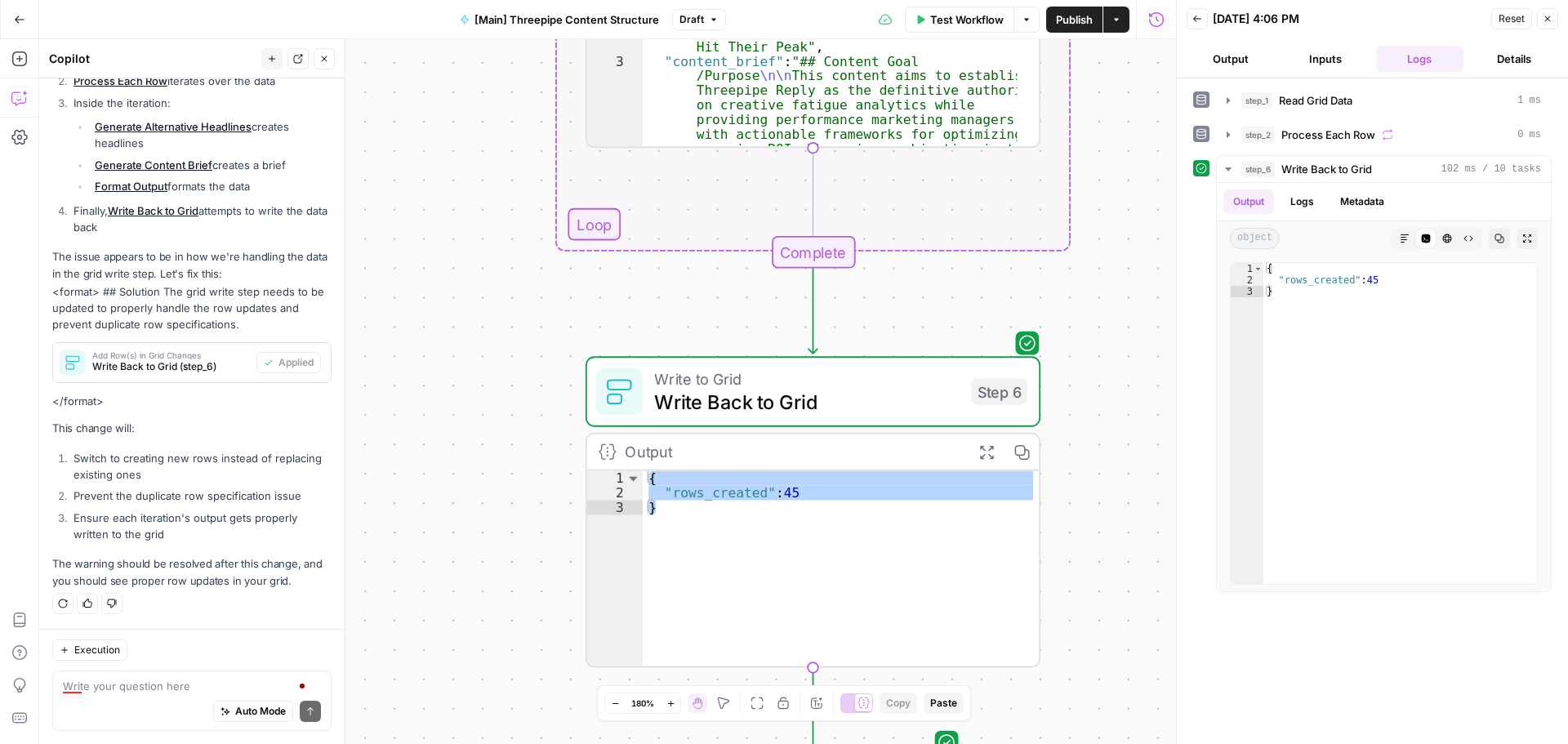
click at [186, 695] on div "Auto Mode Send" at bounding box center [192, 712] width 258 height 36
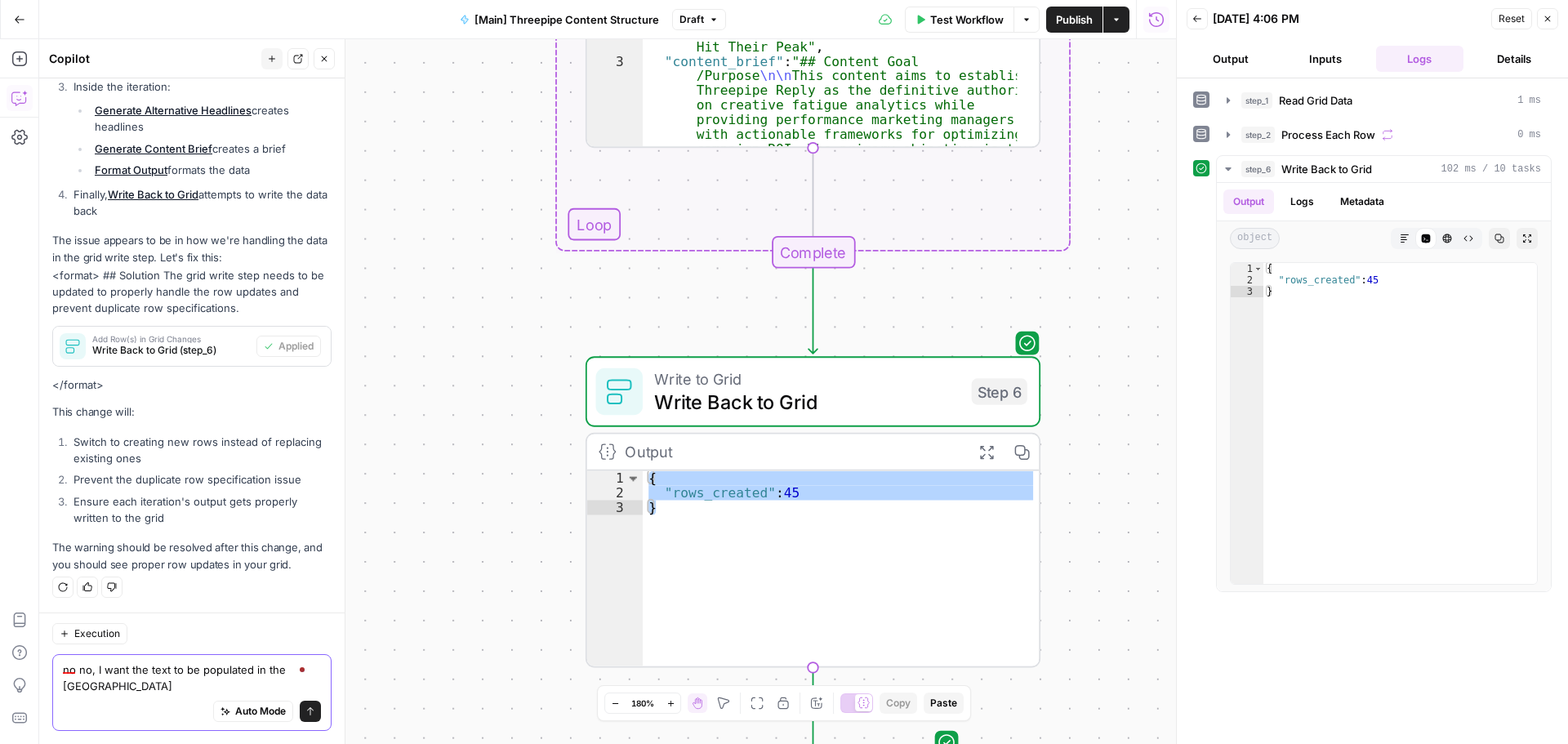
scroll to position [445, 0]
type textarea "no no, I want the text to be populated in the colums after the rows that are re…"
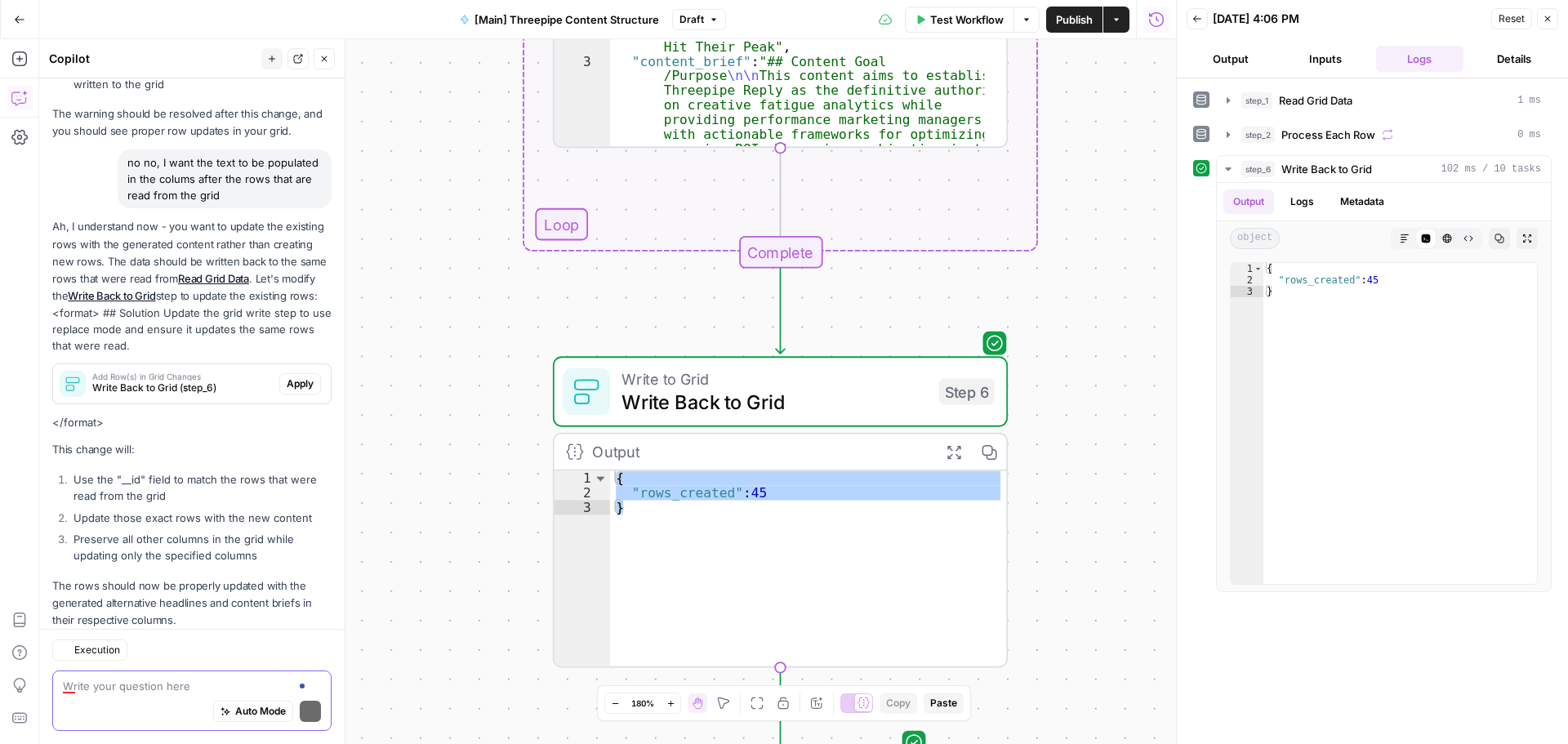
scroll to position [935, 0]
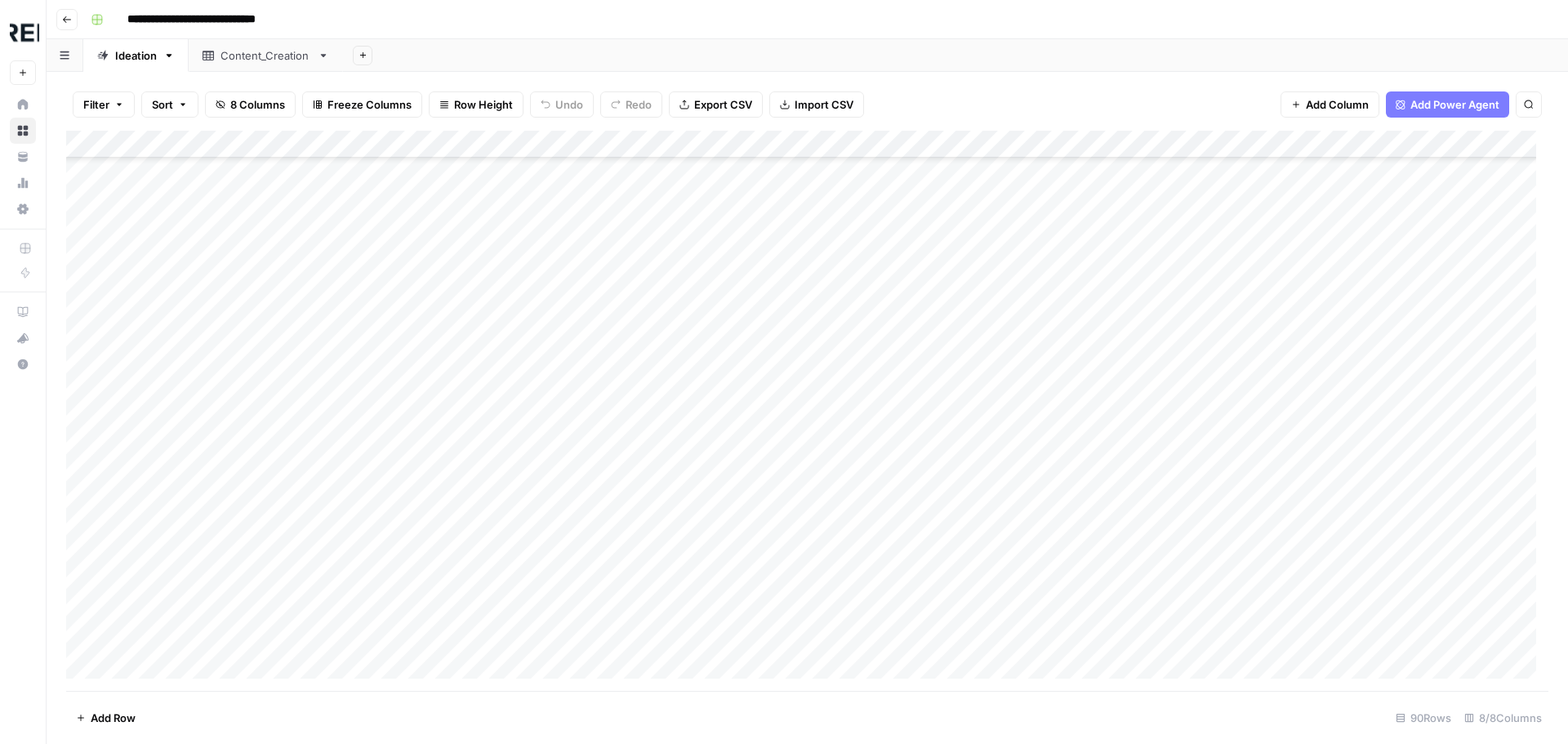
scroll to position [1107, 0]
click at [81, 317] on div "Add Column" at bounding box center [807, 411] width 1482 height 560
click at [83, 343] on div "Add Column" at bounding box center [807, 411] width 1482 height 560
click at [83, 371] on div "Add Column" at bounding box center [807, 411] width 1482 height 560
click at [82, 397] on div "Add Column" at bounding box center [807, 411] width 1482 height 560
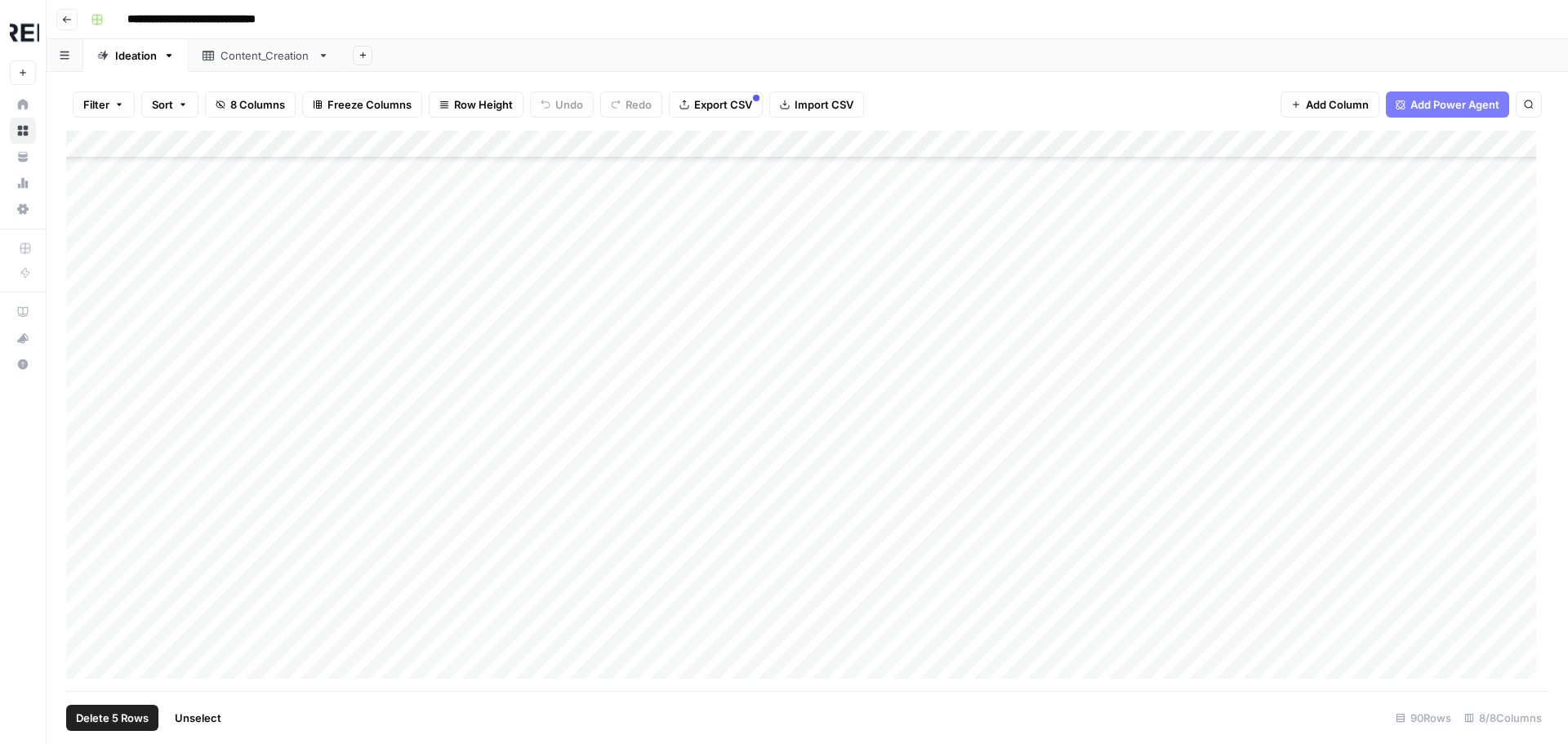
click at [85, 424] on div "Add Column" at bounding box center [807, 411] width 1482 height 560
click at [83, 451] on div "Add Column" at bounding box center [807, 411] width 1482 height 560
click at [83, 480] on div "Add Column" at bounding box center [807, 411] width 1482 height 560
click at [80, 513] on div "Add Column" at bounding box center [807, 411] width 1482 height 560
click at [89, 536] on div "Add Column" at bounding box center [807, 411] width 1482 height 560
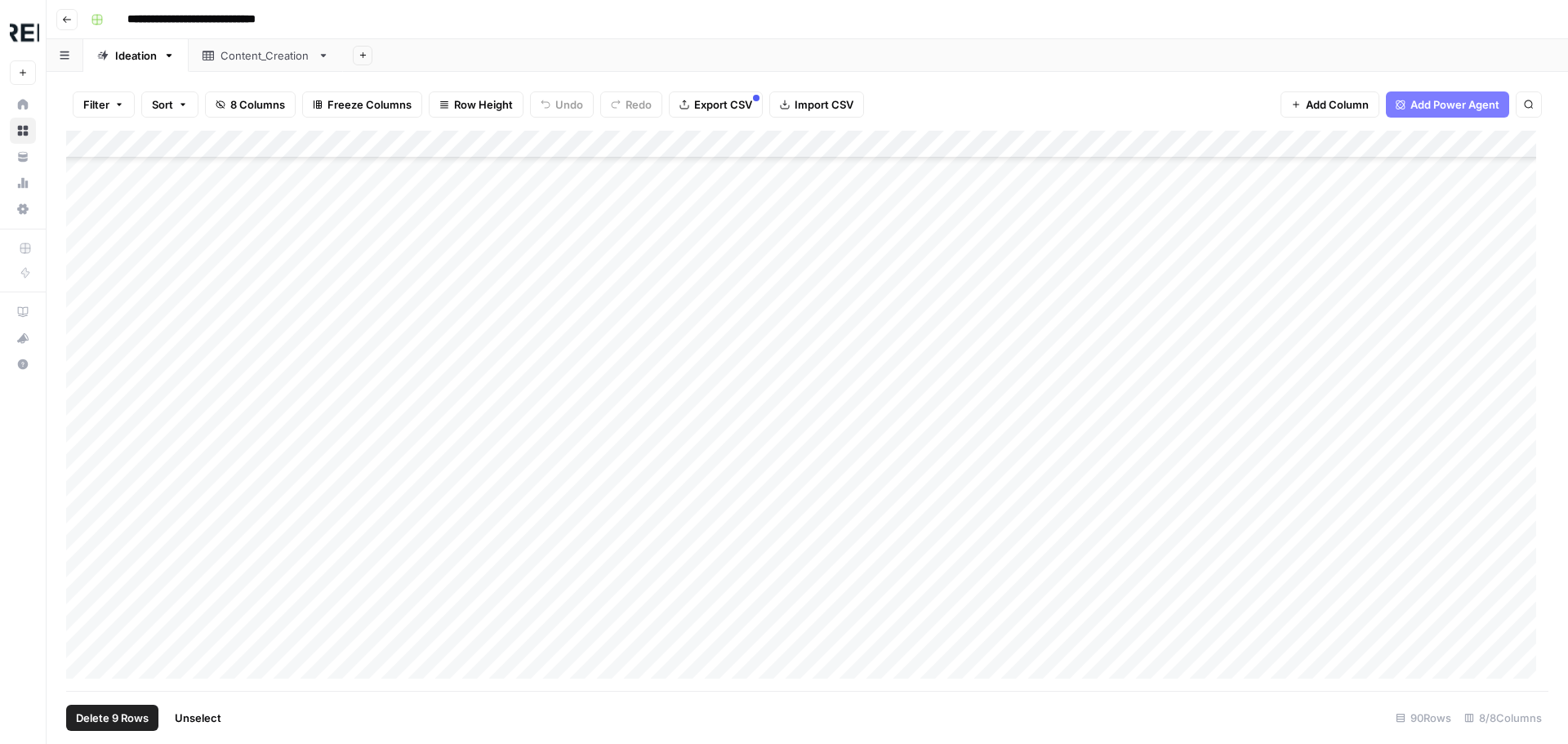
click at [83, 564] on div "Add Column" at bounding box center [807, 411] width 1482 height 560
click at [80, 591] on div "Add Column" at bounding box center [807, 411] width 1482 height 560
click at [88, 609] on div "Add Column" at bounding box center [807, 411] width 1482 height 560
click at [89, 624] on div "Add Column" at bounding box center [807, 411] width 1482 height 560
click at [83, 638] on div "Add Column" at bounding box center [807, 411] width 1482 height 560
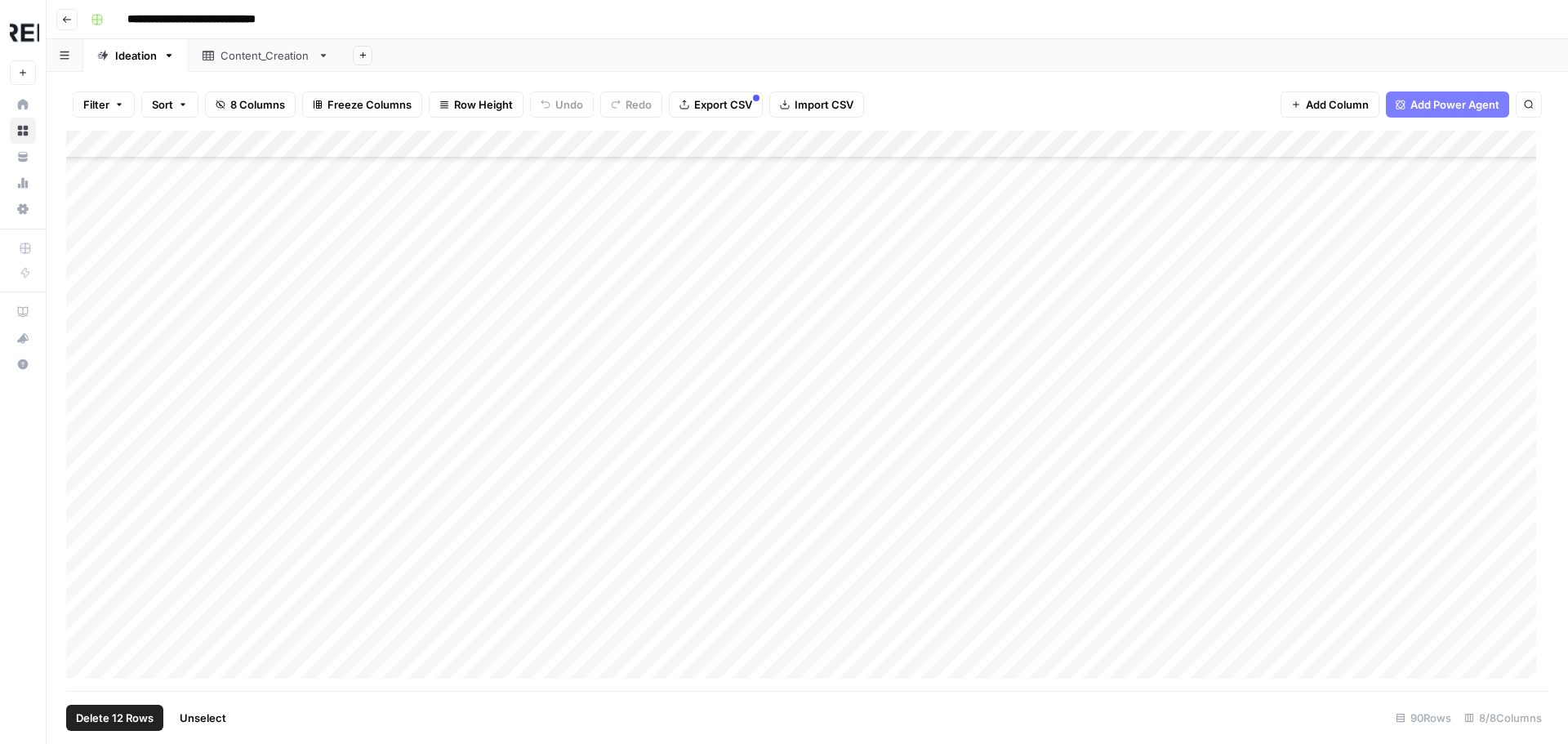
scroll to position [1189, 0]
click at [88, 562] on div "Add Column" at bounding box center [807, 411] width 1482 height 560
click at [77, 596] on div "Add Column" at bounding box center [807, 411] width 1482 height 560
click at [89, 622] on div "Add Column" at bounding box center [807, 411] width 1482 height 560
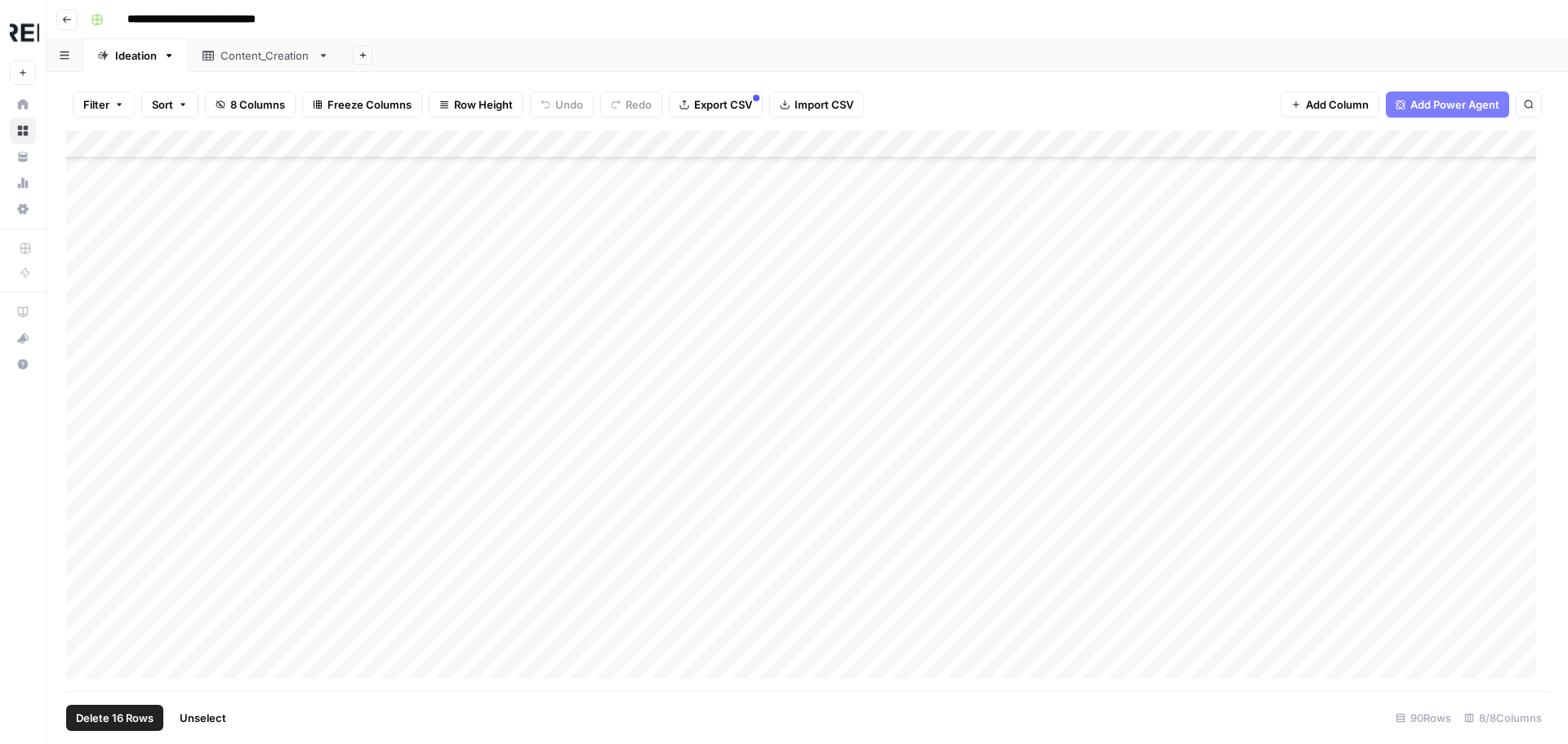
click at [84, 405] on div "Add Column" at bounding box center [807, 411] width 1482 height 560
click at [80, 440] on div "Add Column" at bounding box center [807, 411] width 1482 height 560
click at [82, 461] on div "Add Column" at bounding box center [807, 411] width 1482 height 560
click at [84, 480] on div "Add Column" at bounding box center [807, 411] width 1482 height 560
click at [77, 518] on div "Add Column" at bounding box center [807, 411] width 1482 height 560
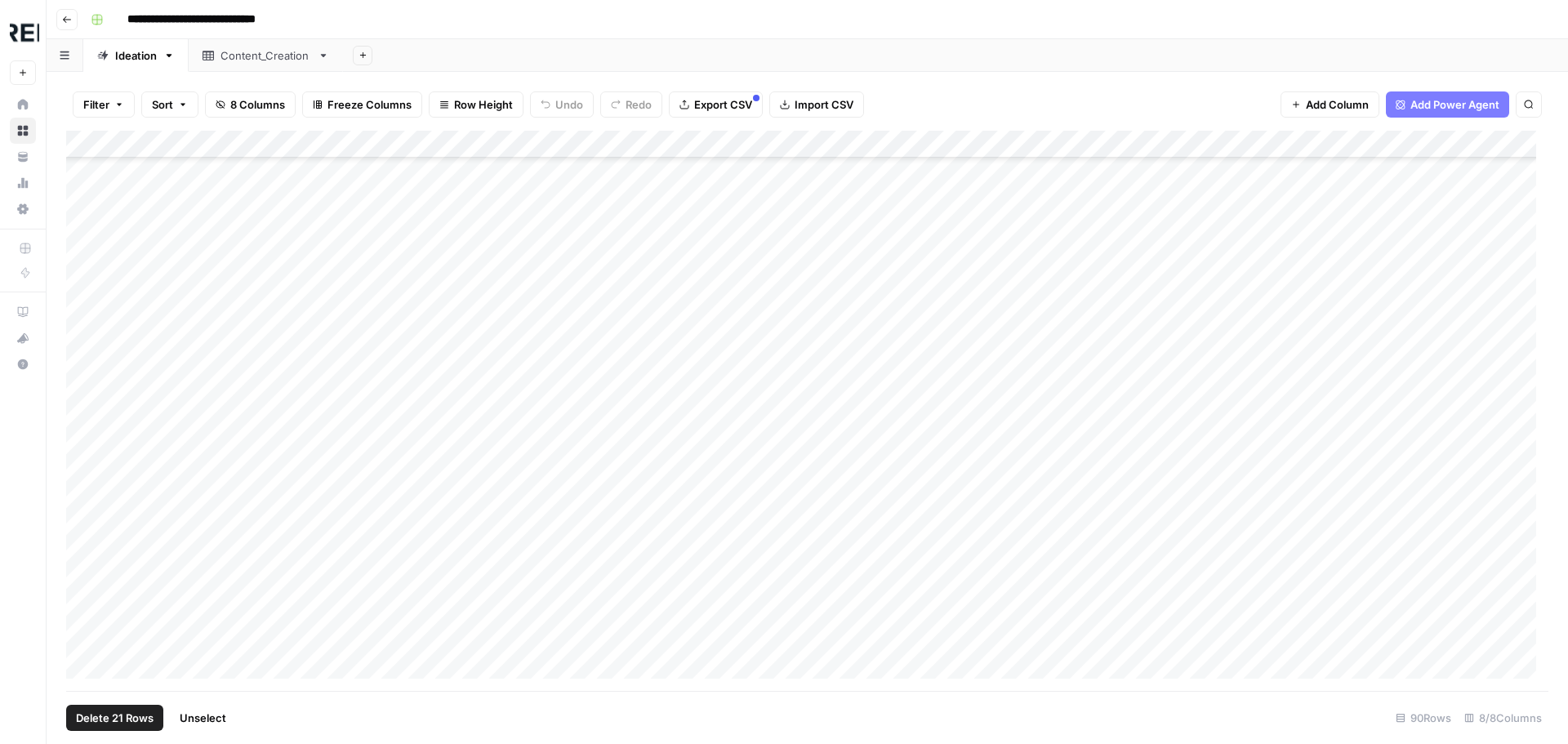
click at [84, 543] on div "Add Column" at bounding box center [807, 411] width 1482 height 560
click at [89, 562] on div "Add Column" at bounding box center [807, 411] width 1482 height 560
click at [79, 593] on div "Add Column" at bounding box center [807, 411] width 1482 height 560
click at [85, 299] on div "Add Column" at bounding box center [807, 411] width 1482 height 560
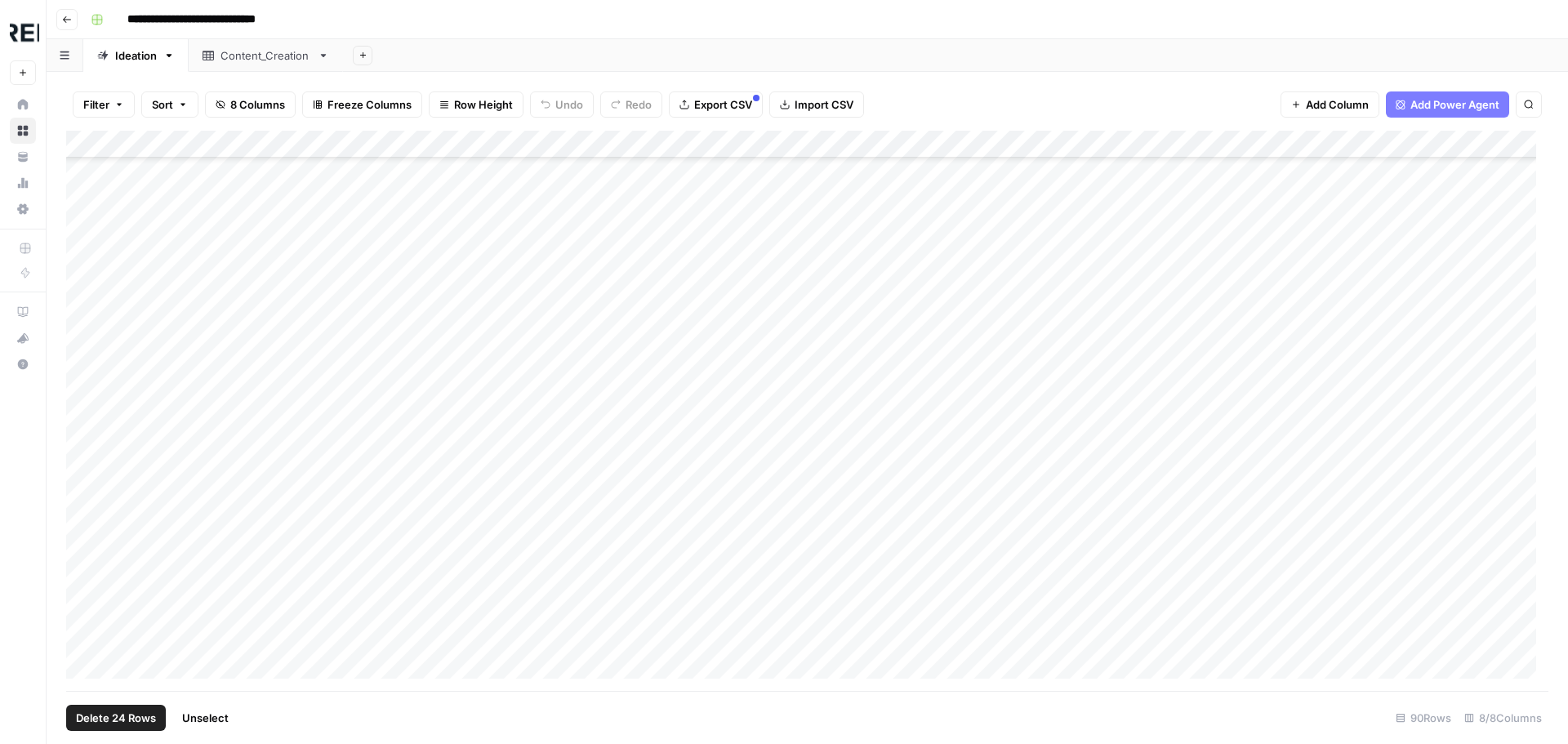
click at [85, 335] on div "Add Column" at bounding box center [807, 411] width 1482 height 560
click at [82, 349] on div "Add Column" at bounding box center [807, 411] width 1482 height 560
click at [80, 379] on div "Add Column" at bounding box center [807, 411] width 1482 height 560
click at [82, 411] on div "Add Column" at bounding box center [807, 411] width 1482 height 560
click at [88, 441] on div "Add Column" at bounding box center [807, 411] width 1482 height 560
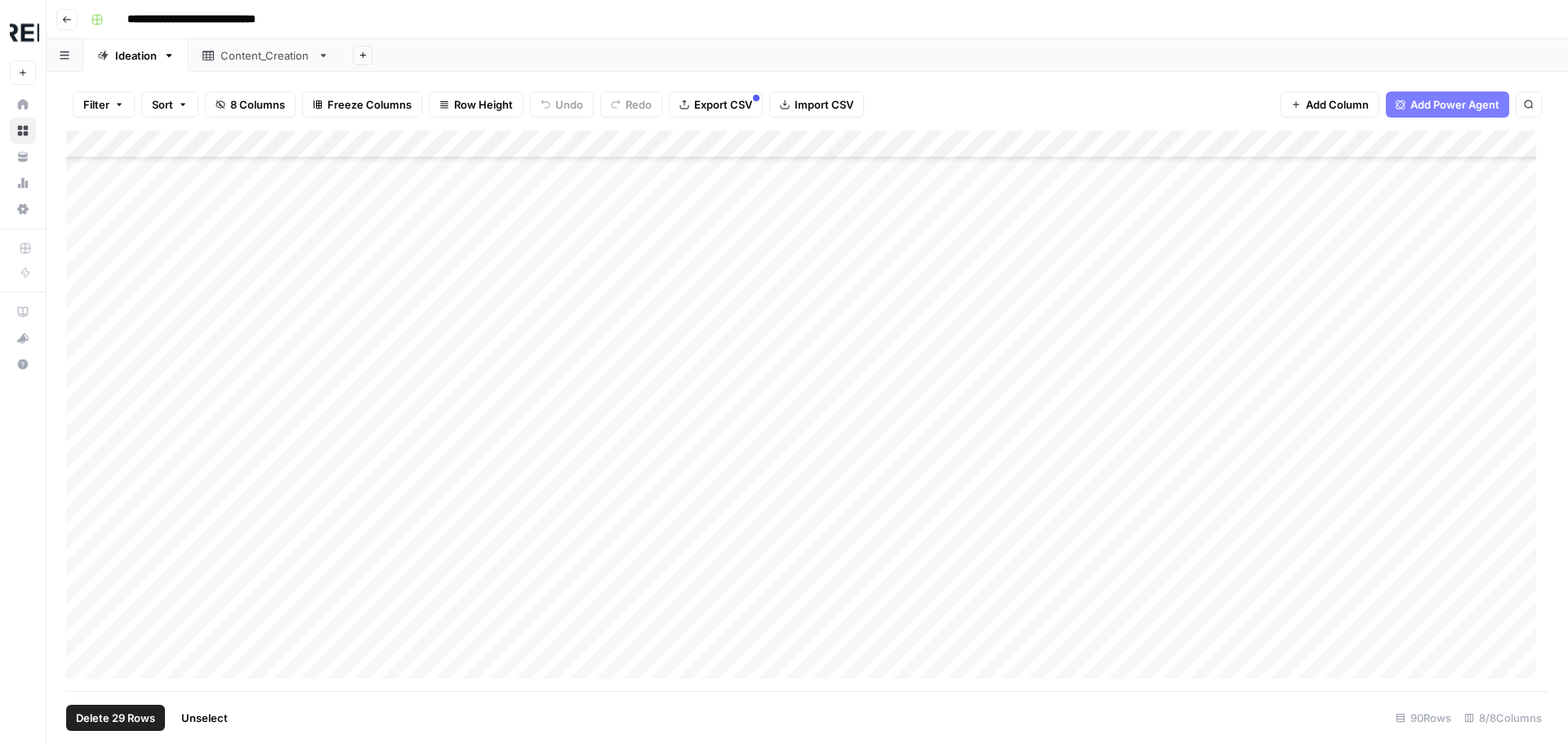
click at [85, 464] on div "Add Column" at bounding box center [807, 411] width 1482 height 560
click at [89, 489] on div "Add Column" at bounding box center [807, 411] width 1482 height 560
click at [85, 526] on div "Add Column" at bounding box center [807, 411] width 1482 height 560
click at [83, 390] on div "Add Column" at bounding box center [807, 411] width 1482 height 560
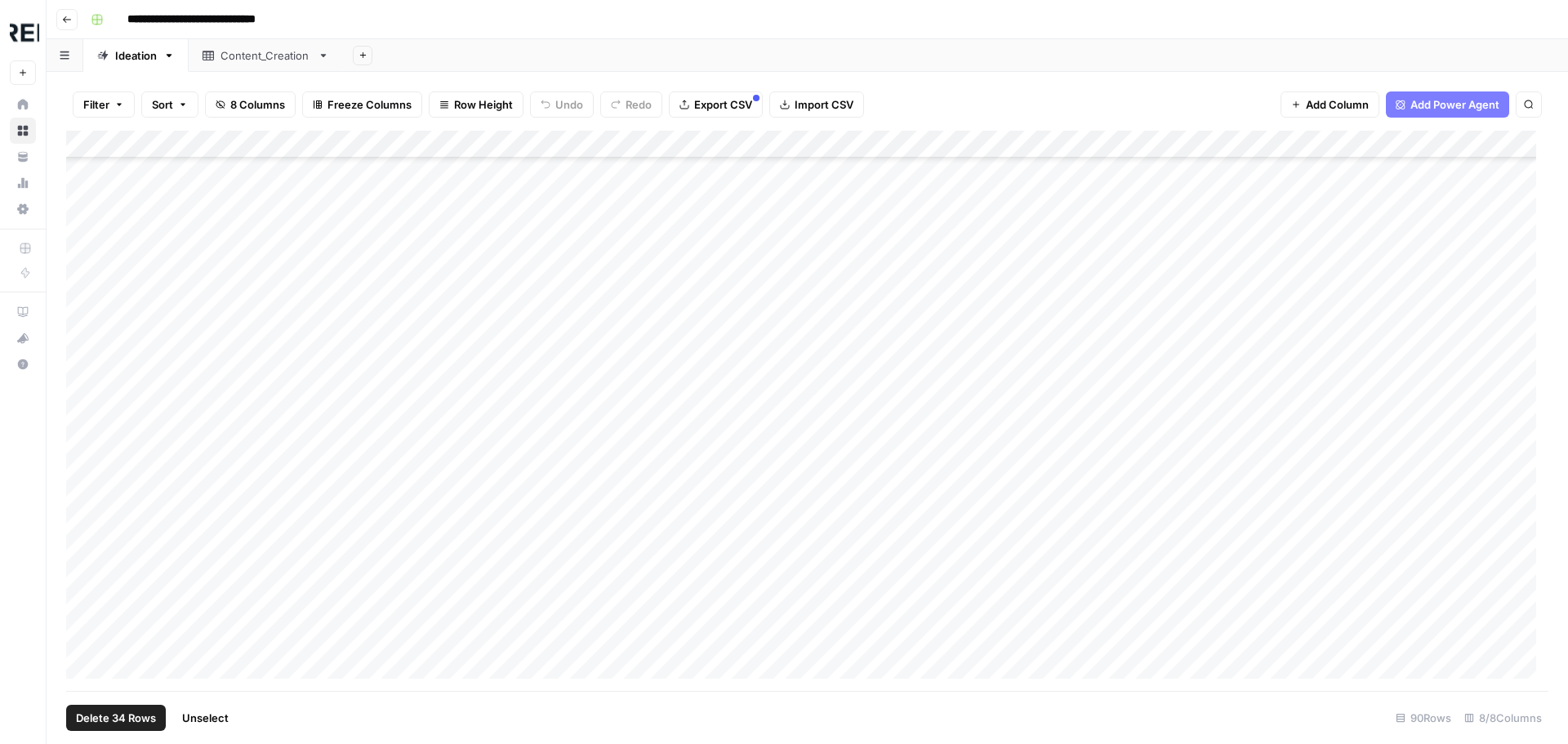
click at [82, 416] on div "Add Column" at bounding box center [807, 411] width 1482 height 560
click at [89, 442] on div "Add Column" at bounding box center [807, 411] width 1482 height 560
click at [82, 466] on div "Add Column" at bounding box center [807, 411] width 1482 height 560
click at [87, 492] on div "Add Column" at bounding box center [807, 411] width 1482 height 560
click at [87, 520] on div "Add Column" at bounding box center [807, 411] width 1482 height 560
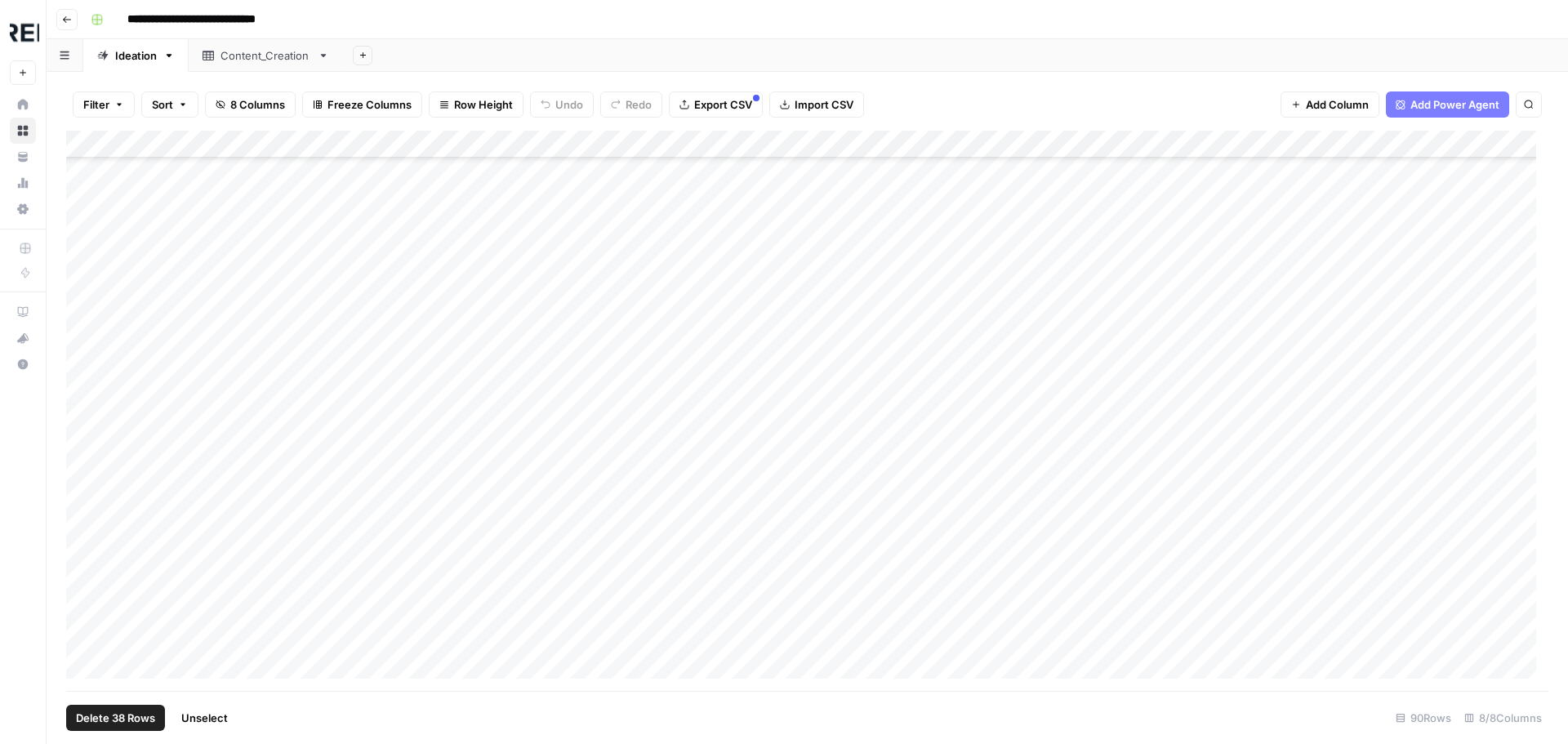
click at [85, 556] on div "Add Column" at bounding box center [807, 411] width 1482 height 560
click at [85, 575] on div "Add Column" at bounding box center [807, 411] width 1482 height 560
click at [84, 607] on div "Add Column" at bounding box center [807, 411] width 1482 height 560
click at [84, 633] on div "Add Column" at bounding box center [807, 411] width 1482 height 560
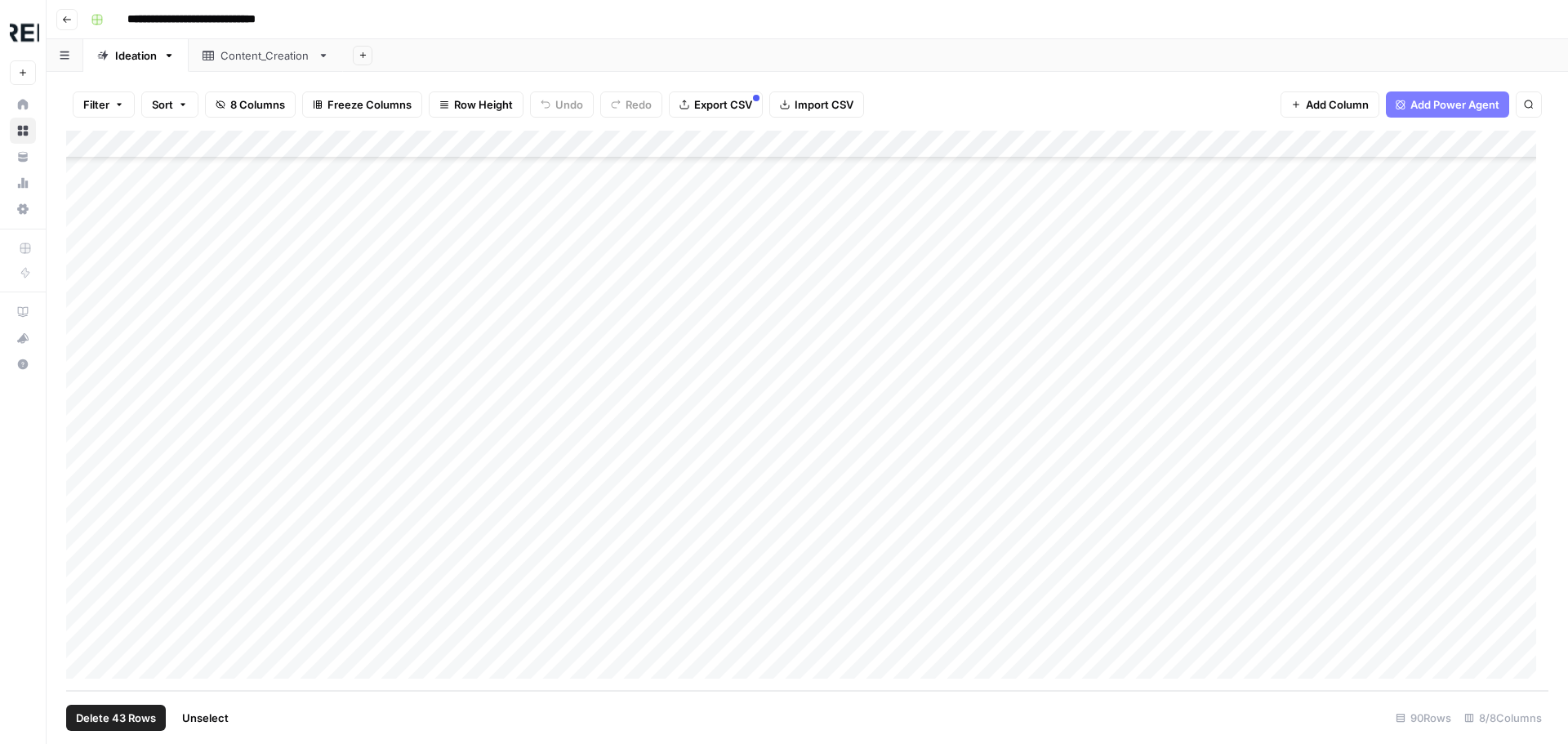
click at [82, 583] on div "Add Column" at bounding box center [807, 411] width 1482 height 560
click at [86, 605] on div "Add Column" at bounding box center [807, 411] width 1482 height 560
click at [88, 630] on div "Add Column" at bounding box center [807, 411] width 1482 height 560
click at [100, 713] on span "Delete 45 Rows" at bounding box center [116, 718] width 80 height 16
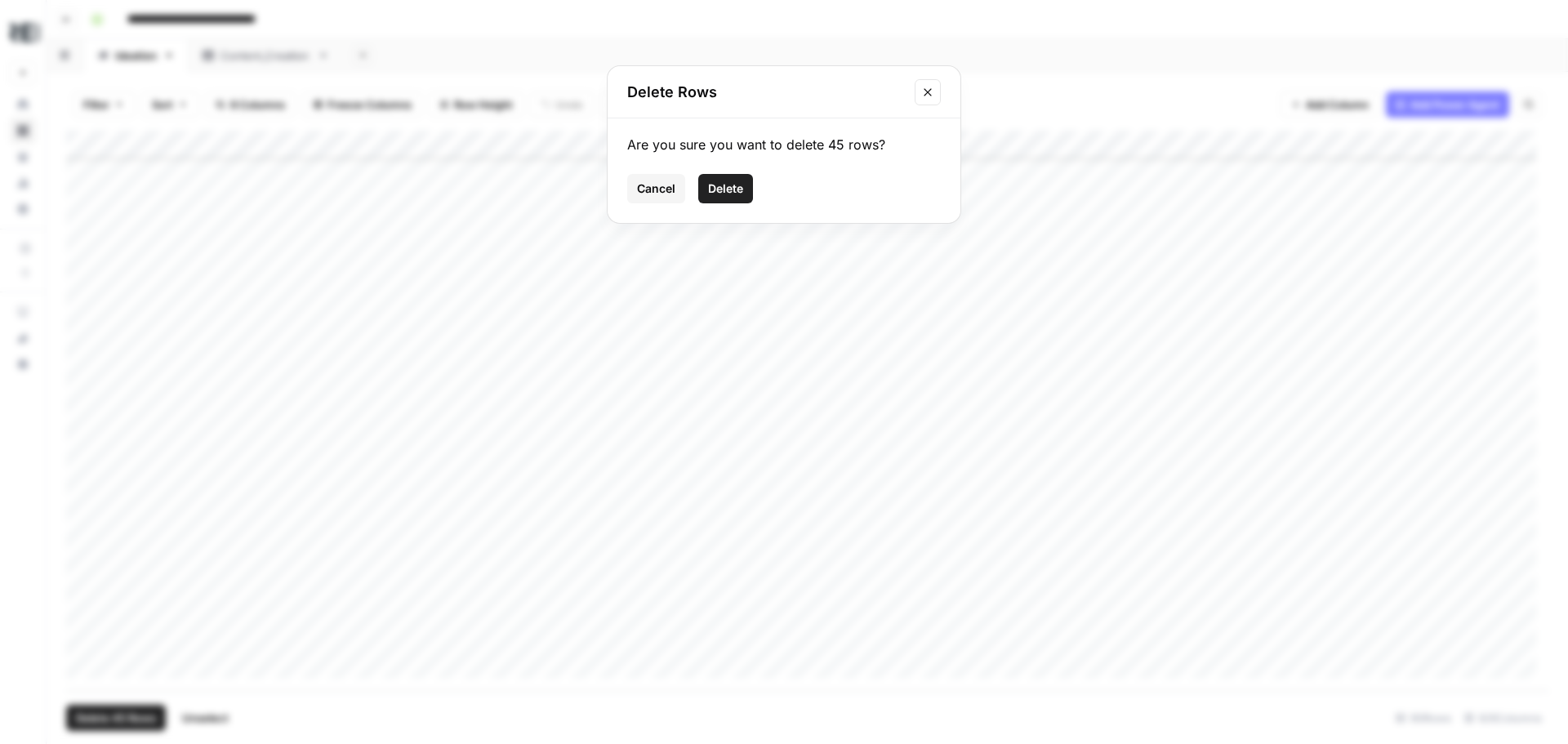
click at [747, 175] on button "Delete" at bounding box center [725, 188] width 55 height 29
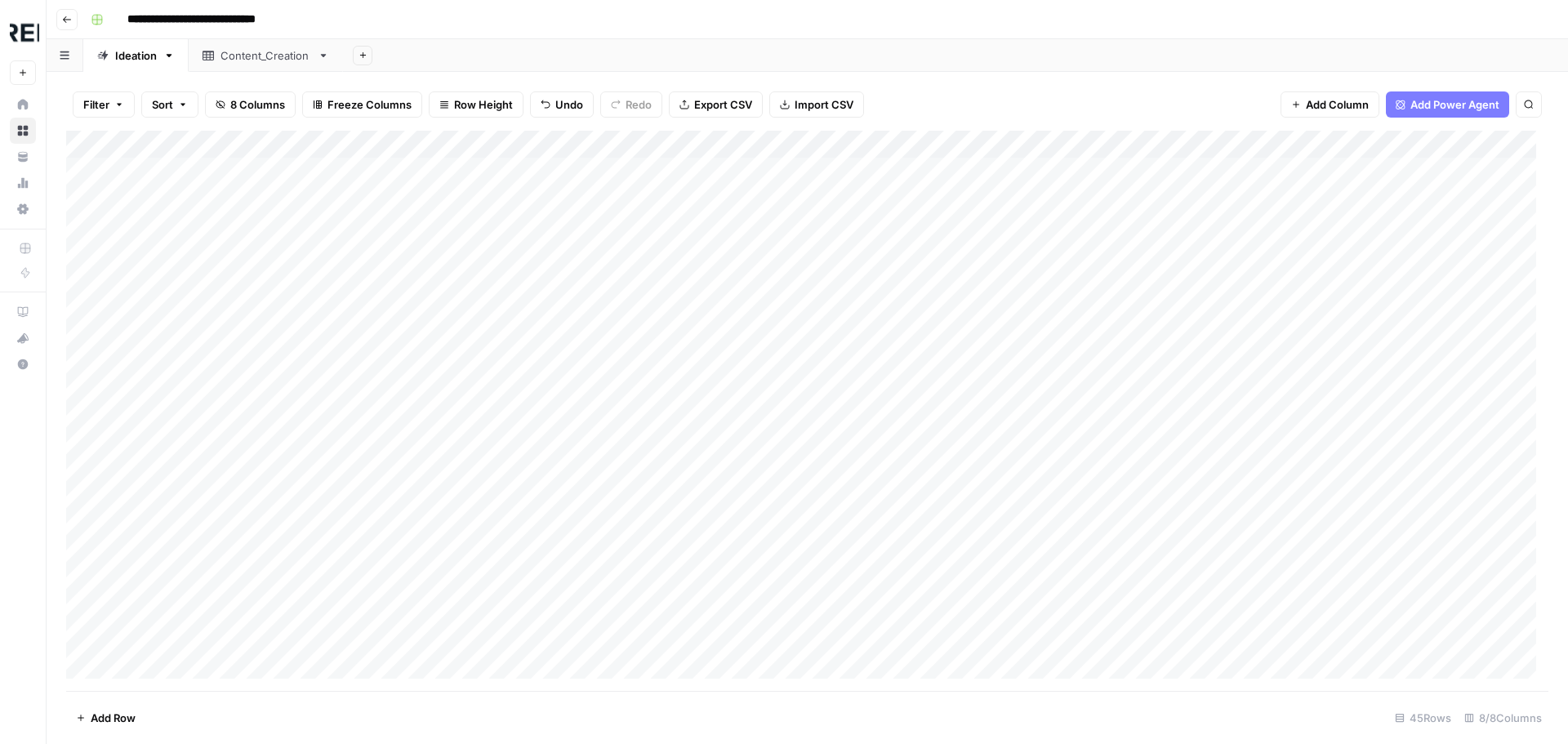
scroll to position [0, 0]
click at [94, 142] on div "Add Column" at bounding box center [807, 411] width 1482 height 560
click at [82, 172] on div "Add Column" at bounding box center [807, 411] width 1482 height 560
click at [81, 198] on div "Add Column" at bounding box center [807, 411] width 1482 height 560
click at [87, 222] on div "Add Column" at bounding box center [807, 411] width 1482 height 560
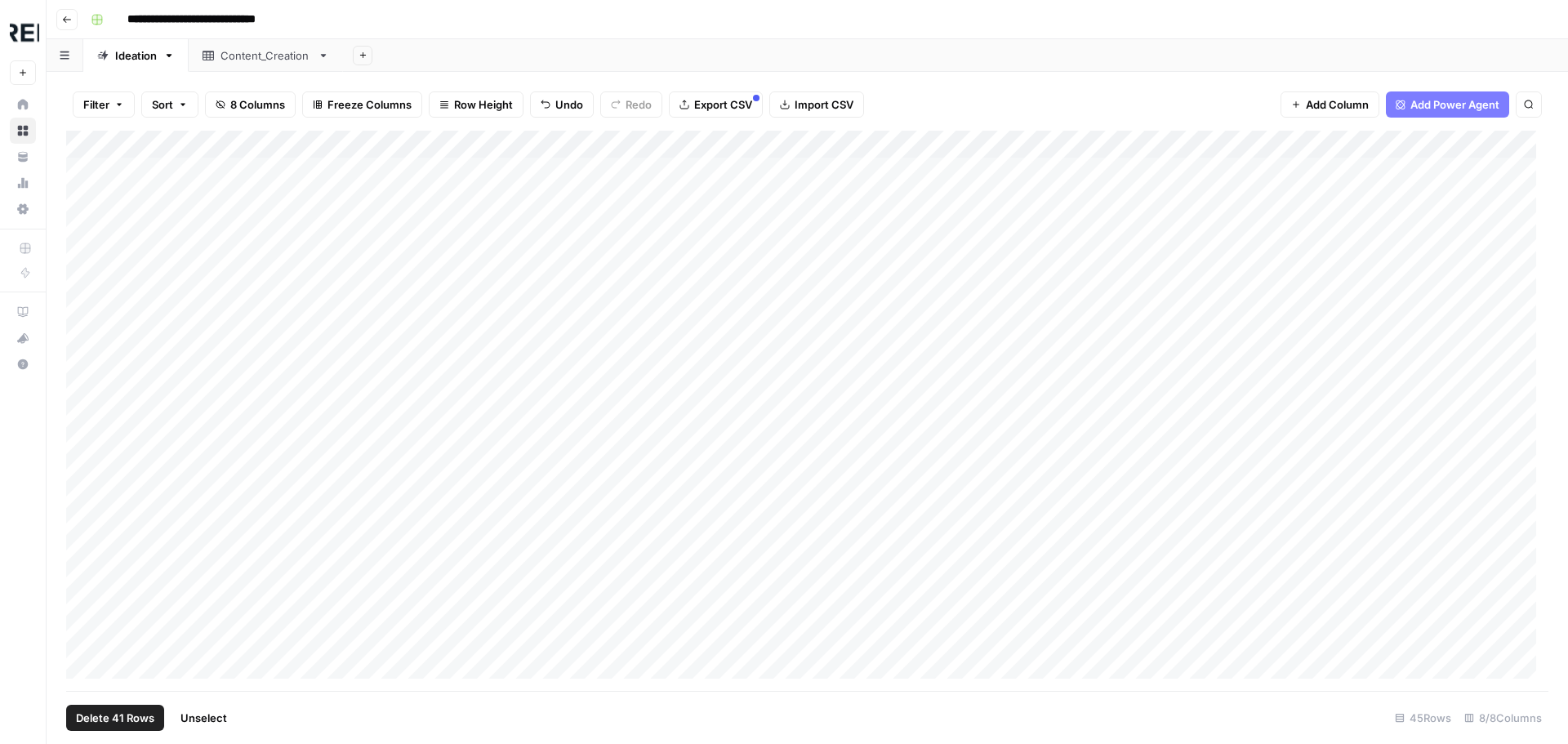
click at [86, 252] on div "Add Column" at bounding box center [807, 411] width 1482 height 560
click at [83, 279] on div "Add Column" at bounding box center [807, 411] width 1482 height 560
click at [80, 307] on div "Add Column" at bounding box center [807, 411] width 1482 height 560
click at [80, 335] on div "Add Column" at bounding box center [807, 411] width 1482 height 560
click at [82, 365] on div "Add Column" at bounding box center [807, 411] width 1482 height 560
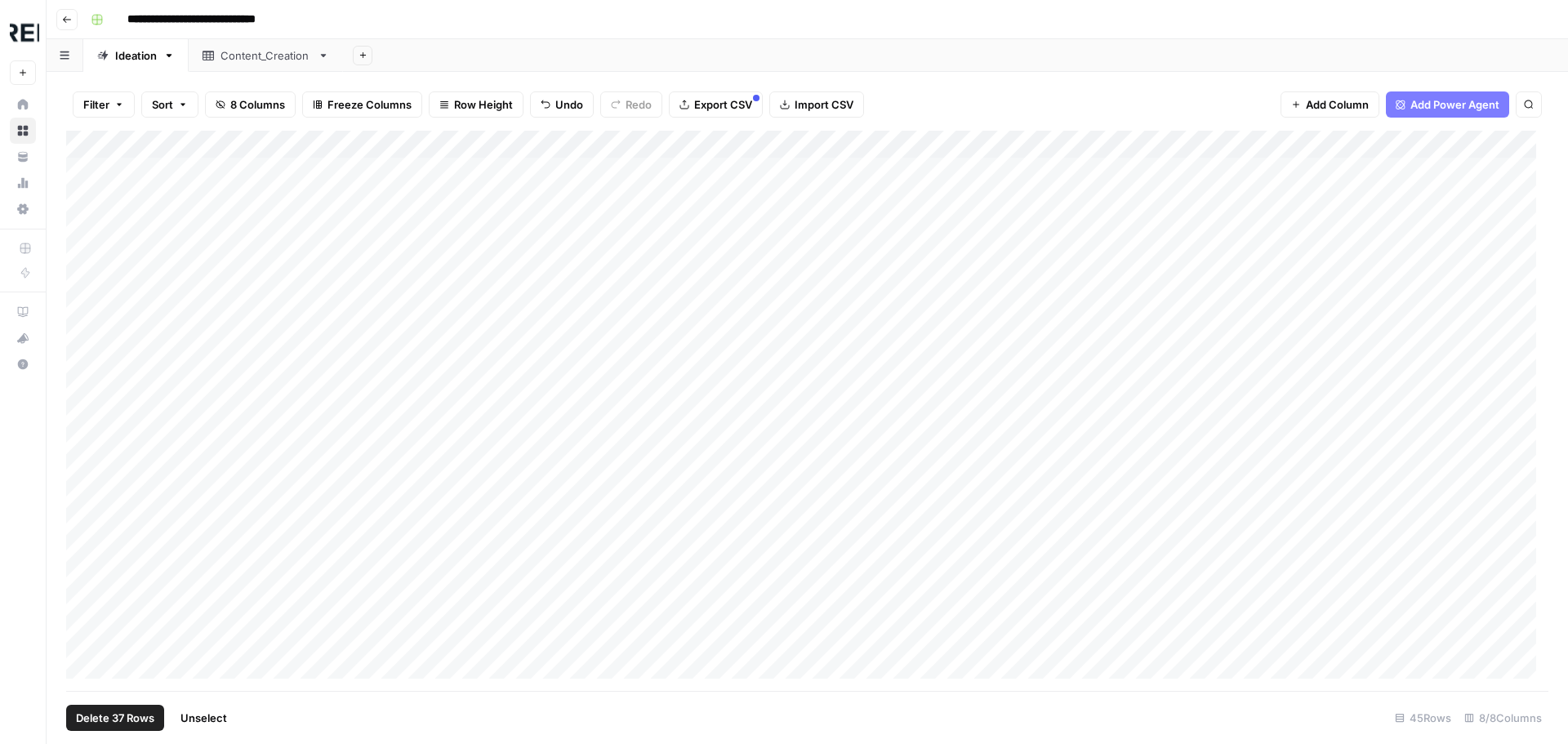
click at [85, 390] on div "Add Column" at bounding box center [807, 411] width 1482 height 560
click at [81, 417] on div "Add Column" at bounding box center [807, 411] width 1482 height 560
click at [85, 442] on div "Add Column" at bounding box center [807, 411] width 1482 height 560
click at [83, 479] on div "Add Column" at bounding box center [807, 411] width 1482 height 560
click at [108, 721] on span "Delete 33 Rows" at bounding box center [116, 718] width 79 height 16
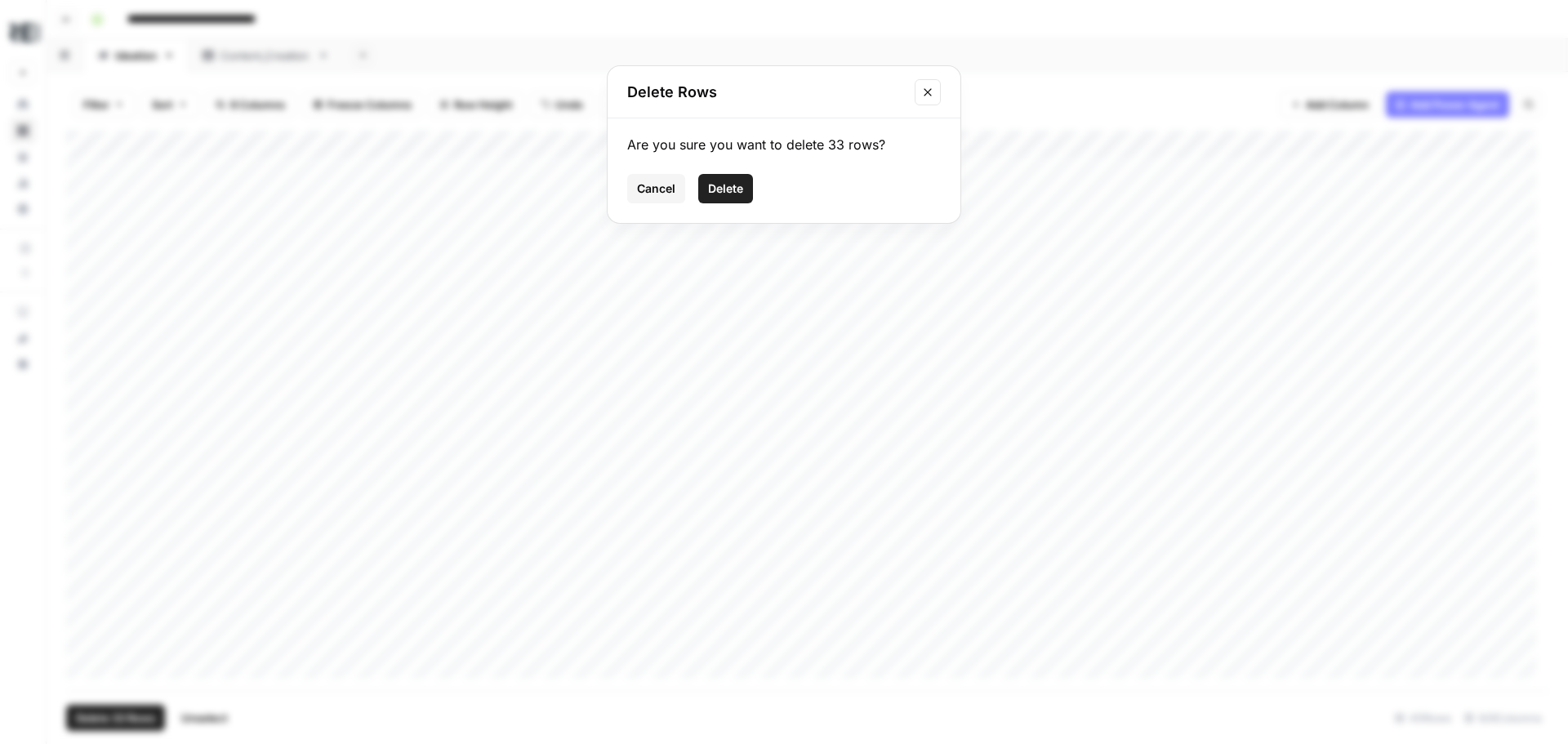
click at [717, 192] on span "Delete" at bounding box center [725, 188] width 35 height 16
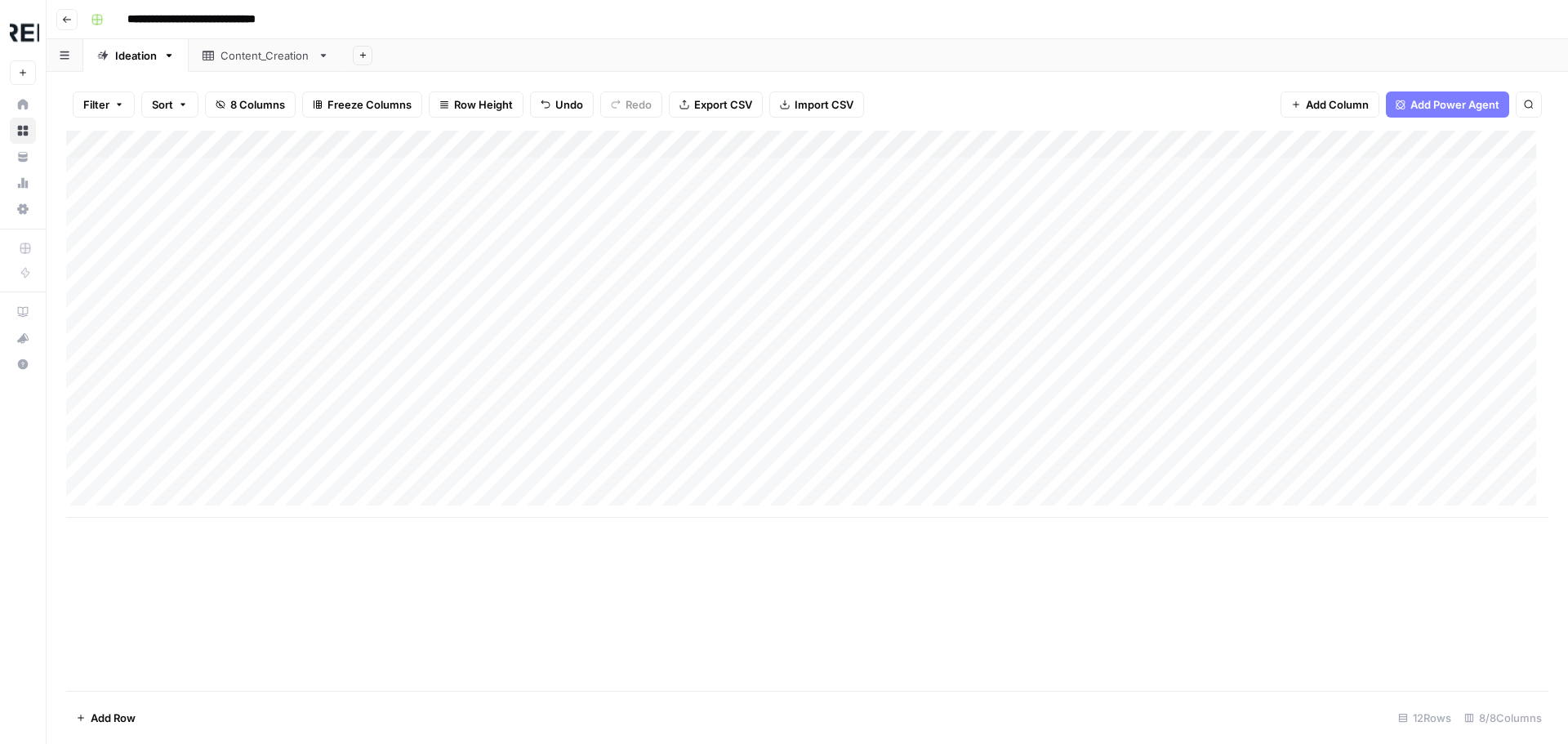
click at [1349, 142] on div "Add Column" at bounding box center [807, 324] width 1482 height 387
click at [1346, 138] on div "Add Column" at bounding box center [807, 324] width 1482 height 387
click at [1144, 95] on div "Filter Sort 8 Columns Freeze Columns Row Height Undo Redo Export CSV Import CSV…" at bounding box center [807, 104] width 1482 height 52
click at [1146, 95] on div "Filter Sort 8 Columns Freeze Columns Row Height Undo Redo Export CSV Import CSV…" at bounding box center [807, 104] width 1482 height 52
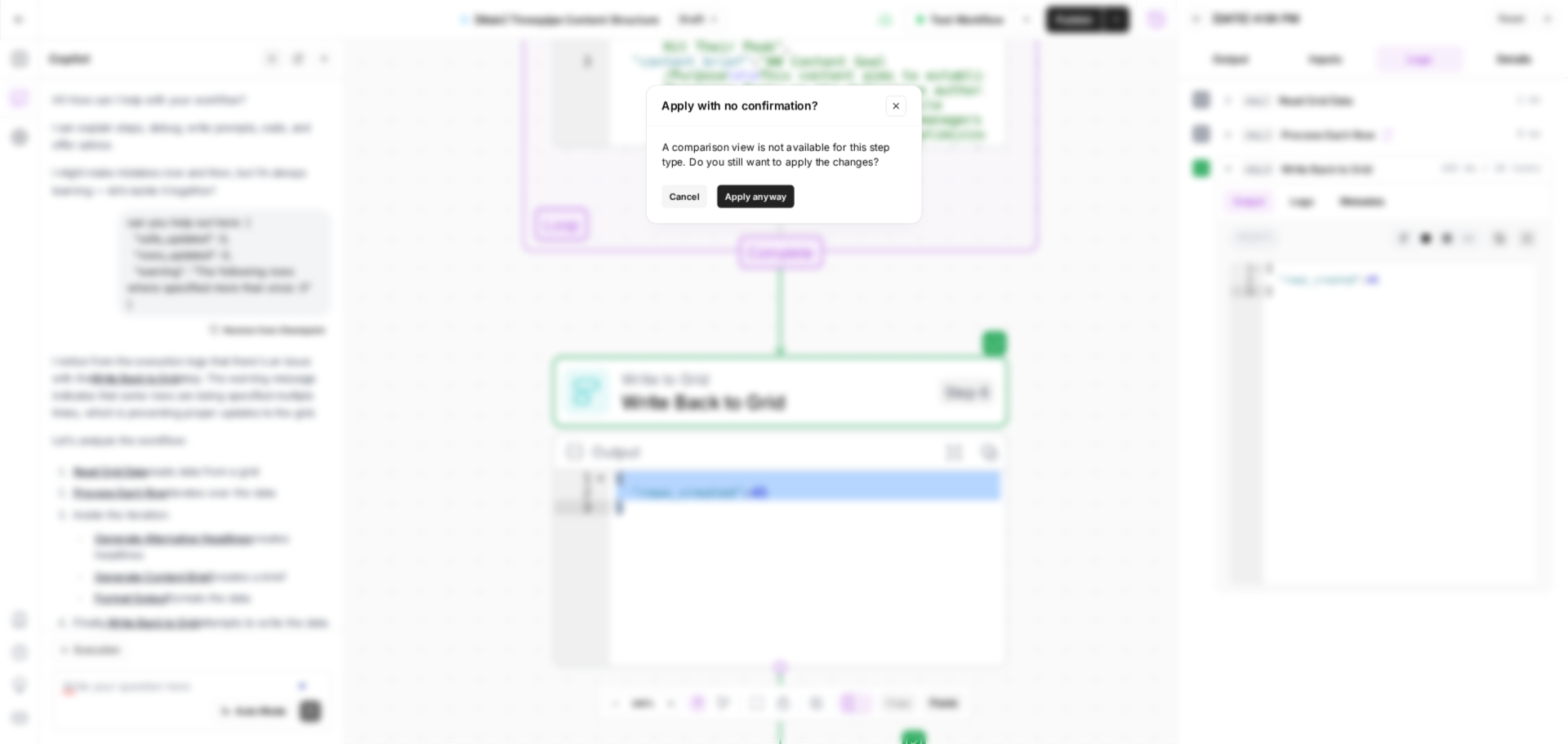
scroll to position [935, 0]
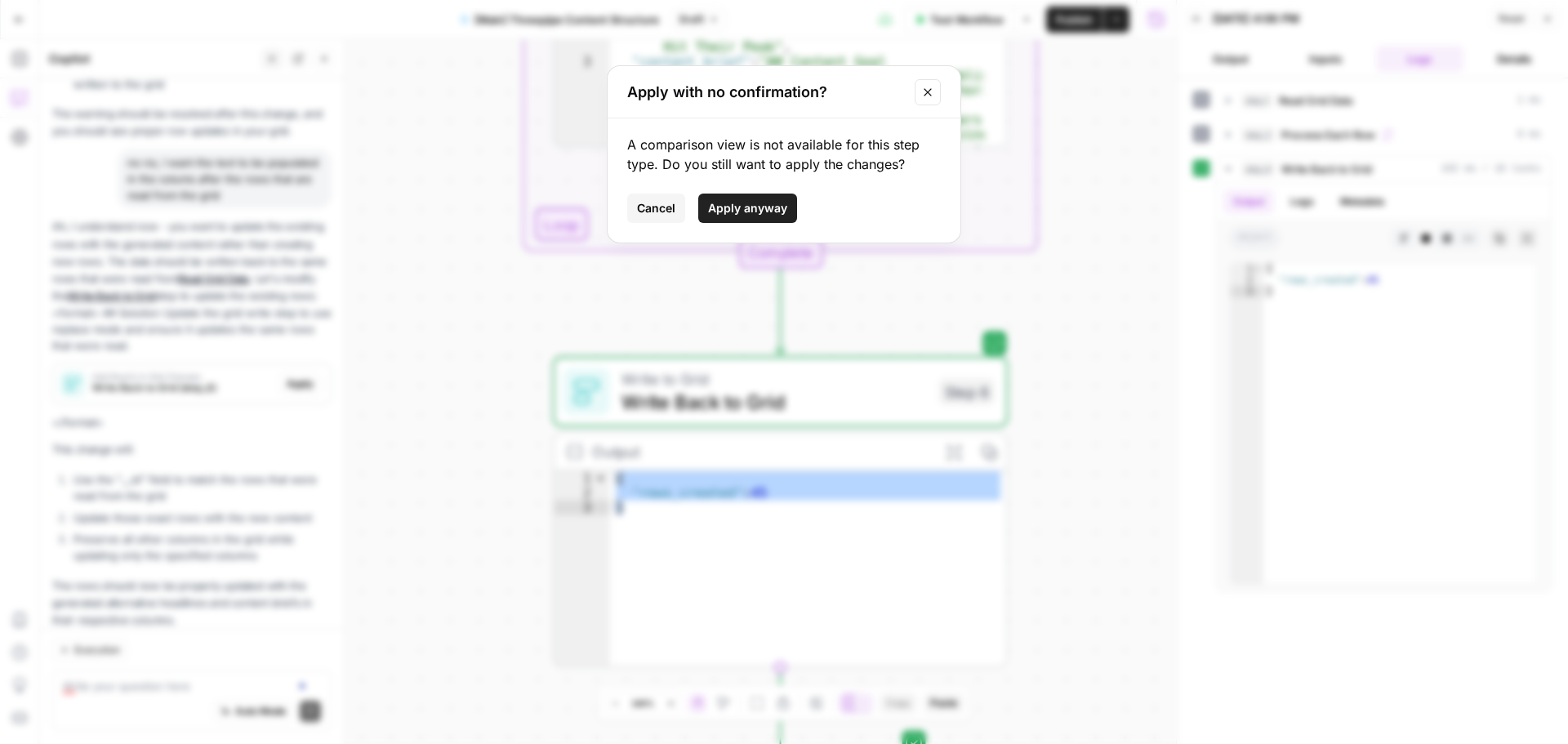
click at [781, 208] on span "Apply anyway" at bounding box center [748, 207] width 79 height 16
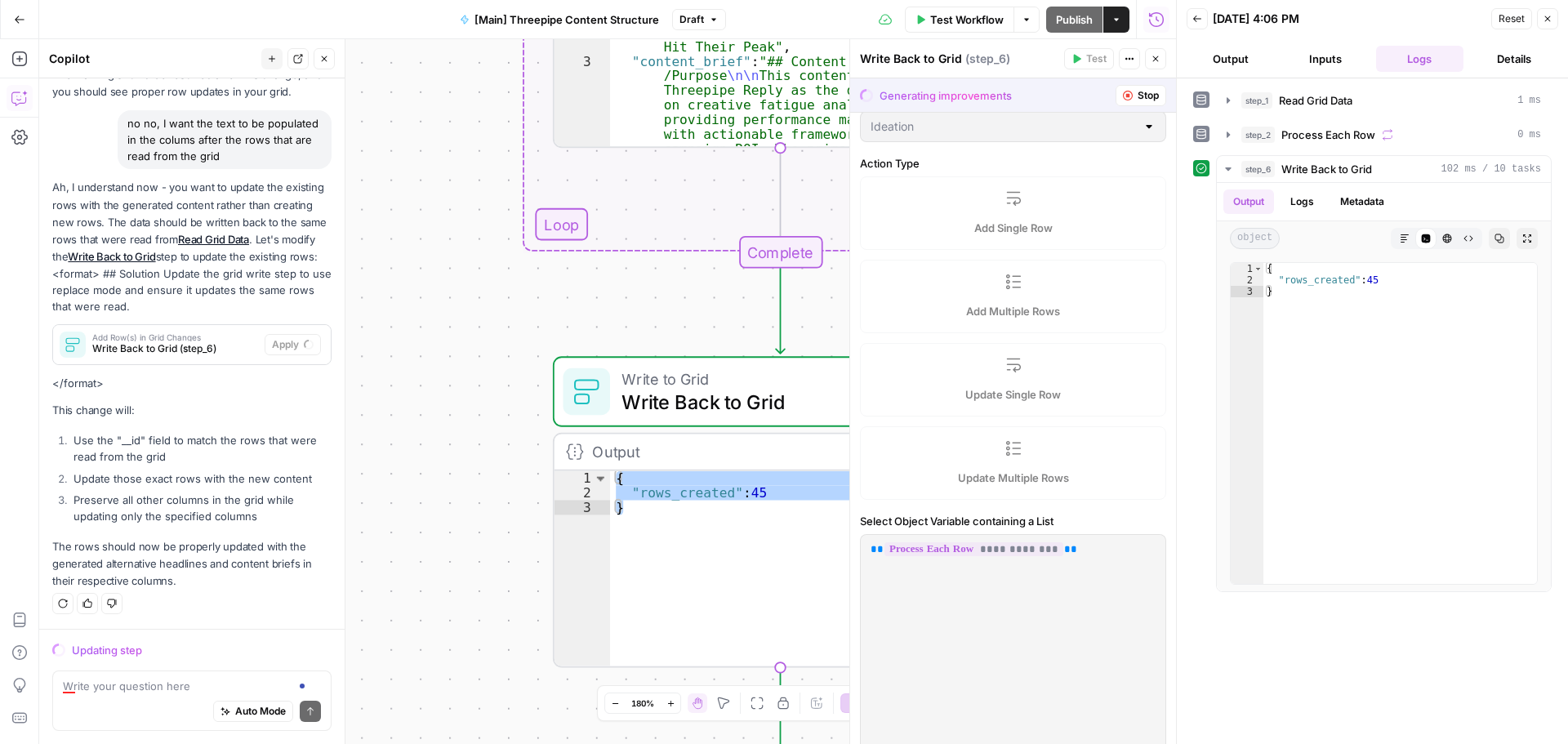
scroll to position [245, 0]
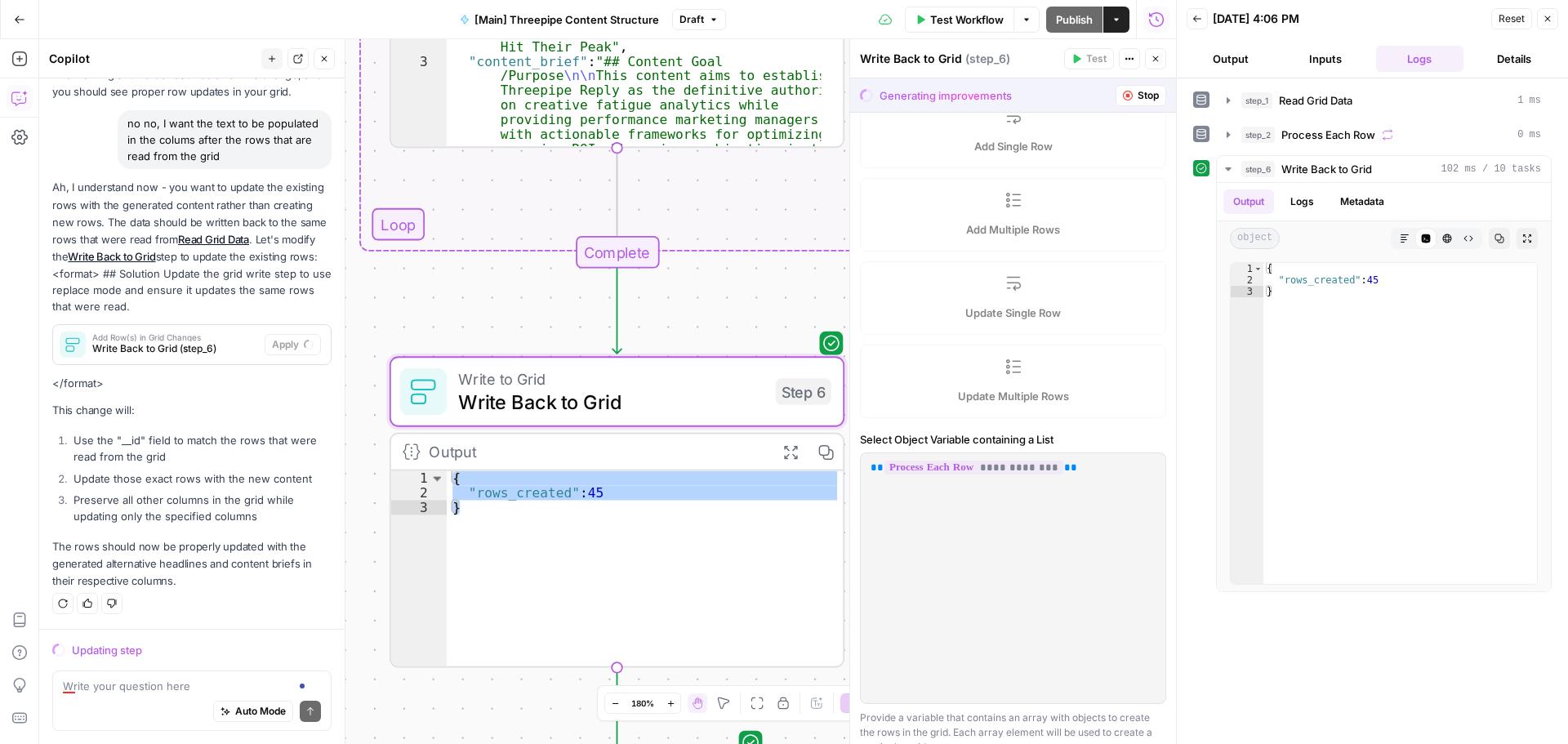
click at [161, 335] on span "Add Row(s) in Grid Changes" at bounding box center [175, 337] width 166 height 8
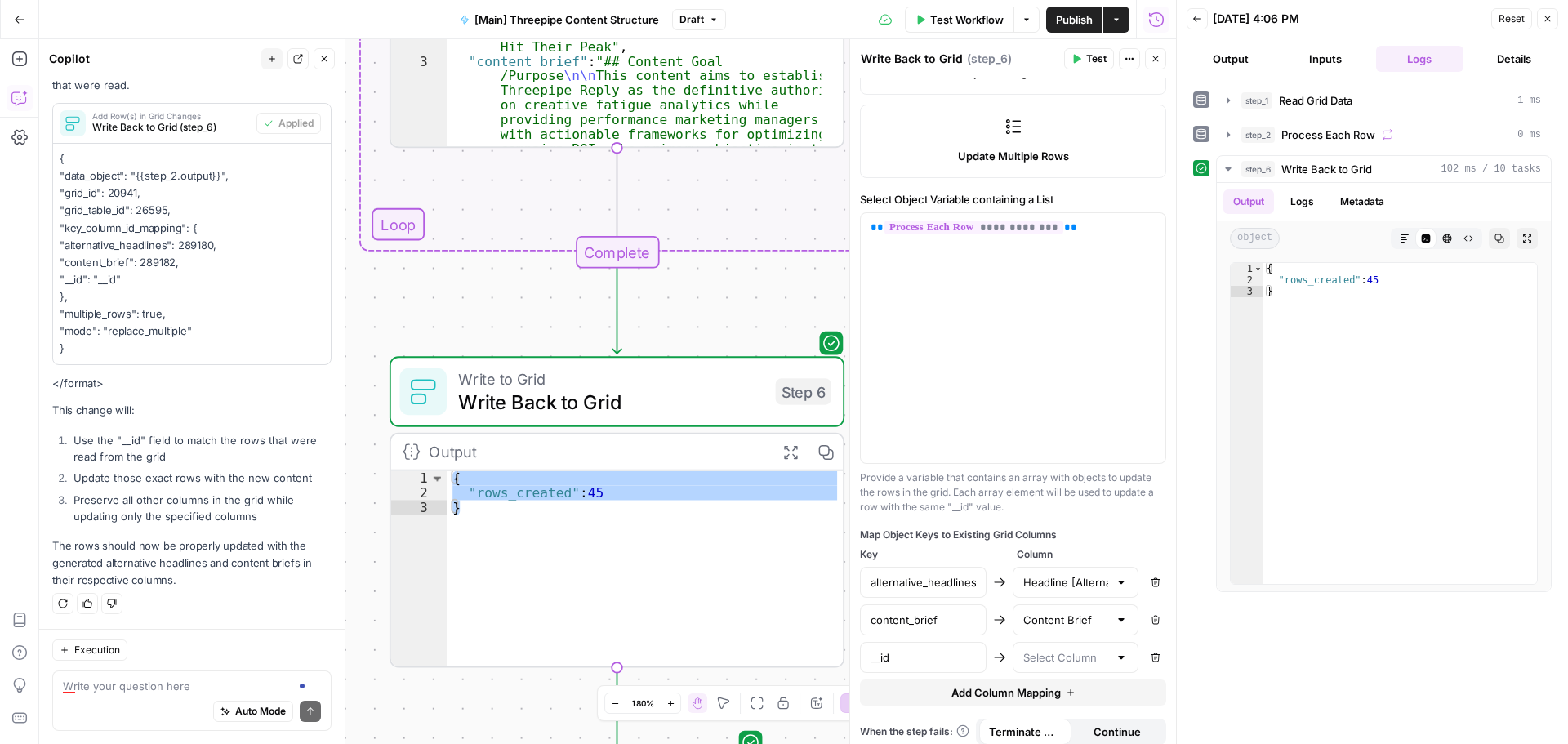
scroll to position [461, 0]
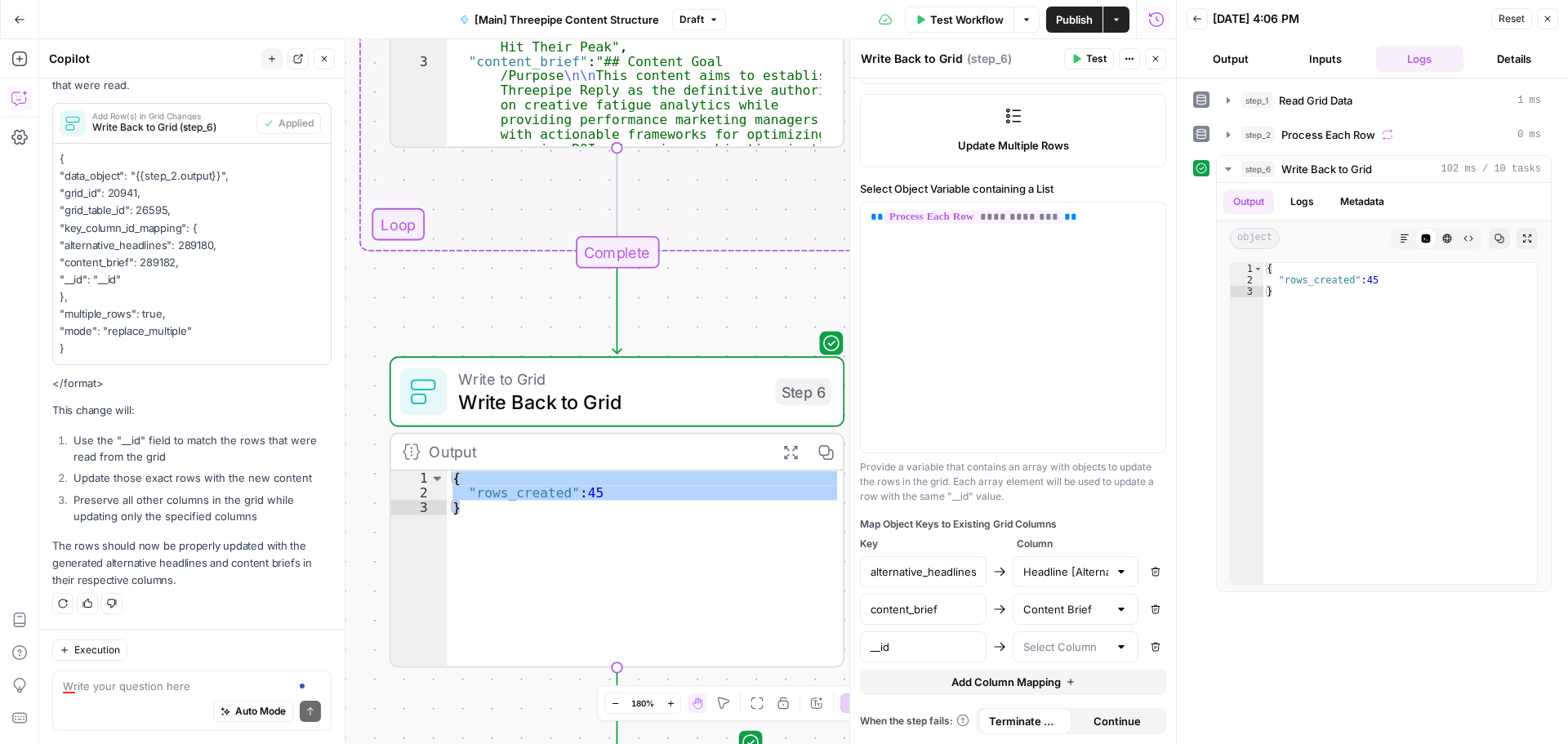
click at [1115, 653] on div at bounding box center [1122, 646] width 13 height 16
click at [159, 691] on textarea at bounding box center [192, 686] width 258 height 16
type textarea "what column I have to select for the __id?"
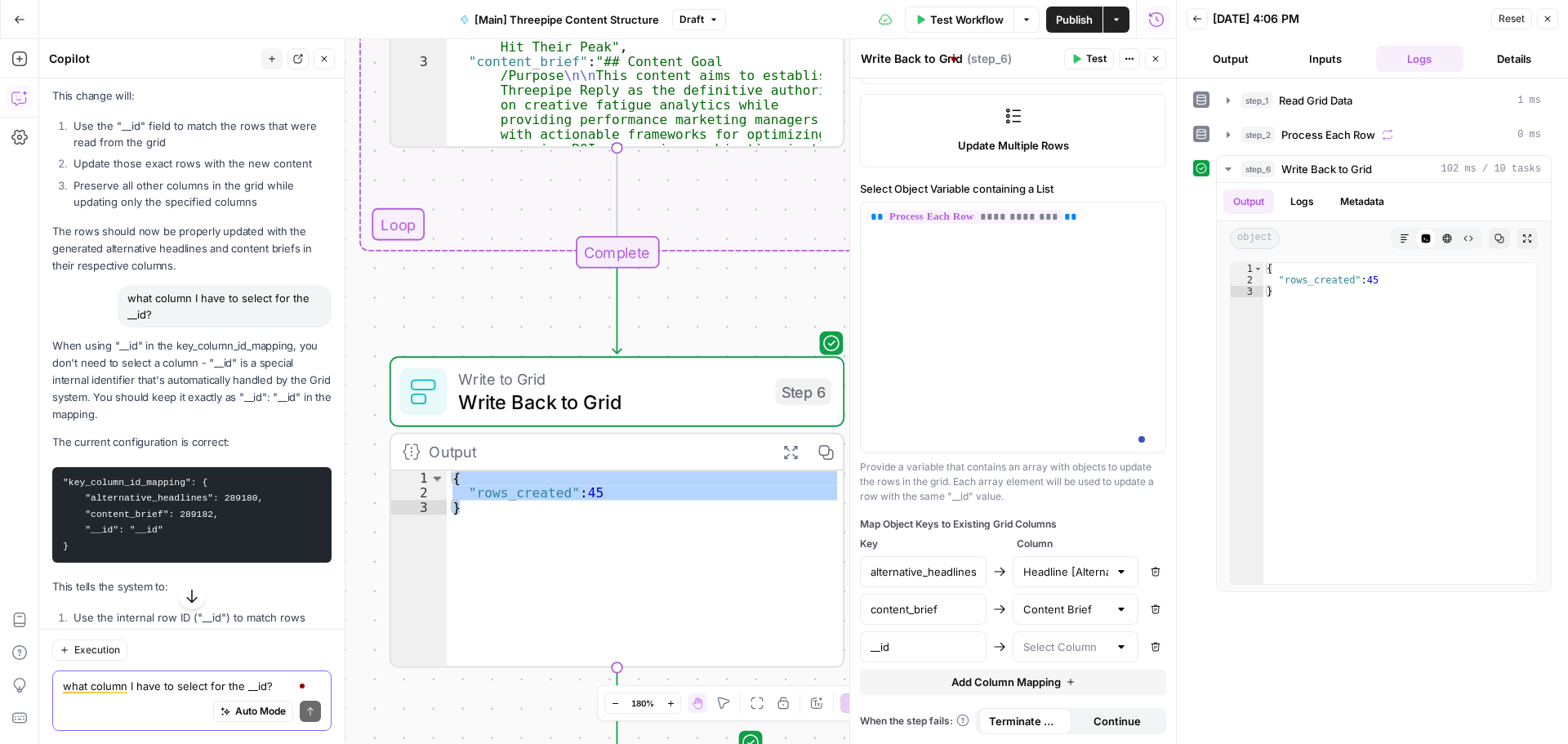
scroll to position [1570, 0]
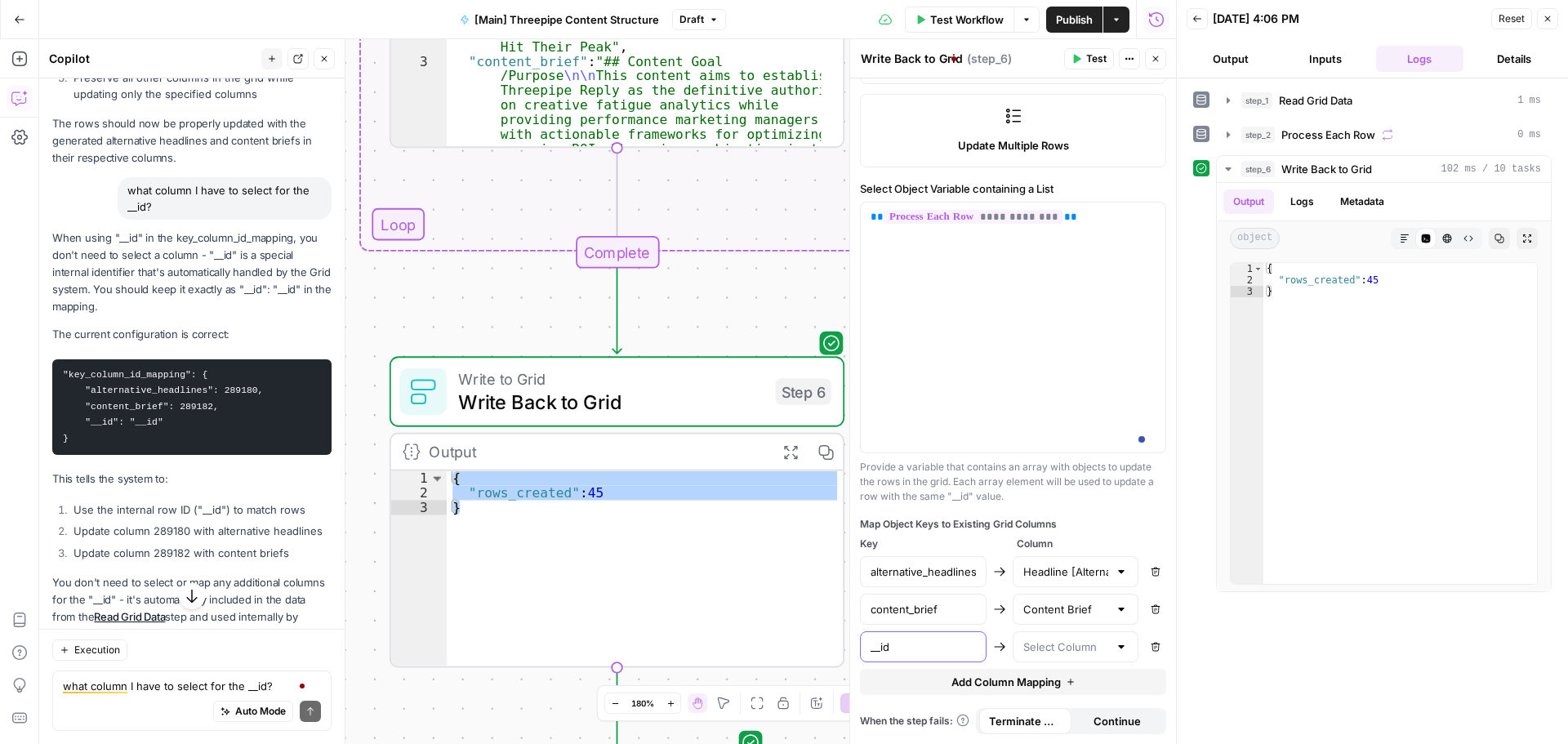
drag, startPoint x: 915, startPoint y: 641, endPoint x: 864, endPoint y: 646, distance: 51.2
click at [864, 646] on div "__id" at bounding box center [923, 646] width 126 height 31
click at [1070, 648] on input "text" at bounding box center [1066, 646] width 86 height 16
paste input "__id"
type input "__id"
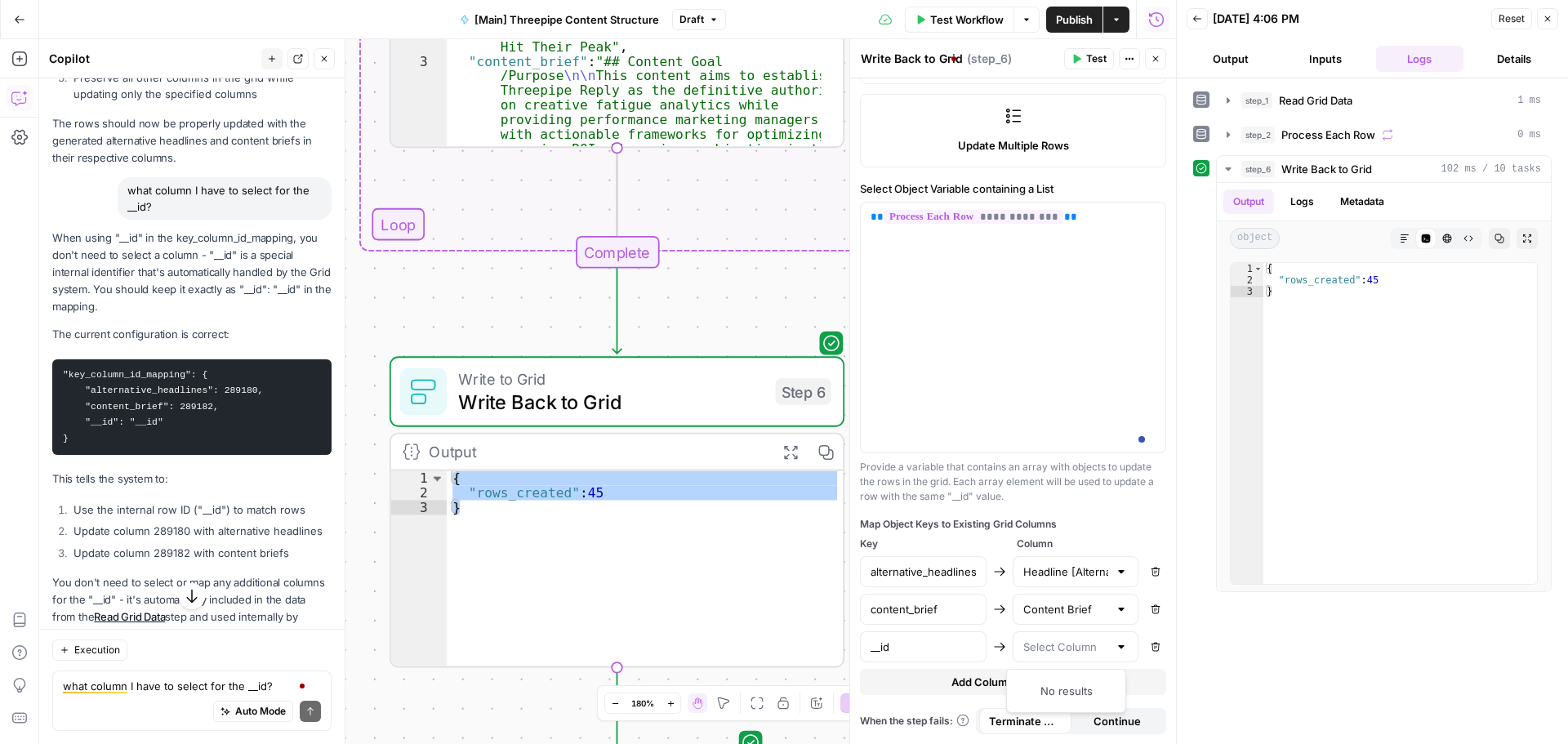
click at [1296, 671] on div "step_1 Read Grid Data 1 ms step_2 Process Each Row 0 ms step_6 Write Back to Gr…" at bounding box center [1372, 411] width 359 height 649
click at [1548, 17] on icon "button" at bounding box center [1547, 19] width 9 height 9
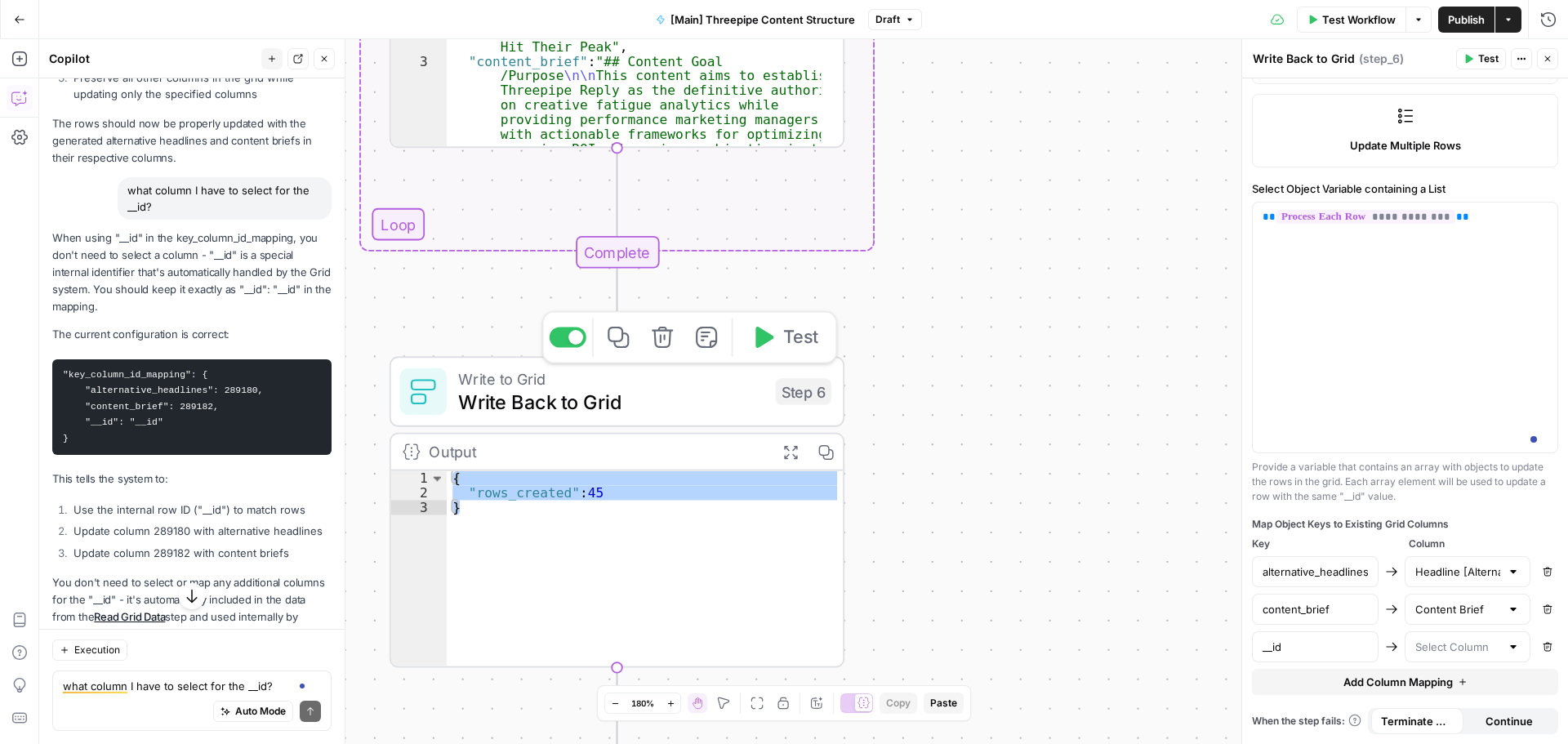
click at [802, 339] on span "Test" at bounding box center [800, 337] width 35 height 26
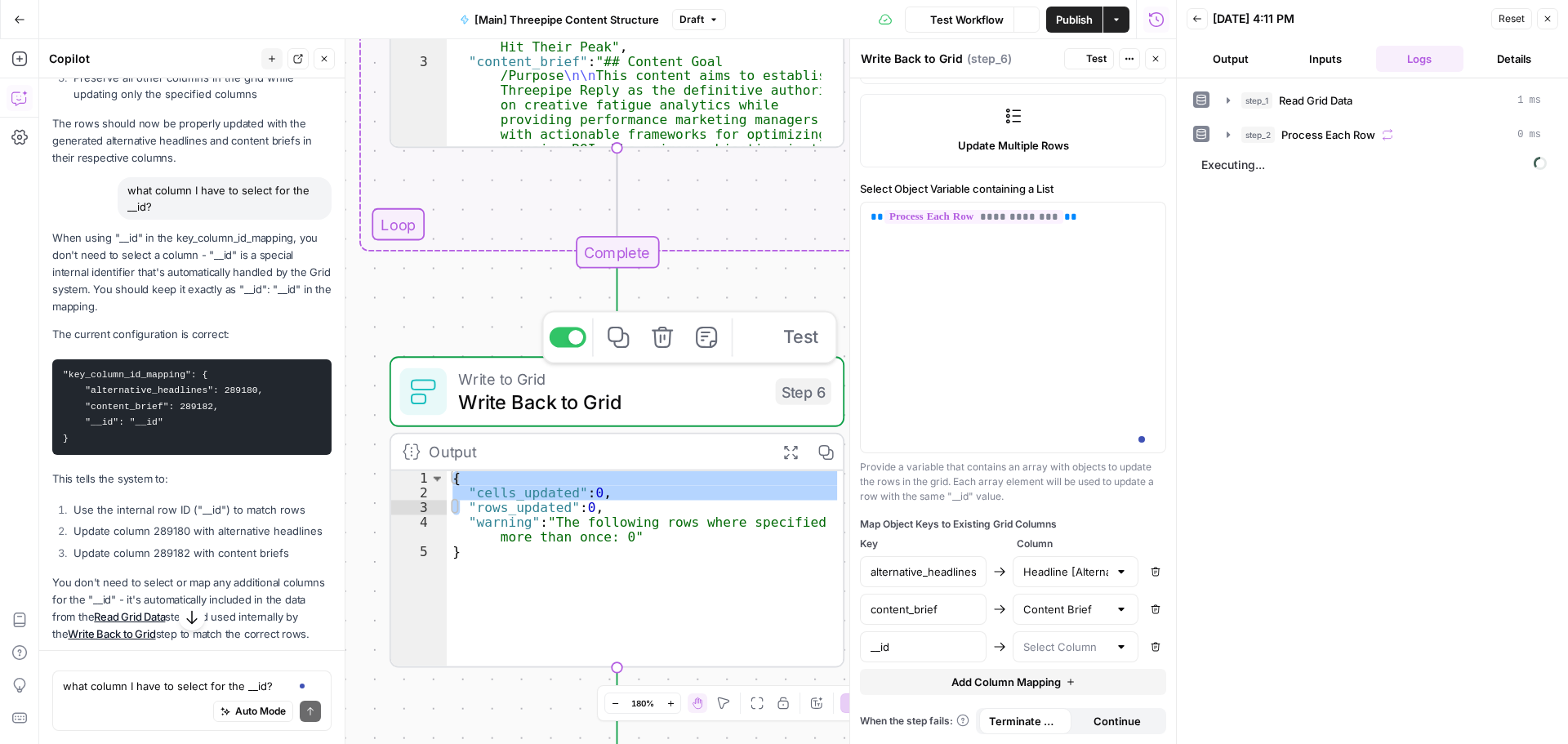
scroll to position [1349, 0]
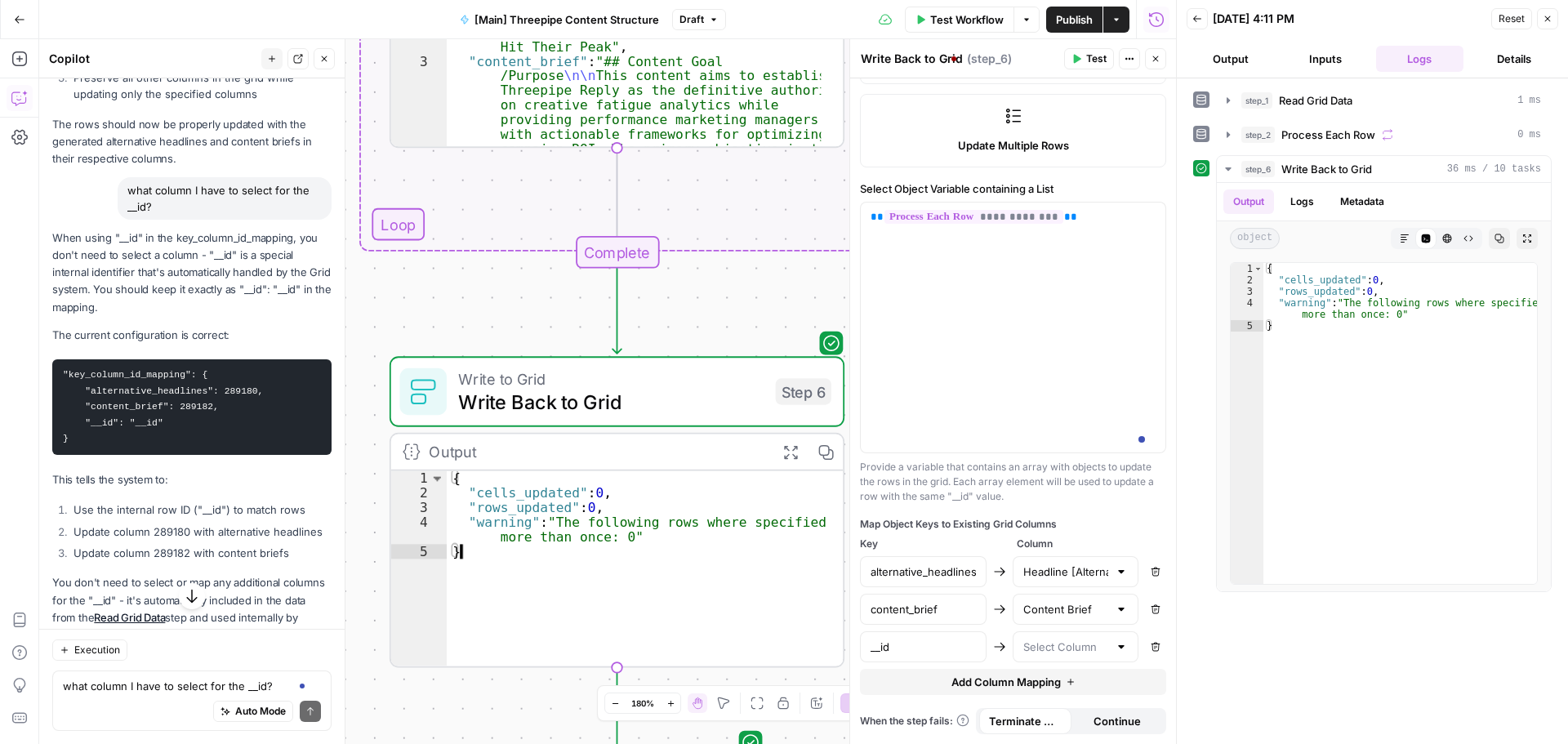
drag, startPoint x: 651, startPoint y: 542, endPoint x: 570, endPoint y: 524, distance: 83.0
click at [570, 524] on div "{ "cells_updated" : 0 , "rows_updated" : 0 , "warning" : "The following rows wh…" at bounding box center [644, 583] width 396 height 224
click at [562, 513] on div "{ "cells_updated" : 0 , "rows_updated" : 0 , "warning" : "The following rows wh…" at bounding box center [644, 583] width 396 height 224
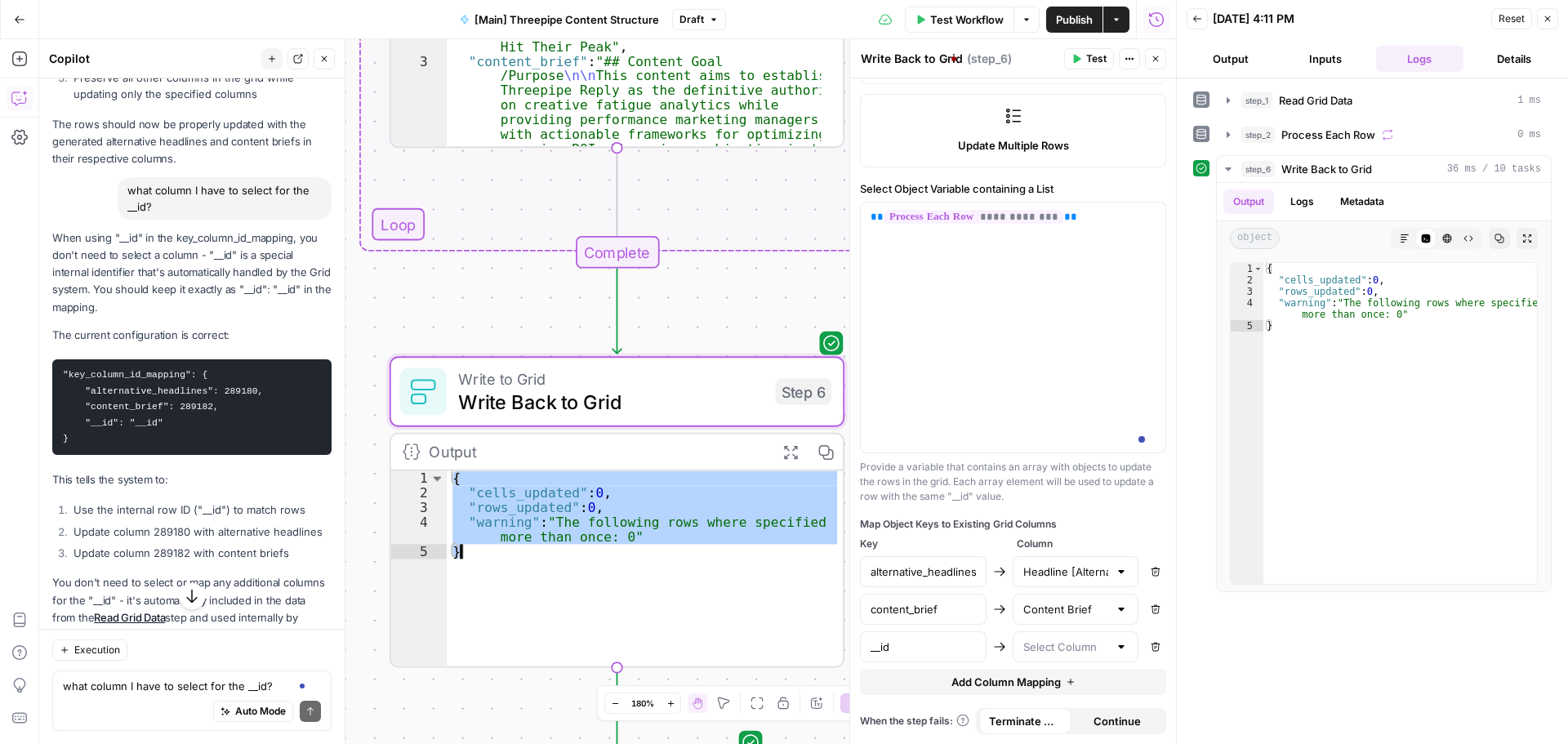
drag, startPoint x: 562, startPoint y: 513, endPoint x: 583, endPoint y: 532, distance: 28.3
click at [583, 532] on div "{ "cells_updated" : 0 , "rows_updated" : 0 , "warning" : "The following rows wh…" at bounding box center [644, 583] width 396 height 224
type textarea "**********"
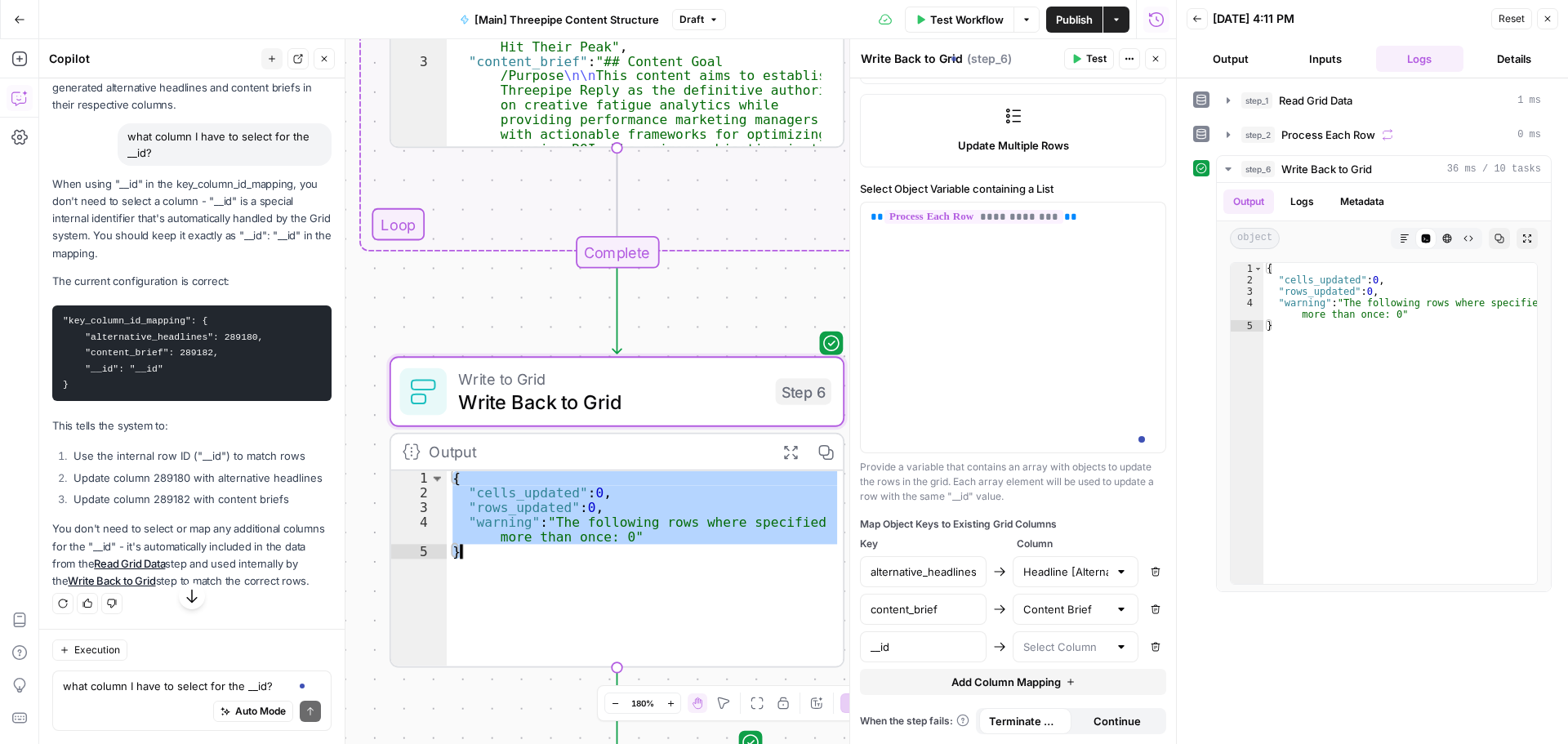
scroll to position [1471, 0]
click at [137, 693] on textarea "what column I have to select for the __id?" at bounding box center [192, 686] width 258 height 16
paste textarea "{ "cells_updated": 0, "rows_updated": 0, "warning": "The following rows where s…"
type textarea "{ "cells_updated": 0, "rows_updated": 0, "warning": "The following rows where s…"
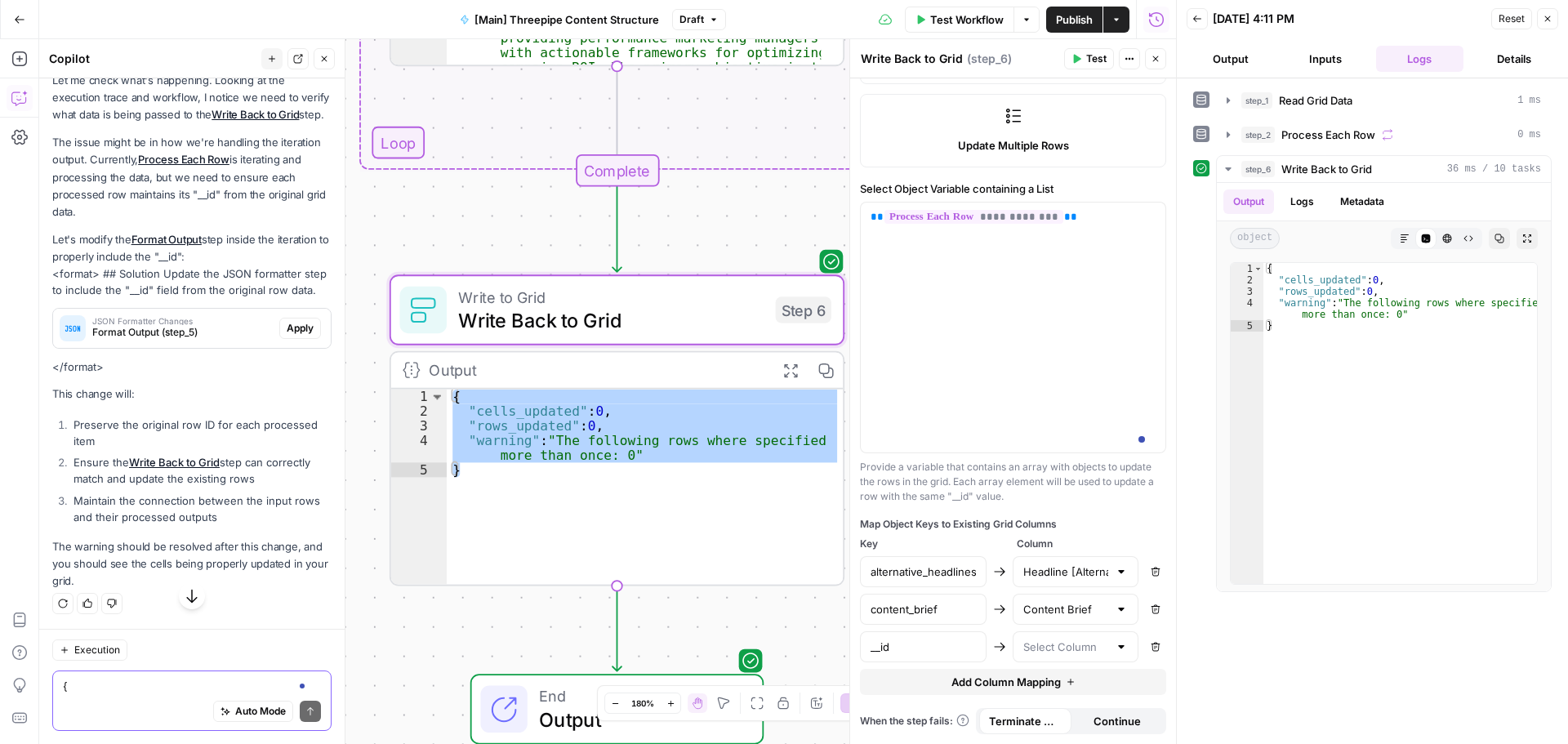
scroll to position [2106, 0]
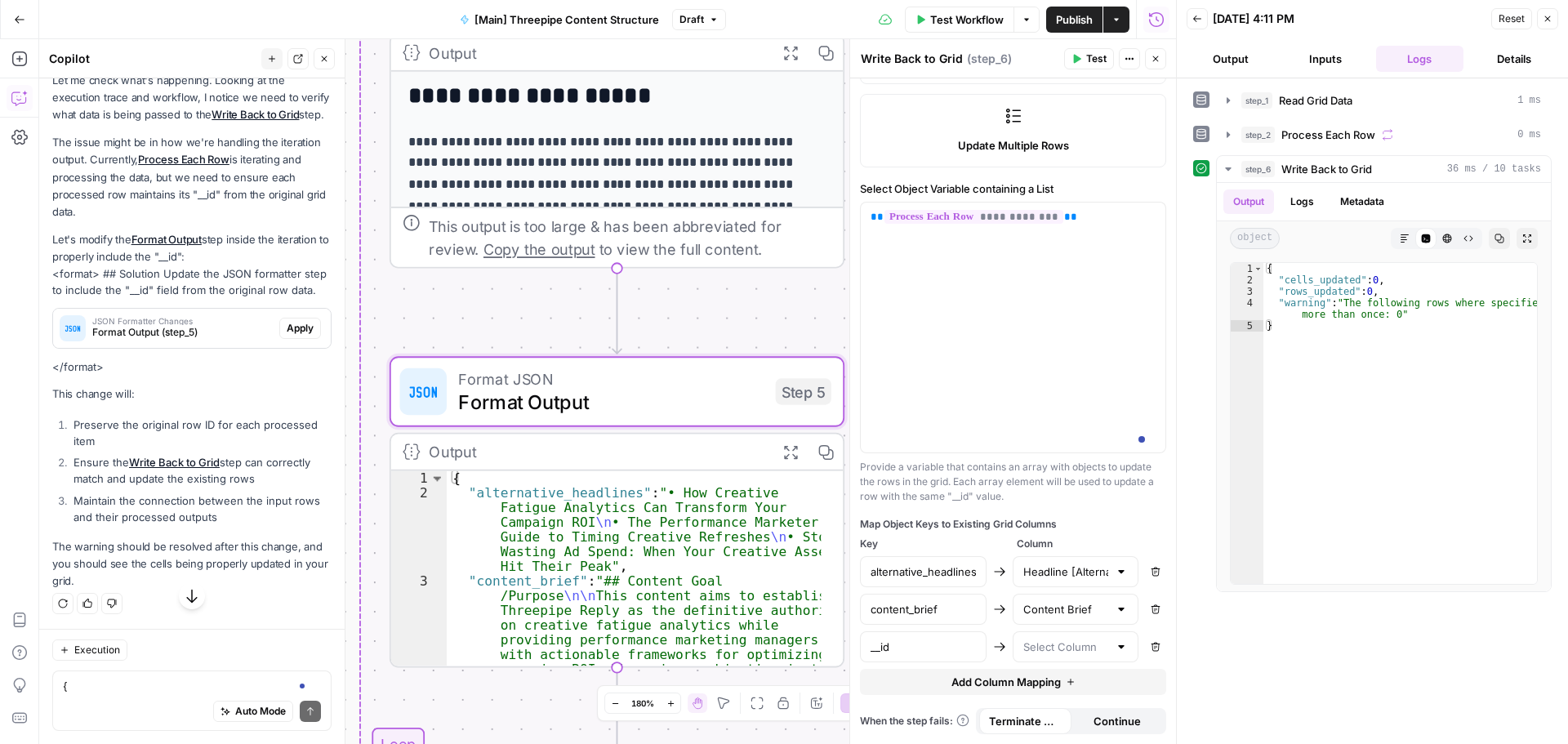
click at [231, 340] on span "Format Output (step_5)" at bounding box center [183, 332] width 181 height 15
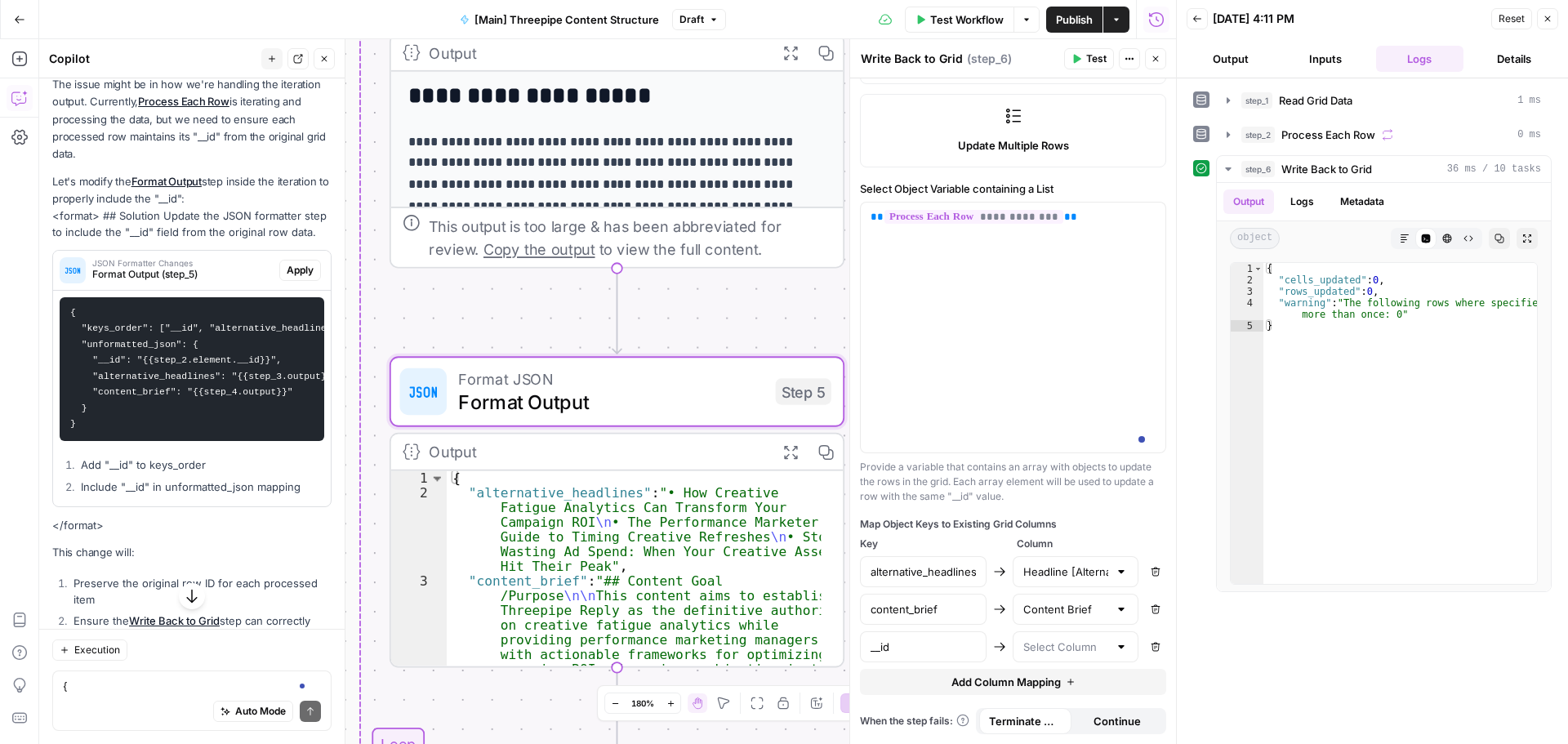
click at [286, 278] on span "Apply" at bounding box center [299, 270] width 27 height 15
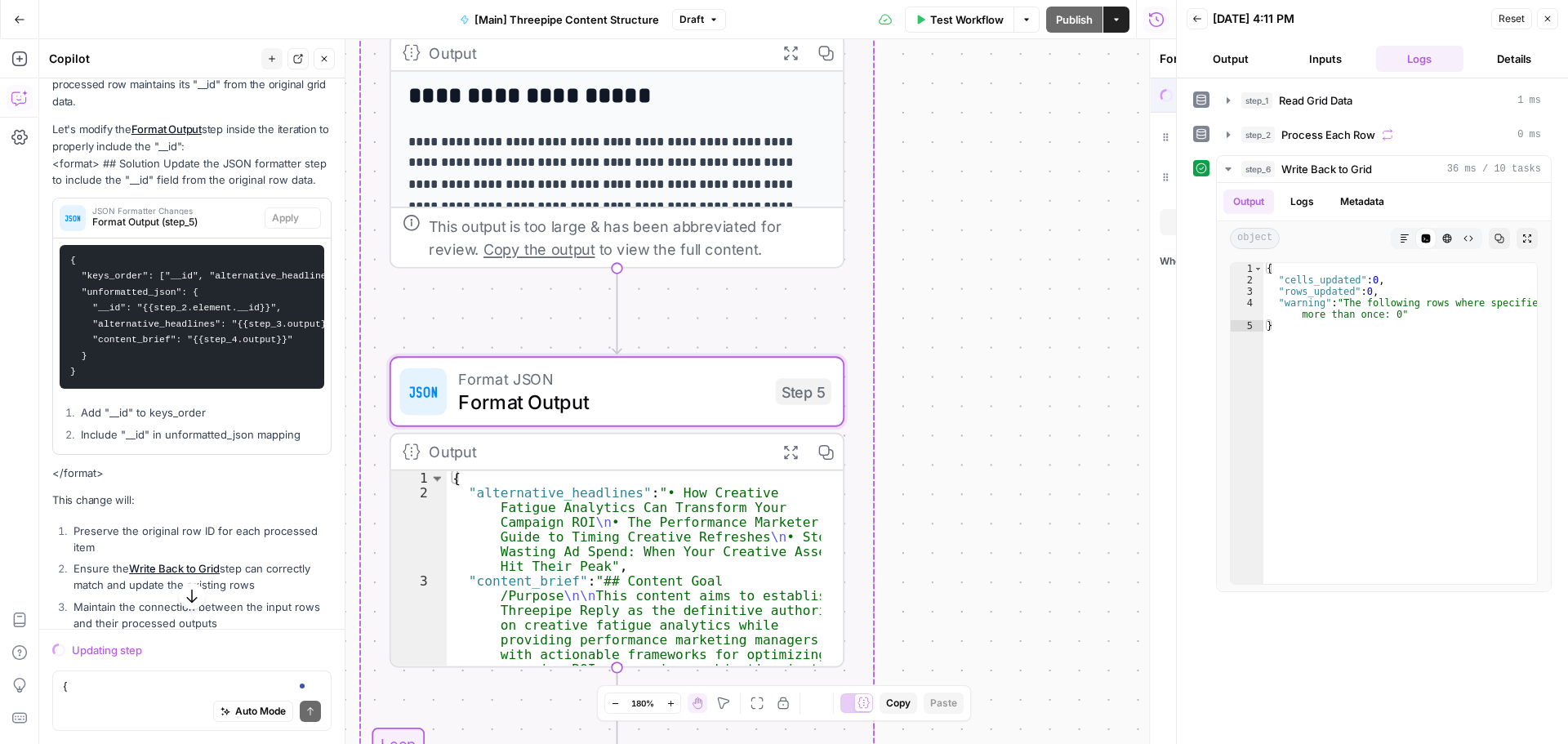
scroll to position [2054, 0]
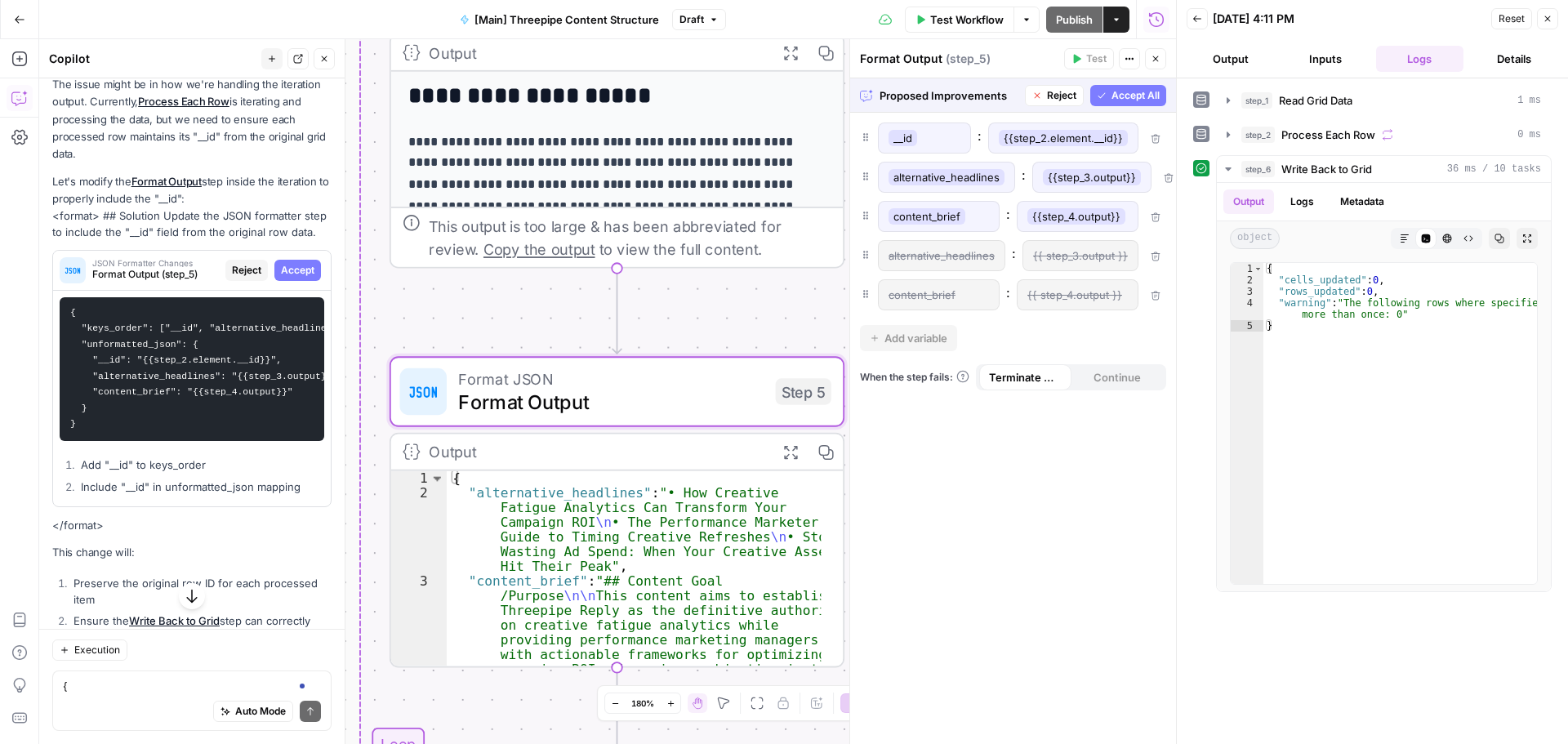
click at [281, 278] on span "Accept" at bounding box center [298, 270] width 34 height 15
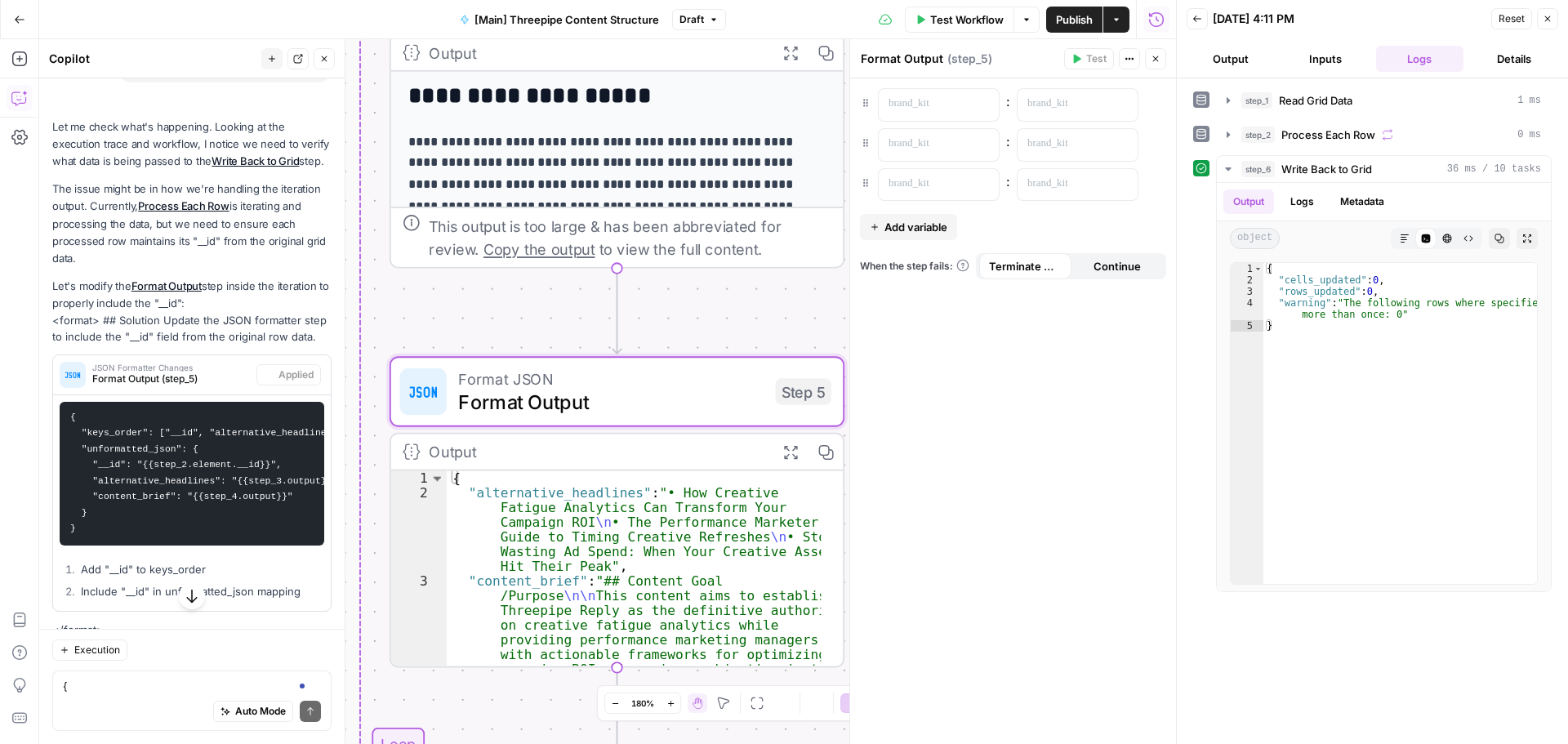
scroll to position [2159, 0]
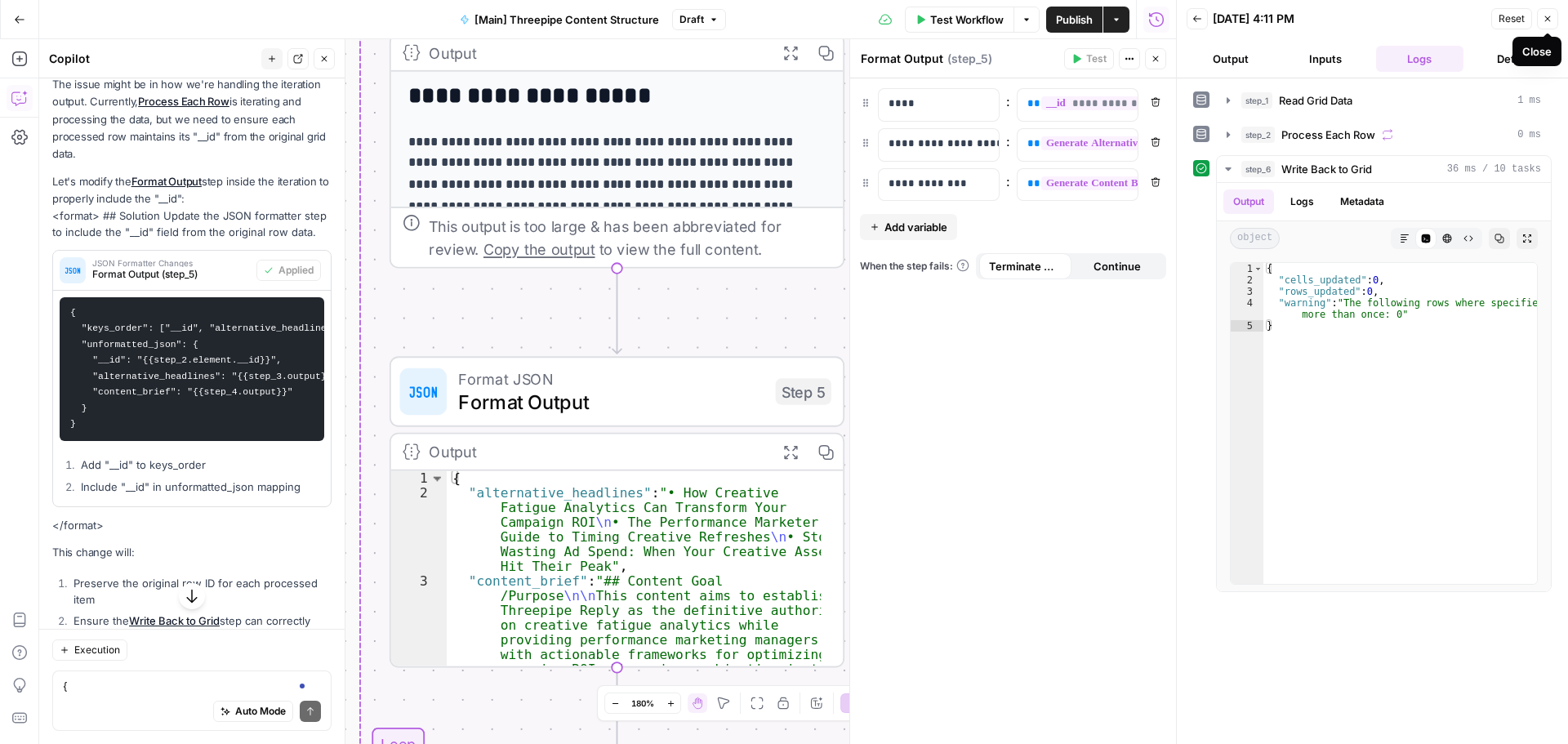
click at [1544, 21] on icon "button" at bounding box center [1547, 19] width 9 height 9
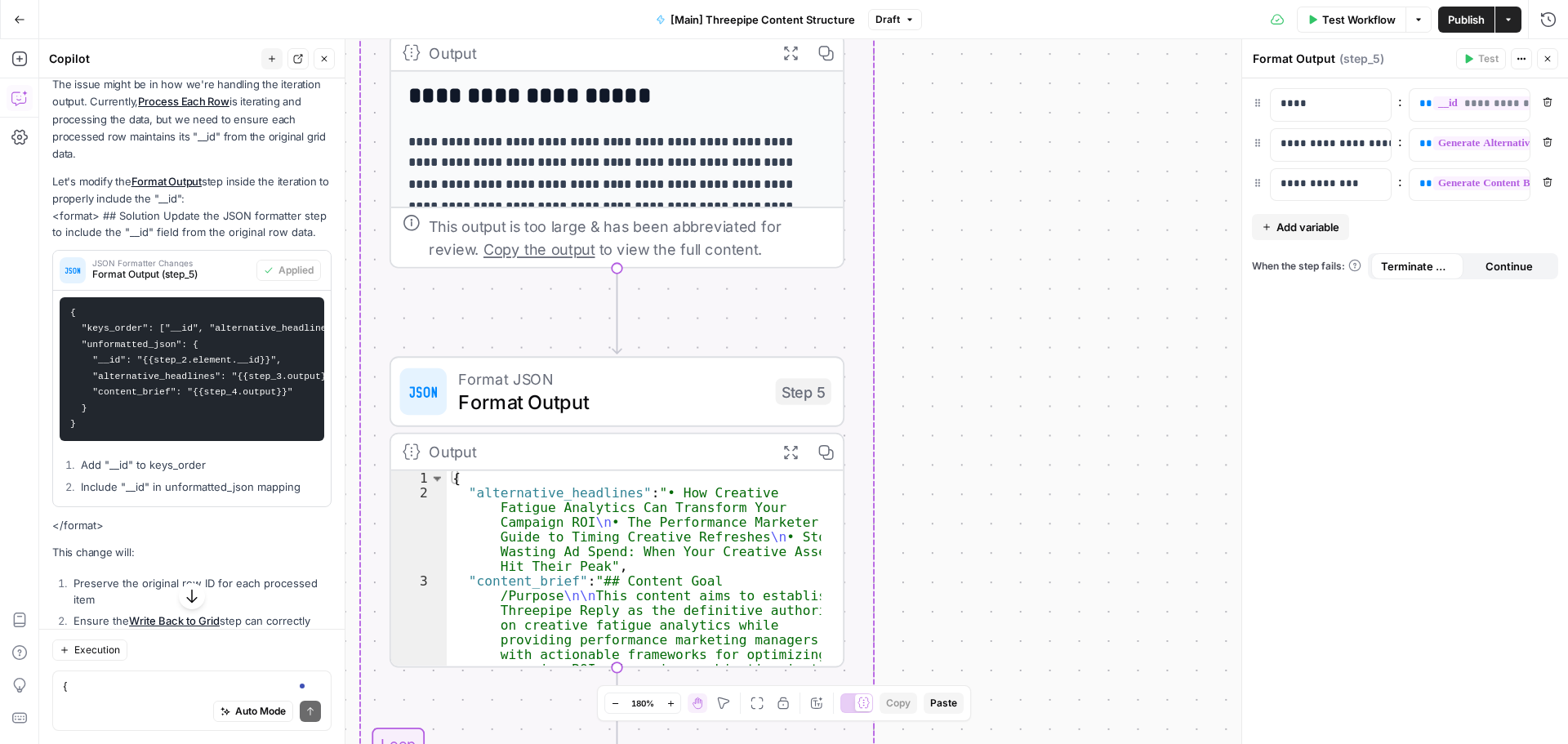
click at [1544, 55] on icon "button" at bounding box center [1547, 58] width 9 height 9
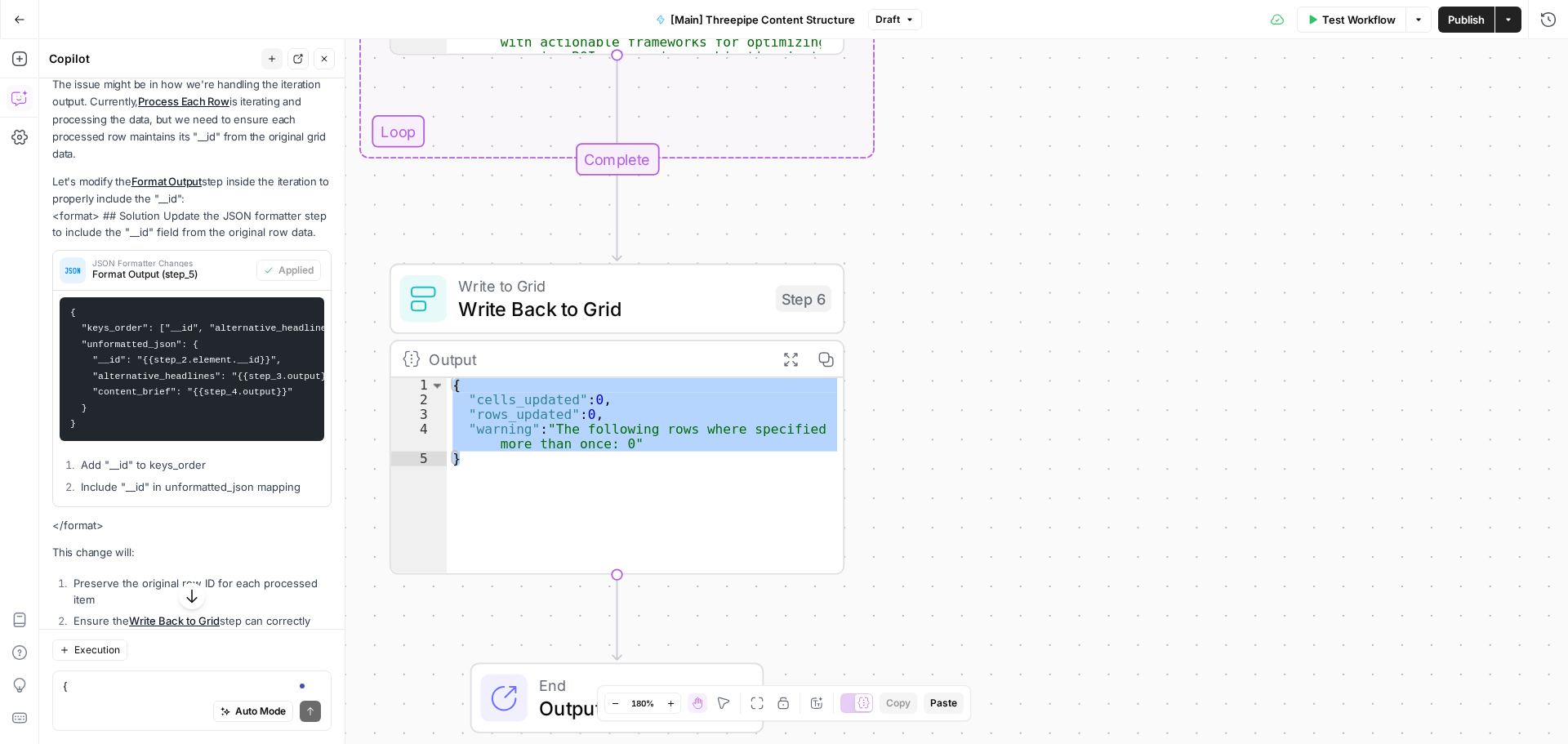
click at [676, 308] on span "Write Back to Grid" at bounding box center [610, 308] width 305 height 29
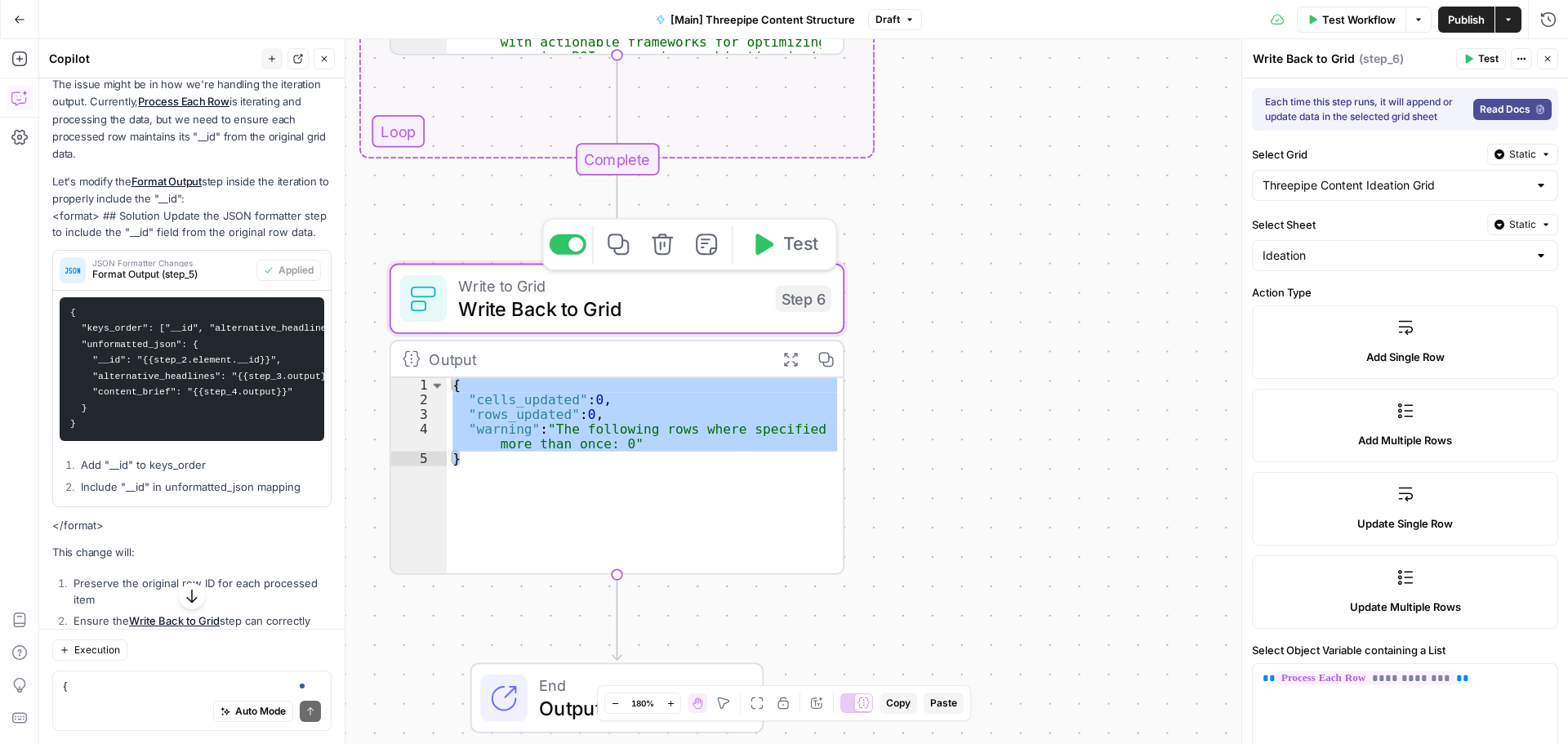
click at [805, 250] on span "Test" at bounding box center [800, 244] width 35 height 26
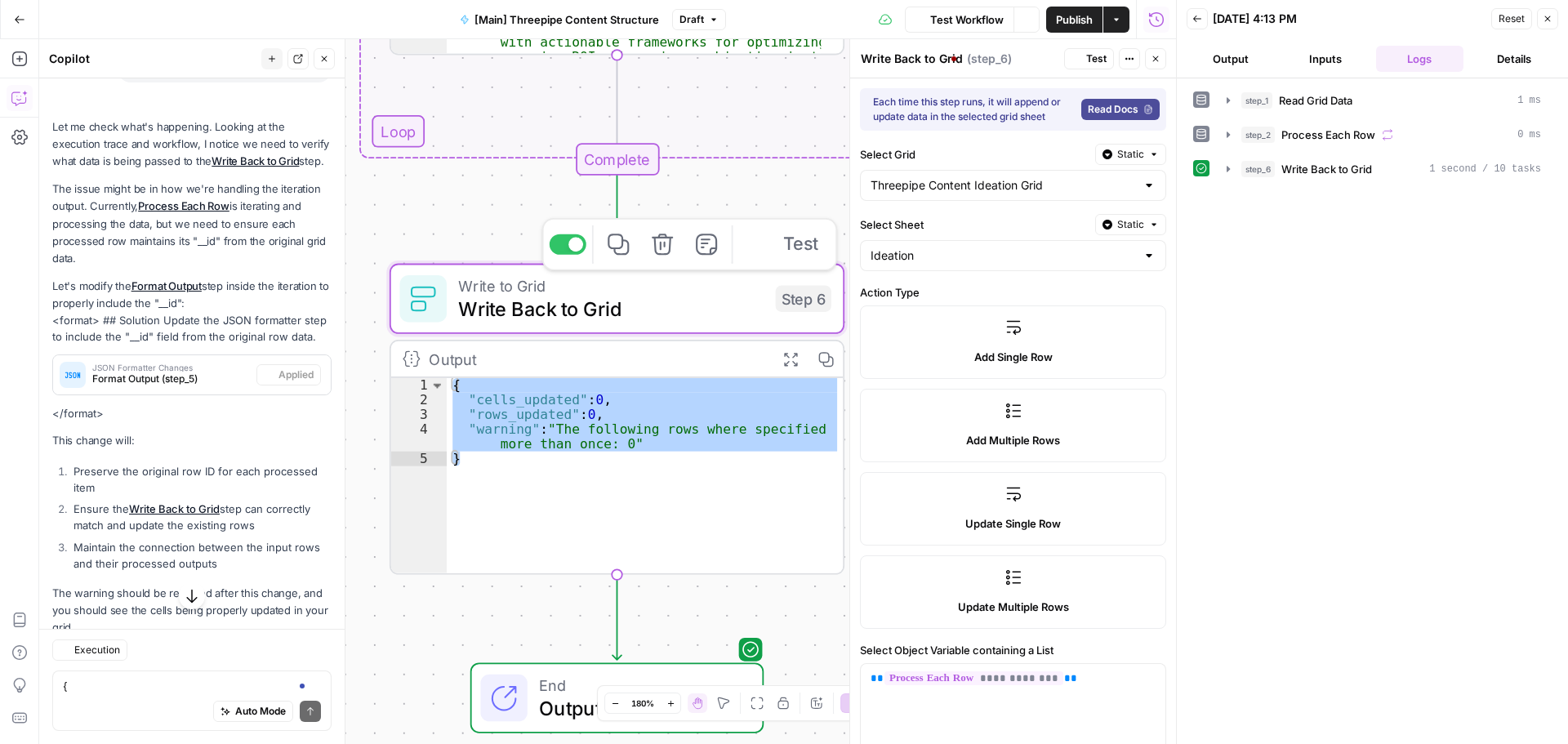
scroll to position [2159, 0]
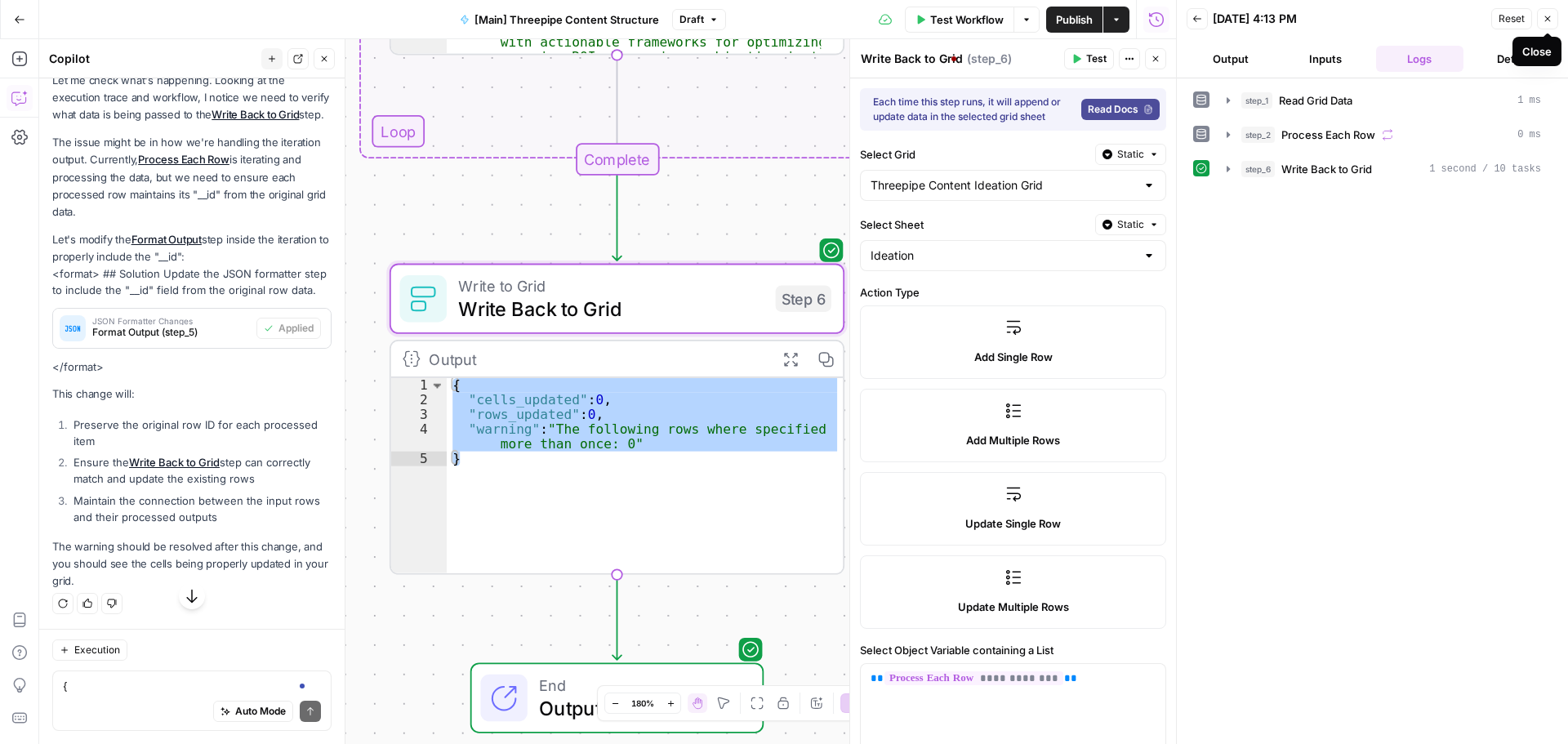
click at [1550, 20] on icon "button" at bounding box center [1547, 19] width 9 height 9
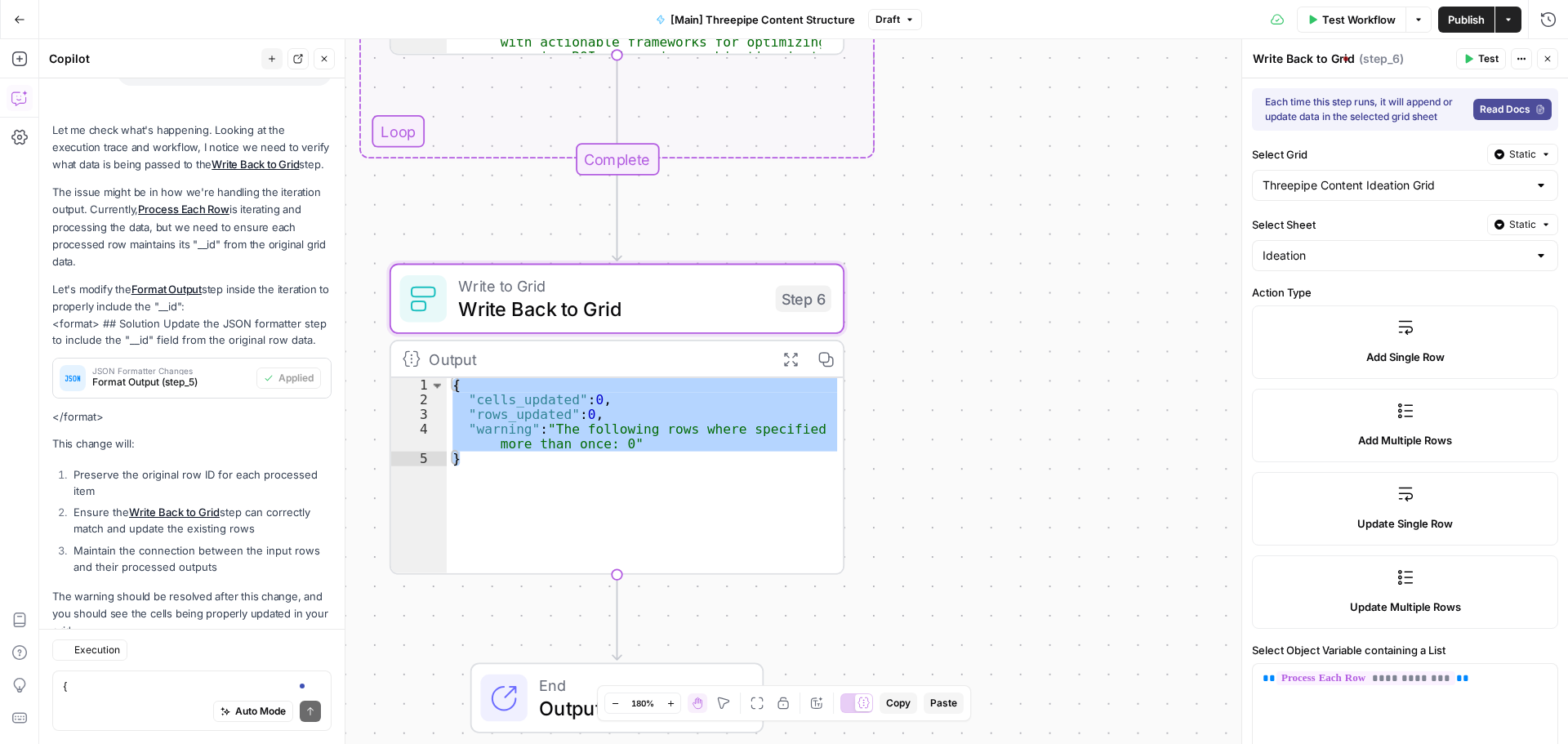
scroll to position [2203, 0]
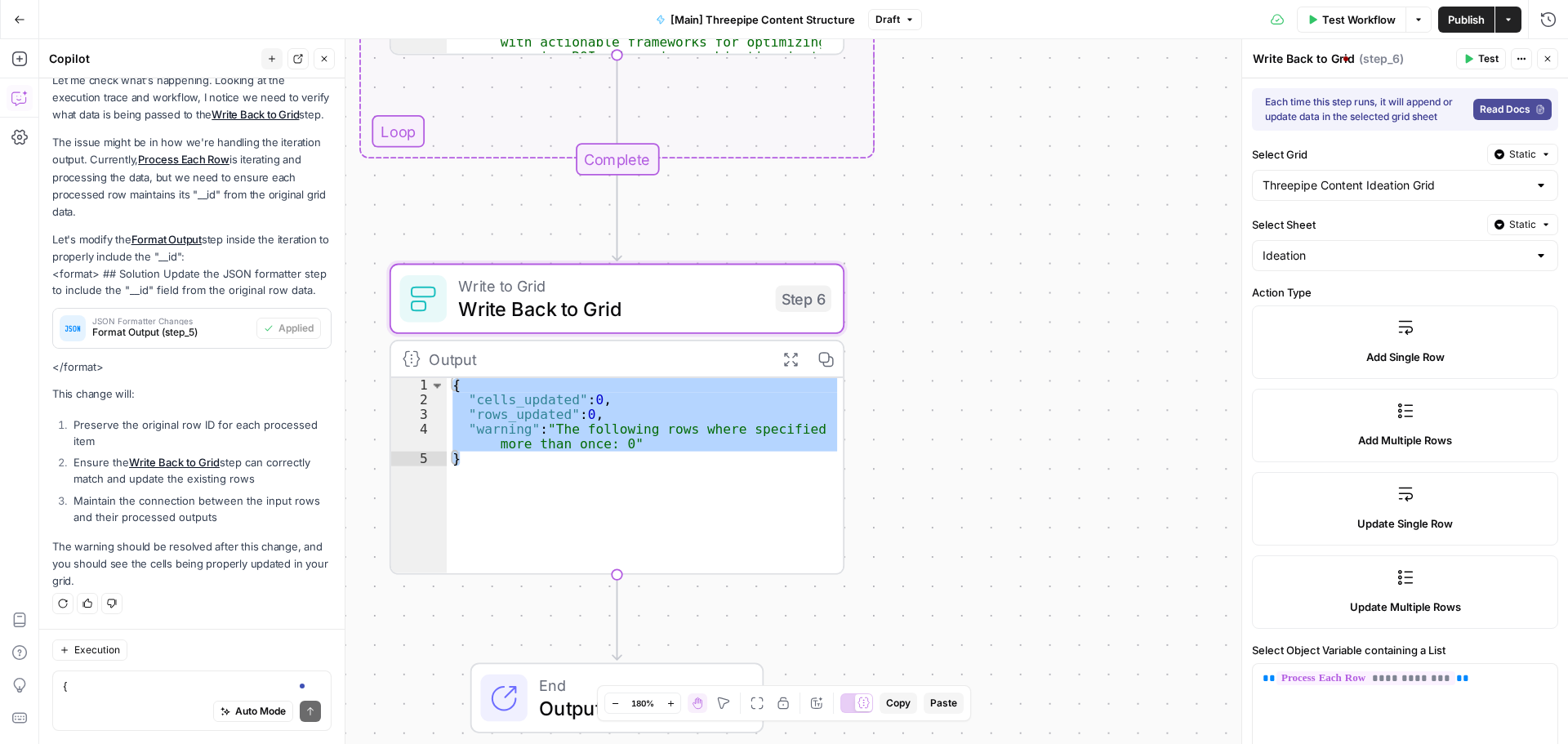
drag, startPoint x: 1544, startPoint y: 51, endPoint x: 761, endPoint y: 378, distance: 848.5
click at [1544, 50] on button "Close" at bounding box center [1547, 58] width 22 height 22
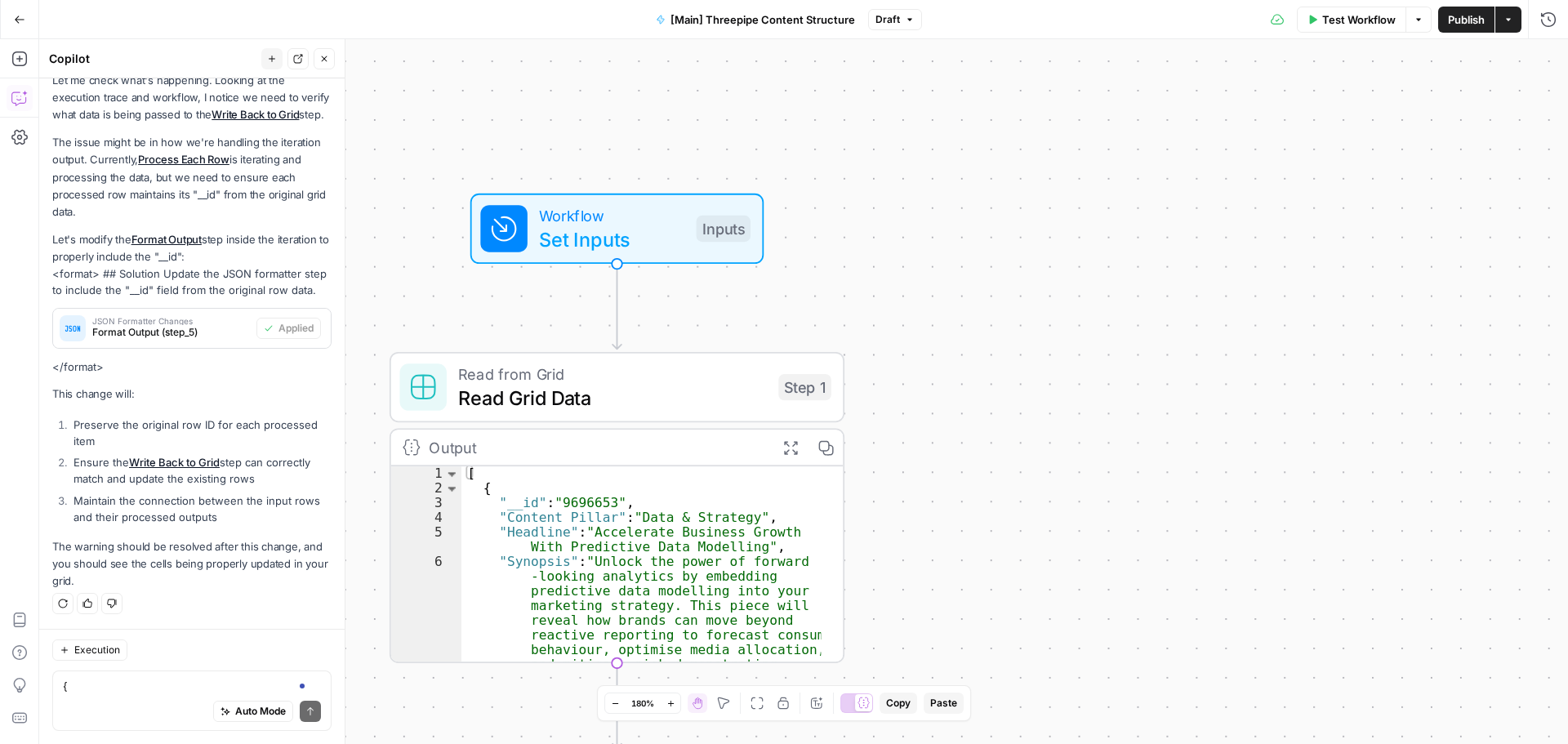
click at [1359, 30] on button "Test Workflow" at bounding box center [1351, 20] width 109 height 26
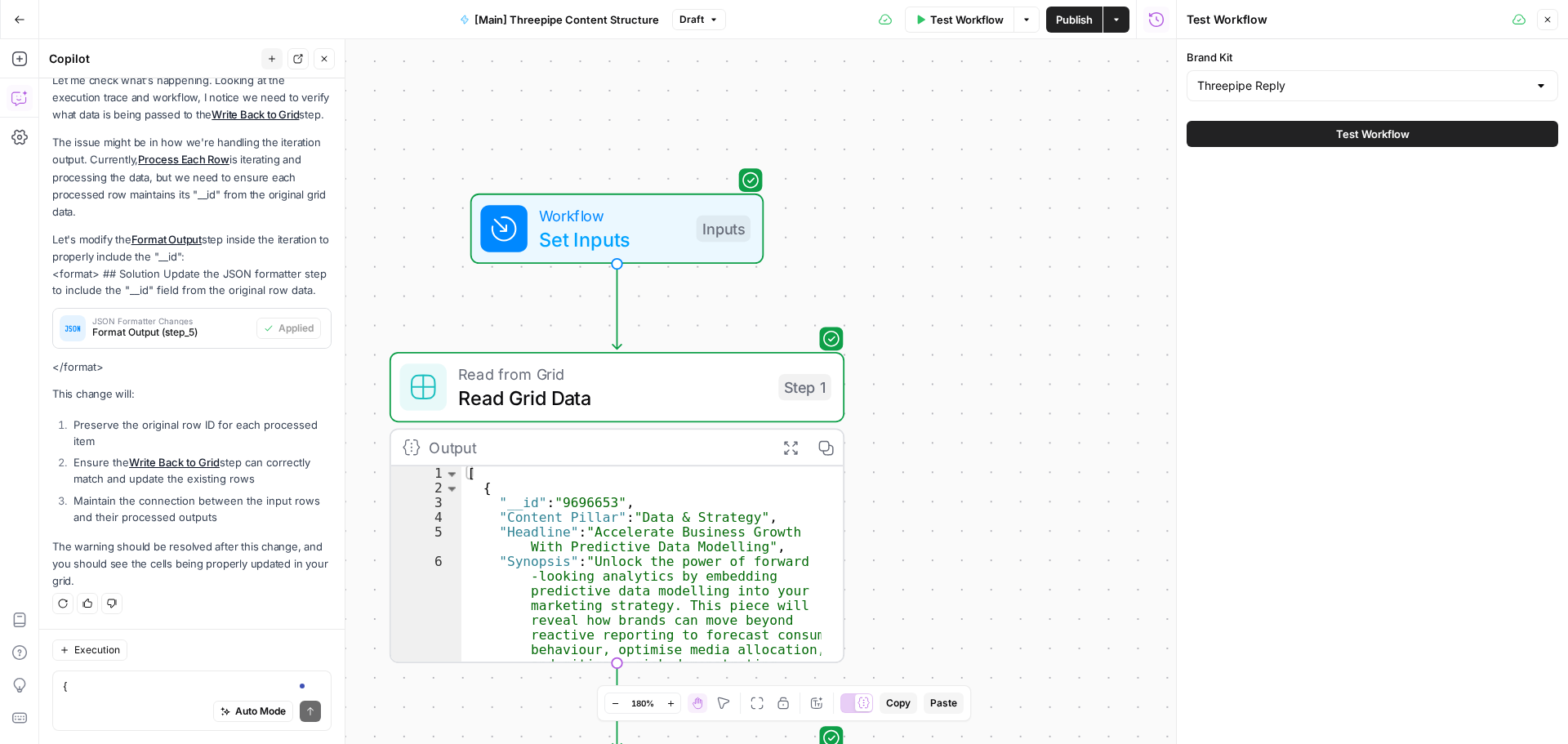
click at [1341, 131] on span "Test Workflow" at bounding box center [1373, 134] width 73 height 16
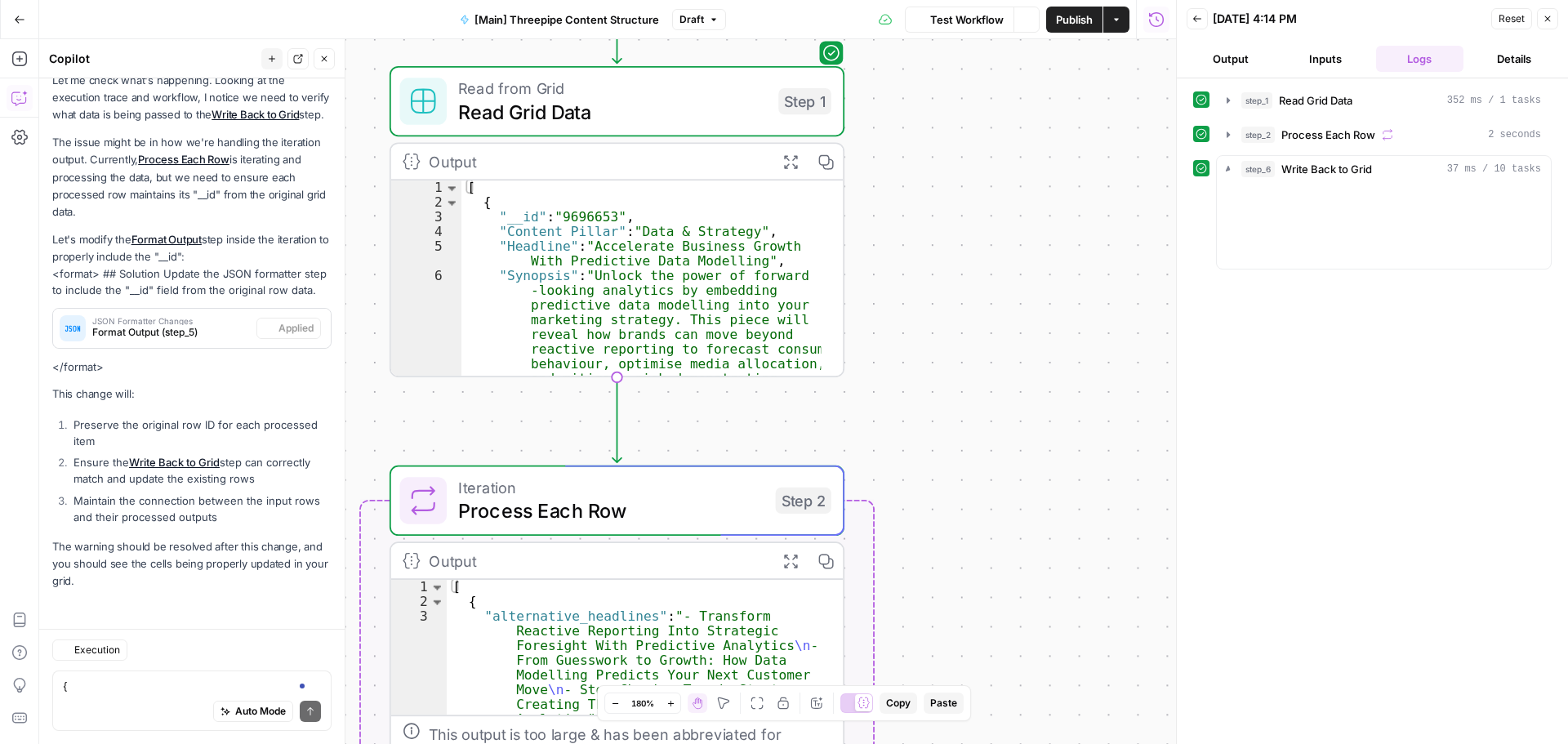
scroll to position [2203, 0]
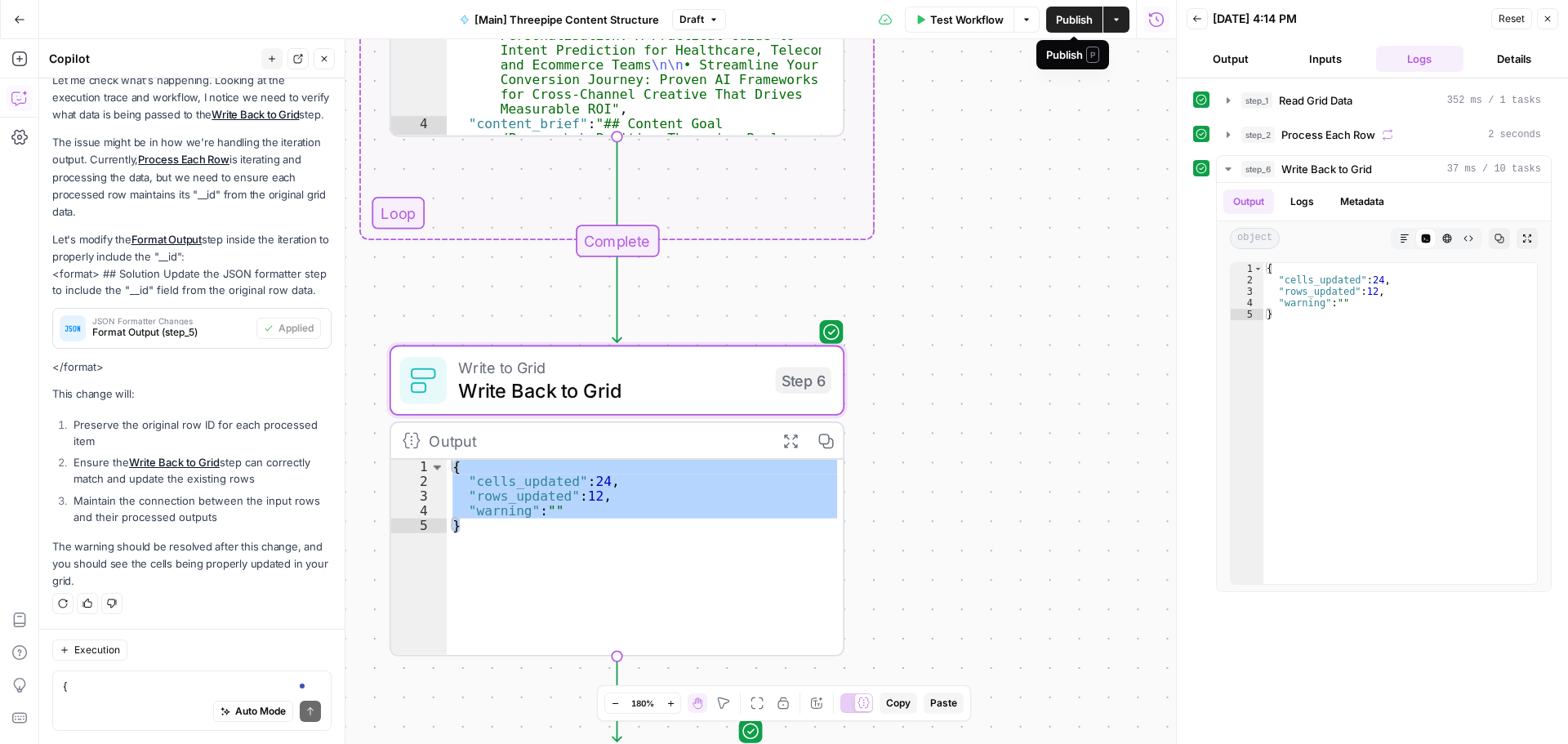
click at [1075, 19] on span "Publish" at bounding box center [1074, 19] width 37 height 16
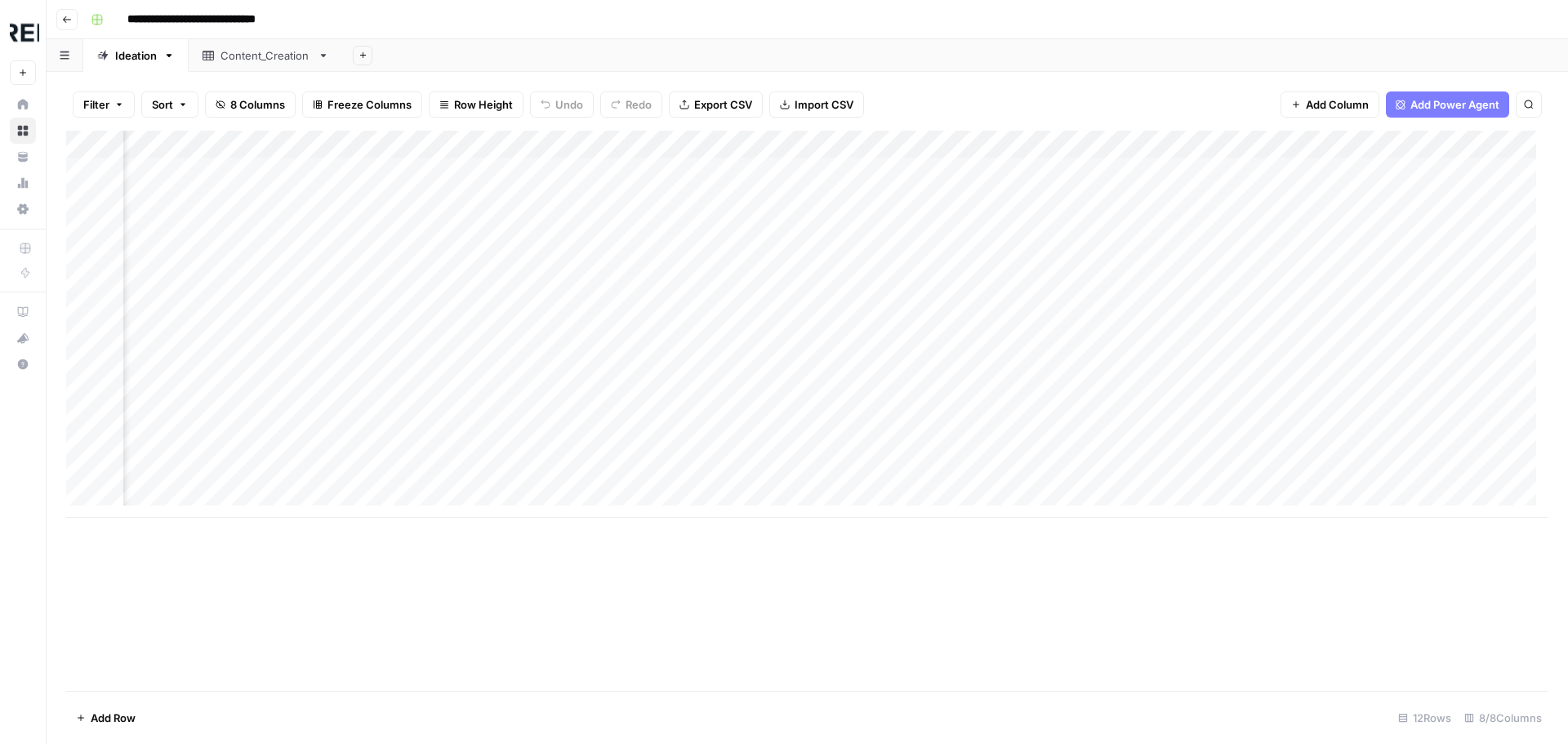
scroll to position [0, 574]
click at [942, 137] on div "Add Column" at bounding box center [807, 324] width 1482 height 387
click at [944, 143] on div "Add Column" at bounding box center [807, 324] width 1482 height 387
click at [901, 303] on span "Remove Column" at bounding box center [913, 304] width 143 height 16
click at [735, 166] on span "Delete" at bounding box center [725, 169] width 35 height 16
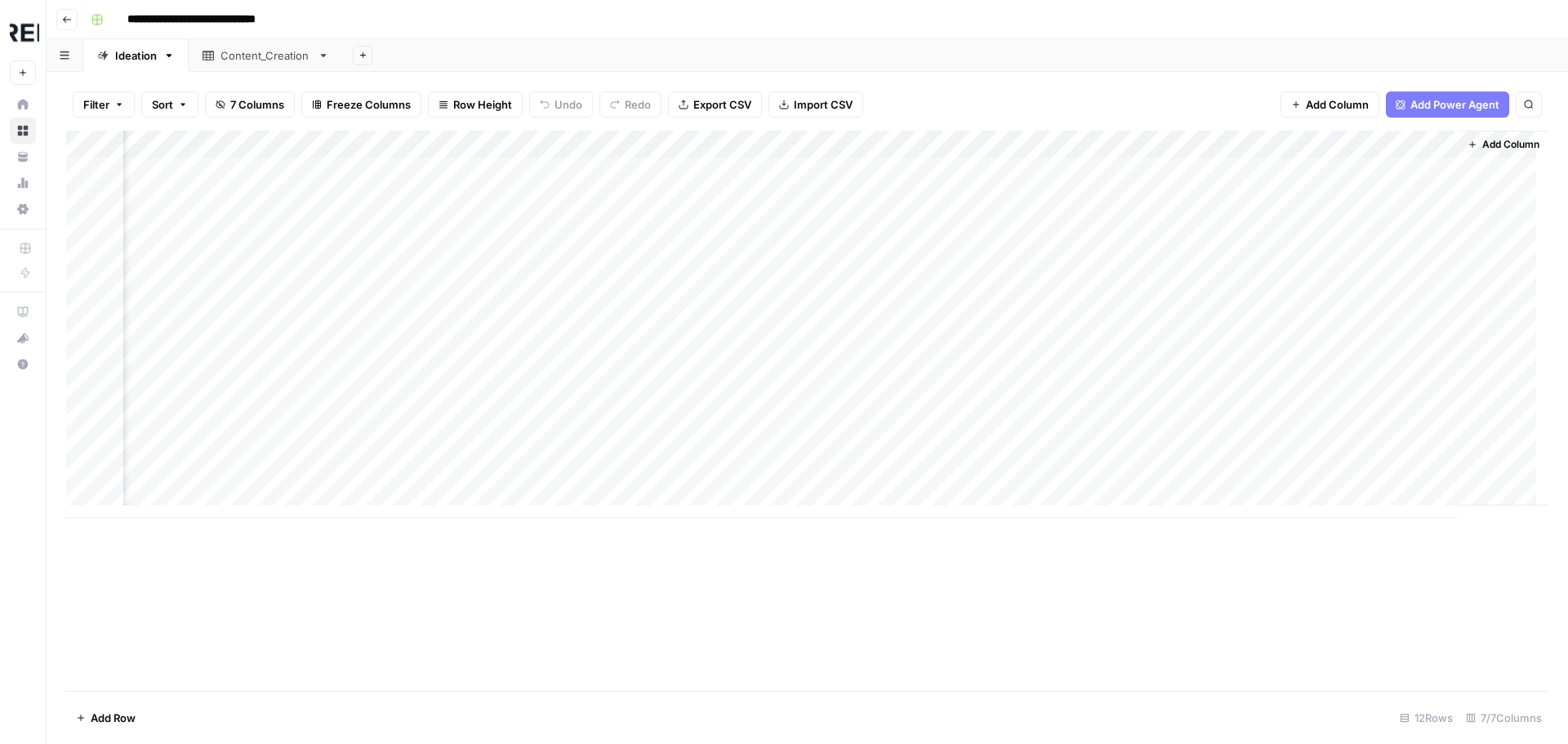
scroll to position [0, 428]
click at [1073, 163] on div "Add Column" at bounding box center [807, 324] width 1482 height 387
click at [1080, 170] on div "Add Column" at bounding box center [807, 324] width 1482 height 387
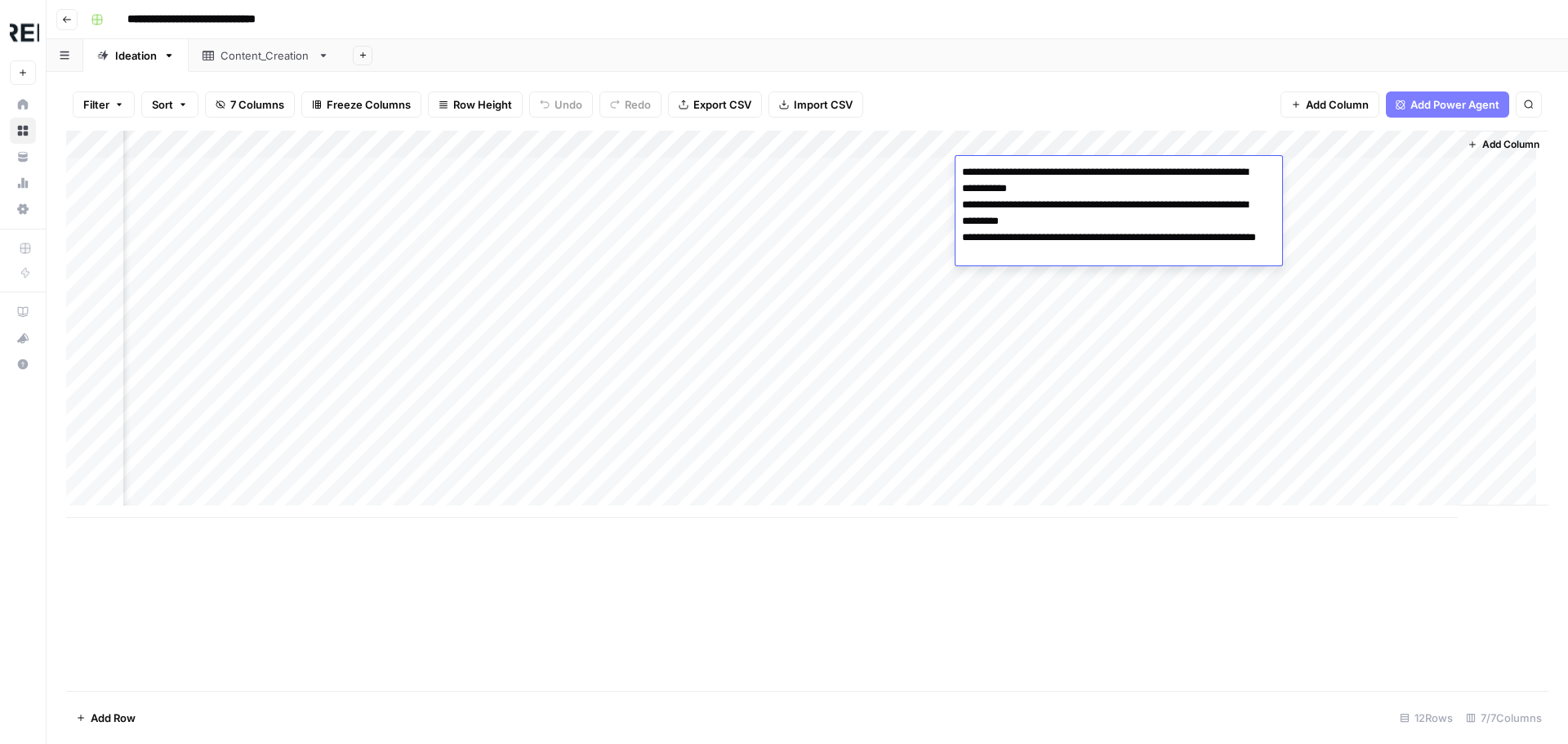
click at [1080, 170] on textarea "**********" at bounding box center [1113, 213] width 315 height 105
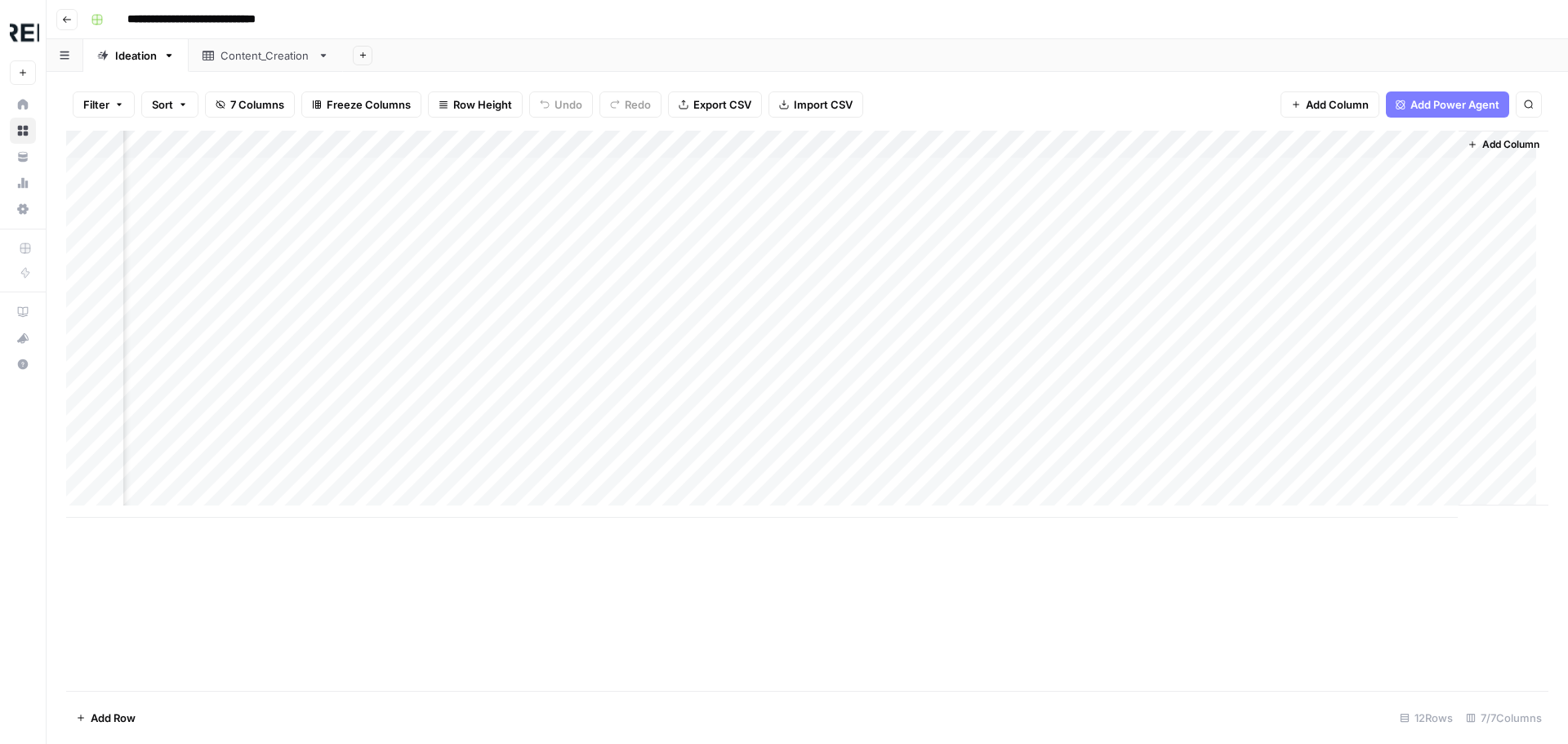
click at [1005, 387] on div "Add Column" at bounding box center [807, 324] width 1482 height 387
click at [1400, 424] on div "Add Column" at bounding box center [807, 324] width 1482 height 387
click at [1387, 437] on div "Add Column" at bounding box center [807, 324] width 1482 height 387
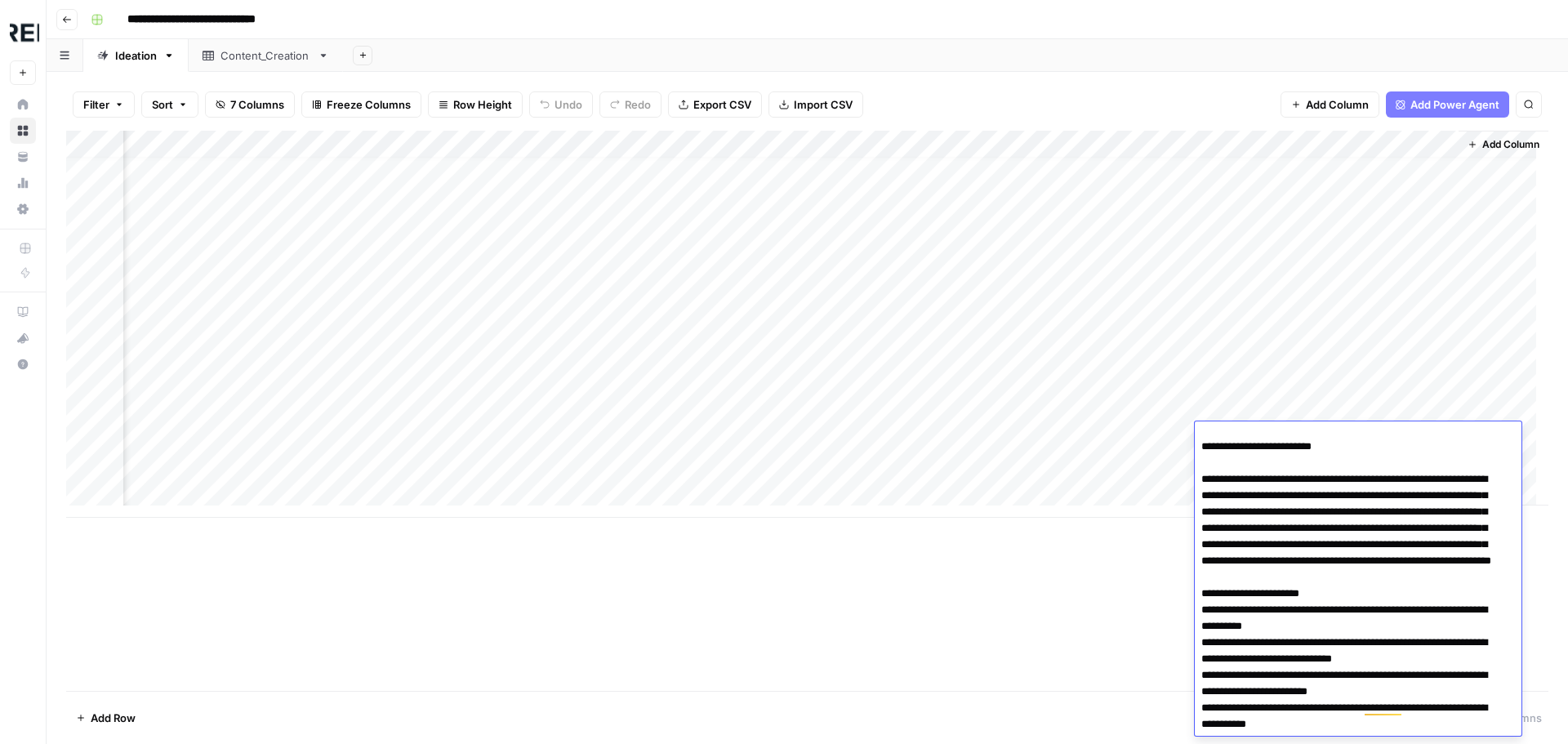
scroll to position [0, 0]
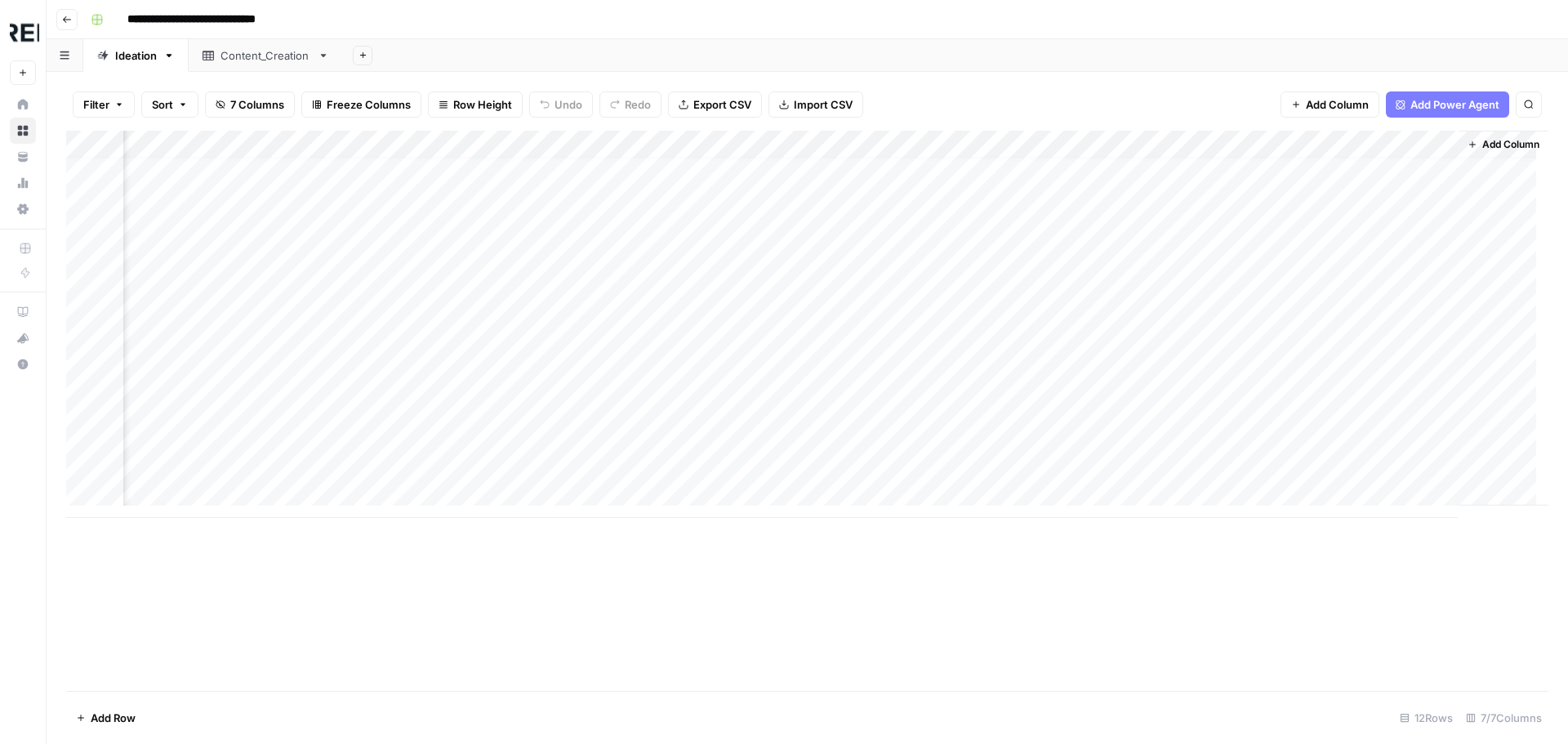
click at [1333, 409] on div "Add Column" at bounding box center [807, 324] width 1482 height 387
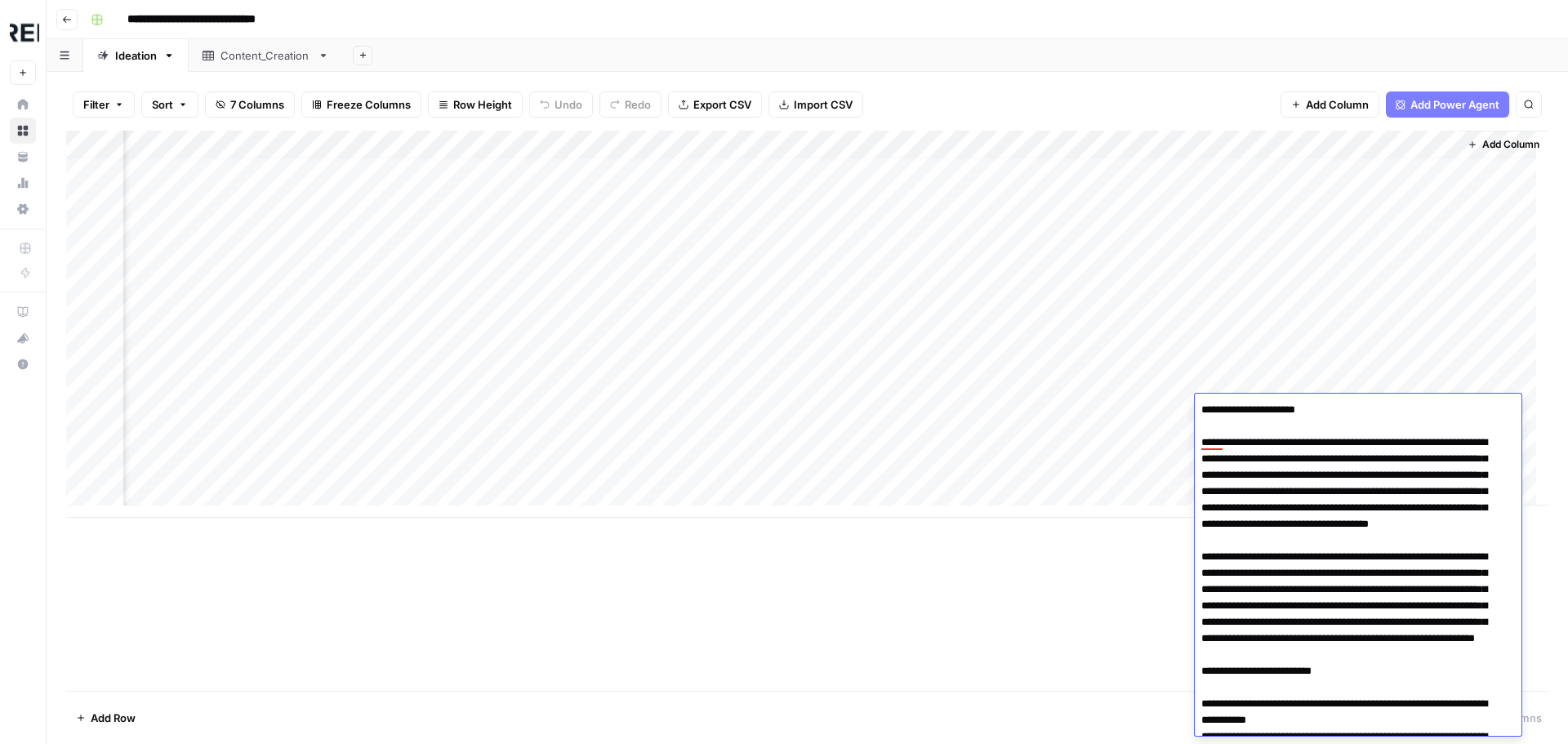
click at [1308, 284] on div "Add Column" at bounding box center [807, 324] width 1482 height 387
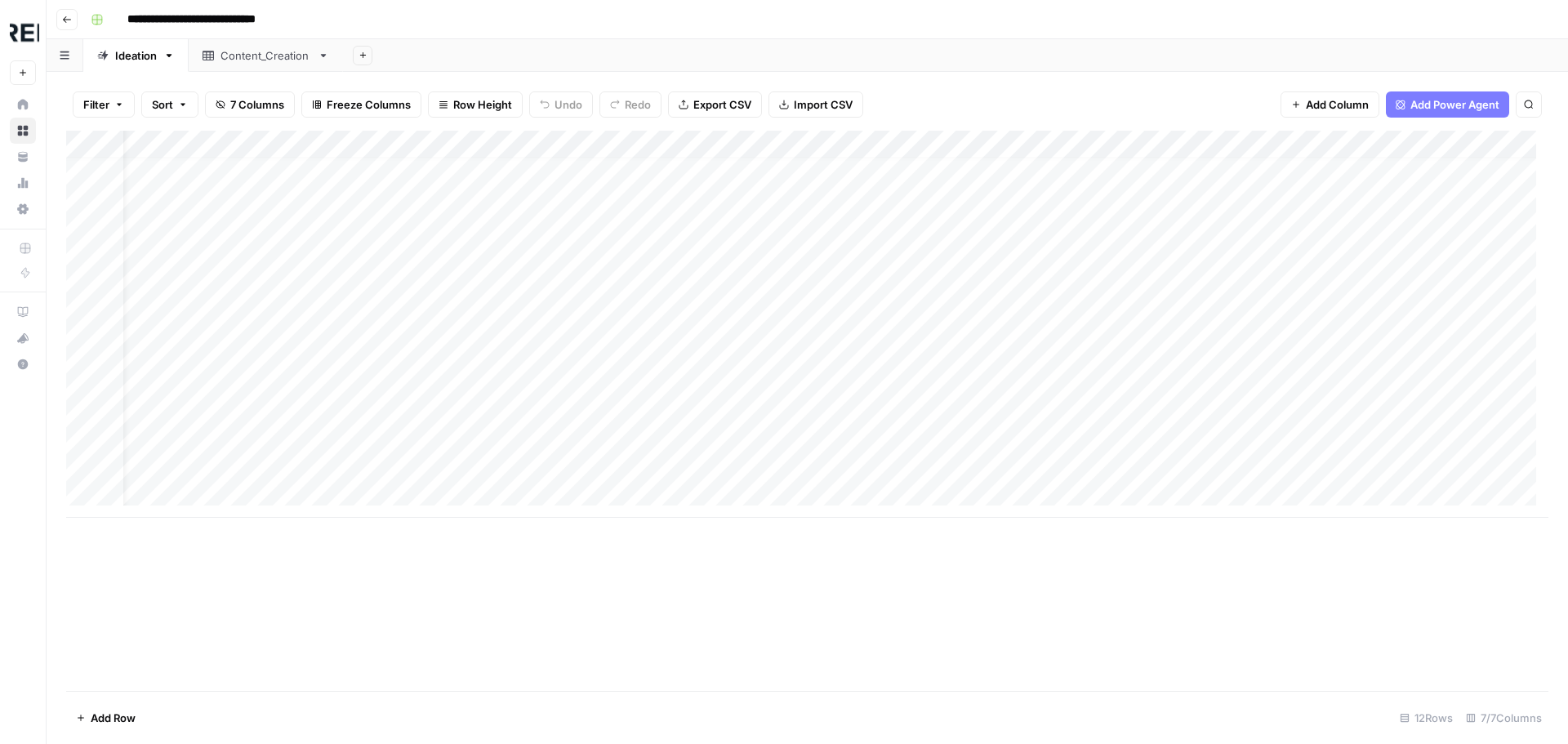
scroll to position [12, 0]
